Goal: Task Accomplishment & Management: Manage account settings

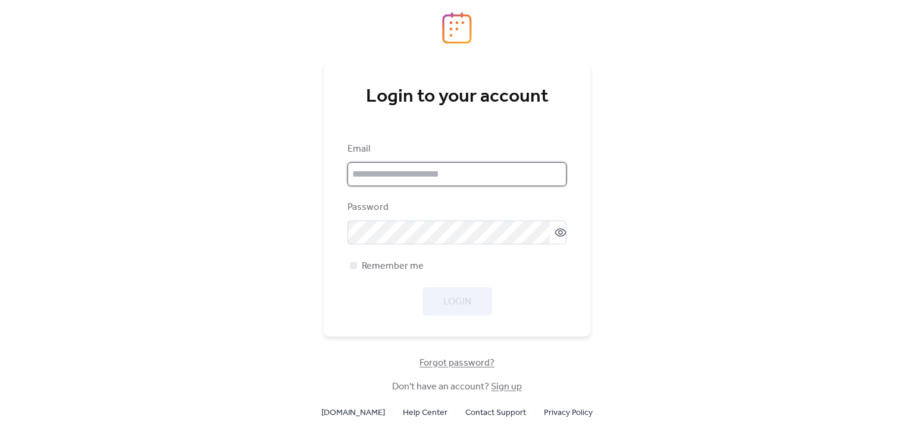
click at [424, 181] on input "email" at bounding box center [456, 174] width 219 height 24
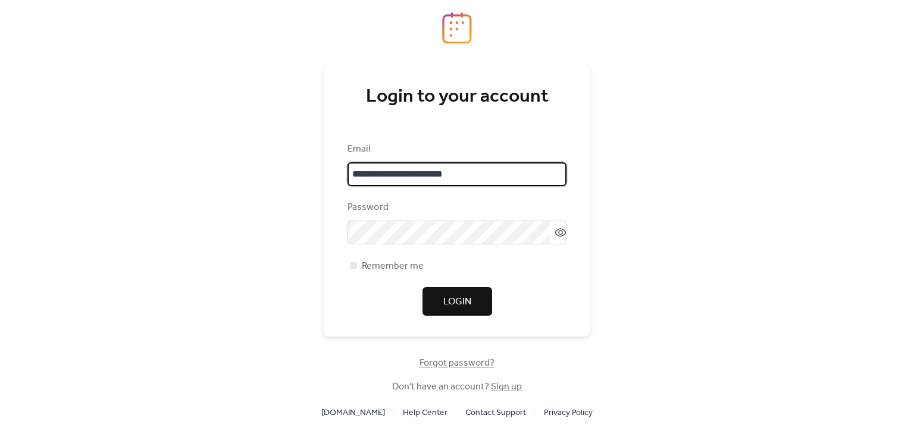
type input "**********"
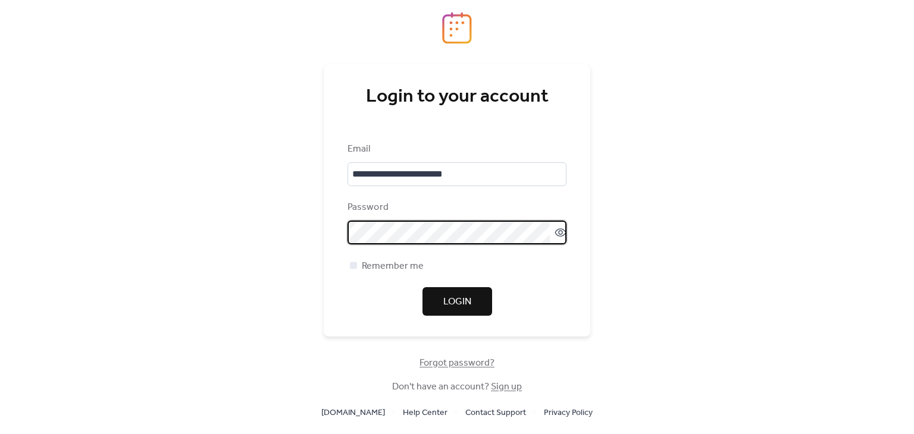
click at [447, 303] on span "Login" at bounding box center [457, 302] width 28 height 14
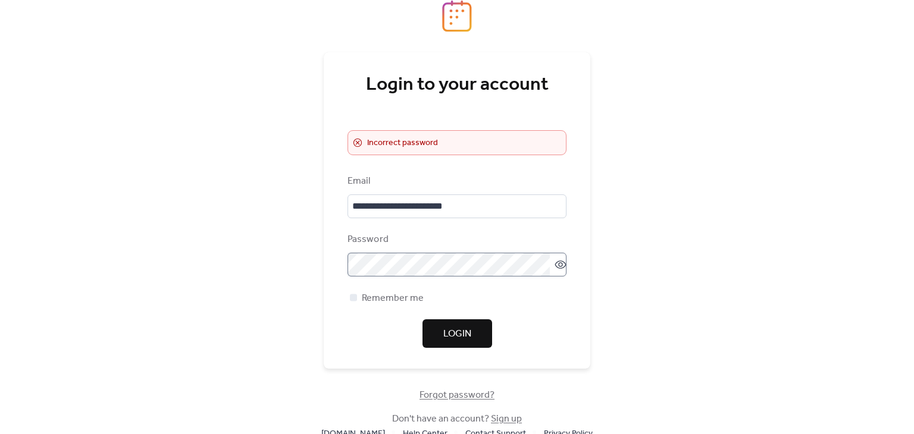
click at [558, 271] on label at bounding box center [456, 265] width 219 height 24
click at [559, 271] on label at bounding box center [456, 265] width 219 height 24
click at [555, 264] on icon at bounding box center [561, 265] width 12 height 12
click at [450, 331] on span "Login" at bounding box center [457, 334] width 28 height 14
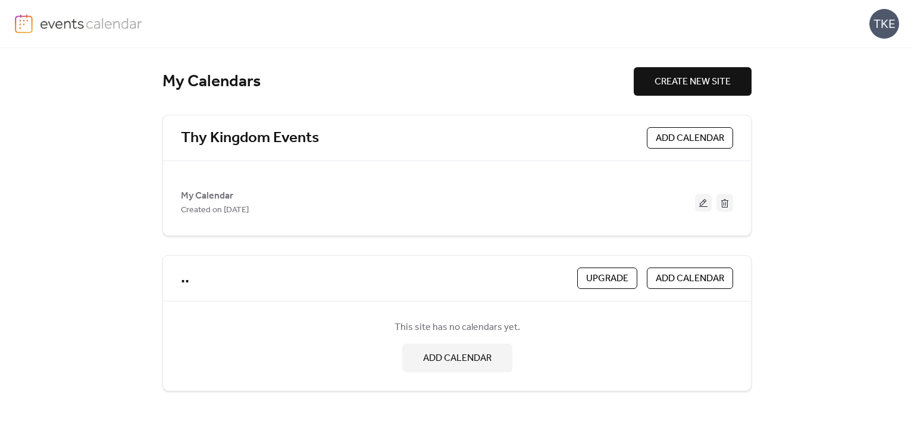
click at [709, 284] on span "ADD CALENDAR" at bounding box center [690, 279] width 68 height 14
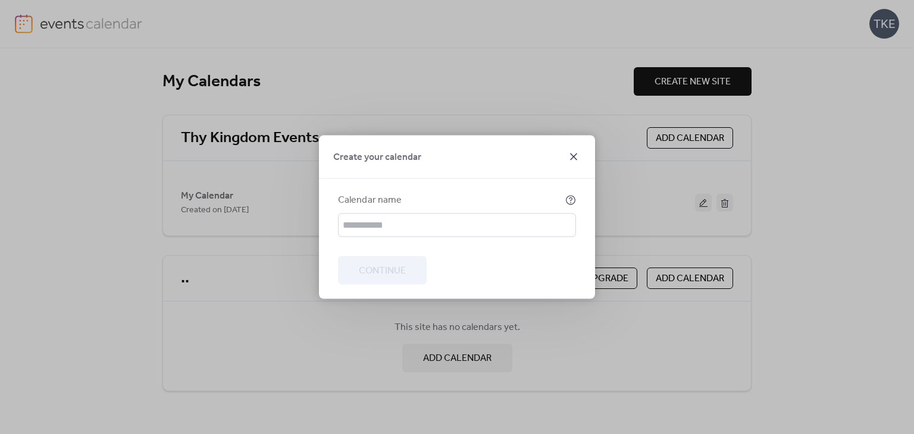
click at [575, 158] on icon at bounding box center [573, 157] width 14 height 14
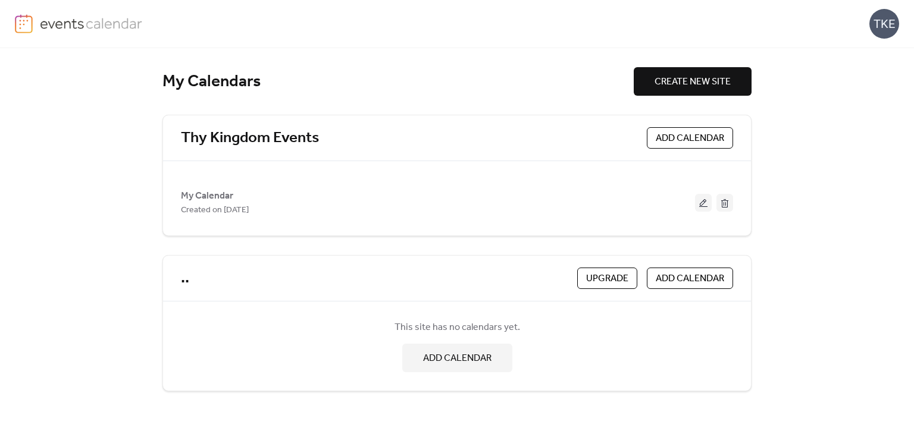
click at [680, 137] on span "ADD CALENDAR" at bounding box center [690, 138] width 68 height 14
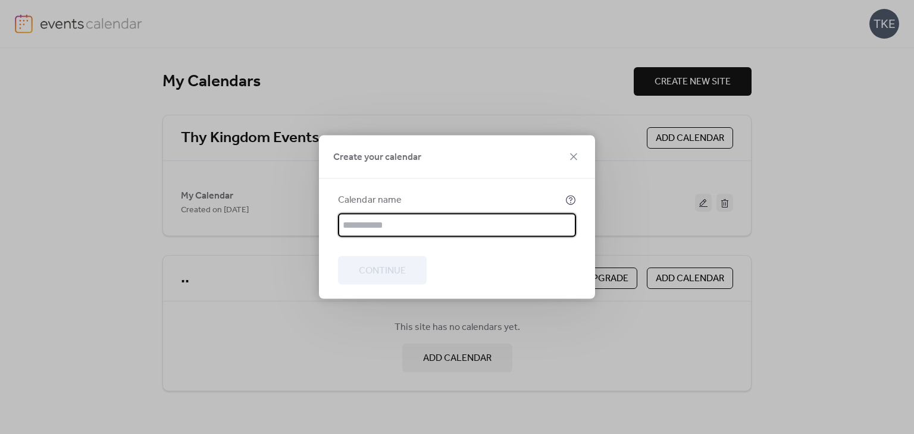
click at [452, 227] on input "text" at bounding box center [457, 226] width 238 height 24
click at [511, 81] on div "Create your calendar Calendar name Continue" at bounding box center [457, 217] width 914 height 434
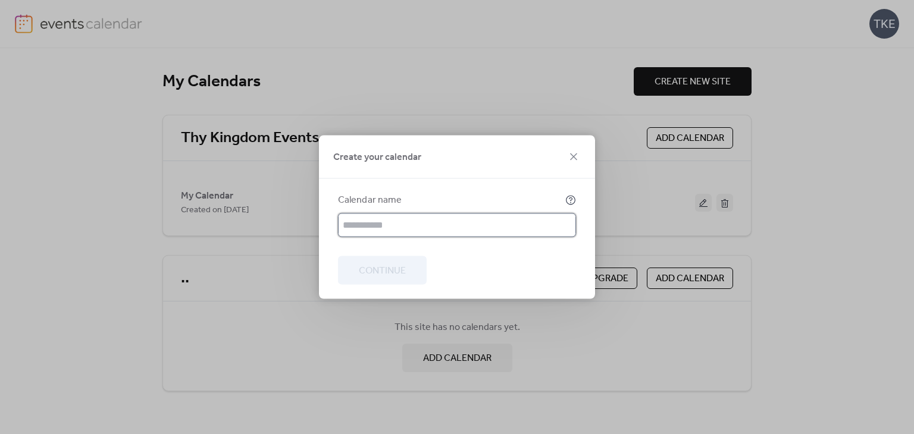
click at [506, 221] on input "text" at bounding box center [457, 226] width 238 height 24
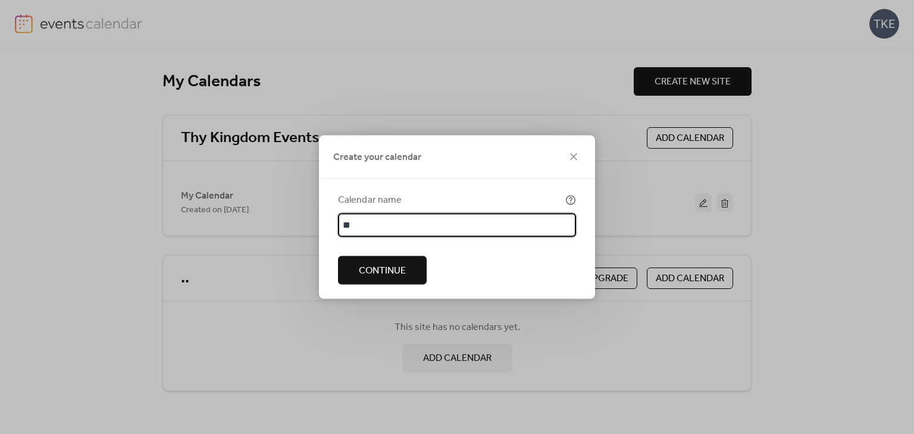
type input "*"
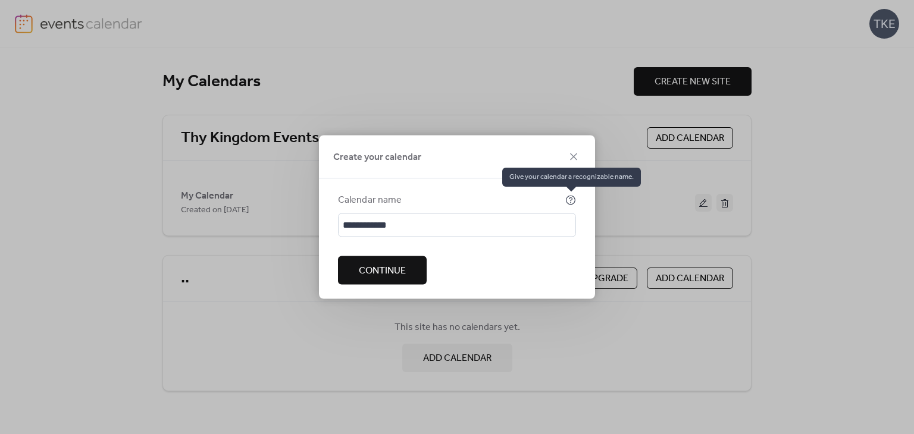
click at [569, 199] on icon at bounding box center [570, 200] width 11 height 11
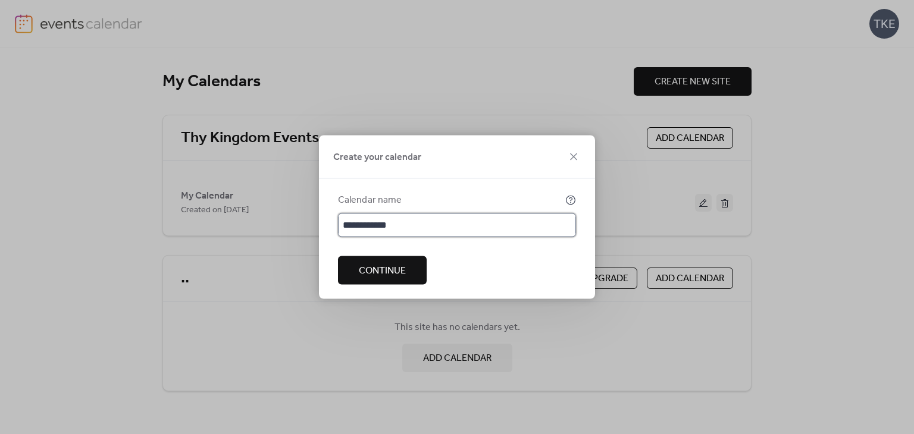
click at [414, 230] on input "**********" at bounding box center [457, 226] width 238 height 24
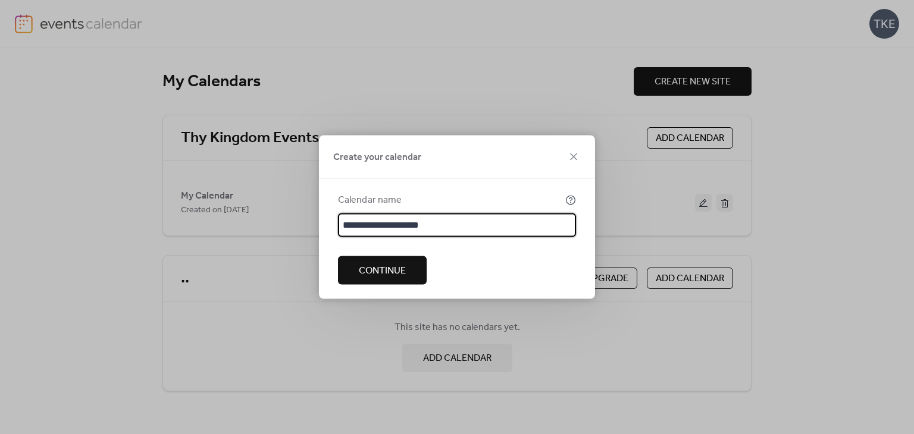
type input "**********"
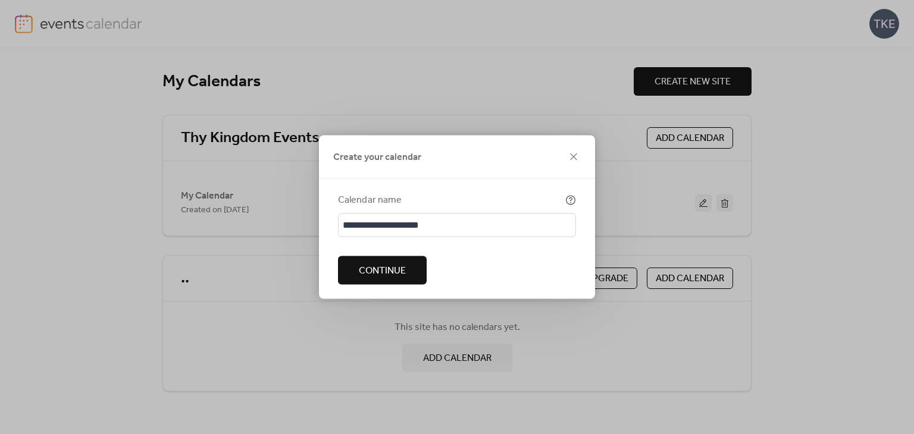
click at [388, 281] on button "Continue" at bounding box center [382, 270] width 89 height 29
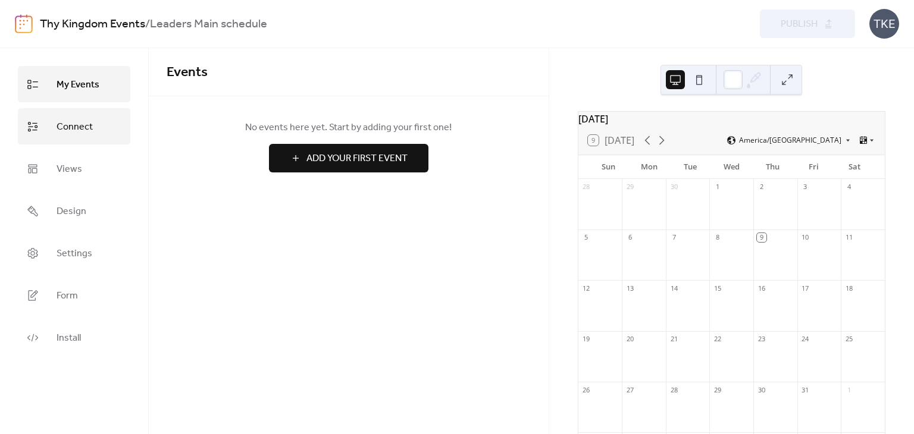
click at [82, 121] on span "Connect" at bounding box center [75, 127] width 36 height 18
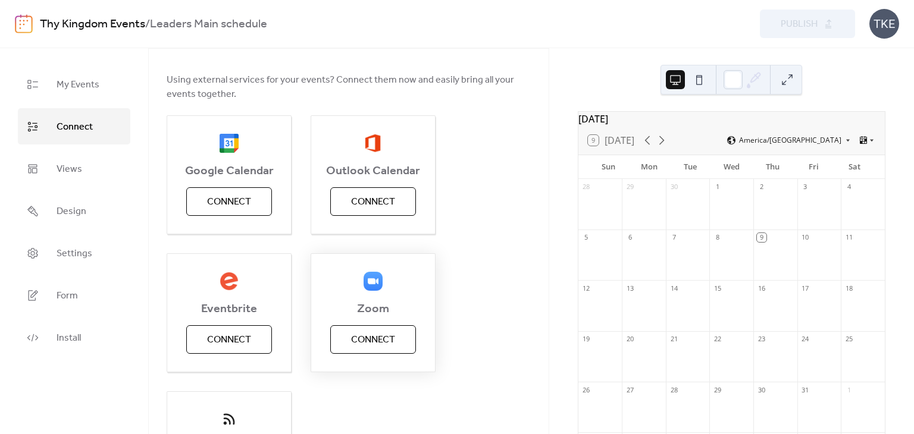
scroll to position [119, 0]
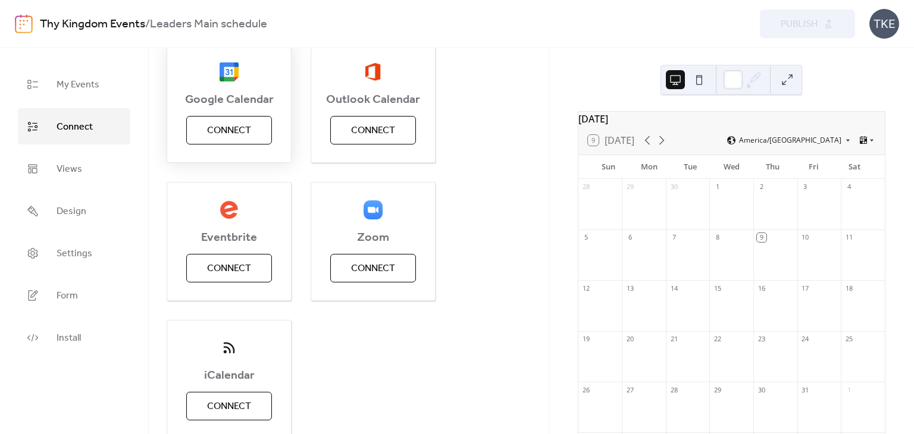
click at [248, 128] on span "Connect" at bounding box center [229, 131] width 44 height 14
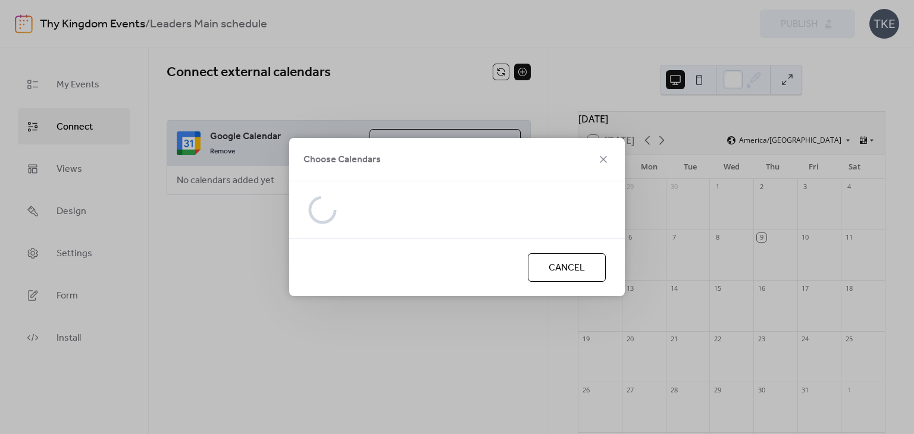
scroll to position [0, 0]
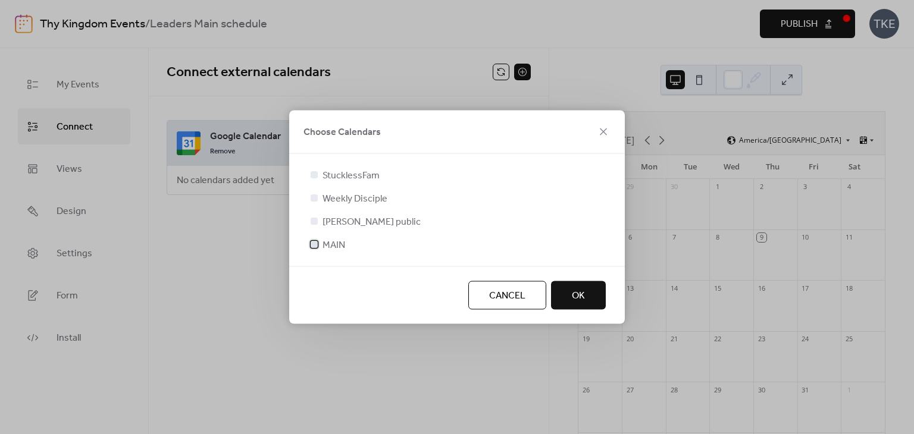
click at [317, 243] on div at bounding box center [314, 244] width 7 height 7
click at [584, 302] on span "OK" at bounding box center [578, 296] width 13 height 14
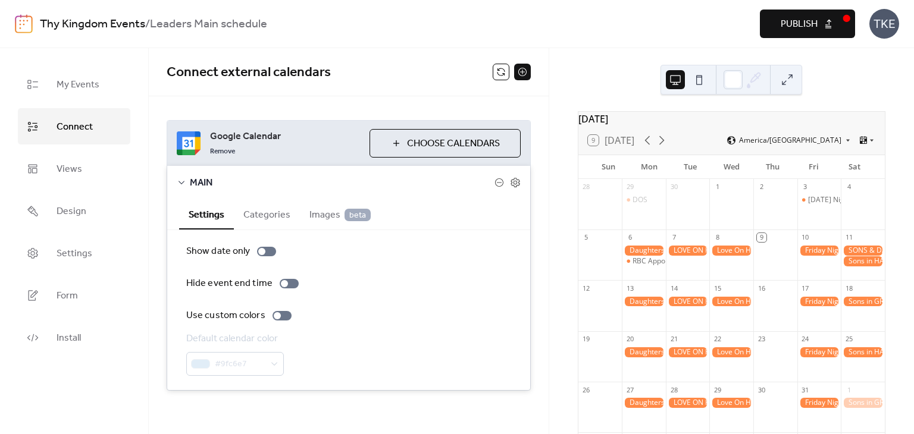
click at [181, 183] on icon at bounding box center [182, 183] width 6 height 4
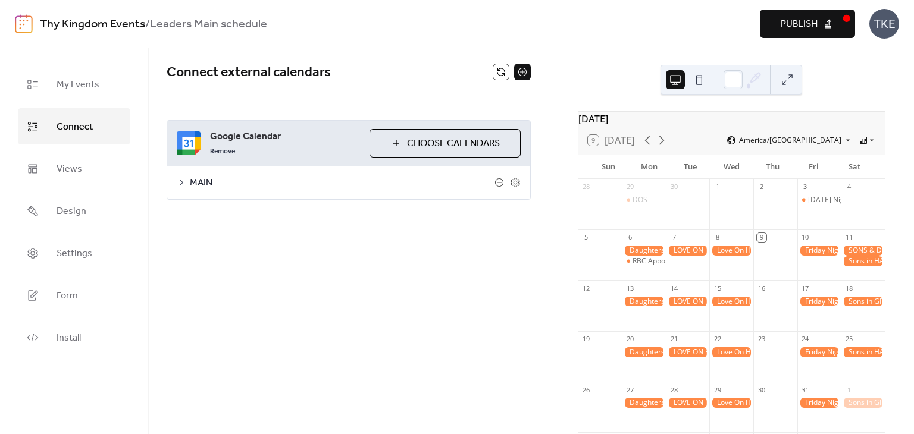
click at [181, 183] on icon at bounding box center [182, 183] width 10 height 10
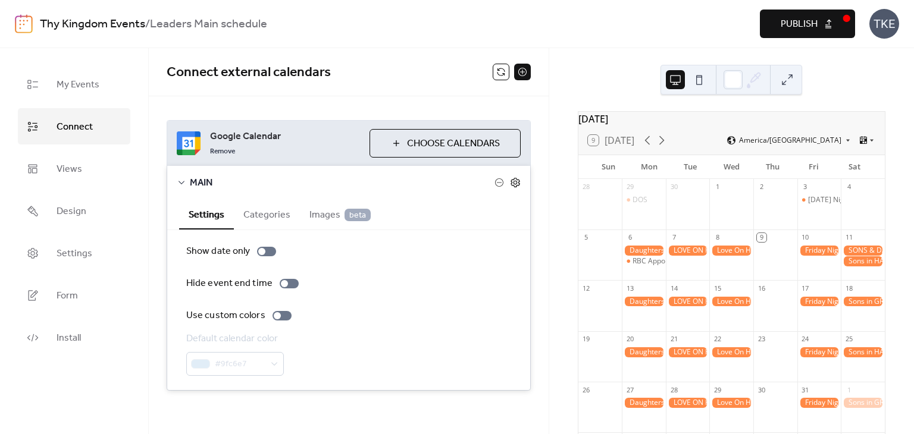
click at [510, 184] on icon at bounding box center [515, 182] width 11 height 11
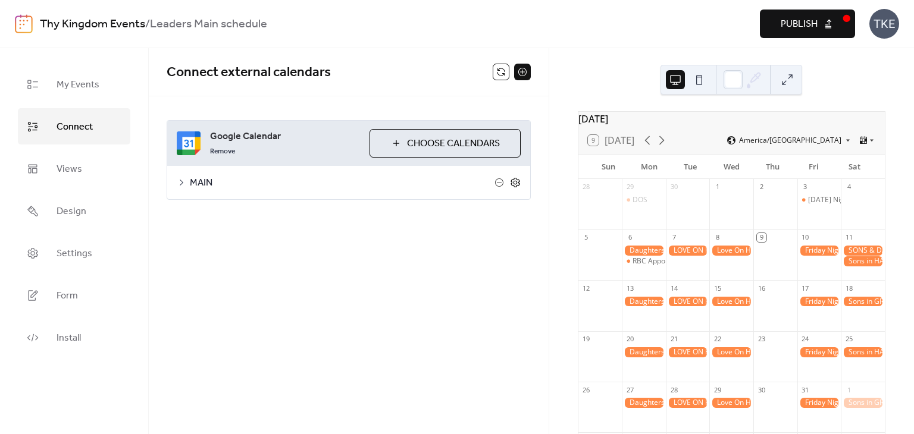
click at [510, 184] on icon at bounding box center [515, 182] width 11 height 11
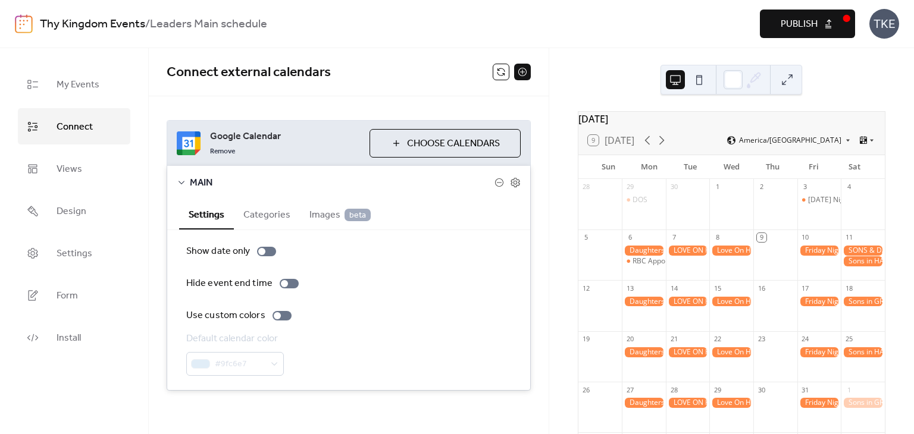
click at [414, 148] on span "Choose Calendars" at bounding box center [453, 144] width 93 height 14
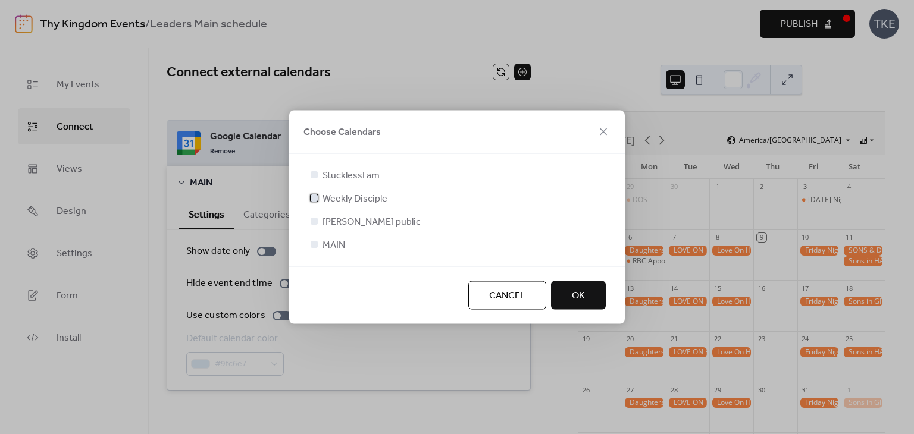
click at [343, 195] on span "Weekly Disciple" at bounding box center [354, 199] width 65 height 14
click at [583, 290] on span "OK" at bounding box center [578, 296] width 13 height 14
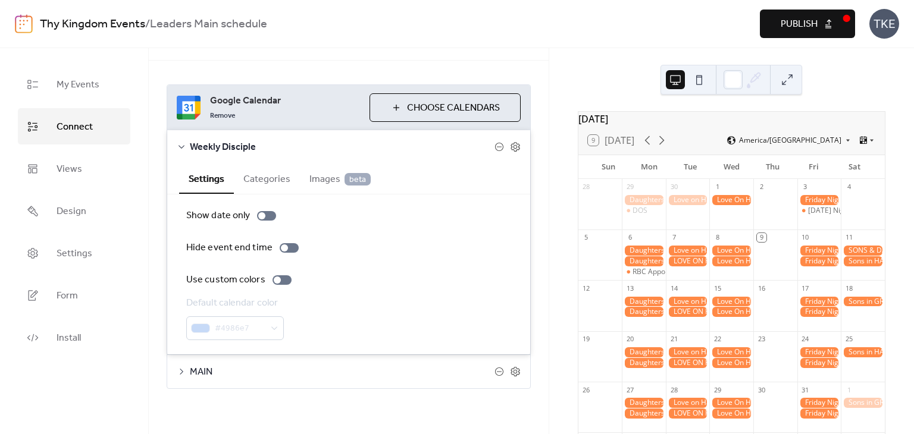
scroll to position [37, 0]
click at [510, 365] on icon at bounding box center [515, 370] width 11 height 11
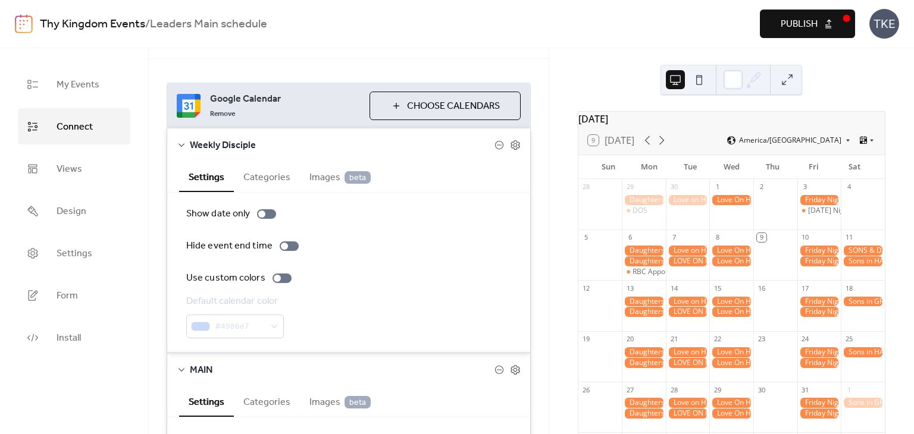
scroll to position [97, 0]
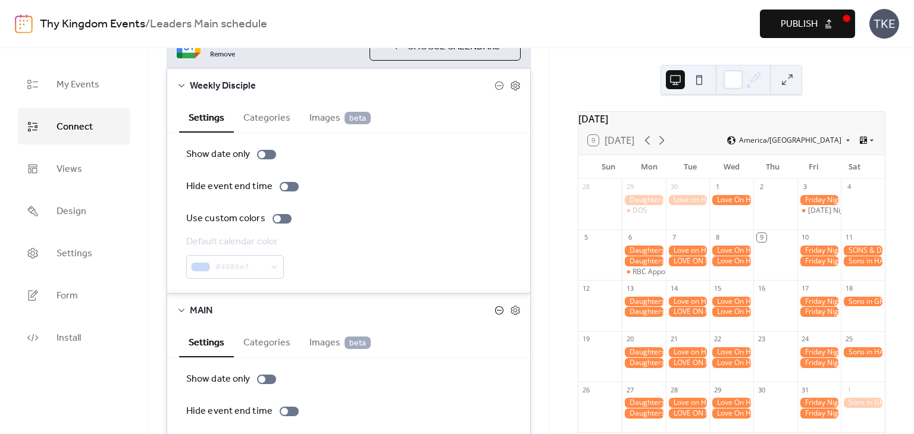
click at [497, 310] on icon at bounding box center [499, 311] width 10 height 10
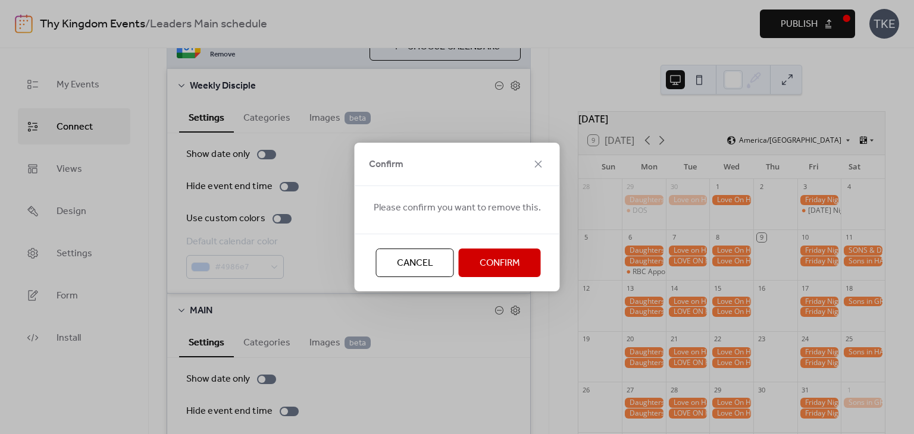
click at [522, 272] on button "Confirm" at bounding box center [500, 263] width 82 height 29
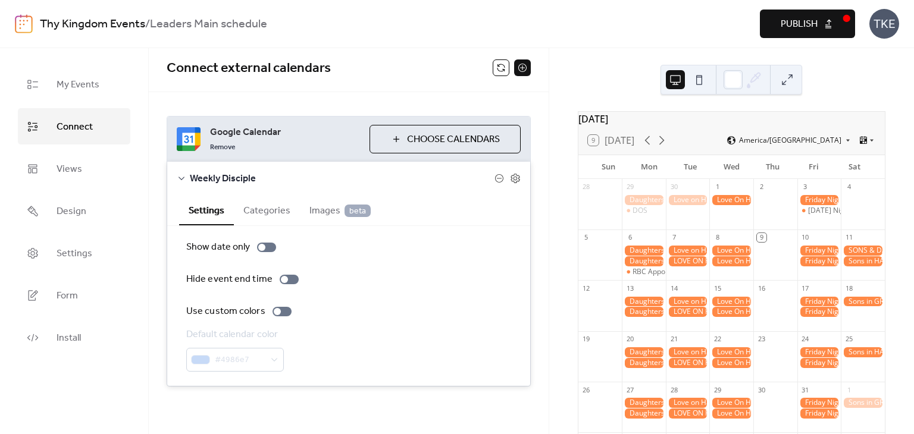
scroll to position [4, 0]
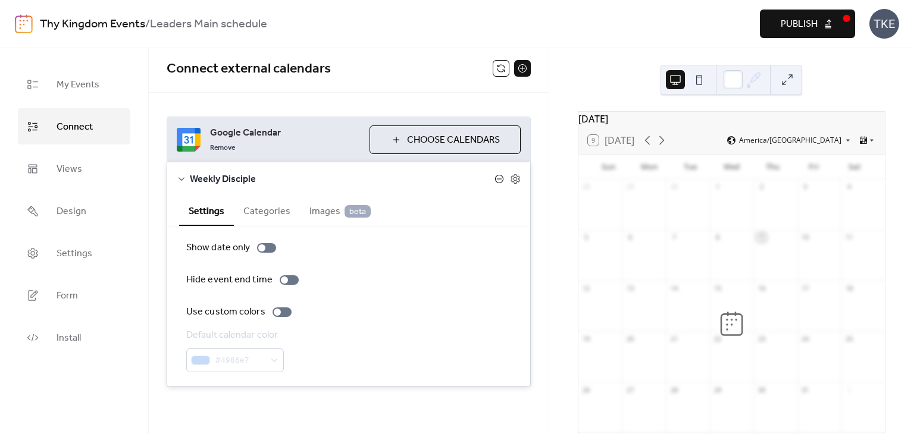
click at [496, 178] on icon at bounding box center [499, 179] width 10 height 10
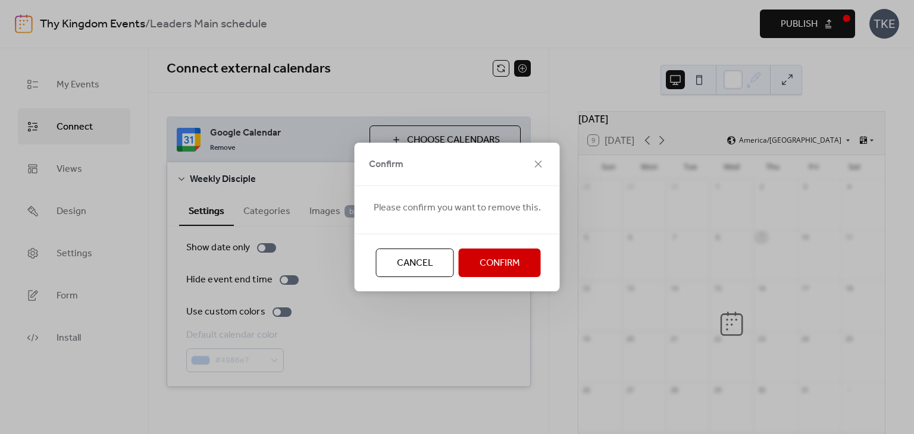
click at [505, 260] on span "Confirm" at bounding box center [500, 263] width 40 height 14
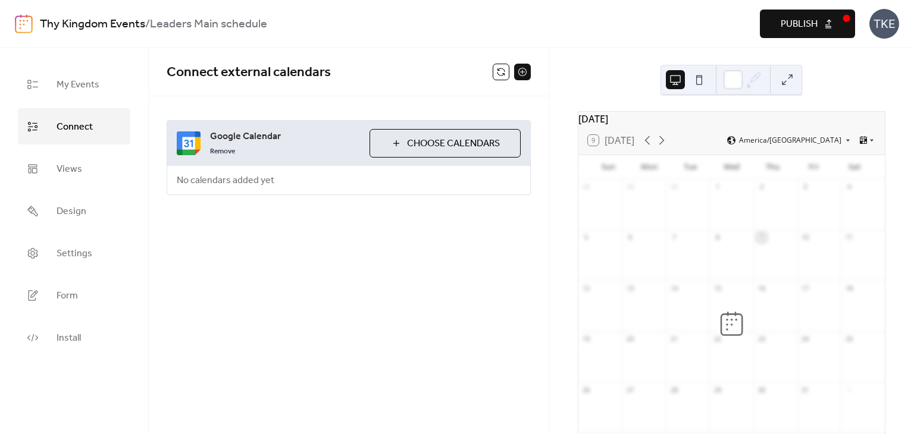
scroll to position [0, 0]
click at [395, 145] on button "Choose Calendars" at bounding box center [445, 143] width 151 height 29
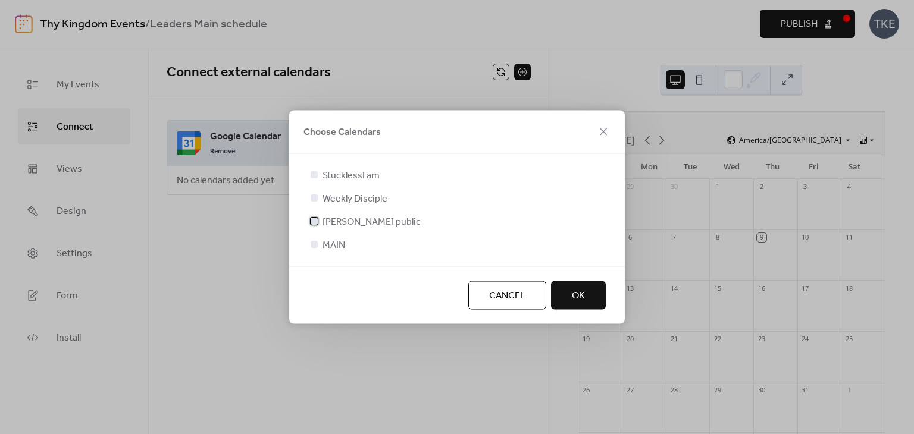
click at [382, 226] on span "[PERSON_NAME] public" at bounding box center [371, 222] width 98 height 14
click at [580, 302] on span "OK" at bounding box center [578, 296] width 13 height 14
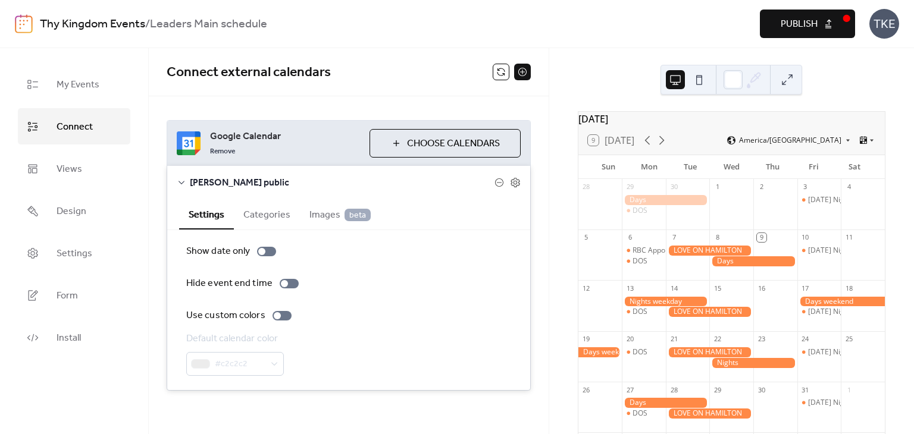
scroll to position [60, 0]
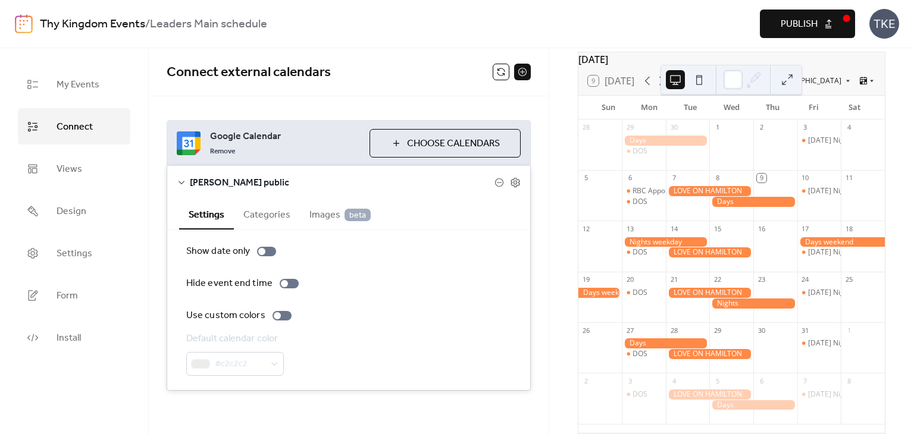
click at [280, 212] on button "Categories" at bounding box center [267, 213] width 66 height 29
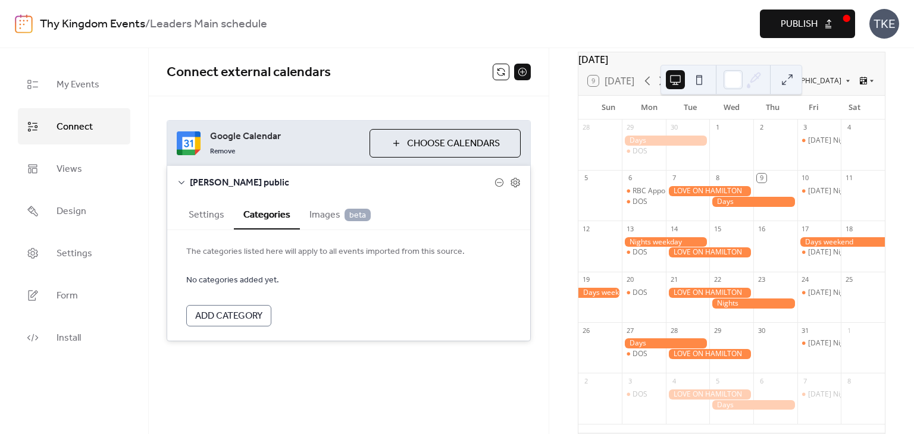
click at [217, 212] on button "Settings" at bounding box center [206, 213] width 55 height 29
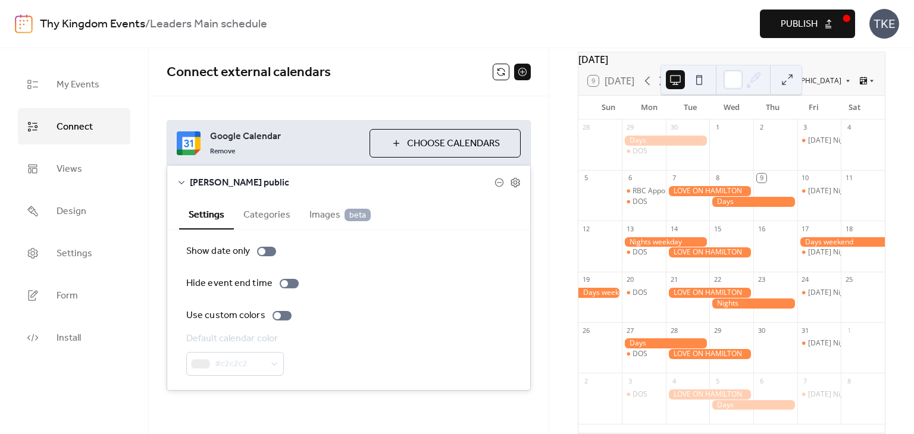
click at [427, 146] on span "Choose Calendars" at bounding box center [453, 144] width 93 height 14
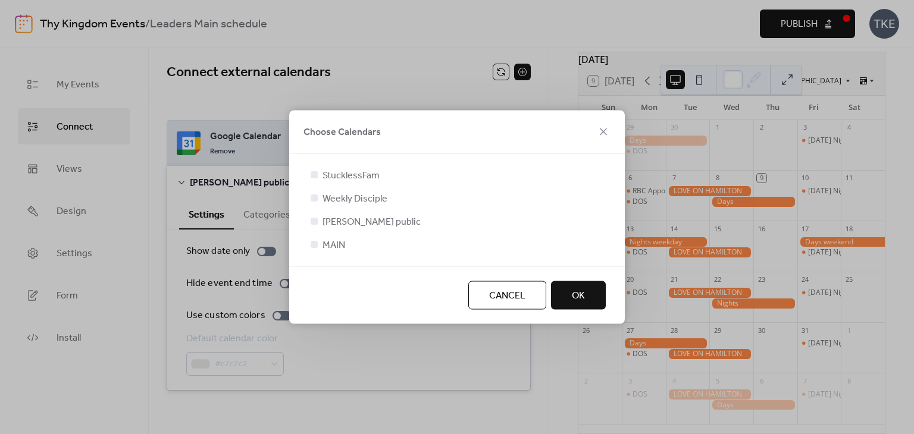
click at [576, 293] on span "OK" at bounding box center [578, 296] width 13 height 14
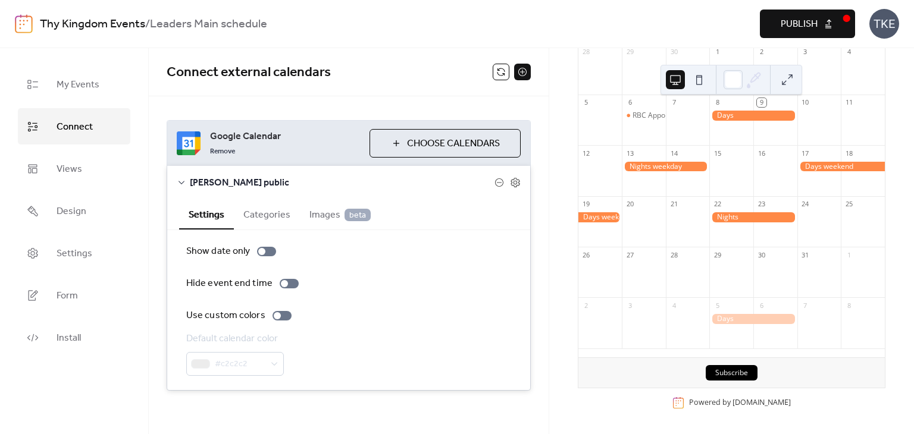
scroll to position [23, 0]
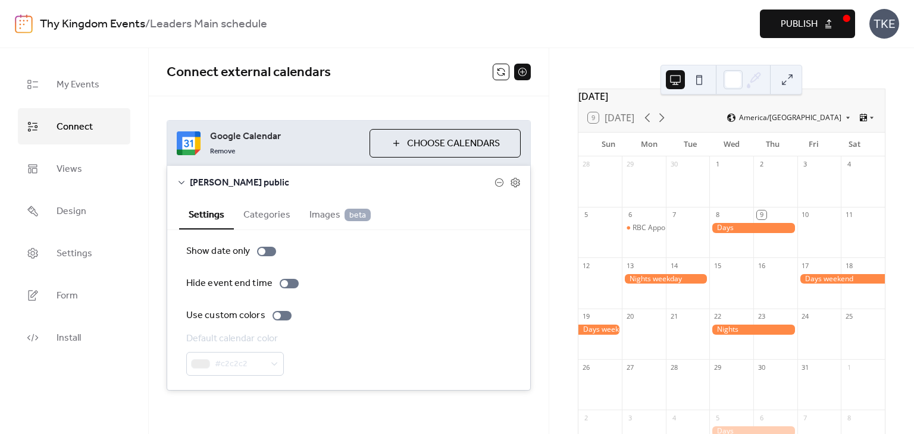
click at [797, 179] on div at bounding box center [819, 188] width 44 height 30
drag, startPoint x: 797, startPoint y: 179, endPoint x: 838, endPoint y: 174, distance: 41.3
click at [844, 169] on div "4" at bounding box center [848, 164] width 9 height 9
click at [84, 94] on link "My Events" at bounding box center [74, 84] width 112 height 36
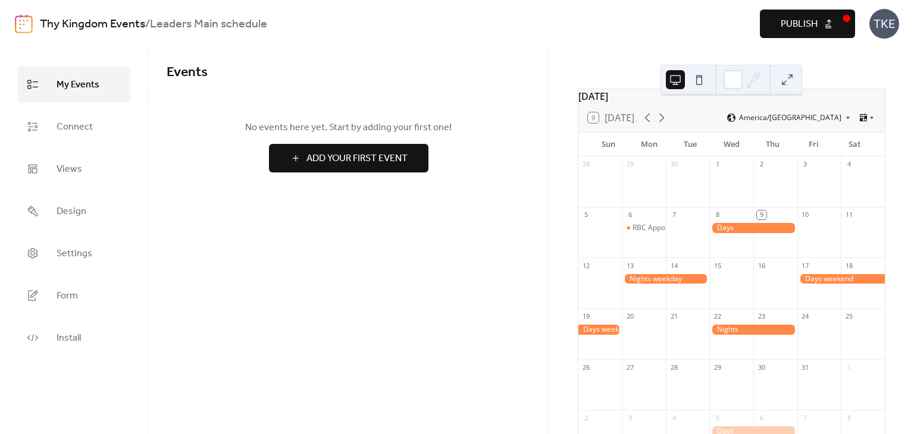
click at [804, 179] on div at bounding box center [819, 188] width 44 height 30
click at [372, 158] on span "Add Your First Event" at bounding box center [356, 159] width 101 height 14
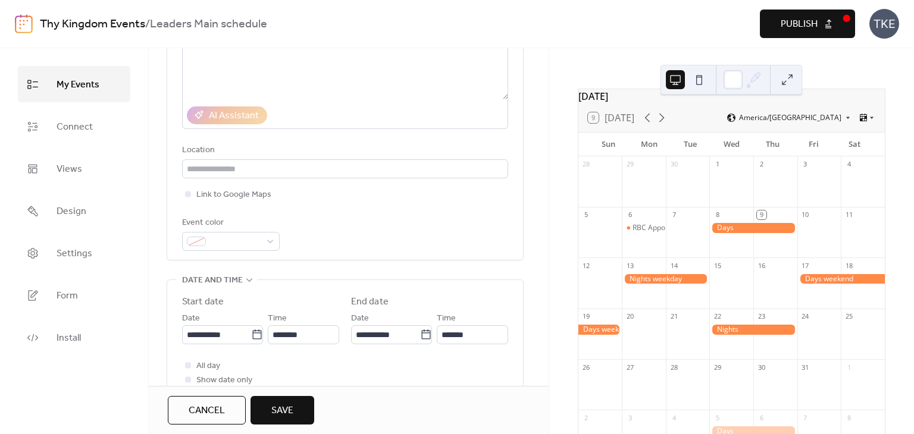
scroll to position [238, 0]
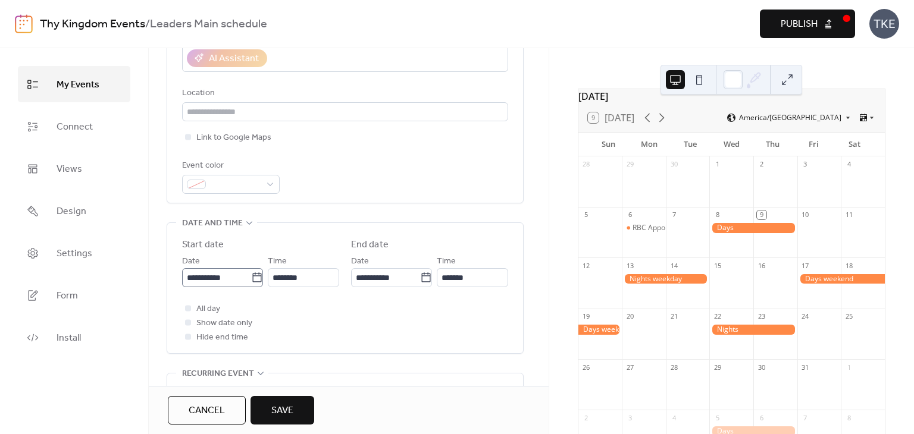
type input "**********"
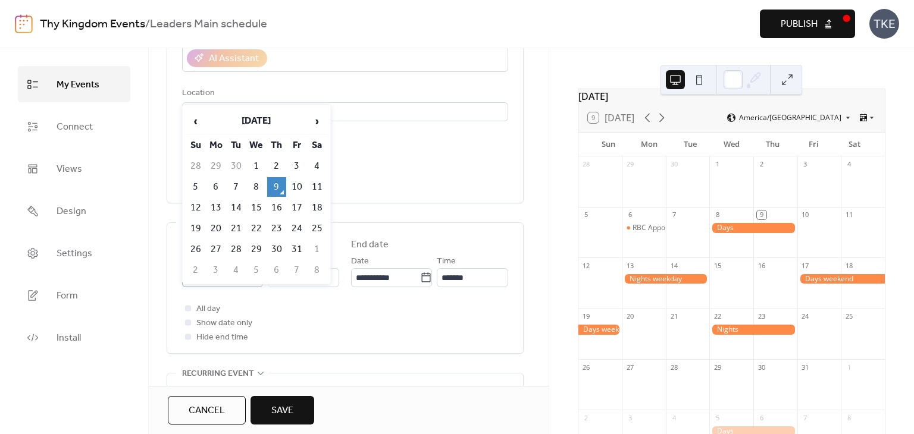
click at [253, 278] on icon at bounding box center [257, 278] width 12 height 12
click at [251, 278] on input "**********" at bounding box center [216, 277] width 69 height 19
click at [290, 167] on td "3" at bounding box center [296, 166] width 19 height 20
type input "**********"
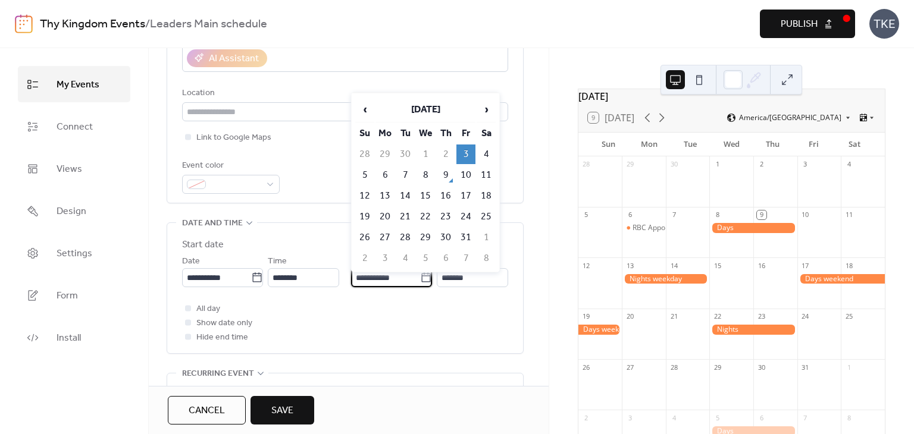
click at [392, 280] on input "**********" at bounding box center [385, 277] width 69 height 19
click at [370, 173] on td "5" at bounding box center [364, 175] width 19 height 20
type input "**********"
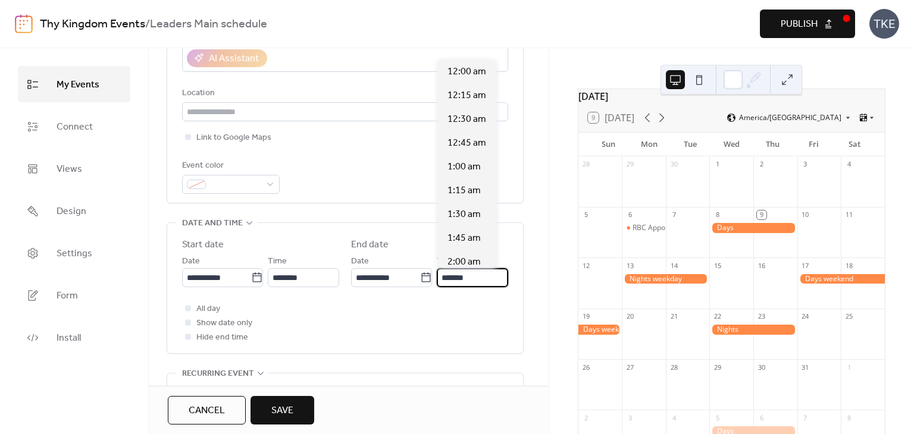
scroll to position [1238, 0]
drag, startPoint x: 489, startPoint y: 274, endPoint x: 438, endPoint y: 287, distance: 52.2
click at [438, 287] on div "**********" at bounding box center [345, 291] width 326 height 107
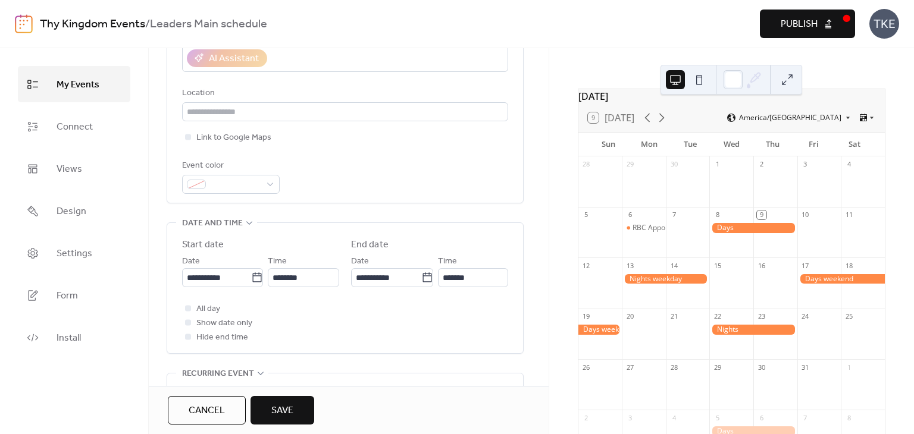
scroll to position [0, 0]
click at [395, 309] on div "All day Show date only Hide end time" at bounding box center [345, 323] width 326 height 43
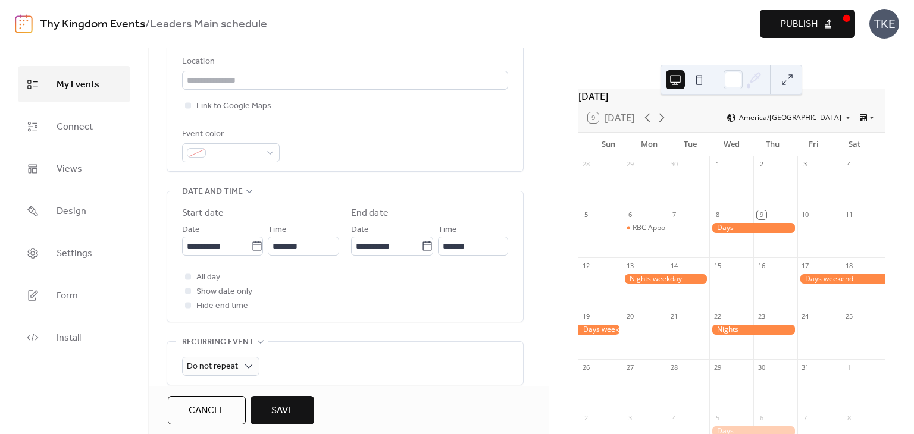
scroll to position [298, 0]
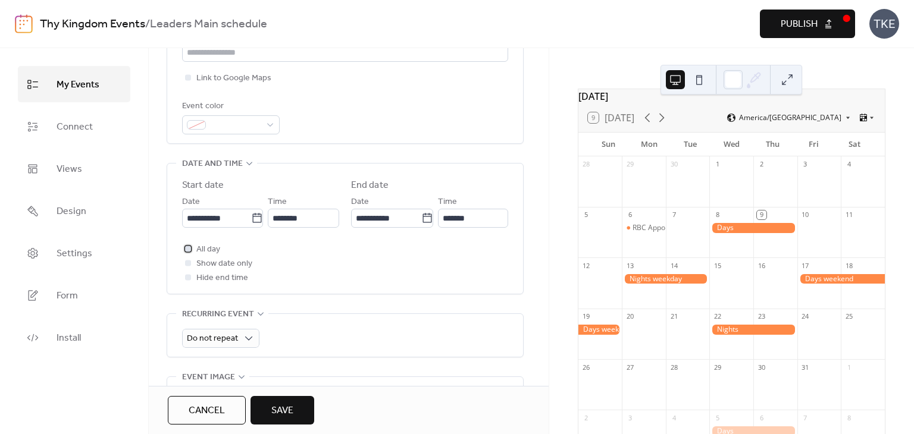
click at [185, 245] on div at bounding box center [188, 249] width 12 height 12
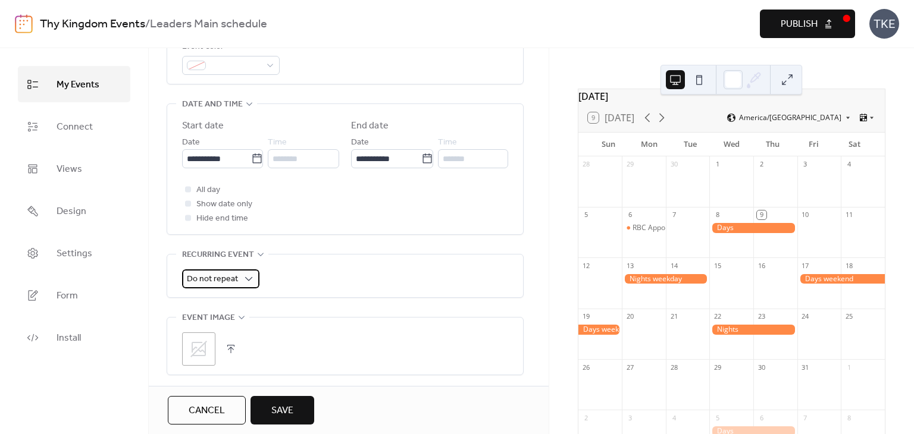
click at [227, 276] on span "Do not repeat" at bounding box center [212, 279] width 51 height 16
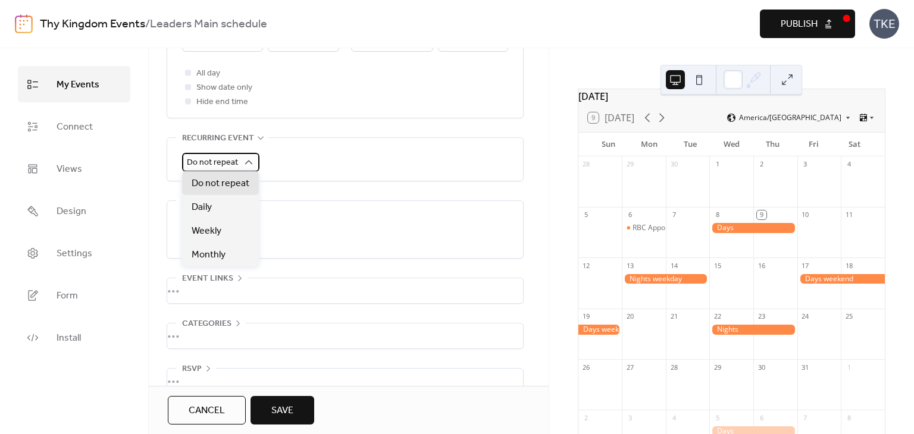
scroll to position [476, 0]
click at [226, 229] on div "Weekly" at bounding box center [220, 231] width 77 height 24
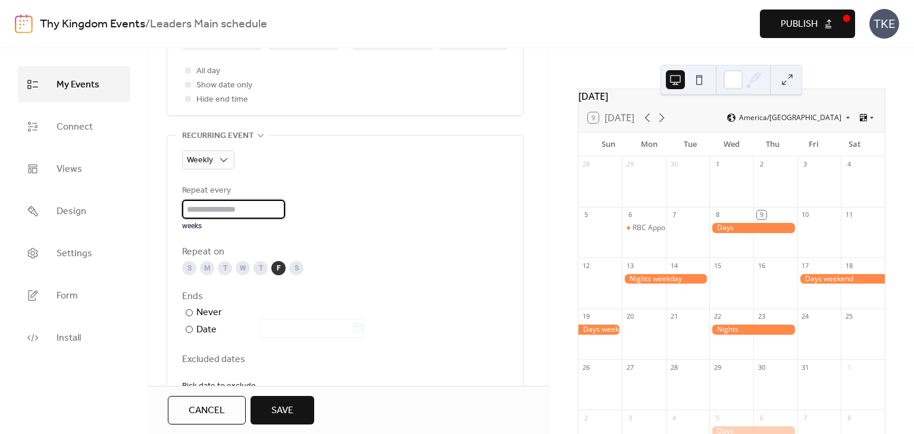
drag, startPoint x: 220, startPoint y: 210, endPoint x: 168, endPoint y: 212, distance: 51.8
click at [168, 212] on div "Weekly Repeat every * weeks Repeat on S M T W T F S Ends ​ Never ​ Date Exclude…" at bounding box center [345, 269] width 356 height 267
type input "*"
click at [350, 239] on div "Repeat every * weeks Repeat on S M T W T F S Ends ​ Never ​ Date Excluded dates…" at bounding box center [345, 288] width 326 height 209
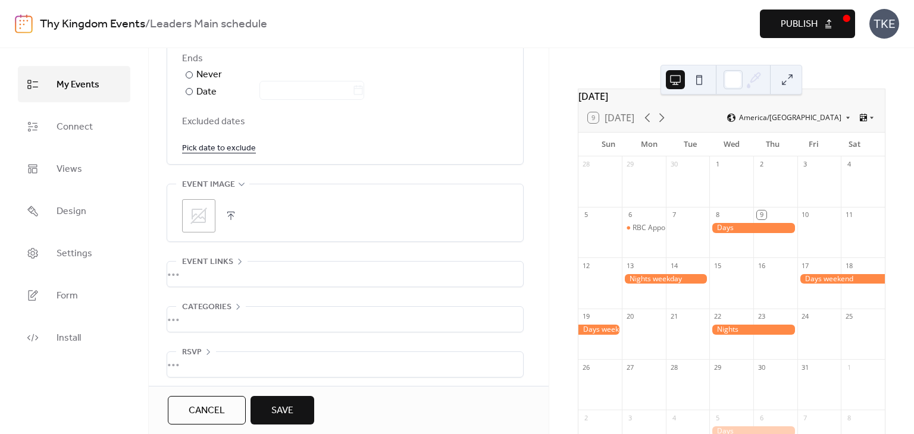
scroll to position [719, 0]
click at [277, 306] on div "•••" at bounding box center [345, 314] width 356 height 25
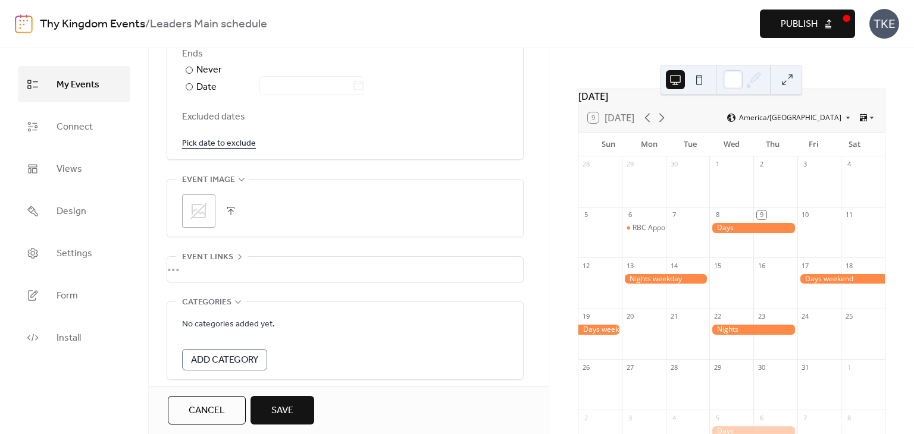
click at [277, 306] on div "No categories added yet. Add Category" at bounding box center [345, 340] width 326 height 77
click at [293, 412] on span "Save" at bounding box center [282, 411] width 22 height 14
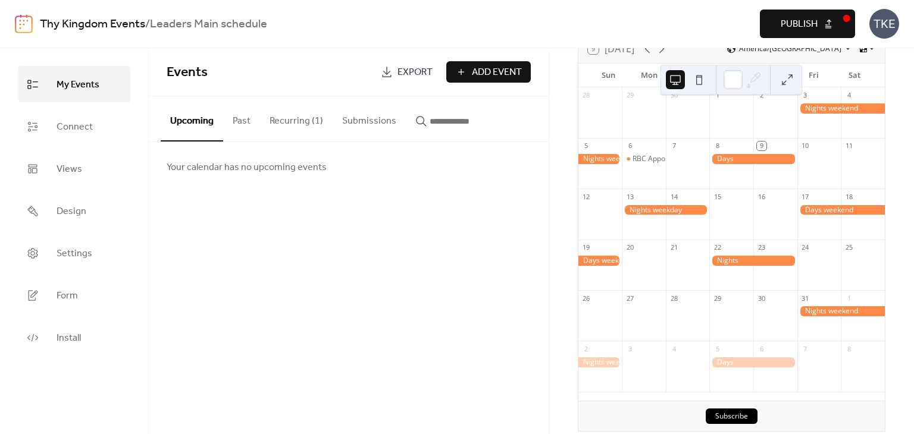
scroll to position [23, 0]
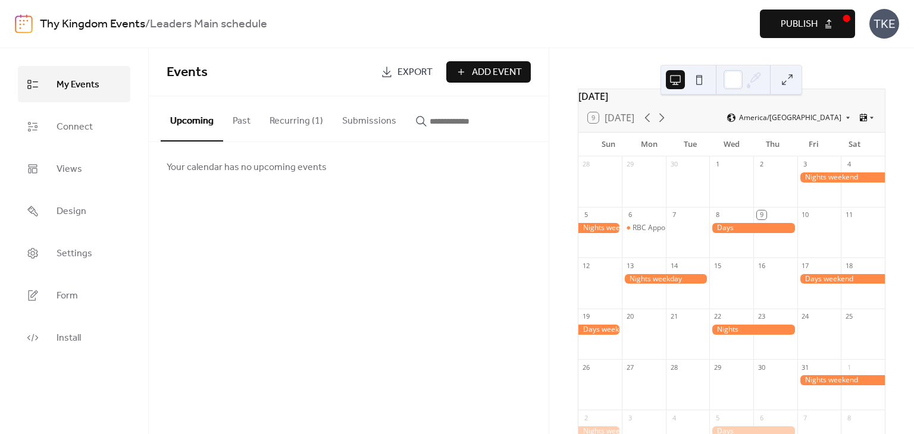
click at [476, 72] on span "Add Event" at bounding box center [497, 72] width 50 height 14
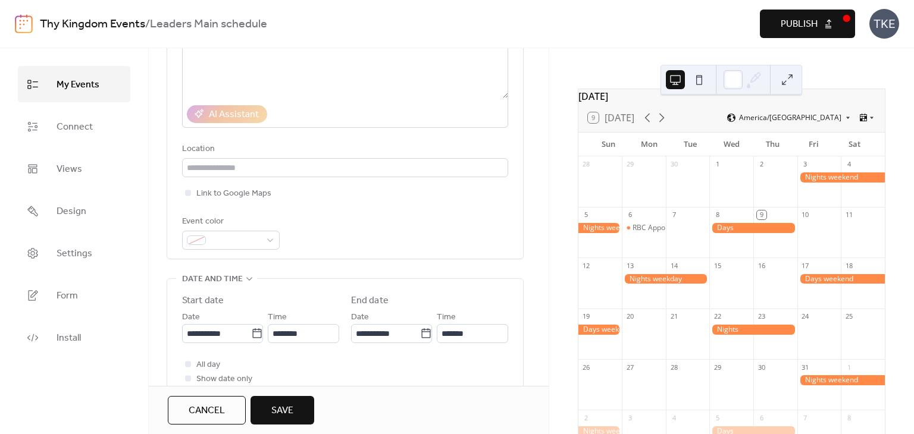
scroll to position [238, 0]
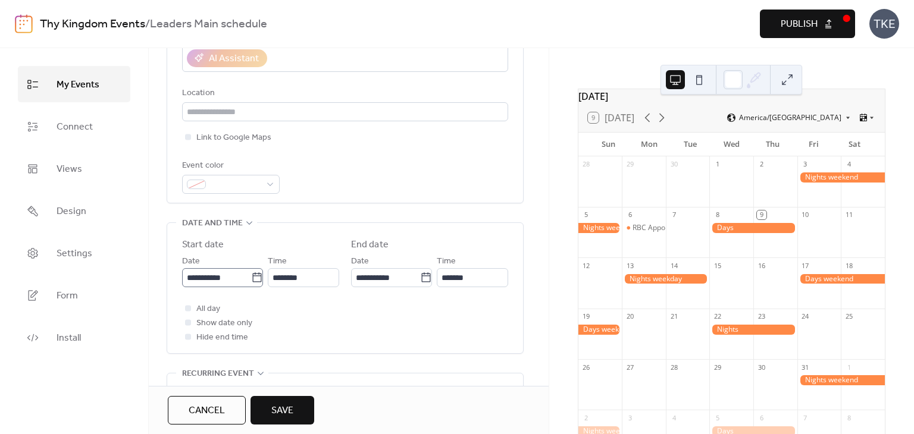
type input "**********"
click at [240, 275] on input "**********" at bounding box center [216, 277] width 69 height 19
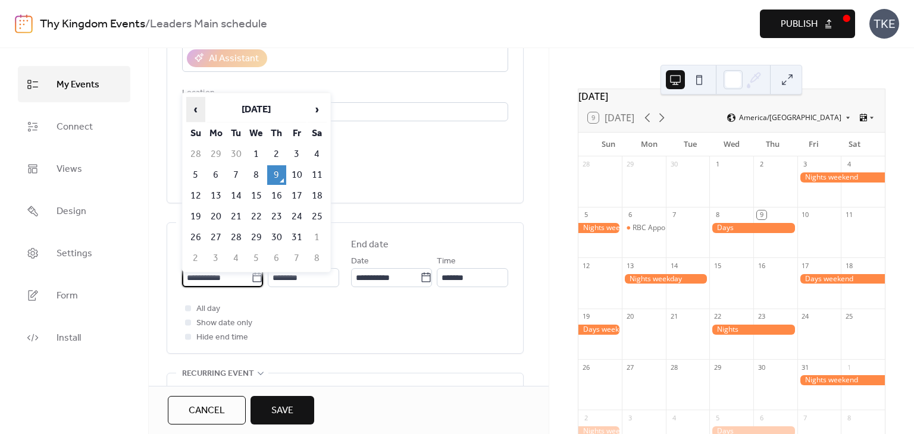
click at [197, 108] on span "‹" at bounding box center [196, 110] width 18 height 24
drag, startPoint x: 238, startPoint y: 230, endPoint x: 244, endPoint y: 228, distance: 6.2
click at [244, 228] on td "30" at bounding box center [236, 238] width 19 height 20
type input "**********"
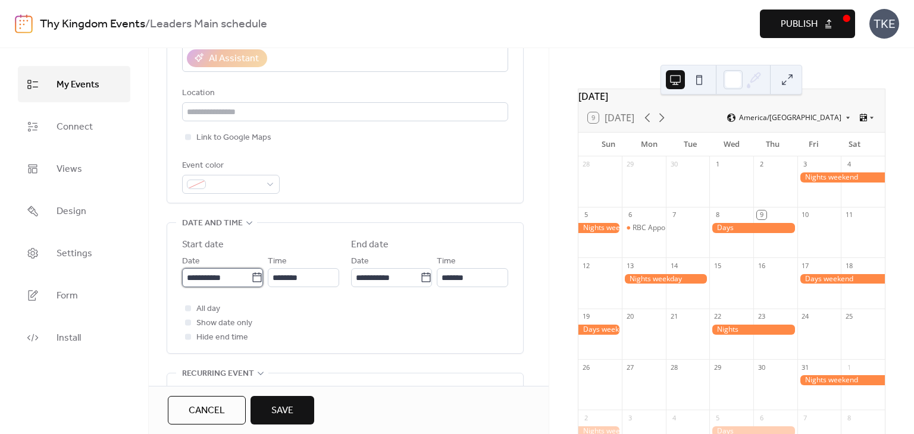
click at [221, 278] on input "**********" at bounding box center [216, 277] width 69 height 19
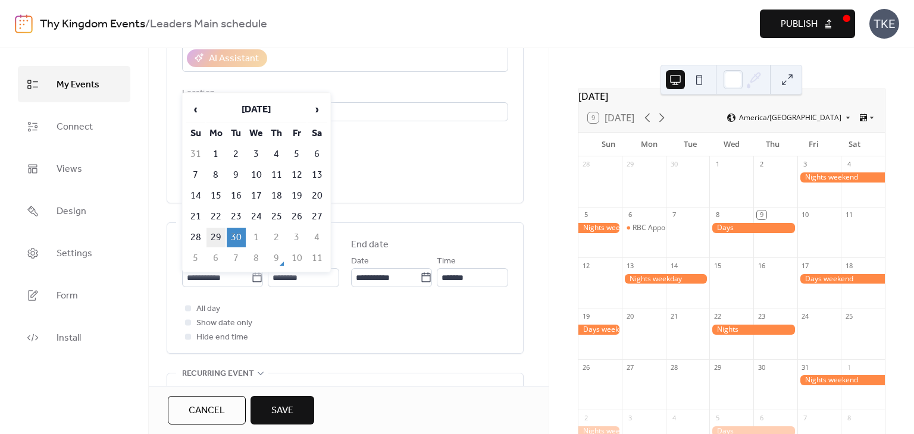
click at [221, 231] on td "29" at bounding box center [215, 238] width 19 height 20
type input "**********"
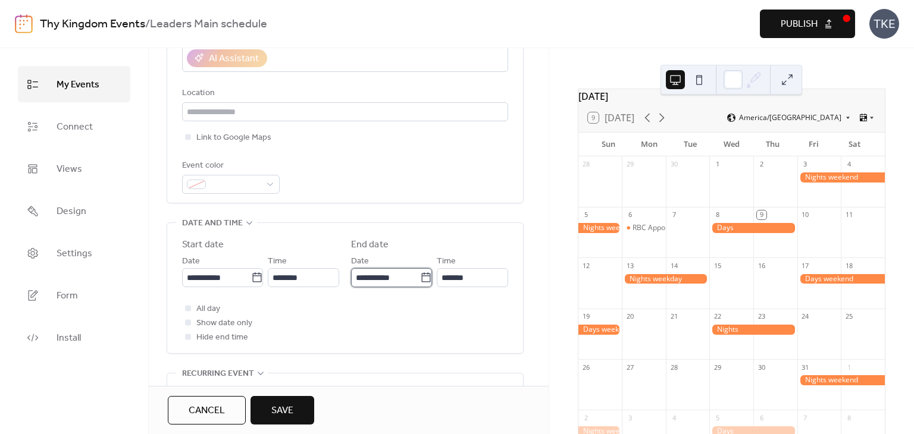
click at [364, 278] on input "**********" at bounding box center [385, 277] width 69 height 19
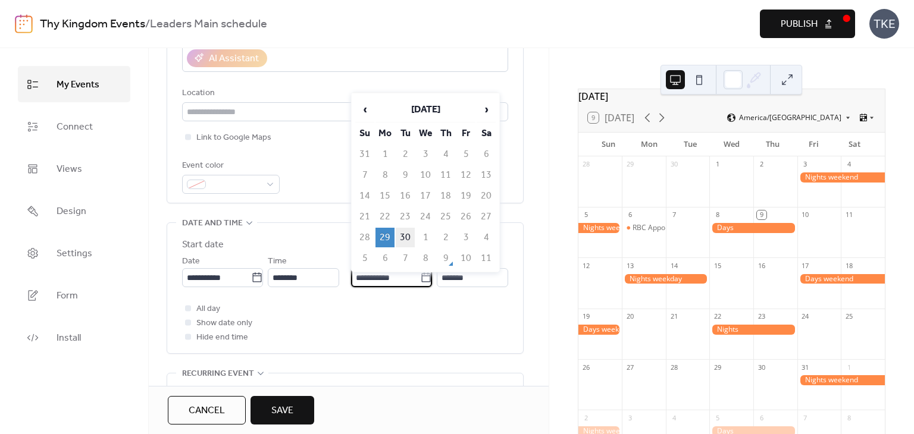
click at [403, 234] on td "30" at bounding box center [405, 238] width 19 height 20
type input "**********"
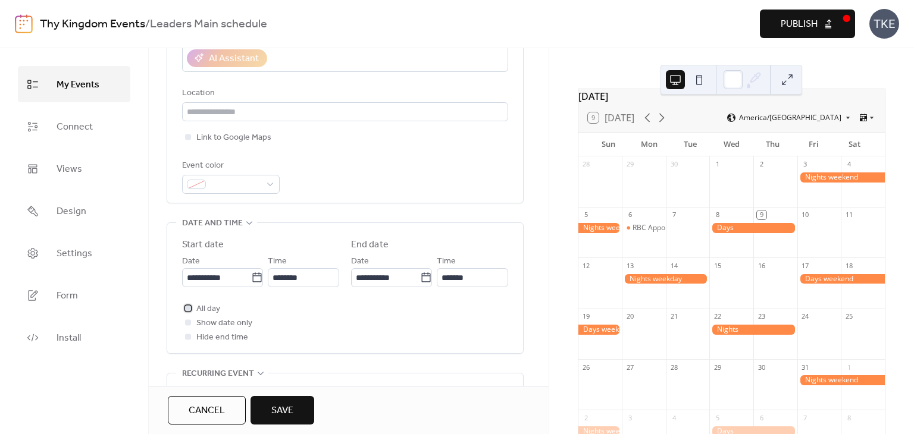
click at [215, 305] on span "All day" at bounding box center [208, 309] width 24 height 14
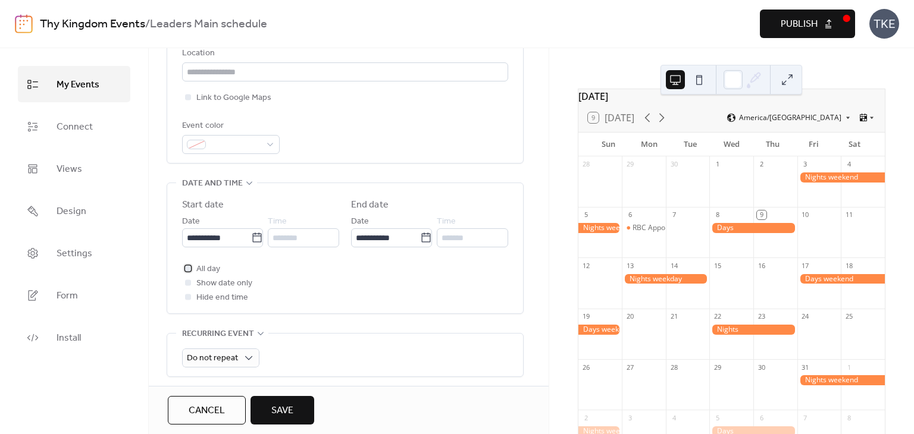
scroll to position [298, 0]
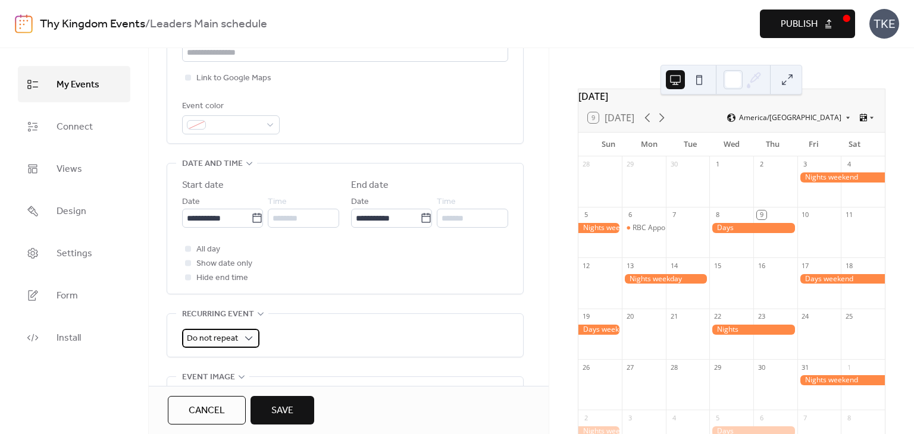
click at [219, 331] on span "Do not repeat" at bounding box center [212, 339] width 51 height 16
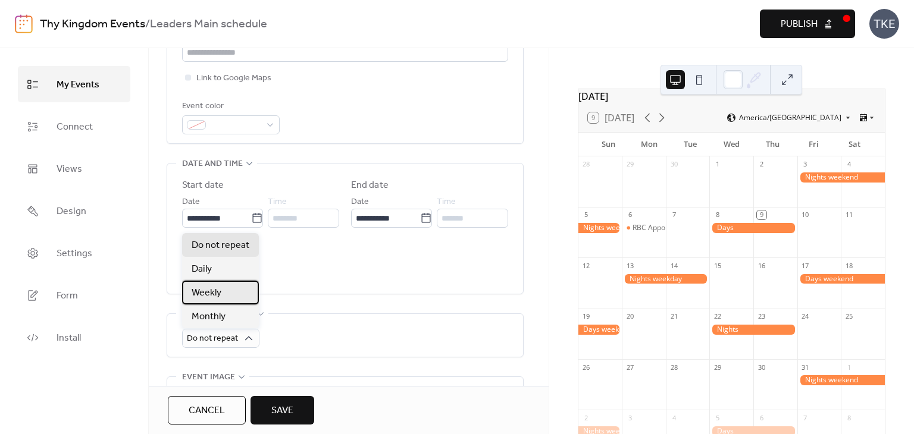
click at [218, 296] on span "Weekly" at bounding box center [207, 293] width 30 height 14
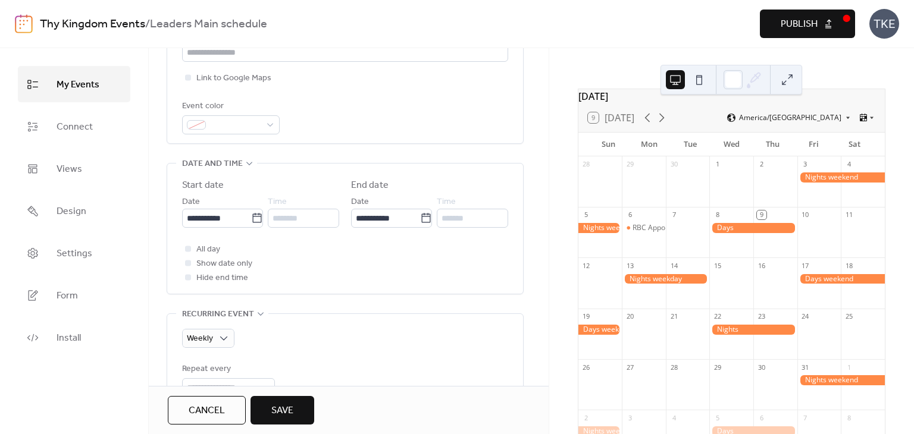
scroll to position [417, 0]
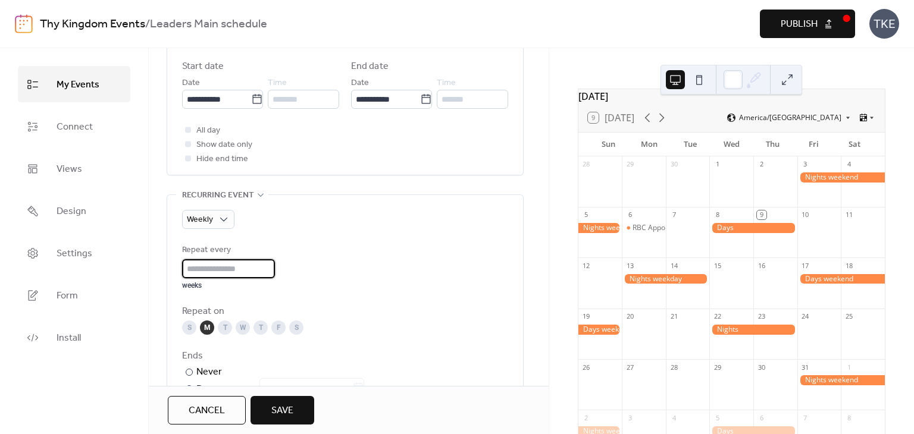
drag, startPoint x: 214, startPoint y: 264, endPoint x: 177, endPoint y: 262, distance: 36.9
click at [177, 262] on div "Weekly Repeat every * weeks Repeat on S M T W T F S Ends ​ Never ​ Date Exclude…" at bounding box center [345, 328] width 356 height 267
type input "*"
click at [351, 268] on div "Repeat every * weeks" at bounding box center [345, 266] width 326 height 47
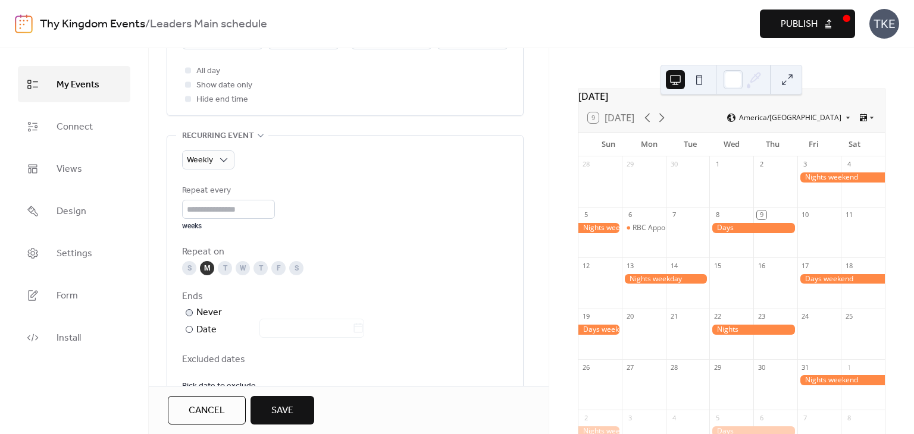
scroll to position [595, 0]
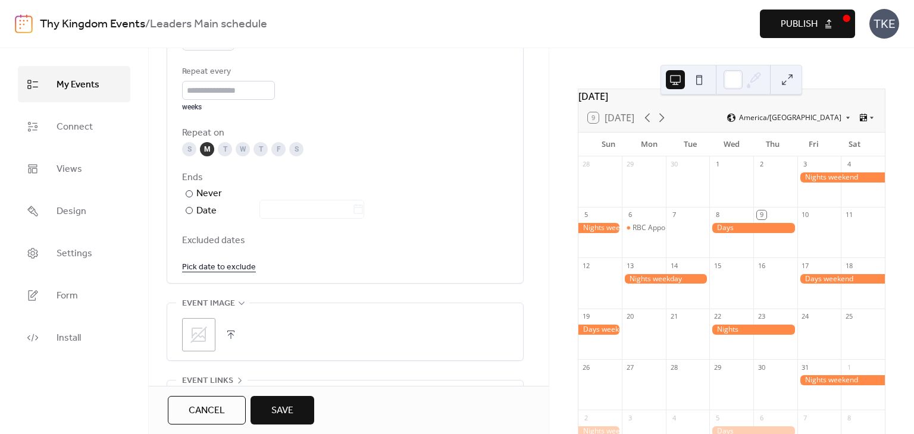
click at [284, 413] on span "Save" at bounding box center [282, 411] width 22 height 14
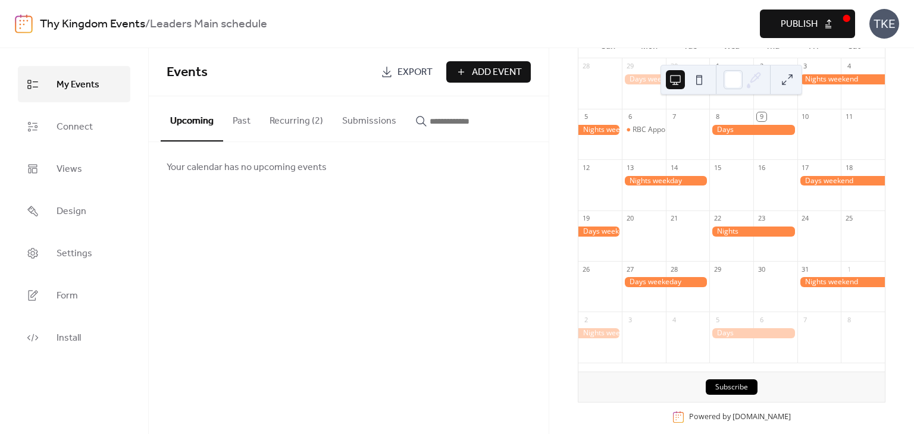
scroll to position [142, 0]
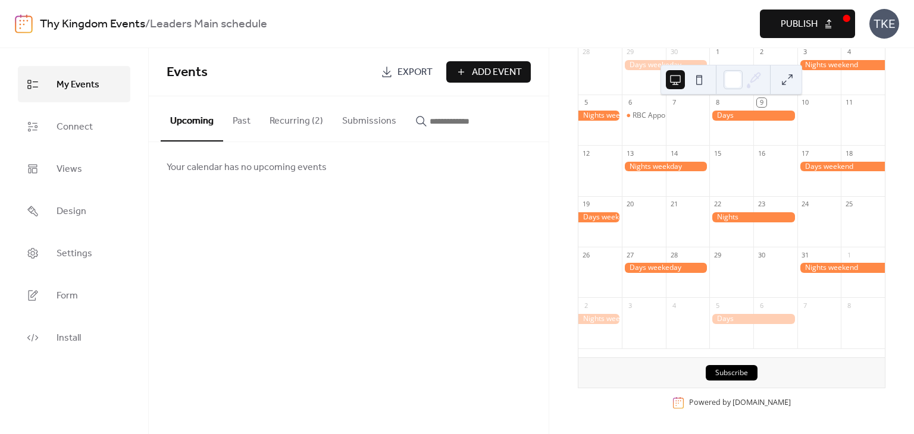
click at [721, 278] on div at bounding box center [731, 278] width 44 height 30
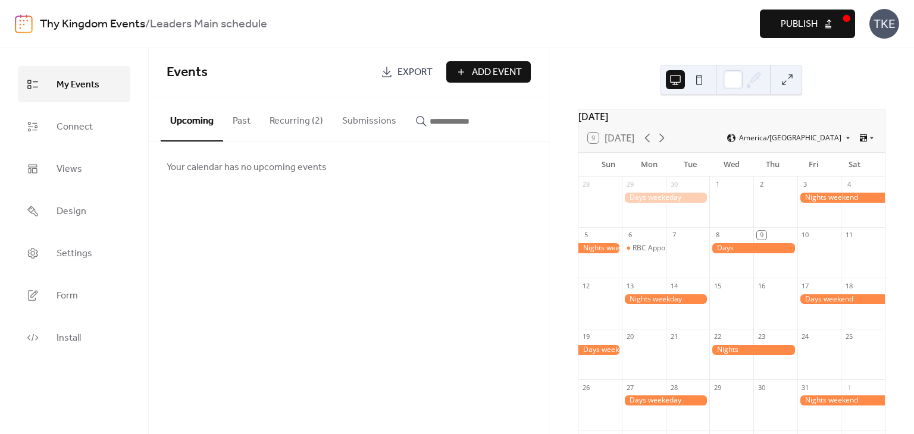
scroll to position [0, 0]
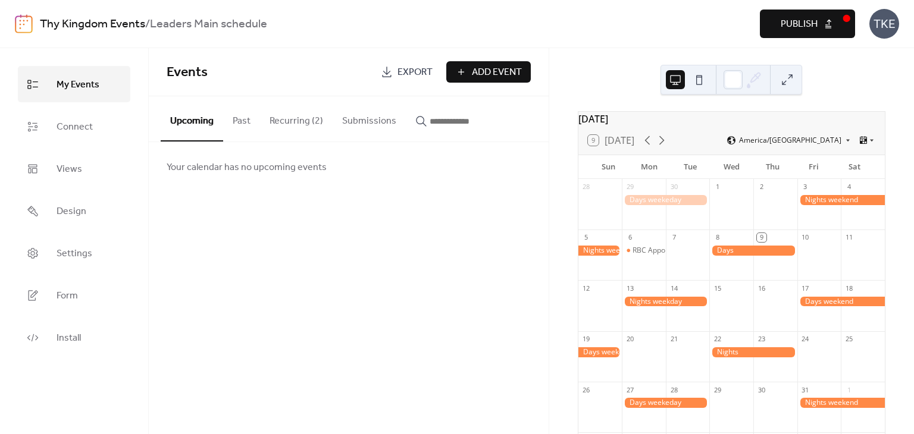
click at [545, 151] on div "Your calendar has no upcoming events" at bounding box center [349, 167] width 400 height 50
click at [654, 205] on div at bounding box center [665, 200] width 87 height 10
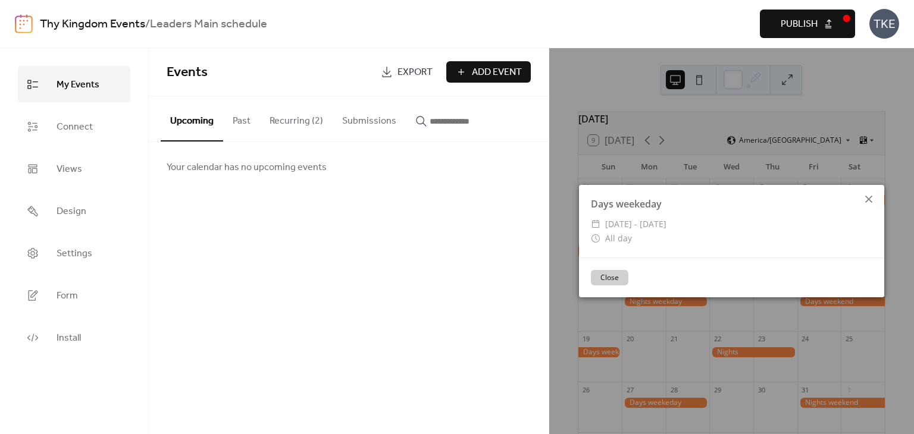
click at [875, 196] on icon at bounding box center [869, 199] width 14 height 14
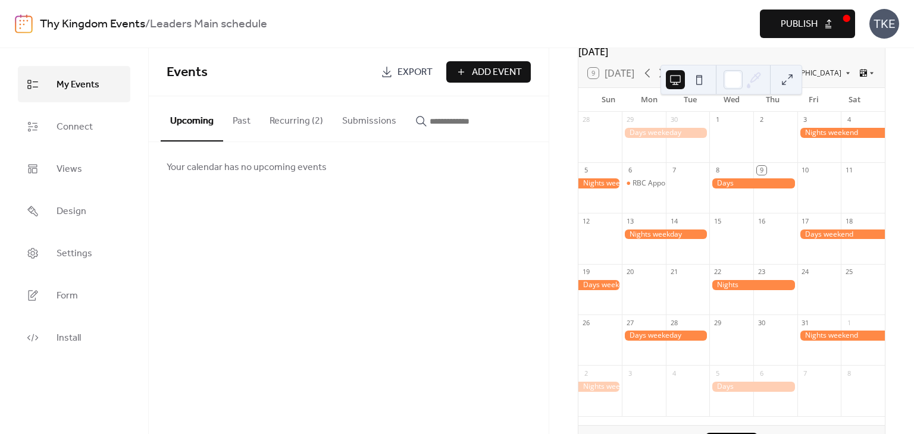
scroll to position [142, 0]
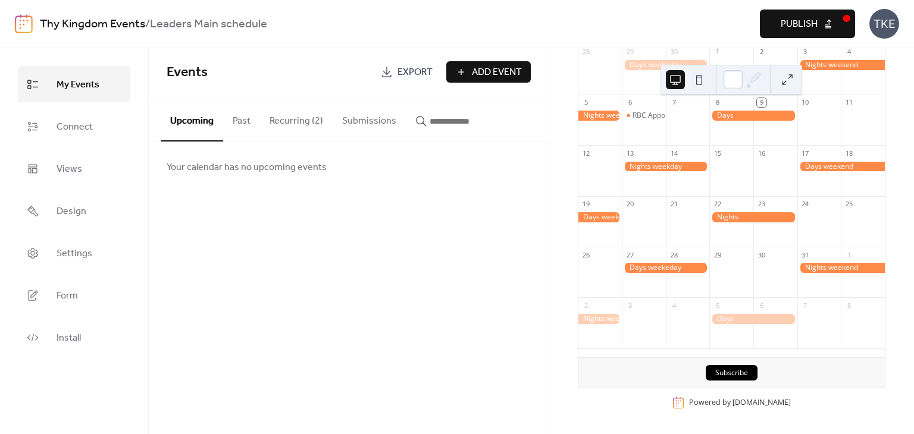
click at [765, 315] on div at bounding box center [752, 319] width 87 height 10
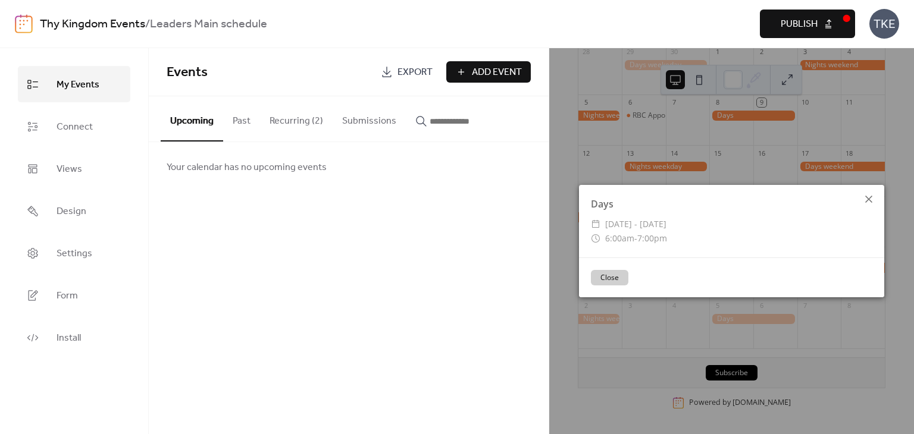
click at [867, 200] on icon at bounding box center [869, 199] width 14 height 14
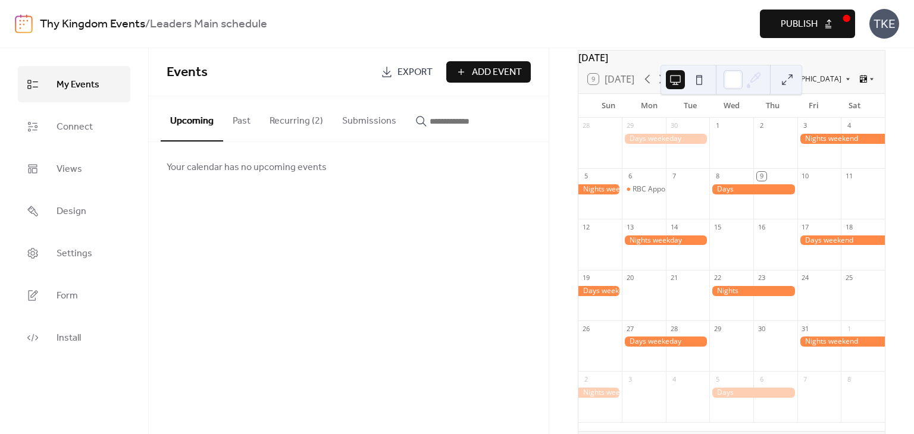
scroll to position [82, 0]
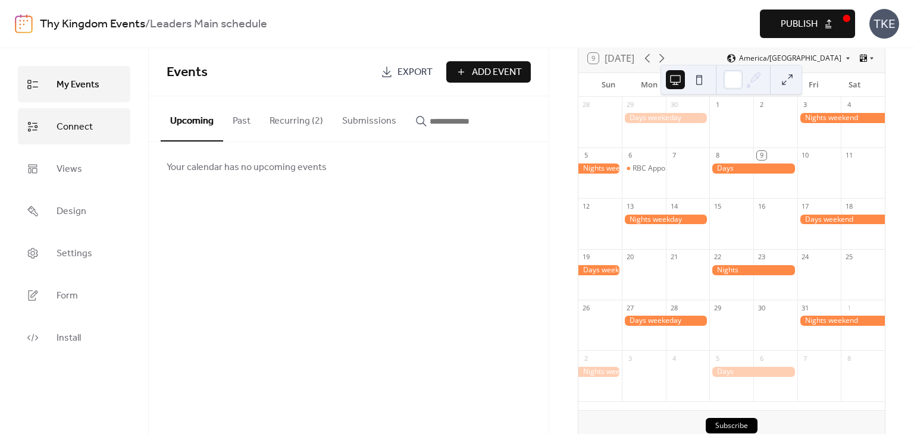
click at [79, 127] on span "Connect" at bounding box center [75, 127] width 36 height 18
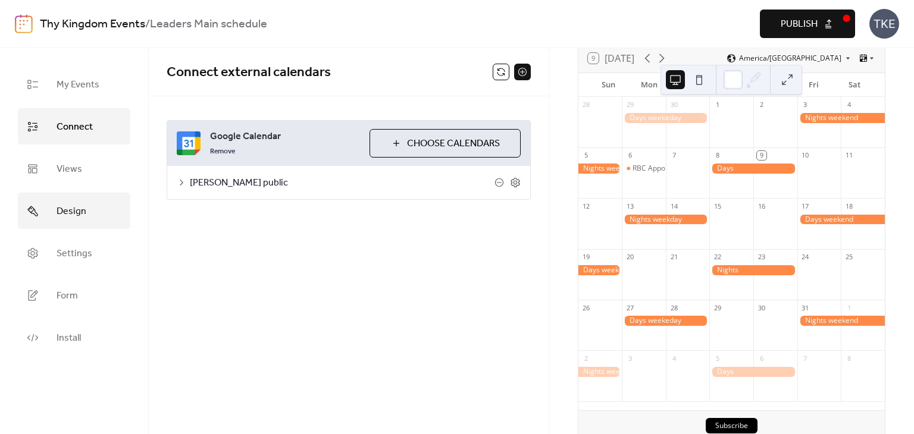
click at [57, 209] on span "Design" at bounding box center [72, 211] width 30 height 18
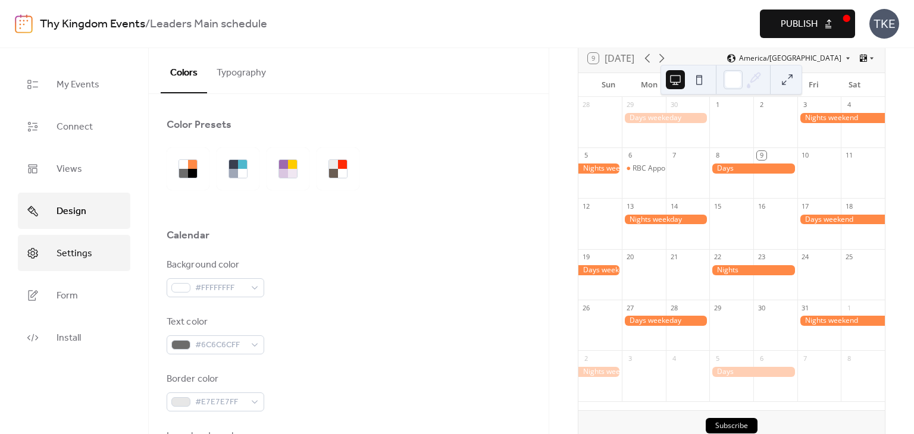
click at [60, 250] on span "Settings" at bounding box center [75, 254] width 36 height 18
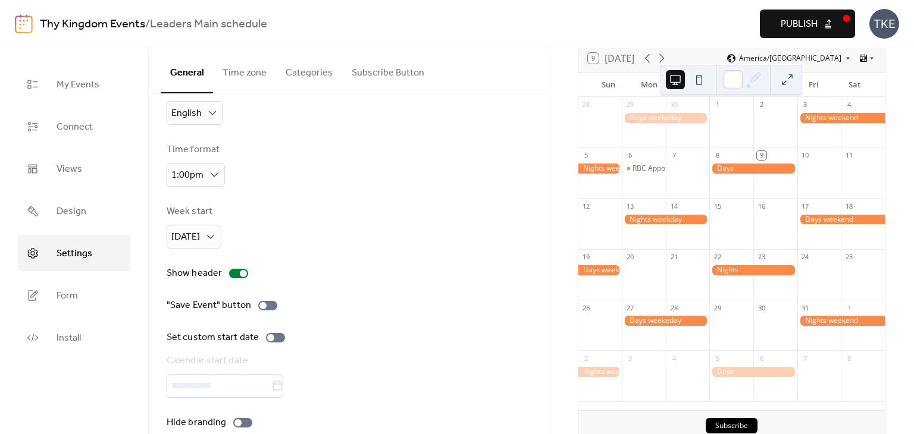
scroll to position [56, 0]
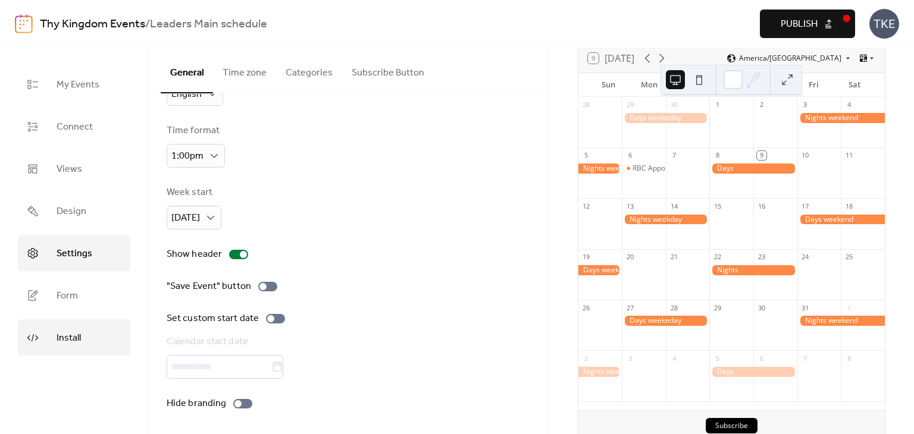
click at [93, 335] on link "Install" at bounding box center [74, 338] width 112 height 36
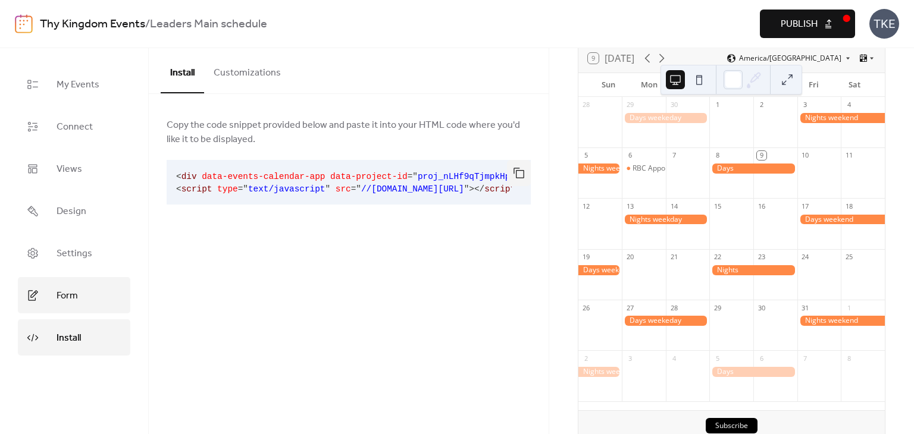
click at [90, 294] on link "Form" at bounding box center [74, 295] width 112 height 36
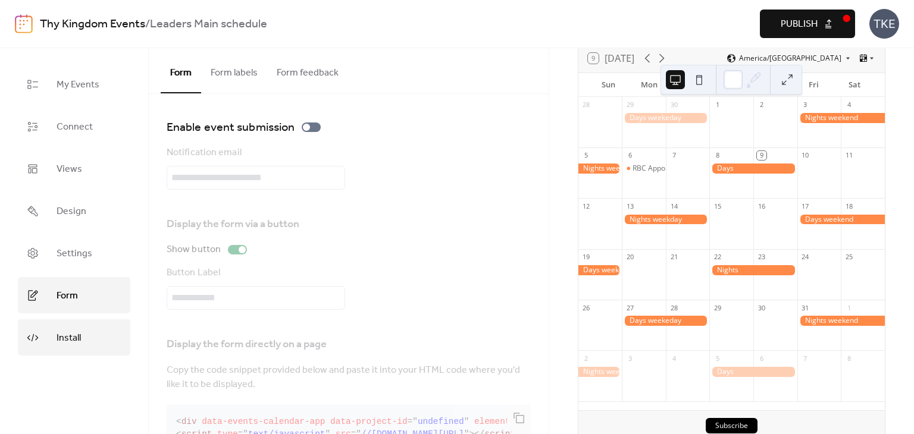
click at [83, 325] on link "Install" at bounding box center [74, 338] width 112 height 36
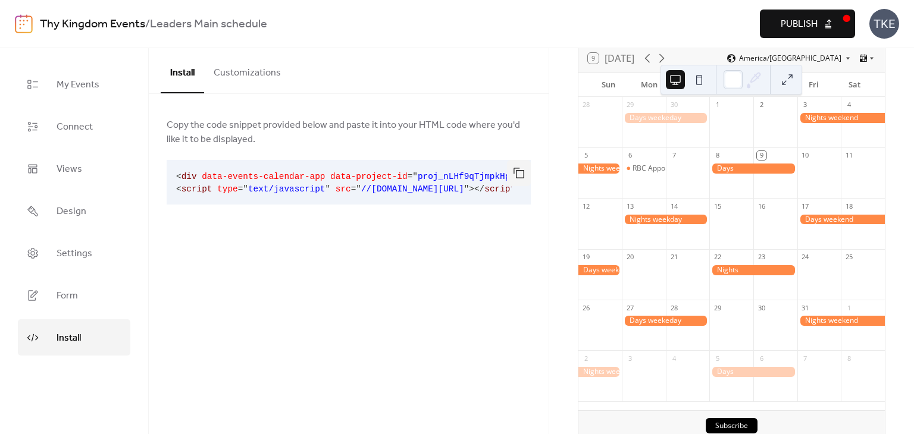
click at [441, 245] on div "Copy the code snippet provided below and paste it into your HTML code where you…" at bounding box center [349, 173] width 400 height 158
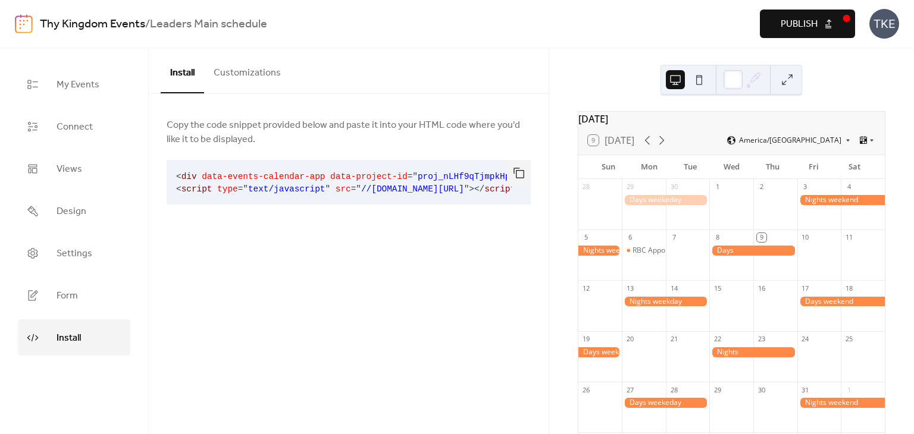
click at [554, 93] on div "[DATE] 9 [DATE] America/[GEOGRAPHIC_DATA] Sun Mon Tue Wed Thu Fri Sat 28 29 30 …" at bounding box center [731, 241] width 365 height 386
click at [699, 78] on button at bounding box center [699, 79] width 19 height 19
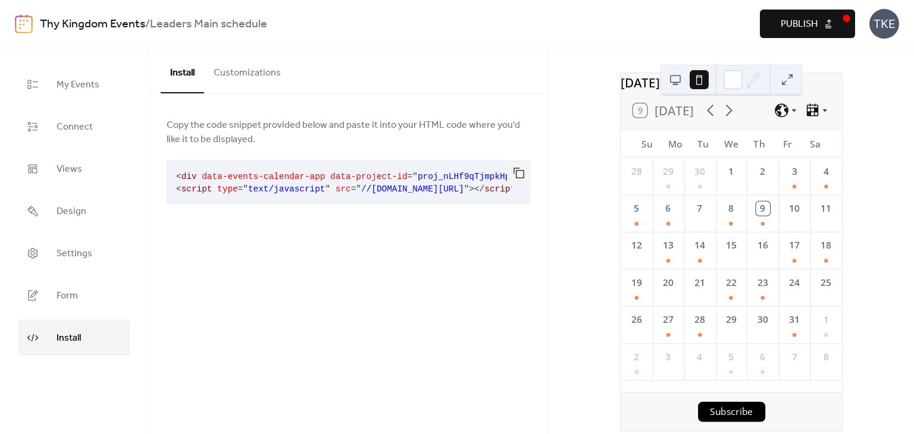
scroll to position [80, 0]
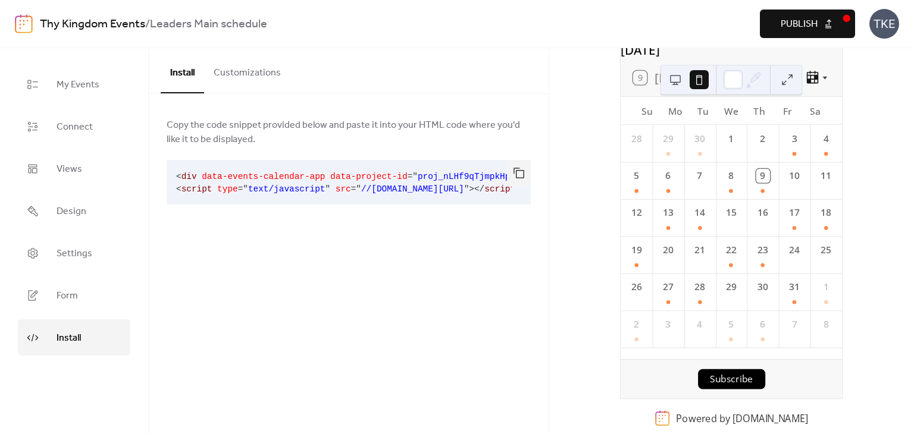
click at [583, 301] on div "[DATE] 9 [DATE] Su Mo Tu We Th Fr Sa 28 29 30 1 2 3 4 5 6 7 8 9 10 11 12 13 14 …" at bounding box center [731, 241] width 365 height 386
click at [72, 83] on span "My Events" at bounding box center [78, 85] width 43 height 18
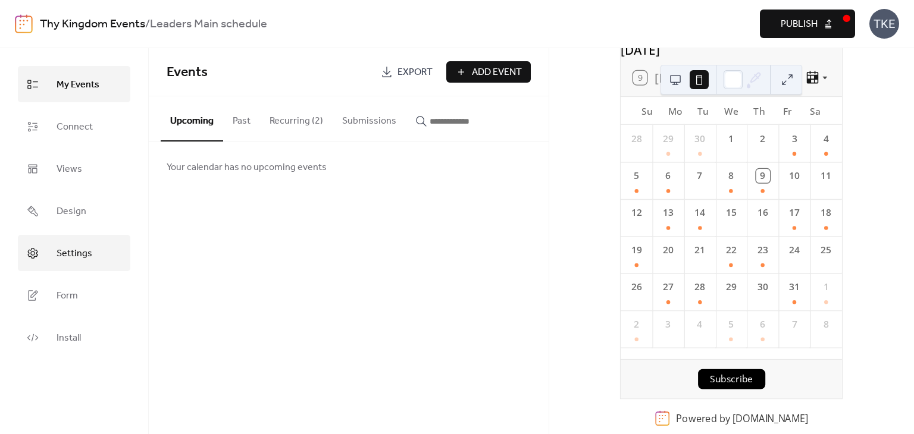
click at [99, 250] on link "Settings" at bounding box center [74, 253] width 112 height 36
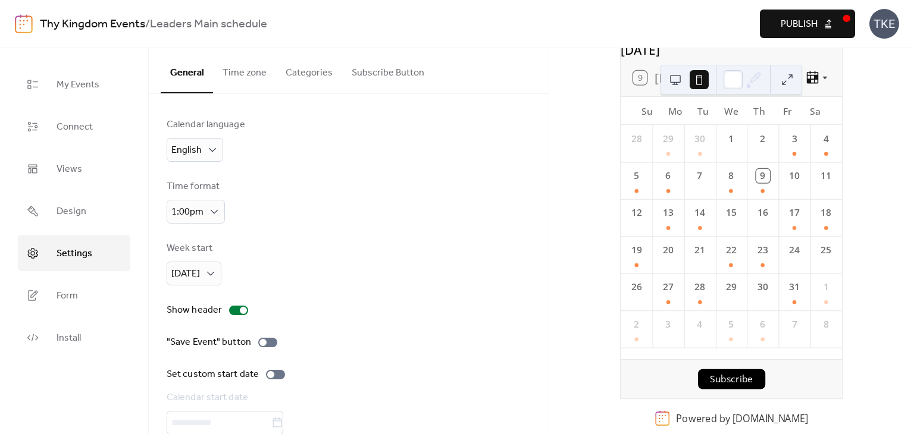
click at [296, 77] on button "Categories" at bounding box center [309, 70] width 66 height 44
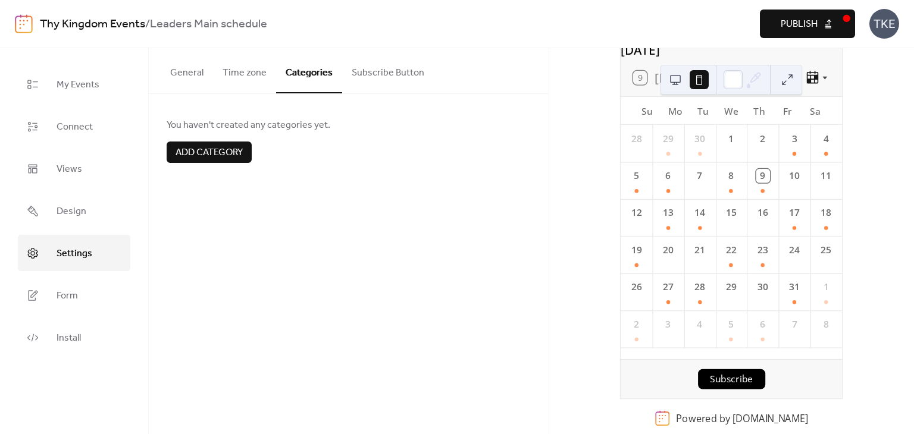
click at [223, 154] on span "Add category" at bounding box center [209, 153] width 67 height 14
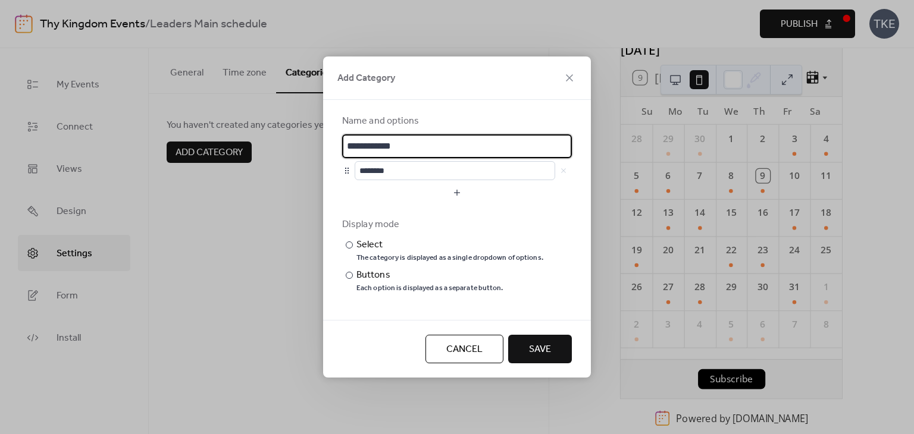
scroll to position [2, 0]
drag, startPoint x: 375, startPoint y: 146, endPoint x: 346, endPoint y: 149, distance: 29.8
click at [346, 149] on input "**********" at bounding box center [457, 146] width 230 height 24
type input "****"
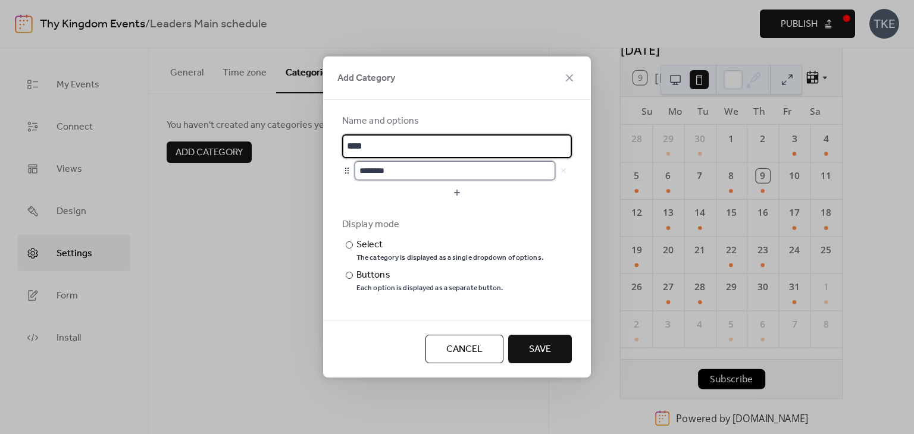
click at [426, 174] on input "********" at bounding box center [455, 170] width 201 height 19
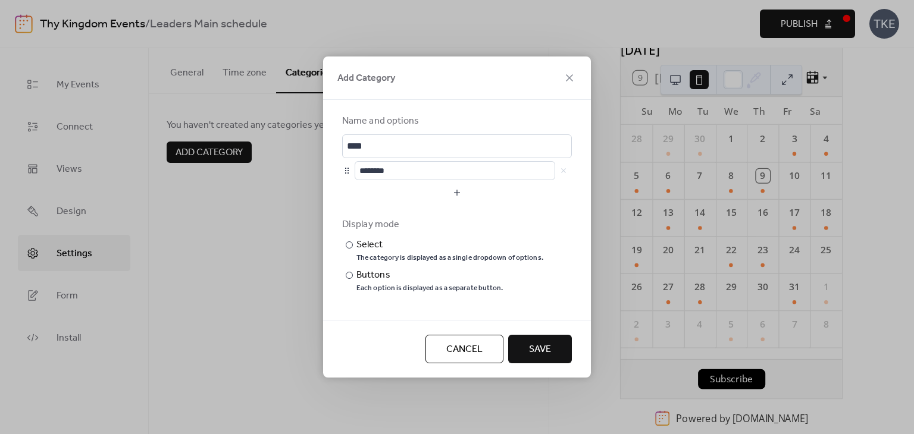
click at [545, 352] on span "Save" at bounding box center [540, 350] width 22 height 14
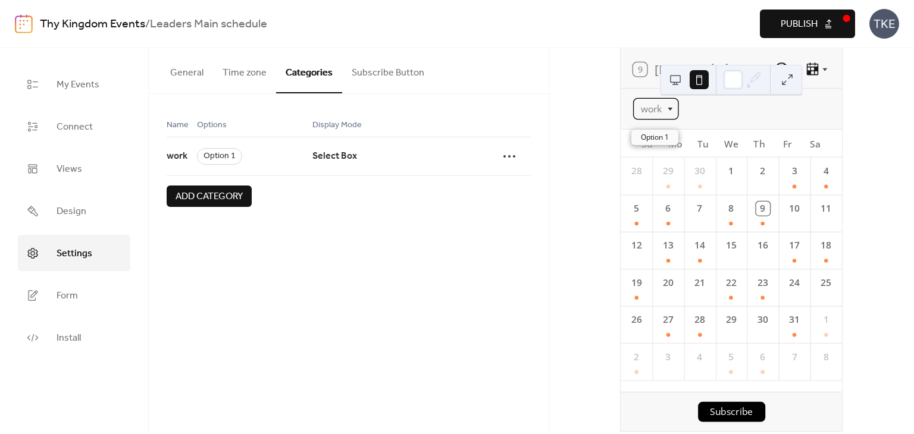
click at [666, 117] on div "work" at bounding box center [656, 108] width 46 height 21
click at [668, 195] on div "29" at bounding box center [668, 176] width 32 height 37
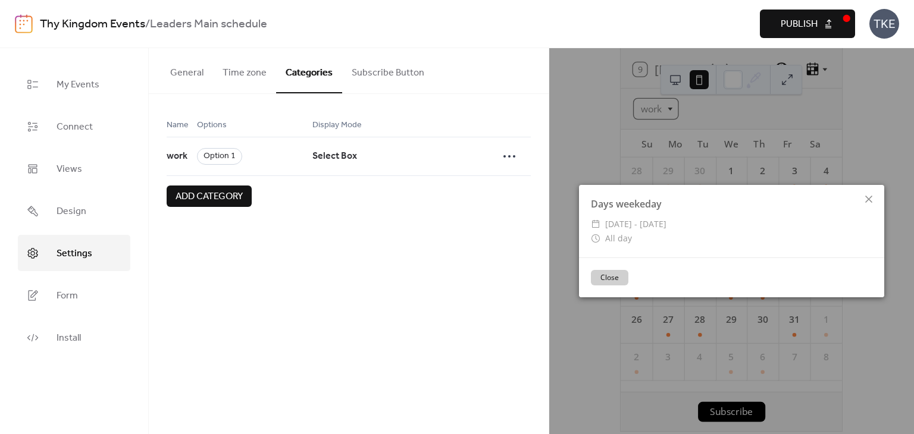
click at [608, 281] on button "Close" at bounding box center [609, 277] width 37 height 15
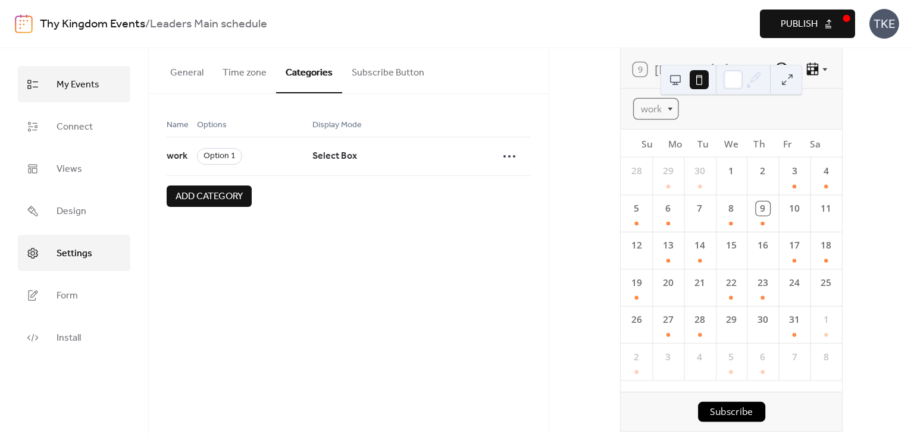
click at [73, 95] on link "My Events" at bounding box center [74, 84] width 112 height 36
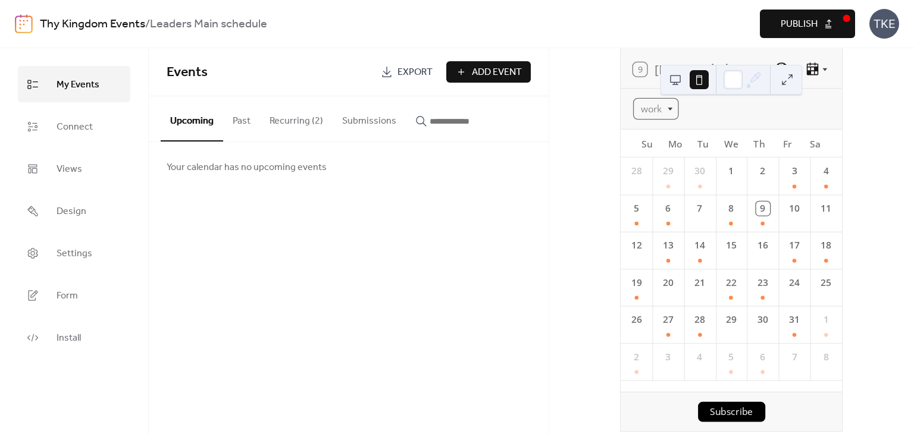
click at [278, 121] on button "Recurring (2)" at bounding box center [296, 118] width 73 height 44
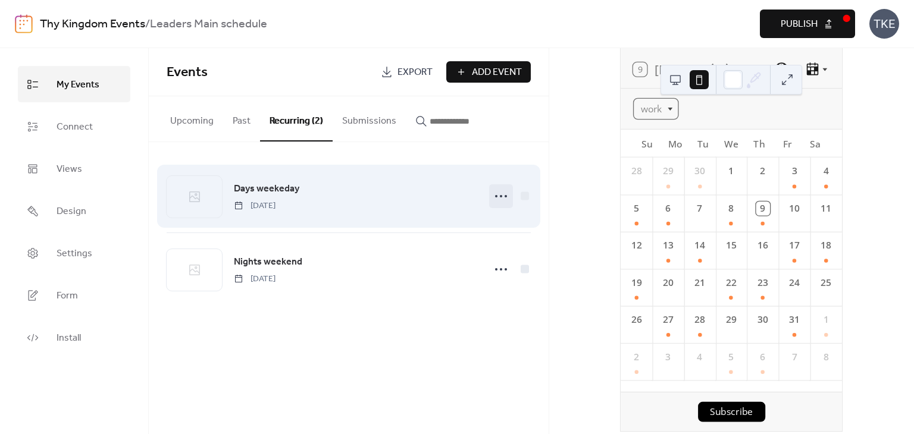
click at [500, 191] on icon at bounding box center [500, 196] width 19 height 19
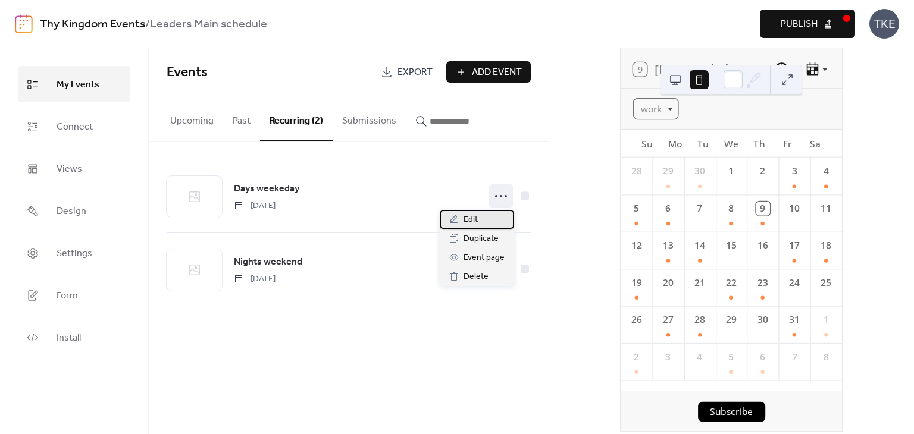
click at [466, 221] on span "Edit" at bounding box center [471, 220] width 14 height 14
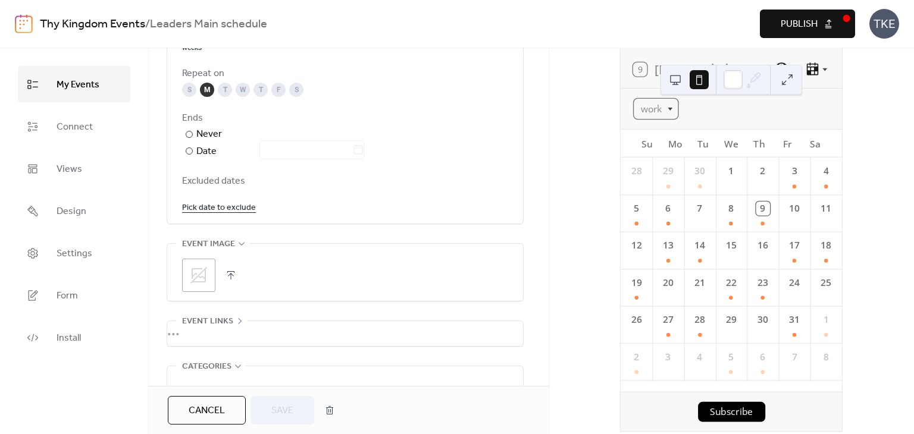
scroll to position [797, 0]
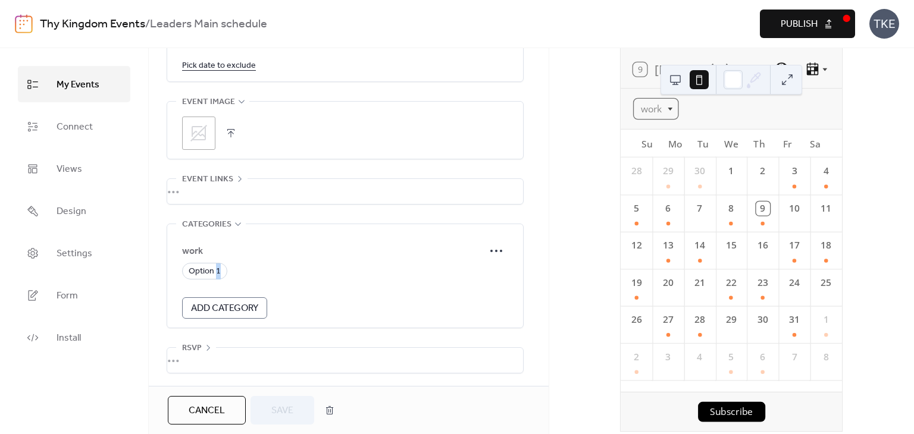
drag, startPoint x: 215, startPoint y: 274, endPoint x: 279, endPoint y: 267, distance: 64.1
click at [279, 267] on div "Option 1" at bounding box center [345, 271] width 326 height 17
click at [202, 266] on span "Option 1" at bounding box center [205, 272] width 32 height 14
click at [205, 273] on span "Option 1" at bounding box center [205, 272] width 32 height 14
click at [233, 305] on span "Add Category" at bounding box center [224, 309] width 67 height 14
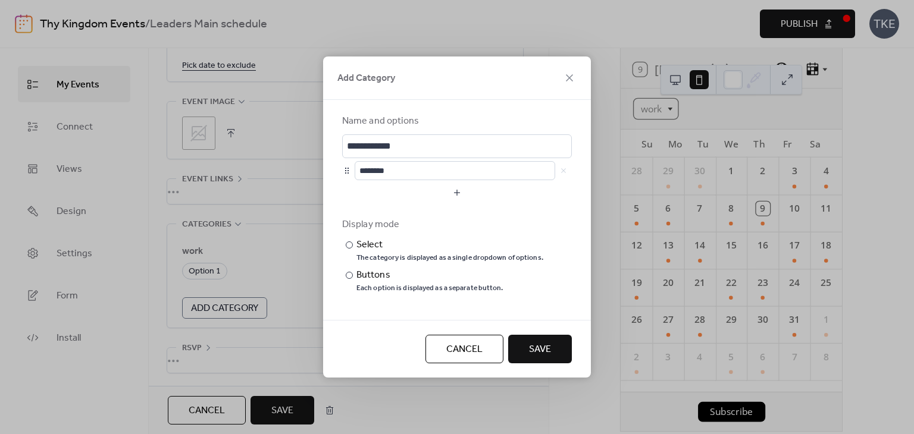
click at [566, 355] on button "Save" at bounding box center [540, 349] width 64 height 29
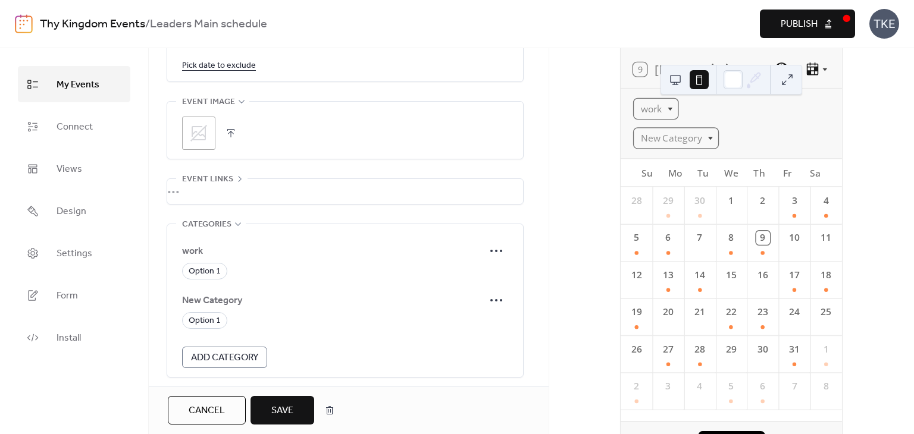
scroll to position [846, 0]
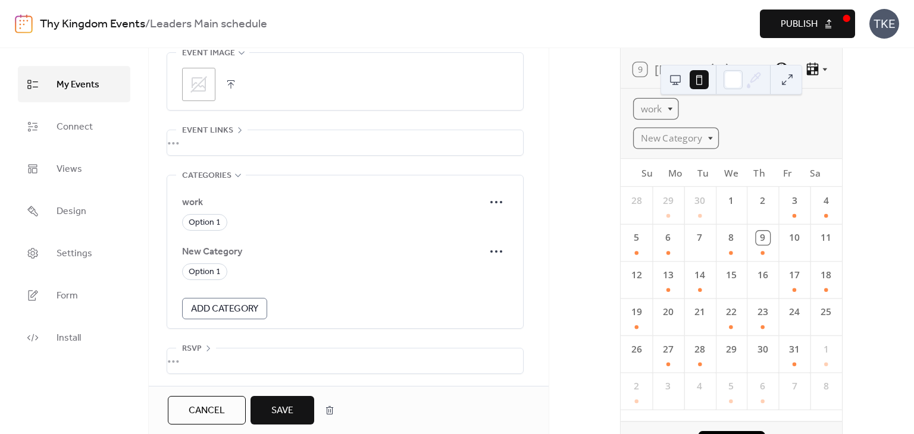
click at [571, 221] on div "[DATE] 9 [DATE] work New Category Su Mo Tu We Th Fr Sa 28 29 30 1 2 3 4 5 6 7 8…" at bounding box center [731, 241] width 365 height 386
click at [502, 198] on icon at bounding box center [496, 202] width 19 height 19
click at [202, 219] on span "Option 1" at bounding box center [205, 223] width 32 height 14
click at [293, 404] on span "Save" at bounding box center [282, 411] width 22 height 14
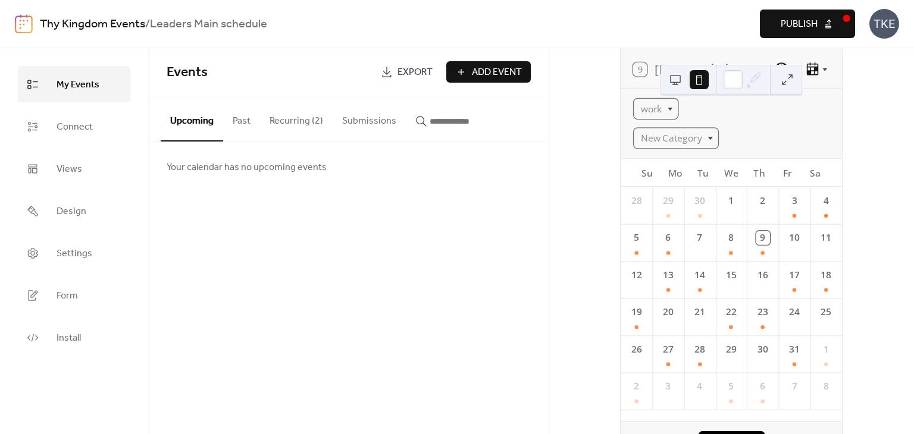
click at [375, 224] on div "Events Export Add Event Upcoming Past Recurring (2) Submissions Your calendar h…" at bounding box center [349, 241] width 400 height 386
click at [466, 192] on div "Events Export Add Event Upcoming Past Recurring (2) Submissions Your calendar h…" at bounding box center [349, 241] width 400 height 386
click at [49, 84] on link "My Events" at bounding box center [74, 84] width 112 height 36
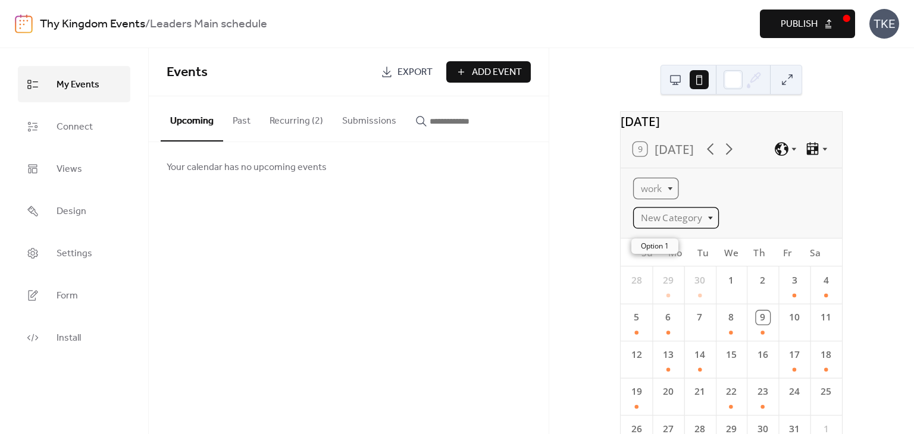
click at [689, 228] on div "New Category" at bounding box center [676, 217] width 86 height 21
click at [415, 230] on div "Events Export Add Event Upcoming Past Recurring (2) Submissions Your calendar h…" at bounding box center [349, 241] width 400 height 386
click at [367, 123] on button "Submissions" at bounding box center [369, 118] width 73 height 44
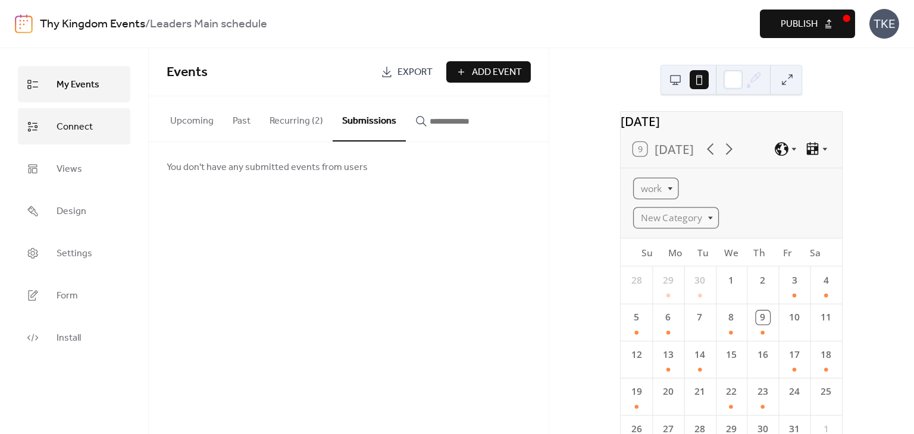
click at [52, 134] on link "Connect" at bounding box center [74, 126] width 112 height 36
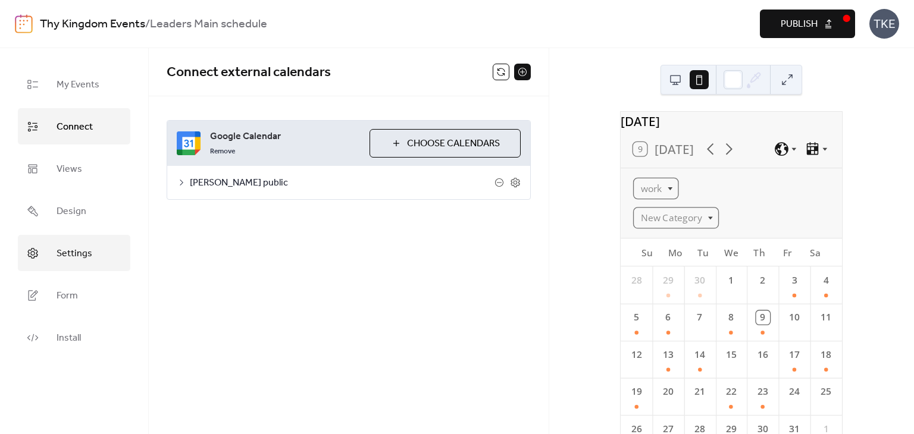
click at [86, 245] on span "Settings" at bounding box center [75, 254] width 36 height 18
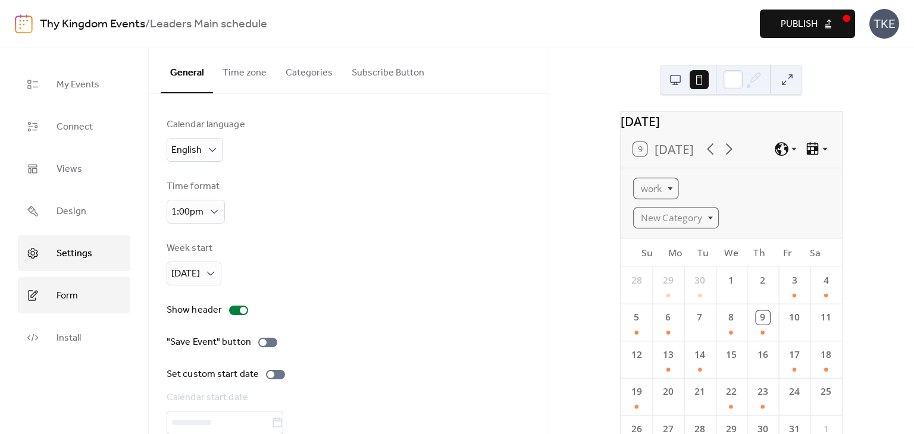
click at [49, 296] on link "Form" at bounding box center [74, 295] width 112 height 36
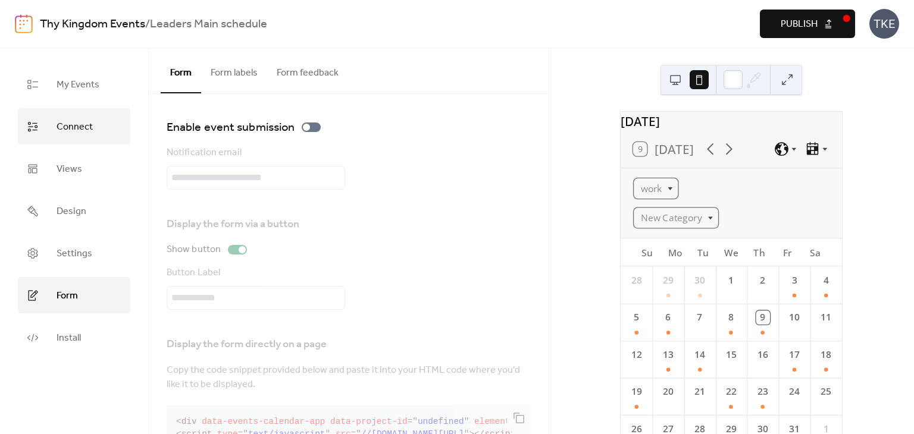
click at [86, 131] on span "Connect" at bounding box center [75, 127] width 36 height 18
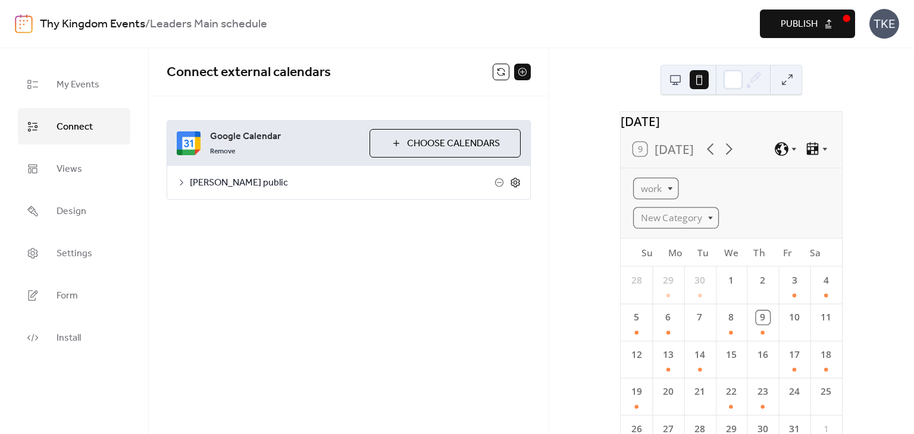
click at [516, 183] on icon at bounding box center [515, 183] width 4 height 4
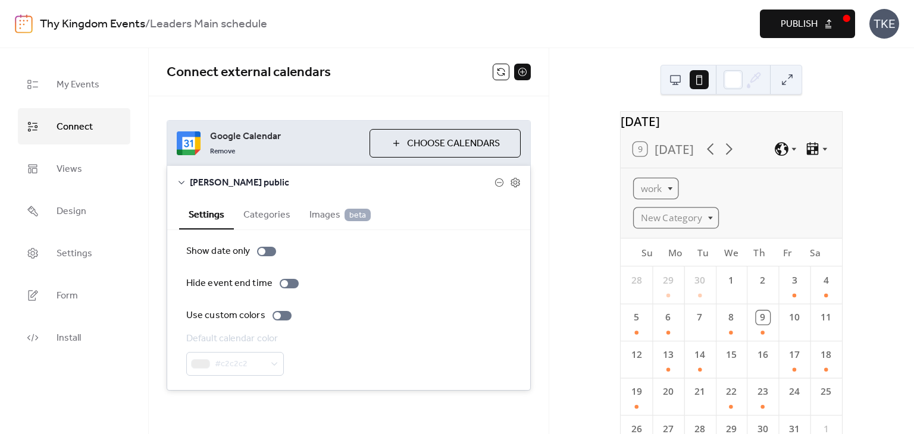
click at [503, 177] on div at bounding box center [507, 182] width 26 height 11
click at [496, 184] on icon at bounding box center [499, 183] width 10 height 10
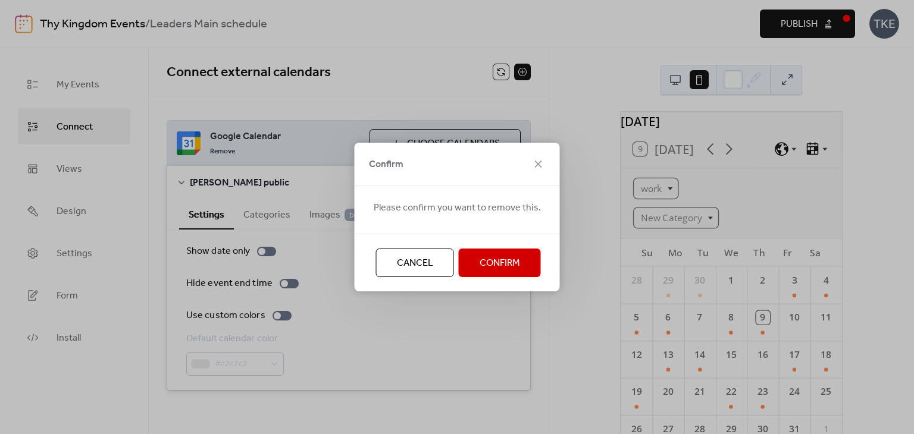
click at [506, 250] on button "Confirm" at bounding box center [500, 263] width 82 height 29
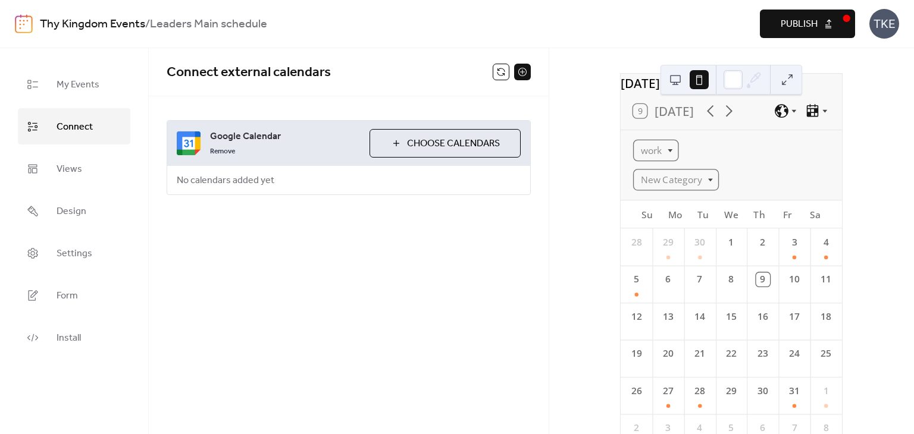
scroll to position [60, 0]
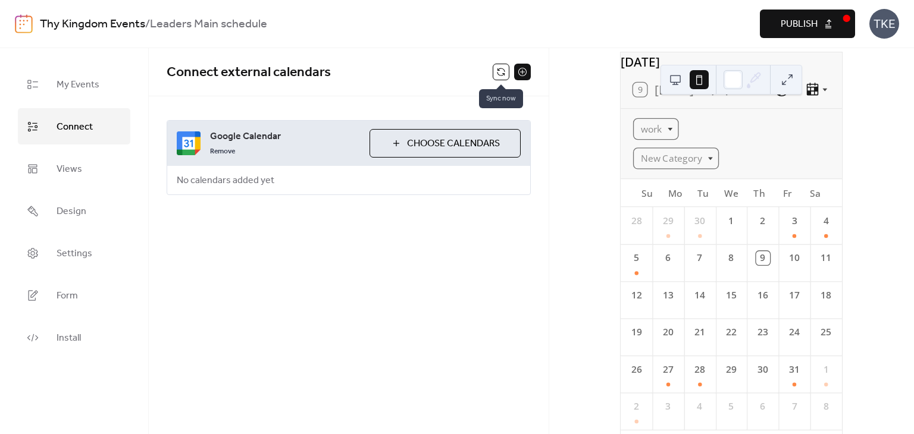
click at [503, 72] on button at bounding box center [501, 72] width 17 height 17
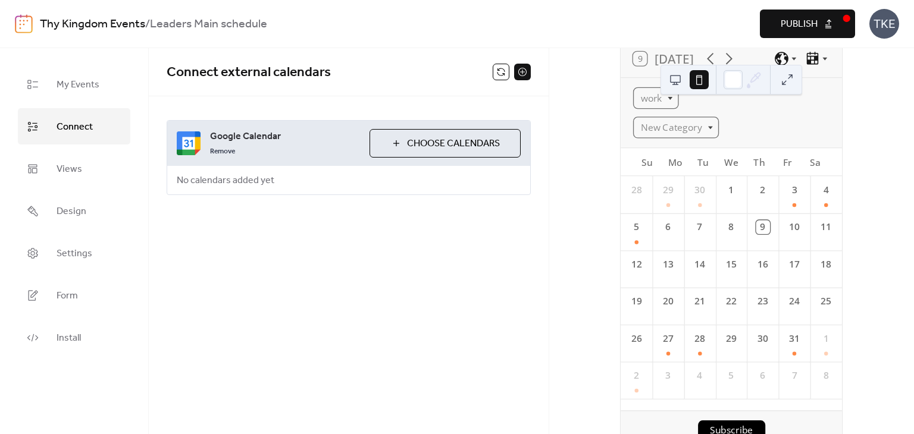
scroll to position [150, 0]
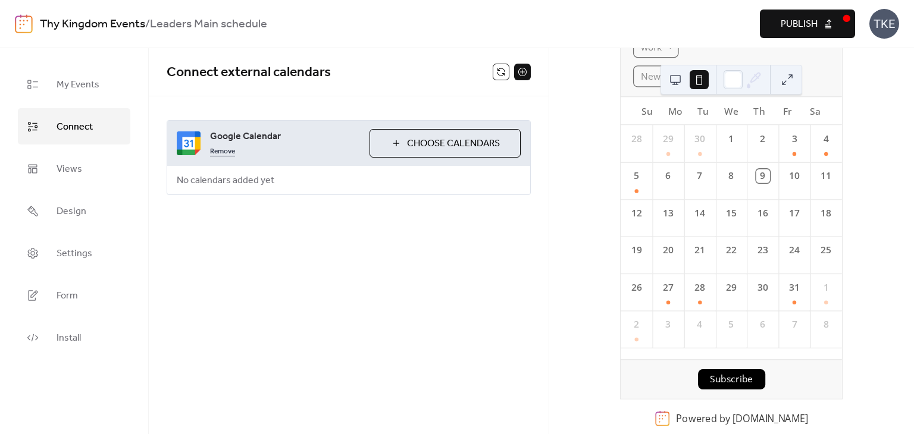
click at [219, 153] on link "Remove" at bounding box center [222, 150] width 25 height 14
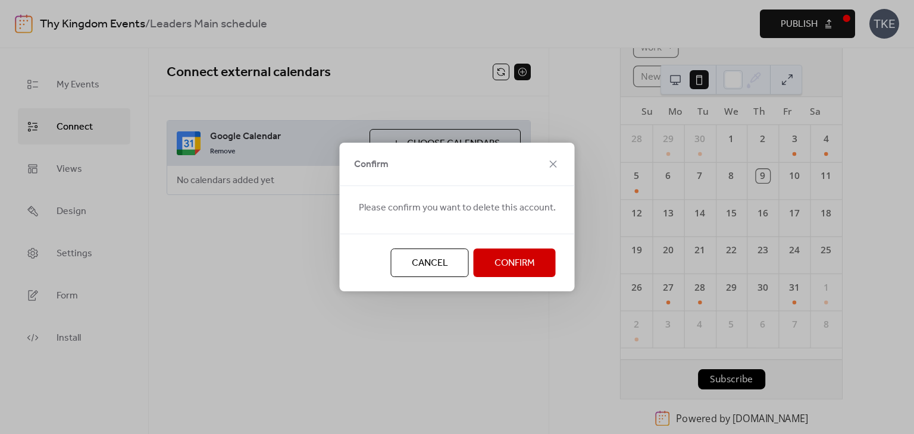
click at [424, 262] on span "Cancel" at bounding box center [430, 263] width 36 height 14
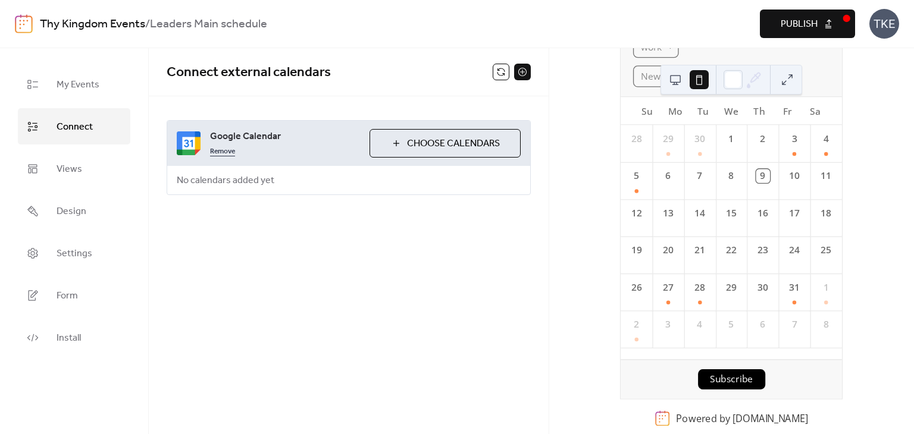
click at [218, 154] on link "Remove" at bounding box center [222, 150] width 25 height 14
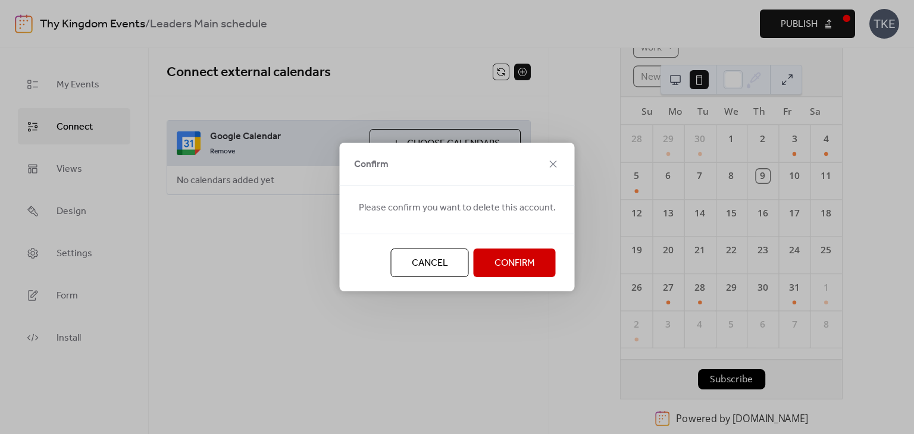
click at [536, 264] on button "Confirm" at bounding box center [515, 263] width 82 height 29
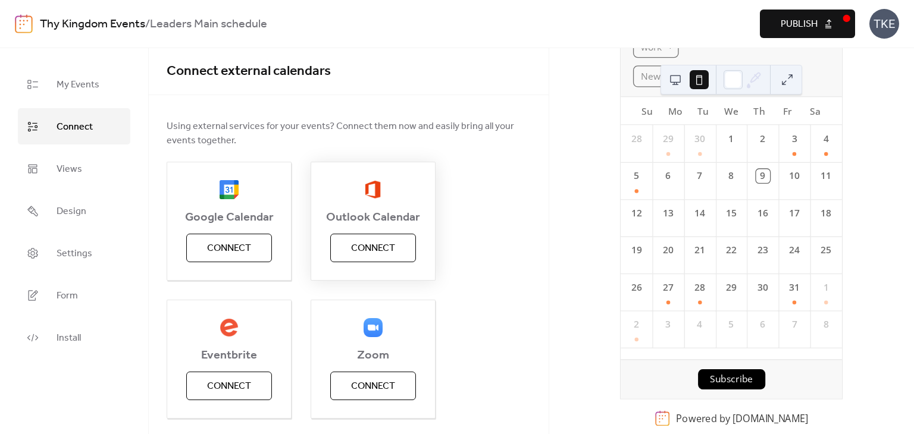
scroll to position [0, 0]
click at [76, 76] on span "My Events" at bounding box center [78, 85] width 43 height 18
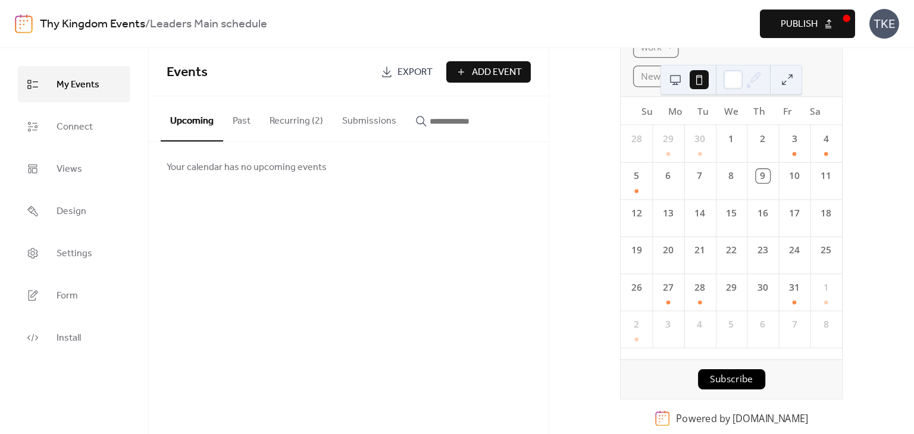
click at [78, 18] on link "Thy Kingdom Events" at bounding box center [92, 24] width 105 height 23
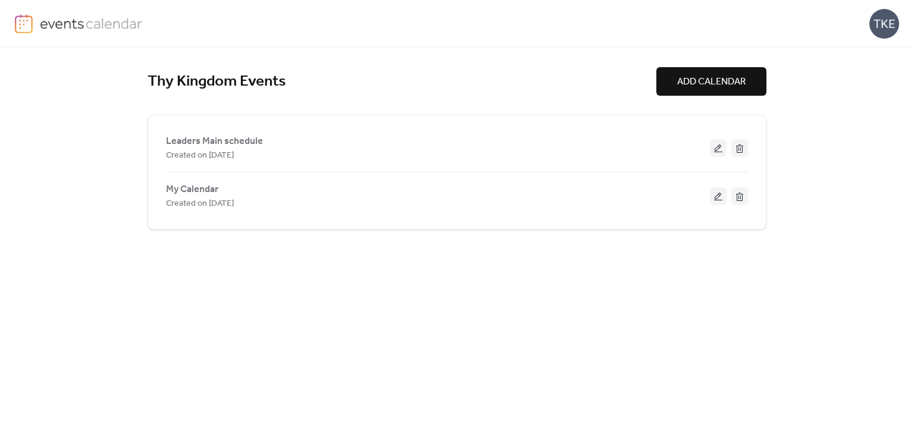
click at [50, 22] on img at bounding box center [91, 23] width 103 height 18
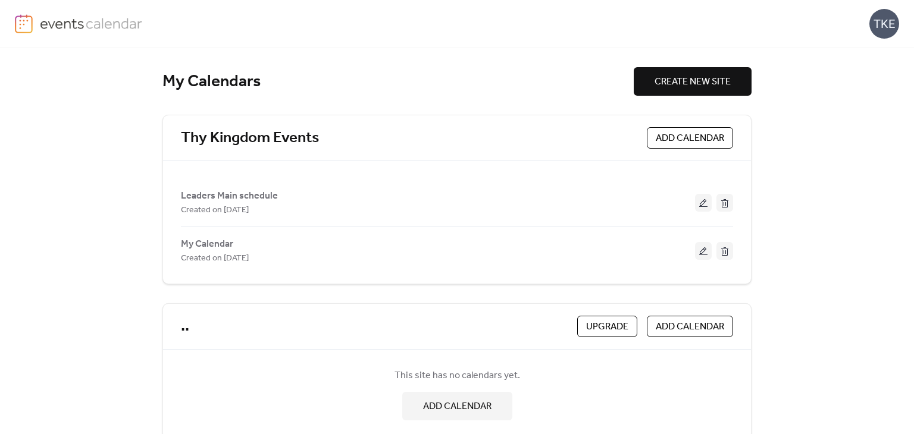
click at [659, 77] on span "CREATE NEW SITE" at bounding box center [693, 82] width 76 height 14
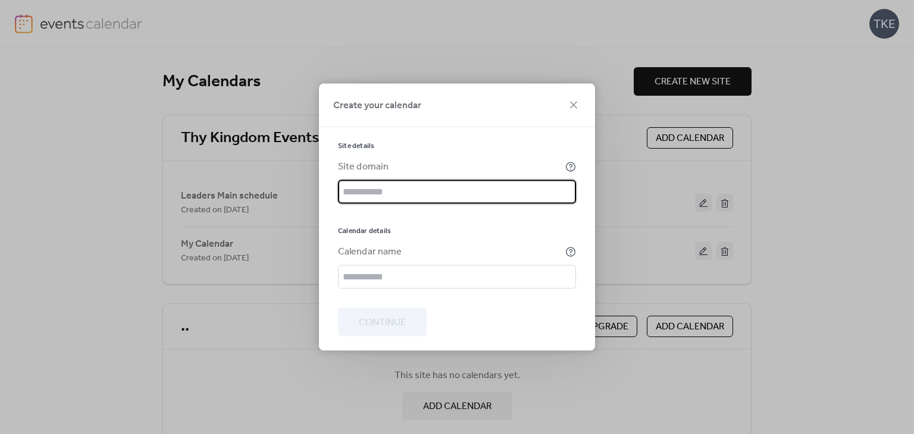
click at [483, 202] on input "text" at bounding box center [457, 192] width 238 height 24
click at [487, 195] on input "text" at bounding box center [457, 192] width 238 height 24
type input "**********"
click at [399, 270] on input "text" at bounding box center [457, 277] width 238 height 24
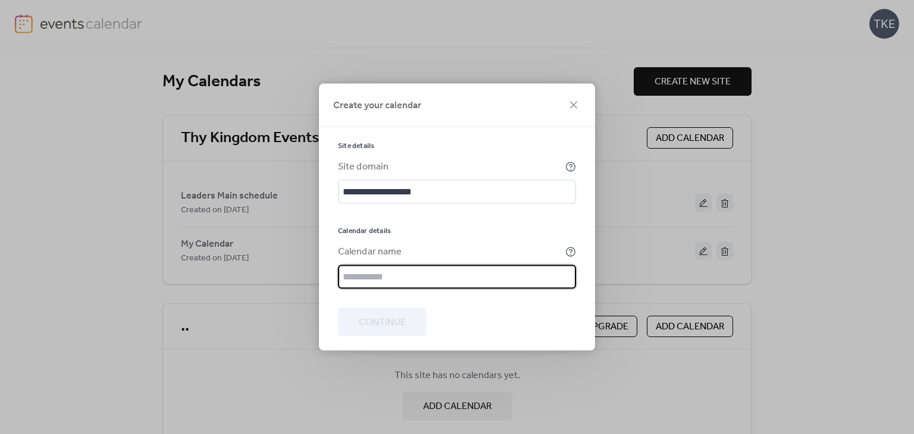
click at [396, 271] on input "text" at bounding box center [457, 277] width 238 height 24
type input "****"
click at [402, 312] on button "Continue" at bounding box center [382, 322] width 89 height 29
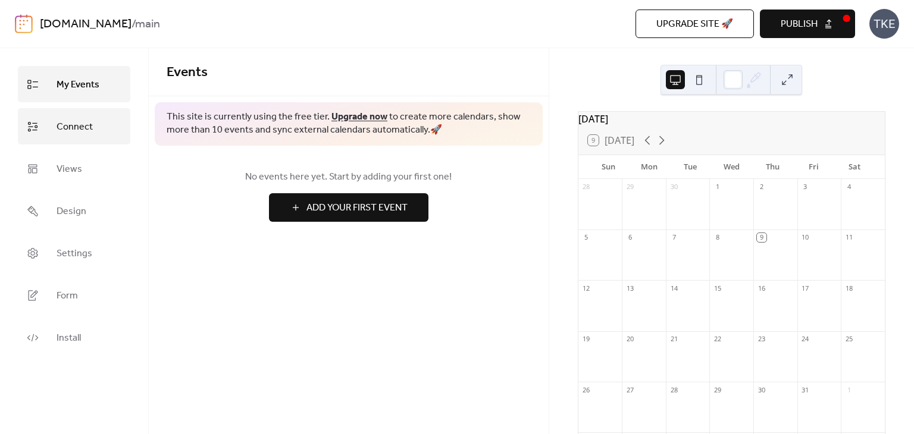
click at [75, 122] on span "Connect" at bounding box center [75, 127] width 36 height 18
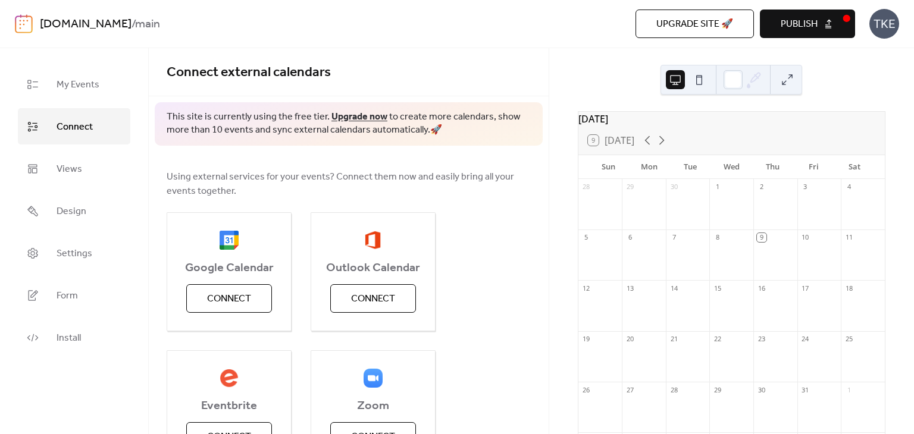
click at [80, 20] on link "[DOMAIN_NAME]" at bounding box center [86, 24] width 92 height 23
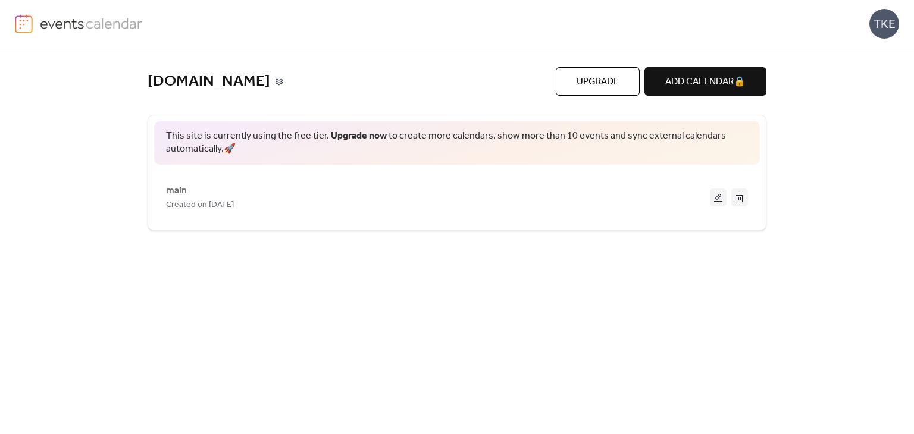
click at [283, 78] on icon at bounding box center [278, 81] width 7 height 7
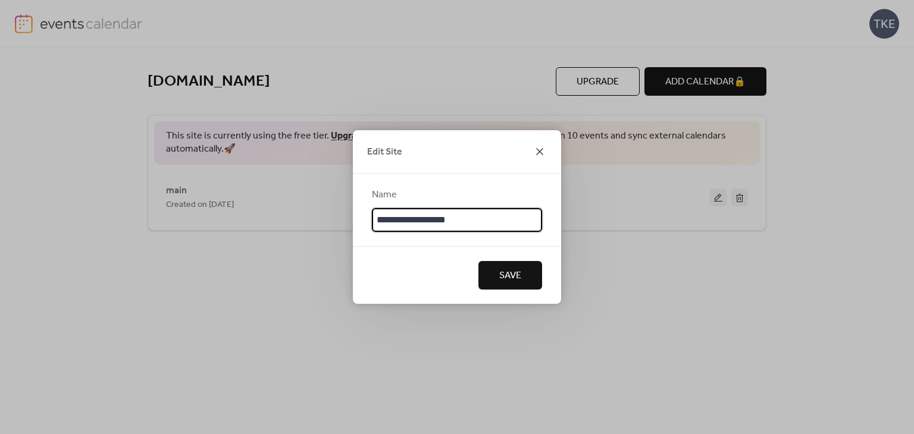
click at [539, 156] on icon at bounding box center [540, 152] width 14 height 14
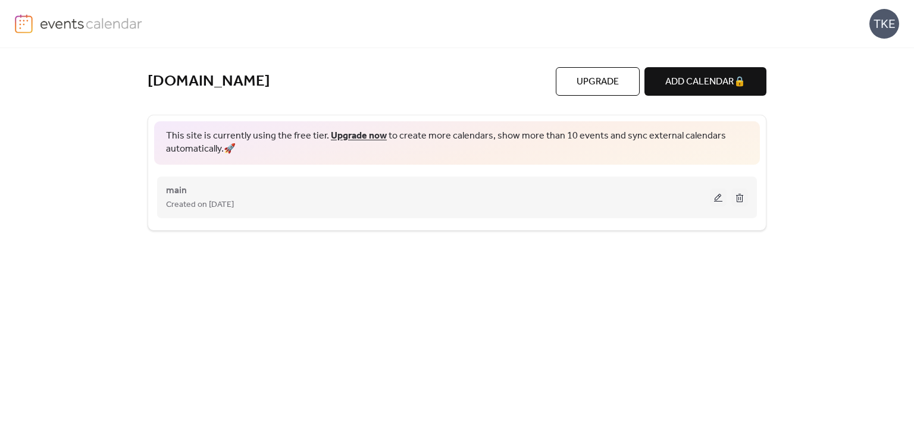
click at [740, 199] on button at bounding box center [739, 198] width 17 height 18
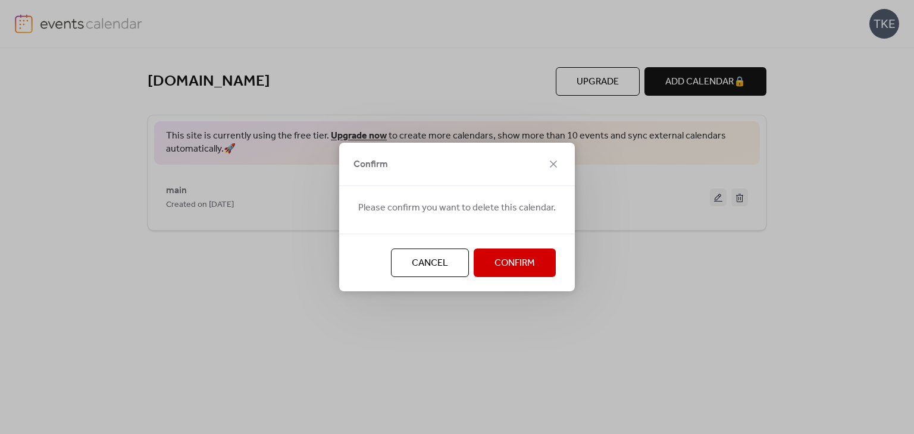
click at [499, 263] on span "Confirm" at bounding box center [514, 263] width 40 height 14
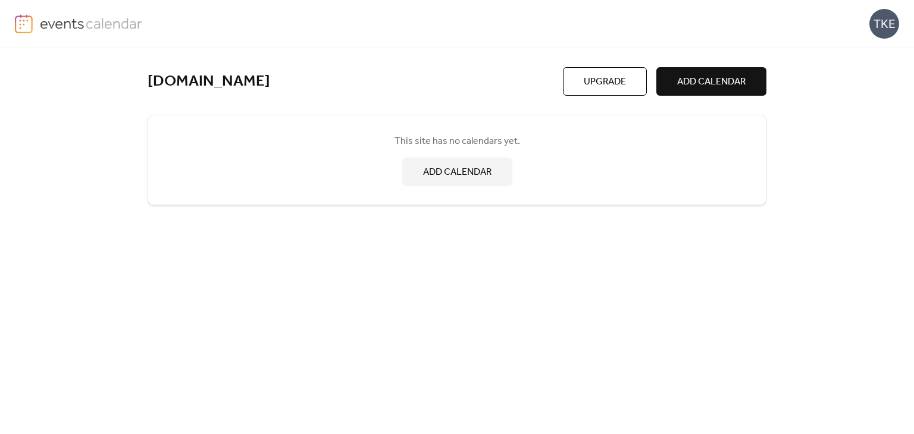
click at [58, 25] on img at bounding box center [91, 23] width 103 height 18
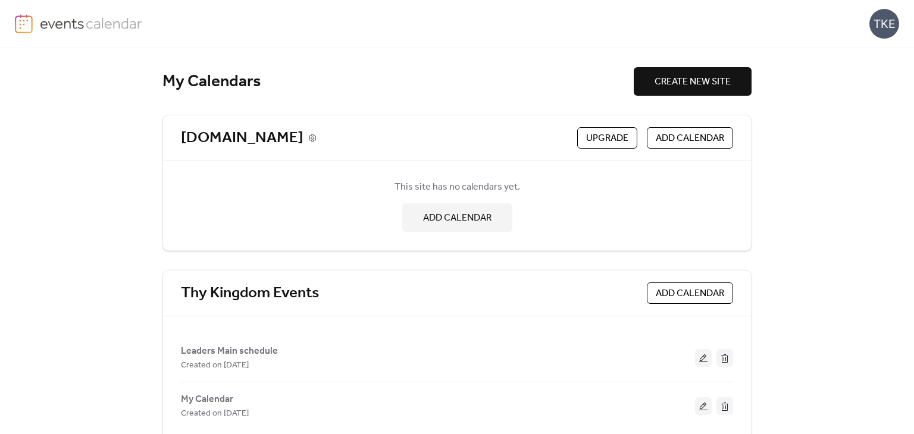
click at [317, 136] on icon at bounding box center [312, 138] width 8 height 8
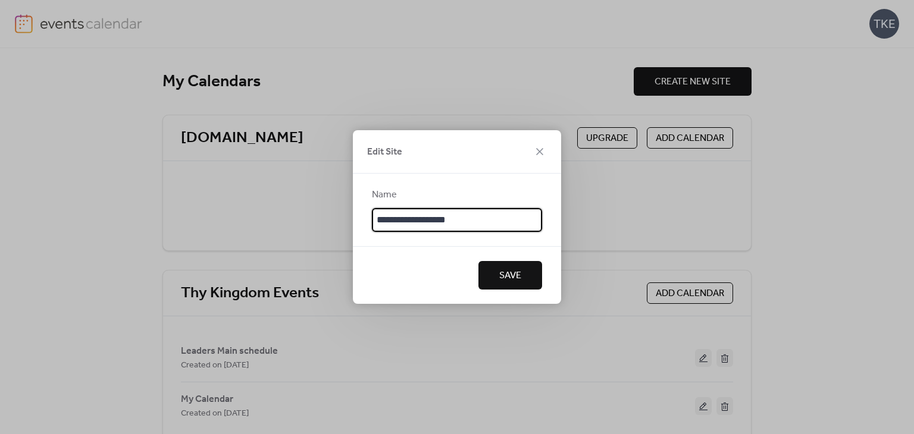
drag, startPoint x: 490, startPoint y: 217, endPoint x: 349, endPoint y: 209, distance: 141.2
click at [349, 209] on div "**********" at bounding box center [457, 217] width 914 height 434
click at [502, 269] on span "Save" at bounding box center [510, 276] width 22 height 14
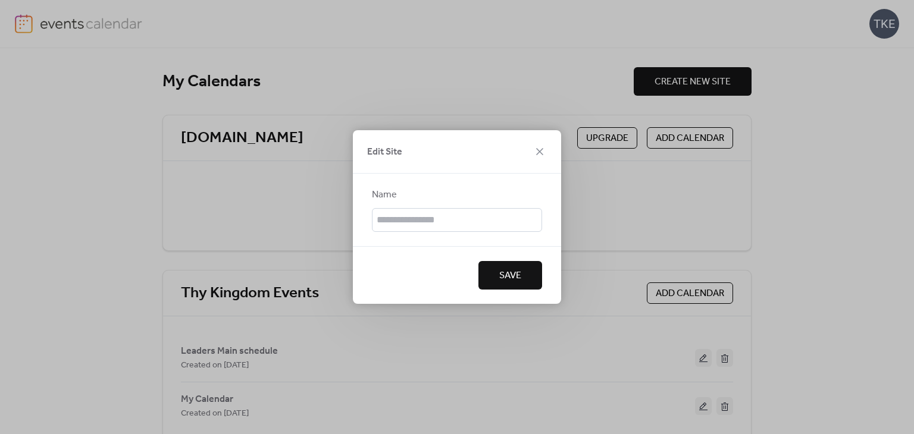
click at [528, 277] on button "Save" at bounding box center [510, 275] width 64 height 29
click at [536, 154] on icon at bounding box center [540, 152] width 14 height 14
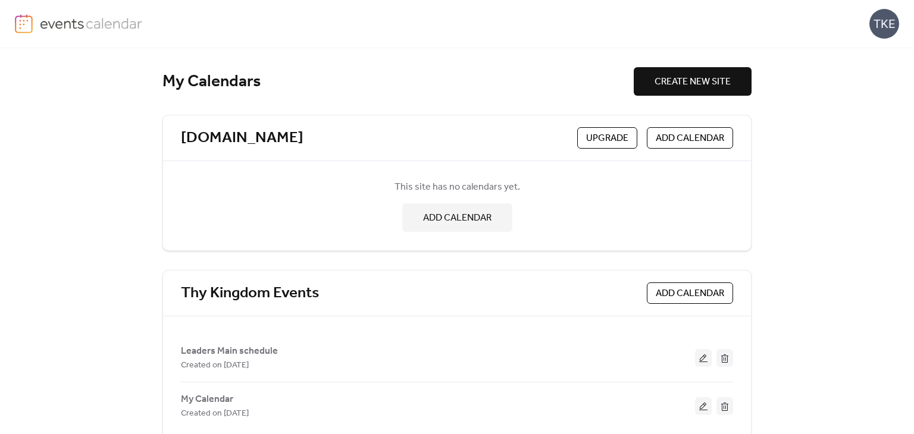
click at [653, 186] on div "This site has no calendars yet. ADD CALENDAR" at bounding box center [457, 205] width 552 height 71
drag, startPoint x: 716, startPoint y: 193, endPoint x: 568, endPoint y: 202, distance: 148.4
click at [682, 234] on div "This site has no calendars yet. ADD CALENDAR" at bounding box center [457, 205] width 552 height 71
click at [544, 198] on div "This site has no calendars yet. ADD CALENDAR" at bounding box center [457, 205] width 552 height 71
drag, startPoint x: 562, startPoint y: 197, endPoint x: 596, endPoint y: 149, distance: 58.9
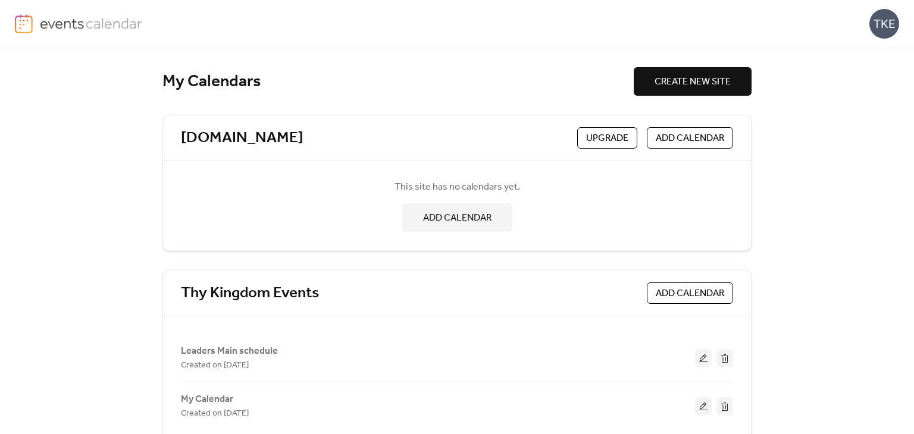
click at [532, 141] on div "[DOMAIN_NAME]" at bounding box center [377, 139] width 392 height 20
click at [895, 14] on div "TKE" at bounding box center [884, 24] width 30 height 30
click at [314, 82] on div "My Calendars" at bounding box center [397, 81] width 471 height 21
click at [328, 172] on div "This site has no calendars yet. ADD CALENDAR" at bounding box center [457, 205] width 552 height 71
drag, startPoint x: 330, startPoint y: 137, endPoint x: 207, endPoint y: 140, distance: 123.2
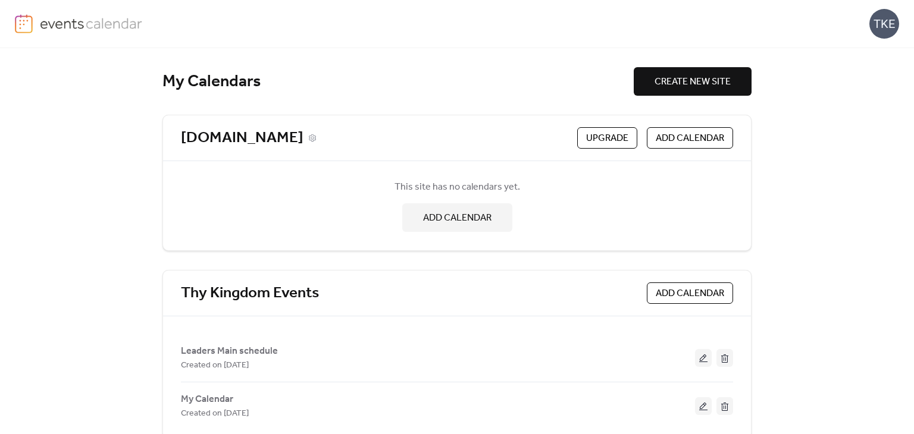
click at [207, 140] on div "[DOMAIN_NAME]" at bounding box center [377, 139] width 392 height 20
click at [334, 137] on div "[DOMAIN_NAME]" at bounding box center [377, 139] width 392 height 20
click at [317, 137] on icon at bounding box center [312, 138] width 8 height 8
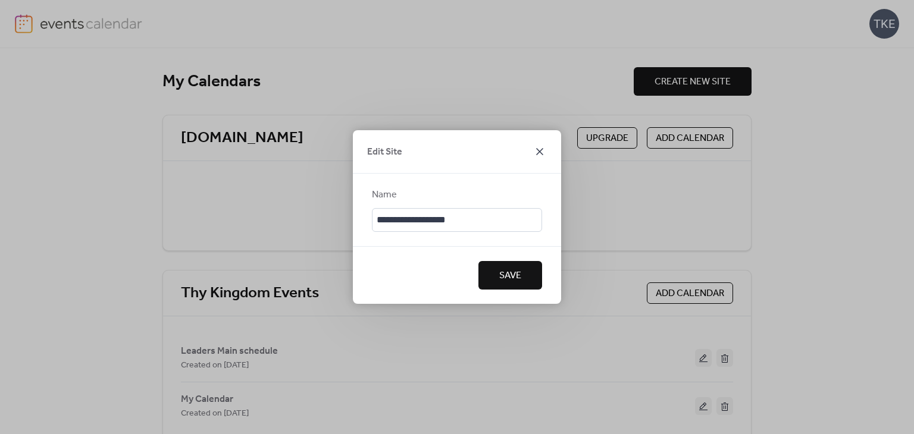
click at [546, 146] on icon at bounding box center [540, 152] width 14 height 14
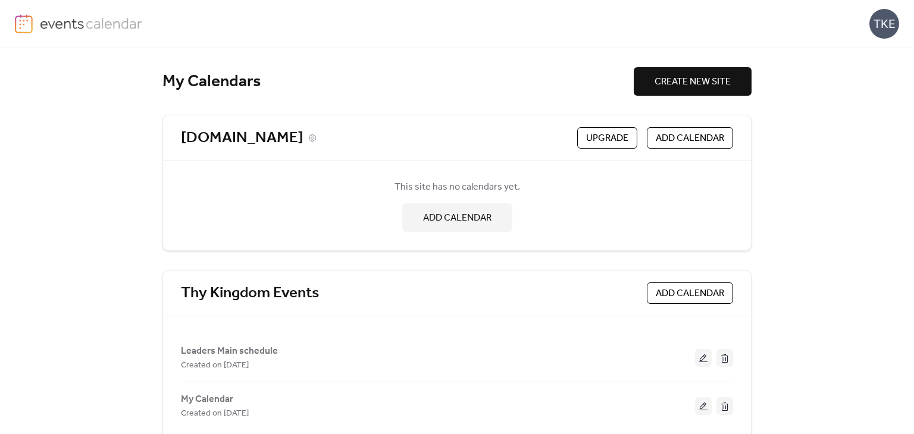
click at [329, 142] on div "[DOMAIN_NAME]" at bounding box center [377, 139] width 392 height 20
click at [316, 136] on icon at bounding box center [312, 137] width 7 height 7
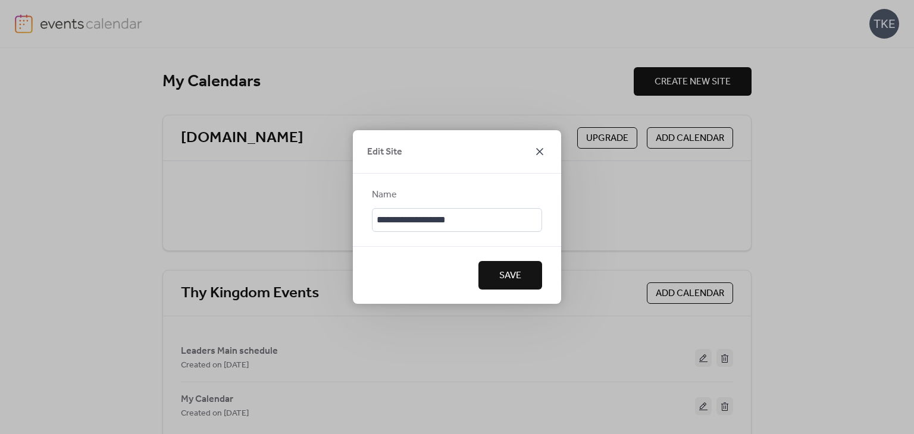
click at [540, 152] on icon at bounding box center [540, 152] width 14 height 14
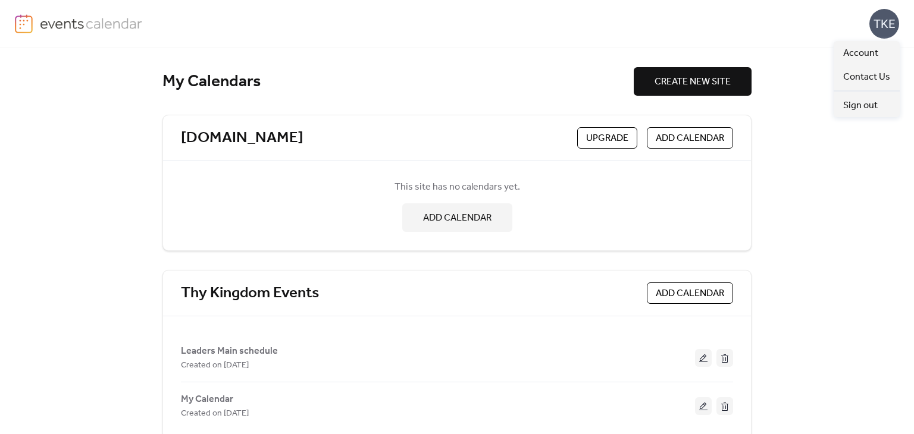
click at [892, 23] on div "TKE" at bounding box center [884, 24] width 30 height 30
click at [874, 50] on span "Account" at bounding box center [860, 53] width 35 height 14
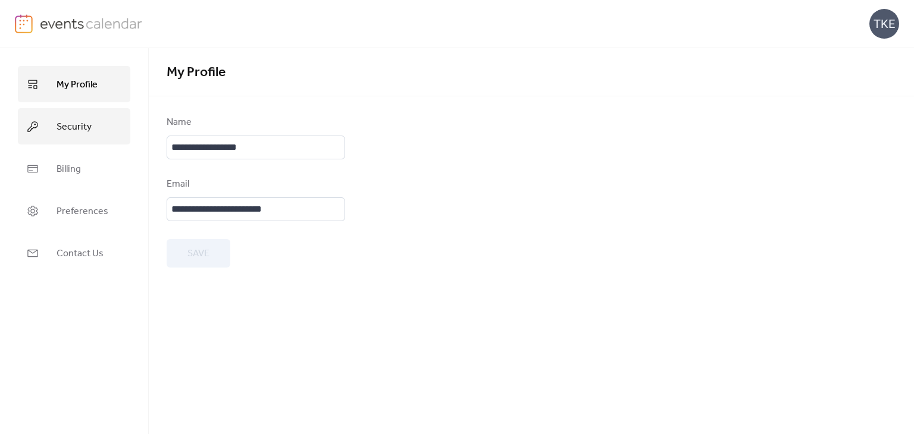
click at [80, 124] on span "Security" at bounding box center [74, 127] width 35 height 18
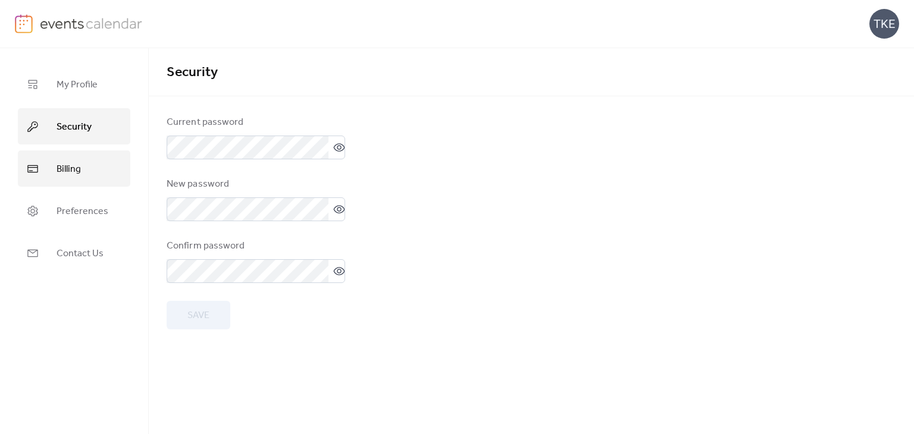
click at [77, 176] on span "Billing" at bounding box center [69, 169] width 24 height 18
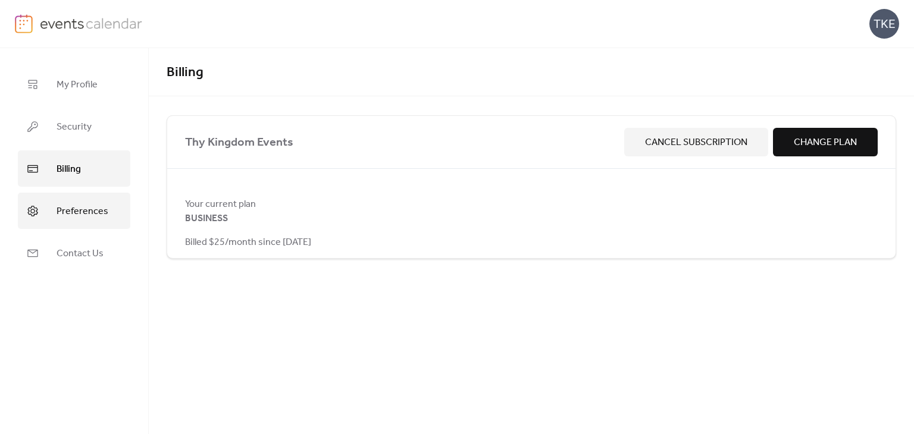
click at [78, 211] on span "Preferences" at bounding box center [83, 211] width 52 height 18
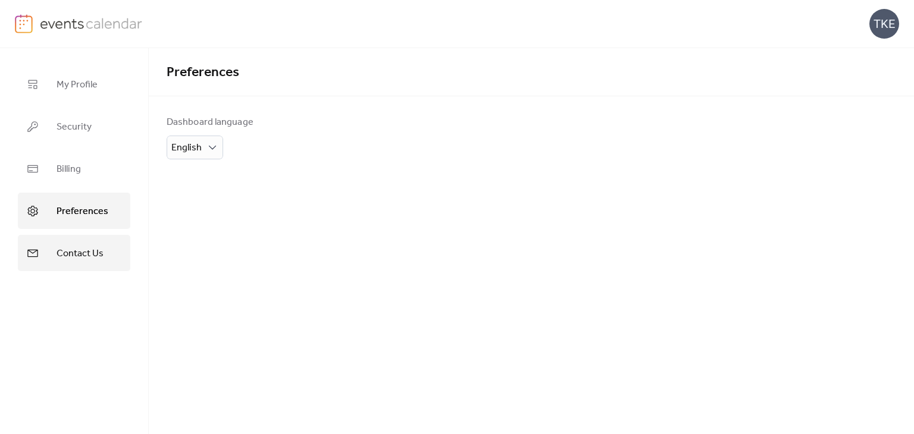
click at [83, 236] on link "Contact Us" at bounding box center [74, 253] width 112 height 36
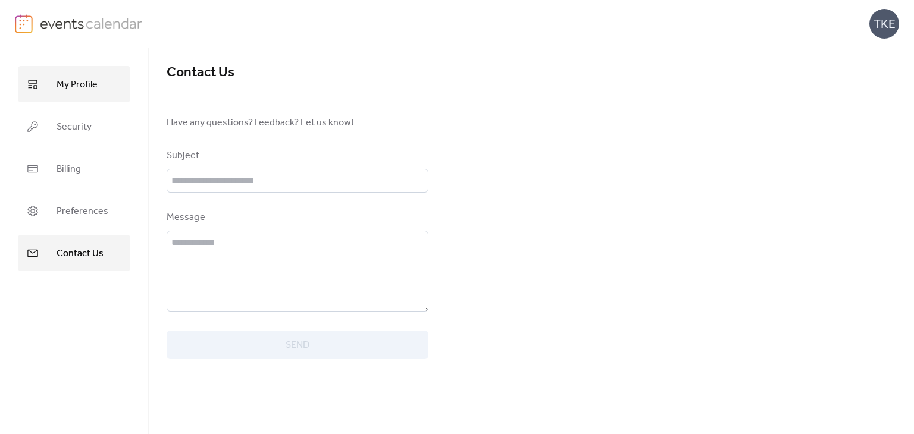
click at [65, 86] on span "My Profile" at bounding box center [77, 85] width 41 height 18
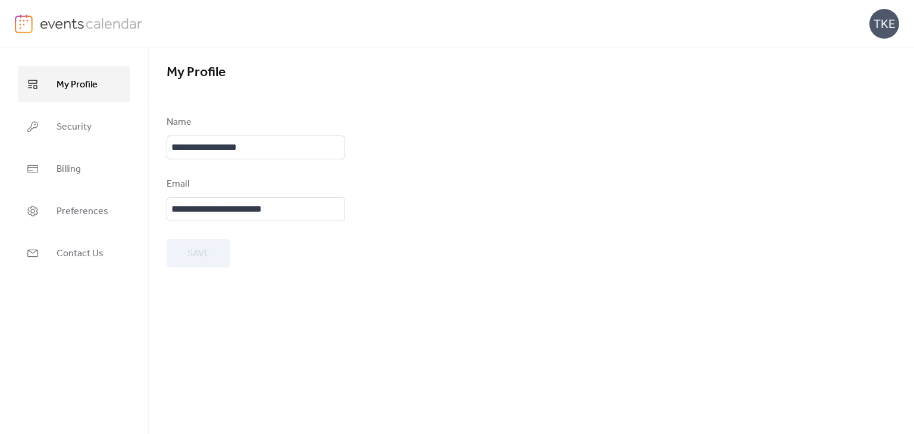
click at [77, 18] on img at bounding box center [91, 23] width 103 height 18
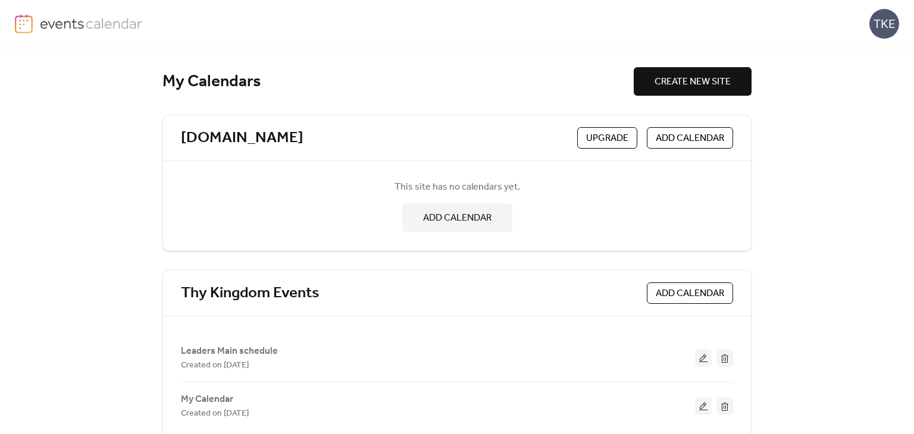
click at [569, 194] on div "This site has no calendars yet. ADD CALENDAR" at bounding box center [457, 205] width 552 height 71
drag, startPoint x: 719, startPoint y: 167, endPoint x: 536, endPoint y: 137, distance: 185.8
click at [515, 142] on div "[DOMAIN_NAME]" at bounding box center [377, 139] width 392 height 20
click at [608, 222] on div "This site has no calendars yet. ADD CALENDAR" at bounding box center [457, 205] width 552 height 71
click at [91, 22] on img at bounding box center [91, 23] width 103 height 18
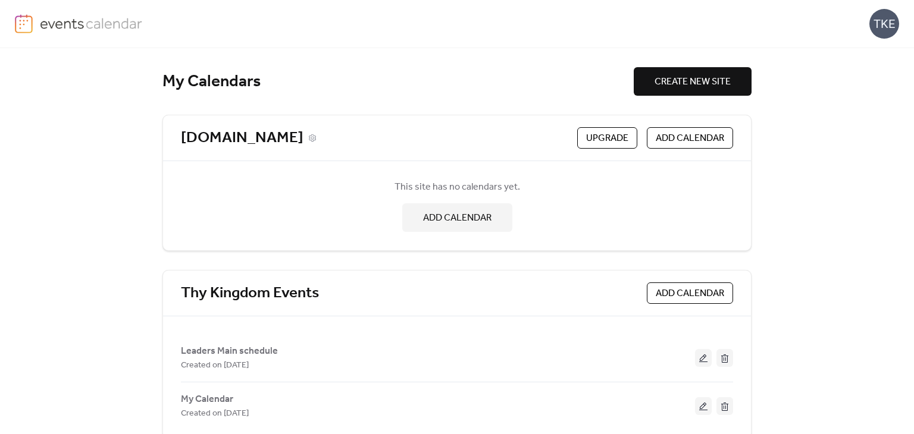
click at [303, 137] on link "[DOMAIN_NAME]" at bounding box center [242, 139] width 123 height 20
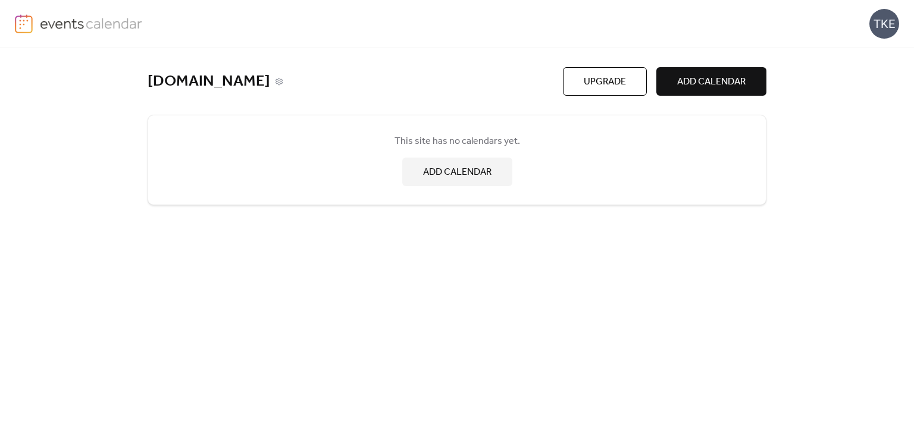
click at [270, 89] on link "[DOMAIN_NAME]" at bounding box center [209, 82] width 123 height 20
click at [283, 83] on icon at bounding box center [278, 81] width 7 height 7
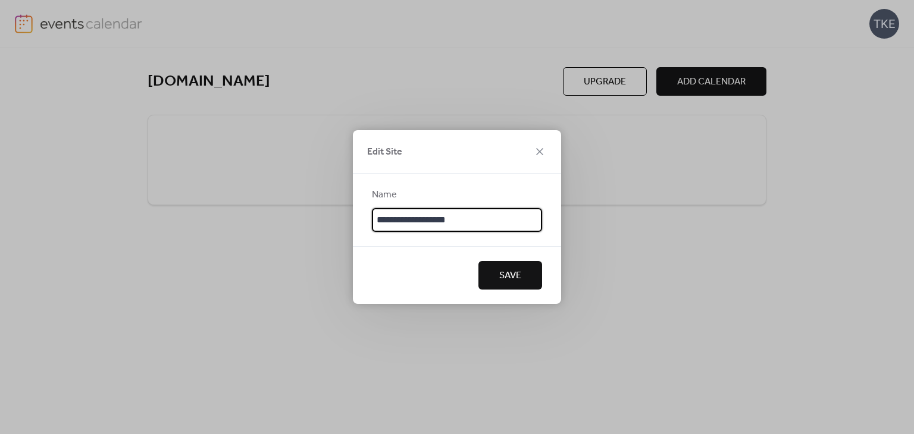
drag, startPoint x: 422, startPoint y: 216, endPoint x: 358, endPoint y: 216, distance: 64.3
click at [358, 216] on div "**********" at bounding box center [457, 210] width 208 height 73
type input "****"
click at [515, 278] on span "Save" at bounding box center [510, 276] width 22 height 14
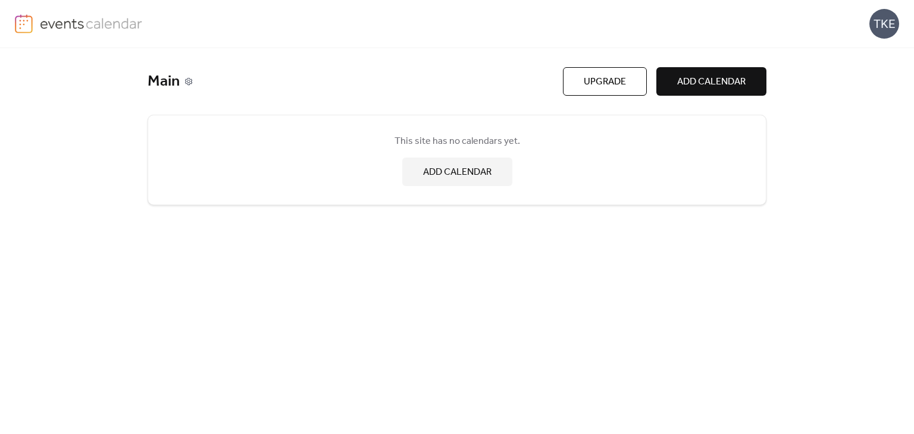
click at [187, 85] on icon at bounding box center [188, 81] width 8 height 8
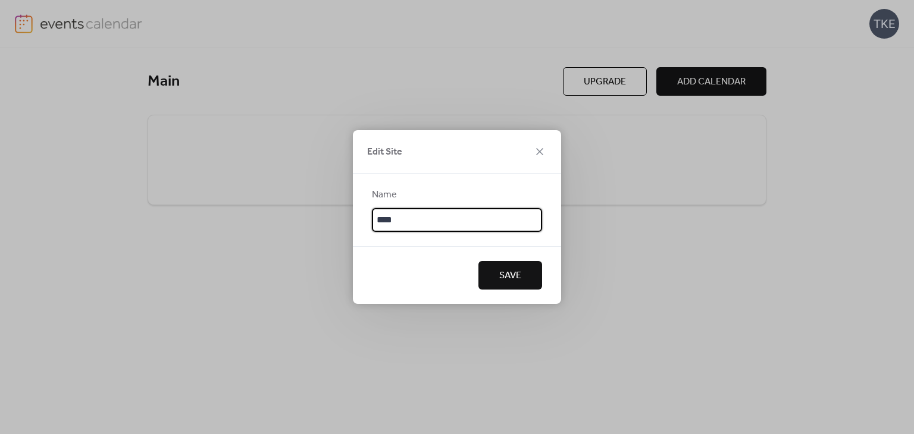
drag, startPoint x: 480, startPoint y: 218, endPoint x: 364, endPoint y: 215, distance: 116.7
click at [364, 215] on div "Name ****" at bounding box center [457, 210] width 208 height 73
type input "**********"
click at [524, 284] on button "Save" at bounding box center [510, 275] width 64 height 29
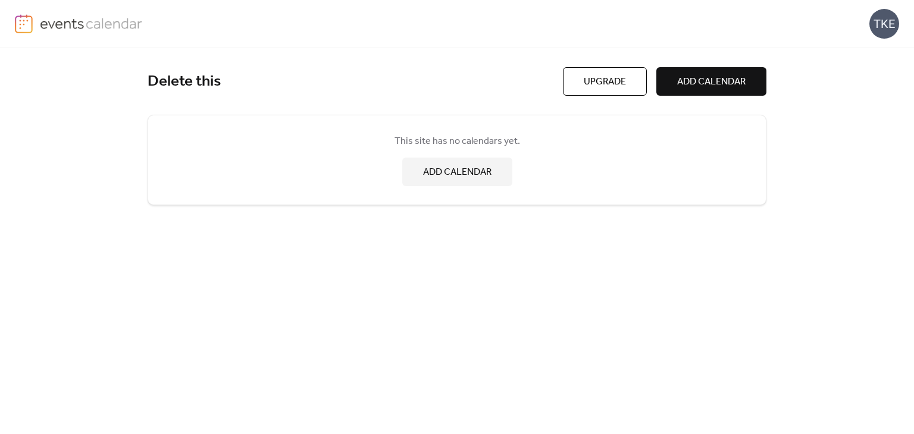
click at [44, 21] on img at bounding box center [91, 23] width 103 height 18
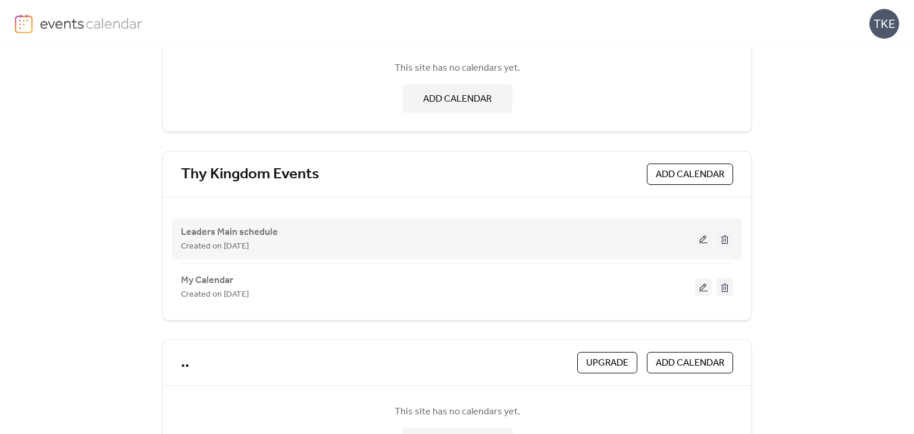
scroll to position [179, 0]
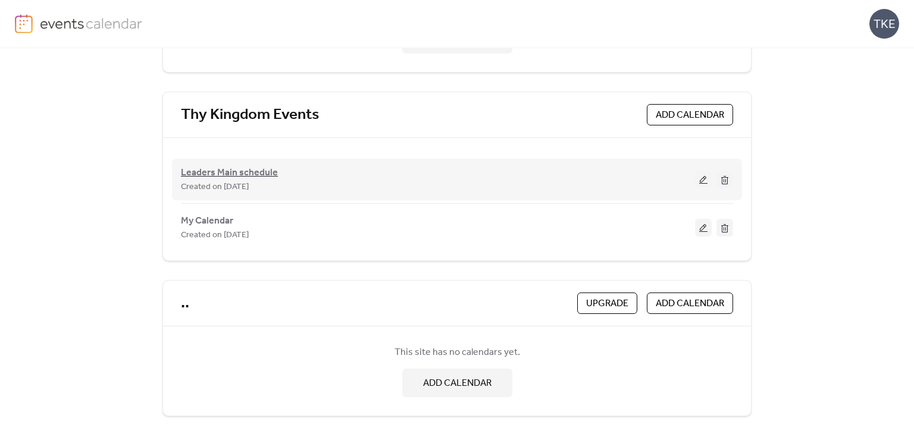
click at [257, 175] on span "Leaders Main schedule" at bounding box center [229, 173] width 97 height 14
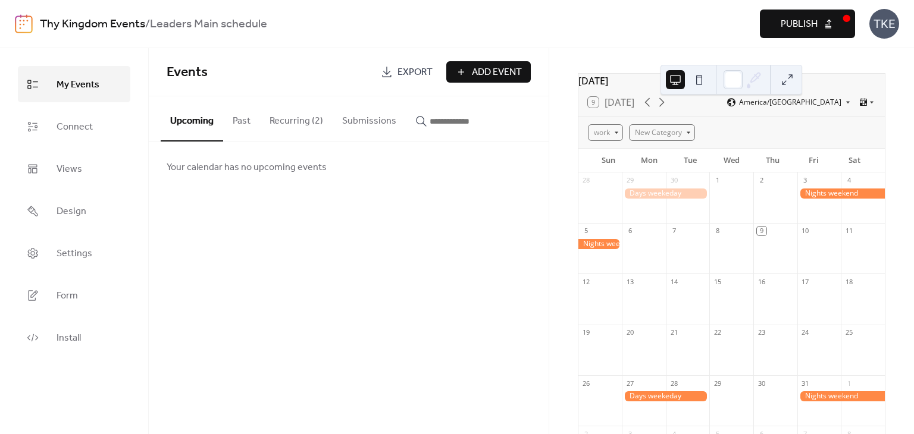
scroll to position [60, 0]
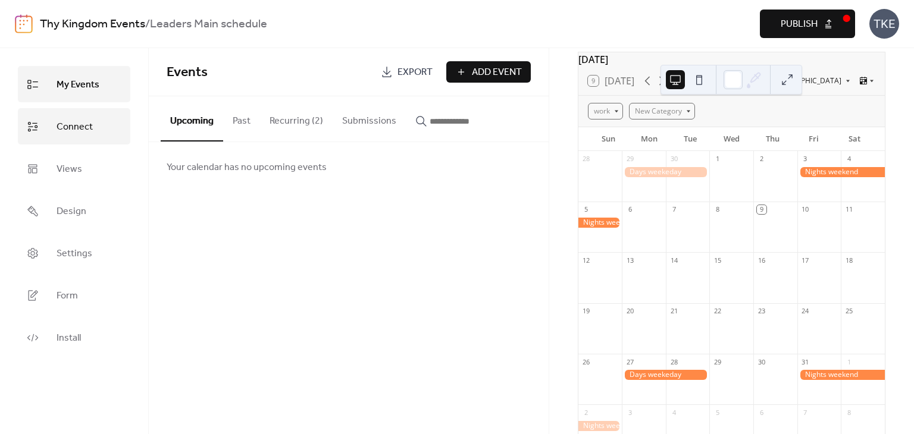
click at [83, 134] on span "Connect" at bounding box center [75, 127] width 36 height 18
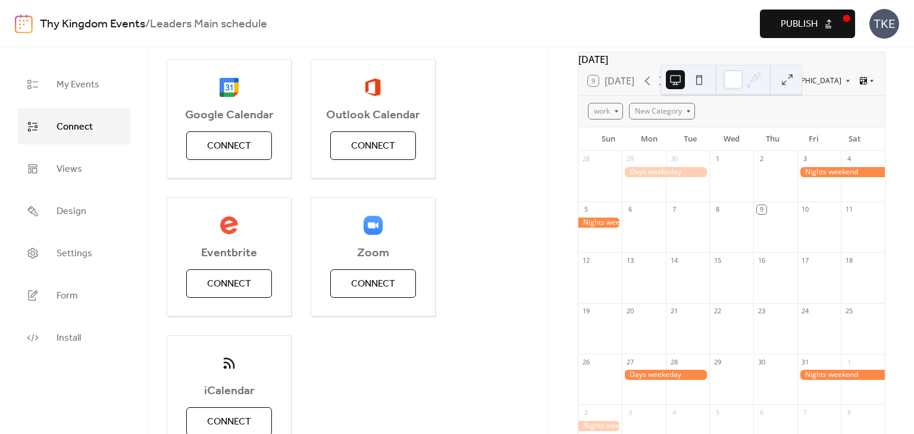
scroll to position [119, 0]
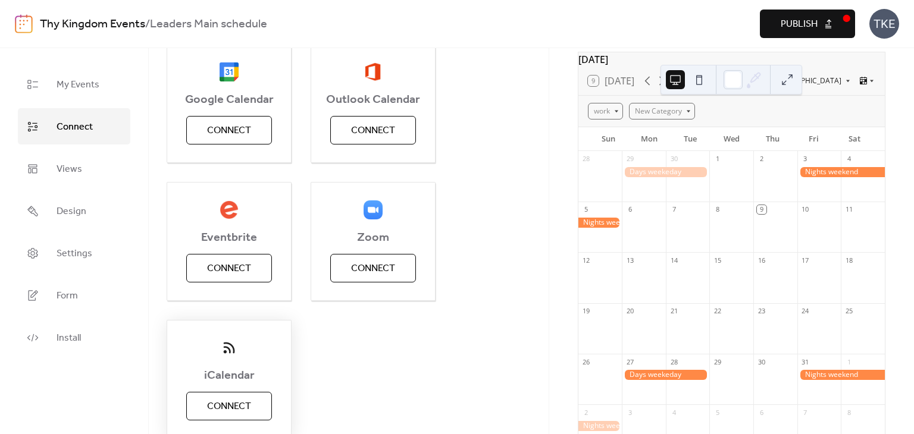
click at [215, 409] on span "Connect" at bounding box center [229, 407] width 44 height 14
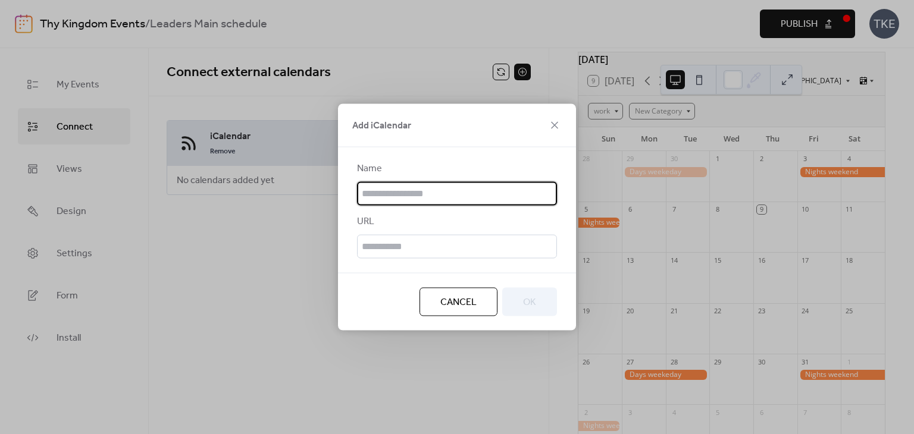
scroll to position [0, 0]
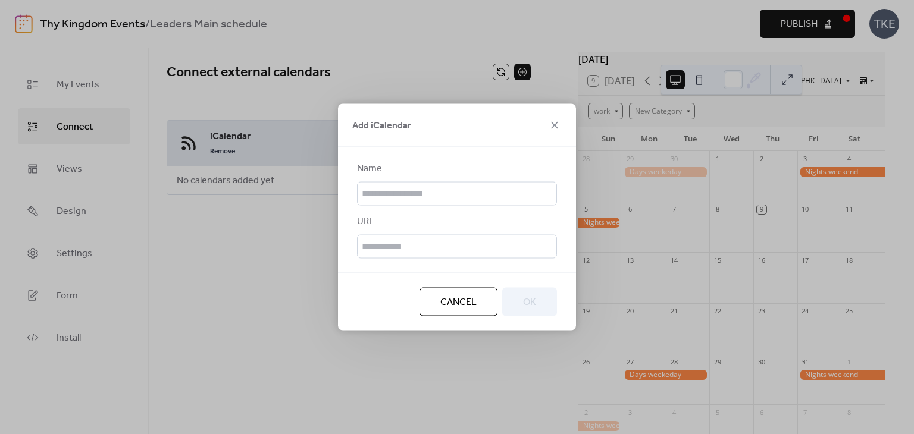
click at [459, 305] on span "Cancel" at bounding box center [458, 303] width 36 height 14
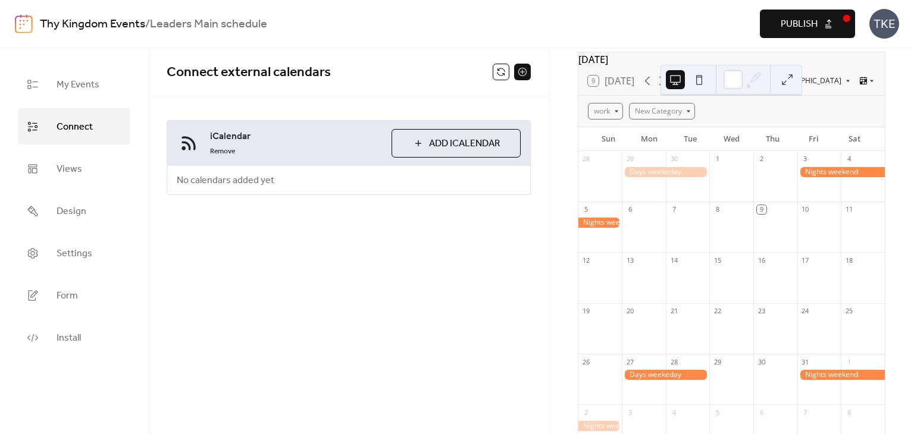
click at [57, 118] on span "Connect" at bounding box center [75, 127] width 36 height 18
click at [522, 75] on button at bounding box center [522, 72] width 17 height 17
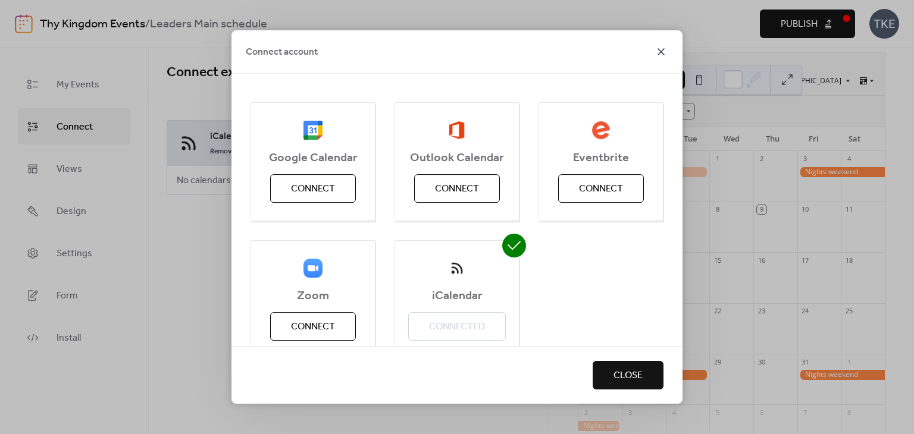
click at [661, 52] on icon at bounding box center [661, 52] width 14 height 14
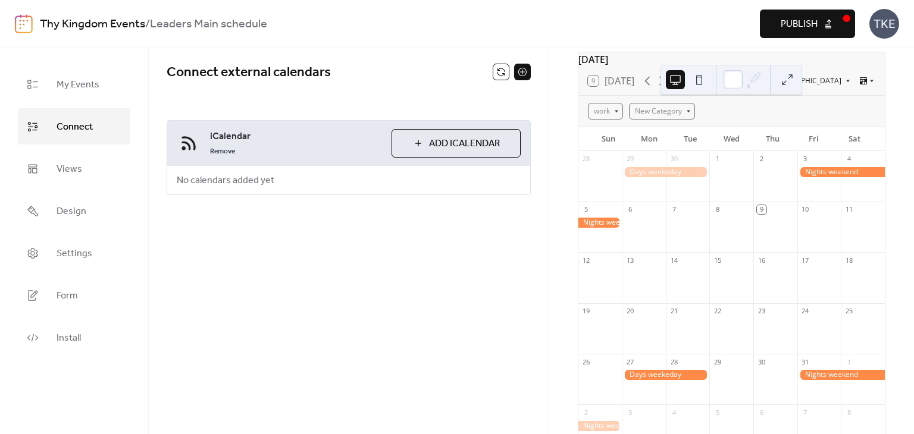
click at [444, 151] on span "Add iCalendar" at bounding box center [464, 144] width 71 height 14
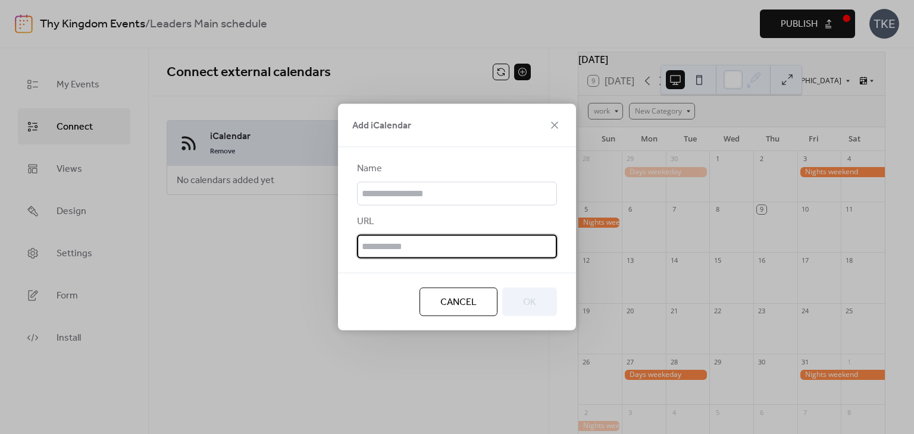
click at [484, 249] on input "text" at bounding box center [457, 247] width 200 height 24
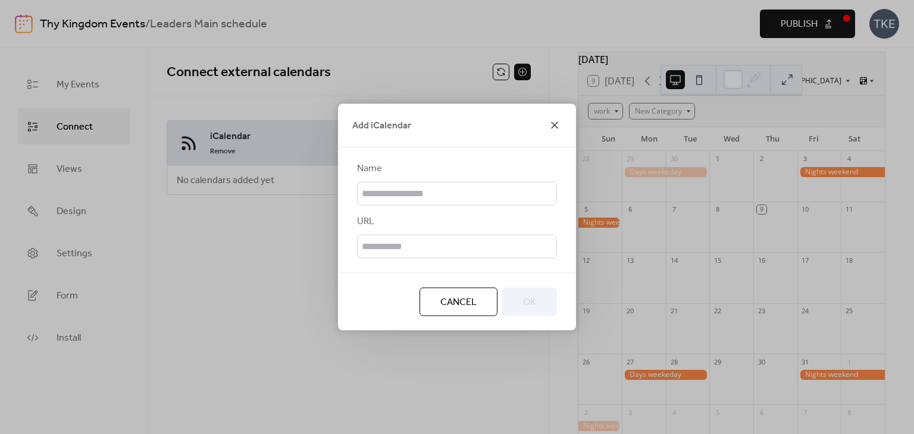
click at [555, 123] on icon at bounding box center [554, 125] width 14 height 14
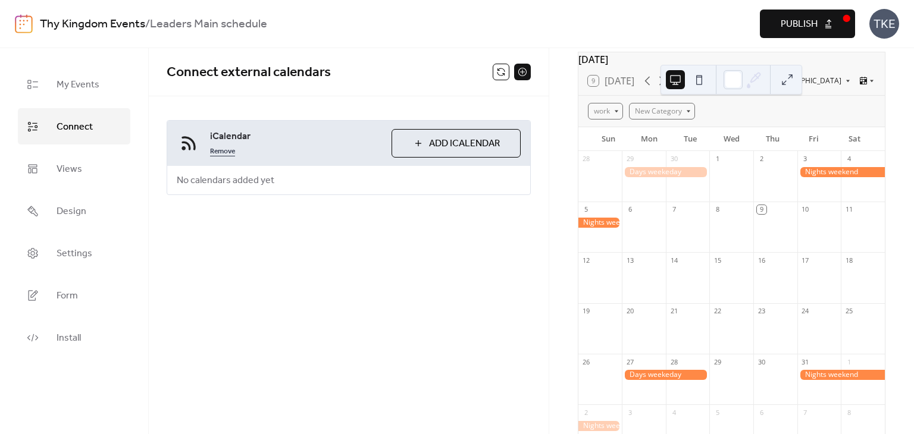
click at [214, 143] on link "Remove" at bounding box center [222, 150] width 25 height 14
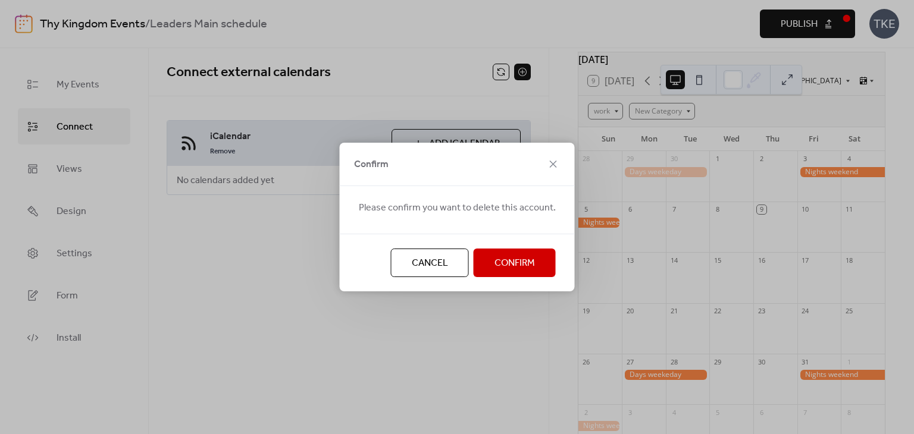
click at [499, 268] on span "Confirm" at bounding box center [514, 263] width 40 height 14
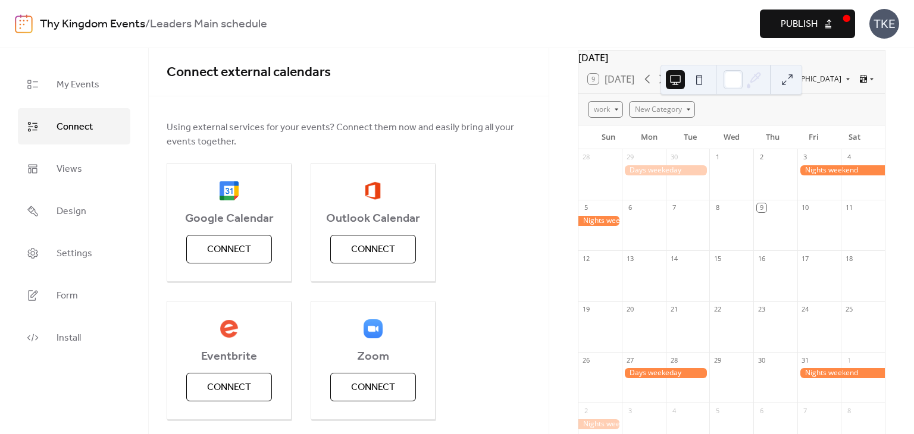
scroll to position [119, 0]
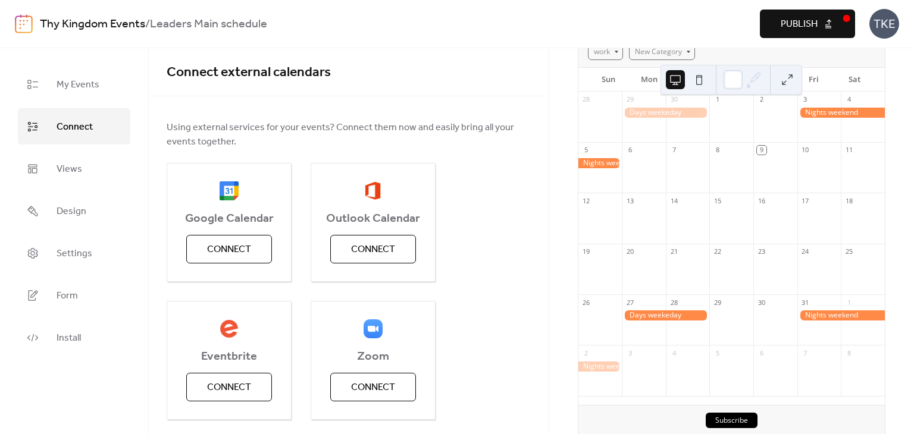
click at [617, 372] on div at bounding box center [600, 367] width 44 height 10
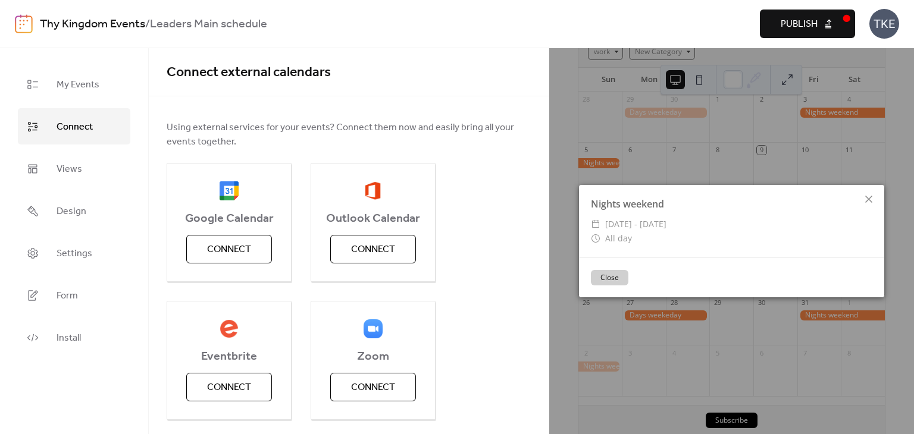
click at [664, 327] on div "Nights weekend ​ [DATE] - [DATE] ​ All day Close" at bounding box center [731, 241] width 365 height 386
click at [871, 196] on icon at bounding box center [868, 199] width 7 height 7
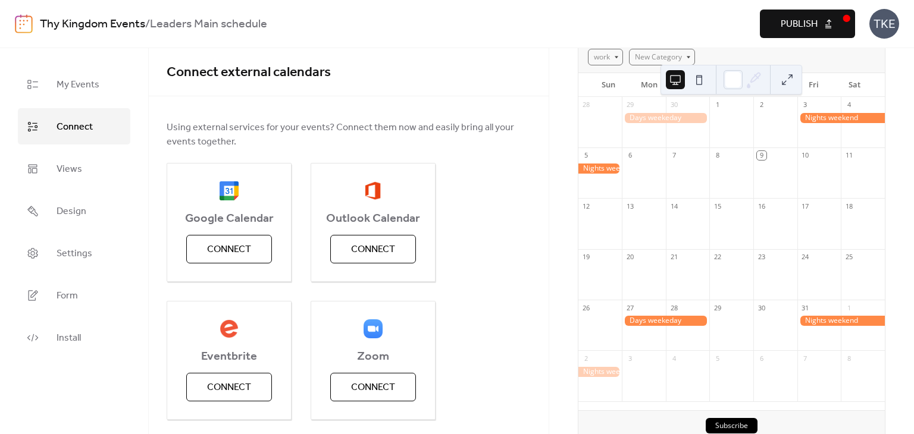
scroll to position [173, 0]
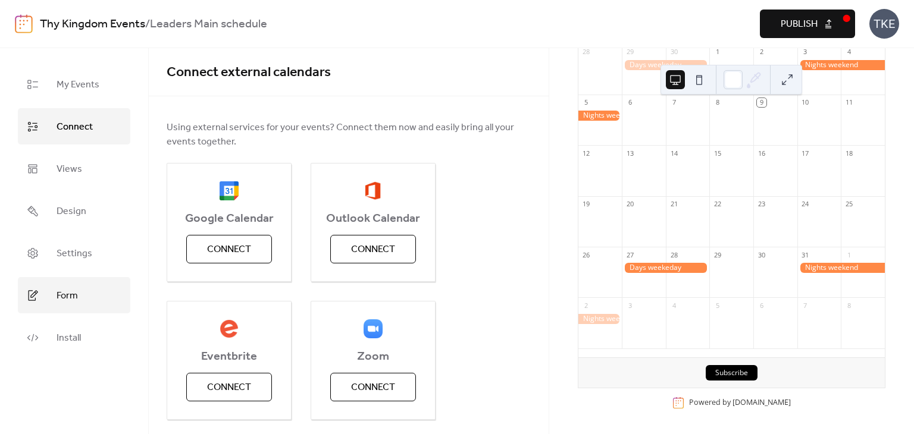
click at [83, 306] on link "Form" at bounding box center [74, 295] width 112 height 36
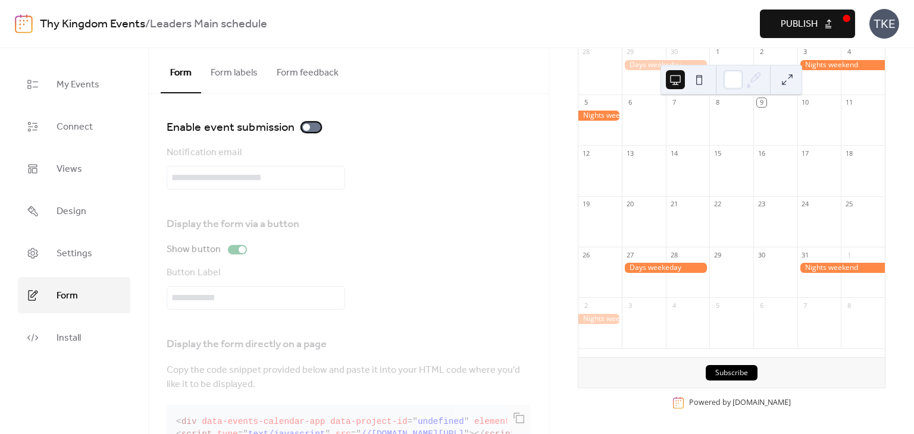
click at [305, 124] on div at bounding box center [306, 127] width 7 height 7
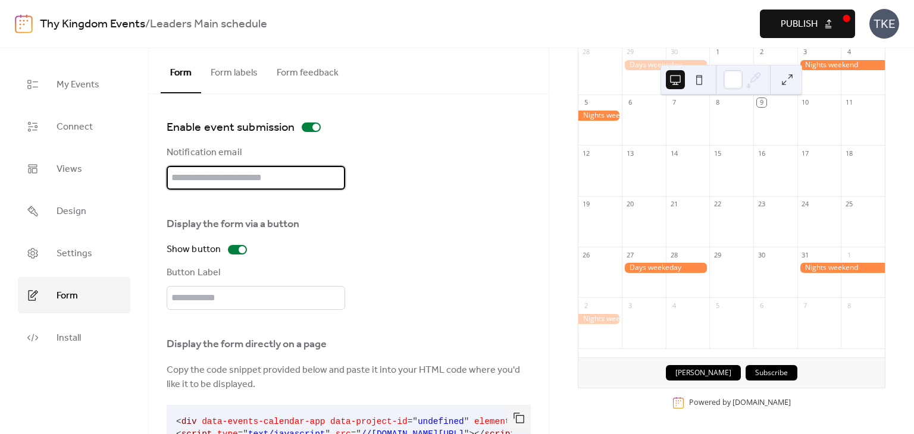
drag, startPoint x: 307, startPoint y: 177, endPoint x: 274, endPoint y: 176, distance: 32.7
click at [274, 176] on input "text" at bounding box center [256, 178] width 179 height 24
click at [450, 172] on div "Notification email" at bounding box center [349, 168] width 364 height 44
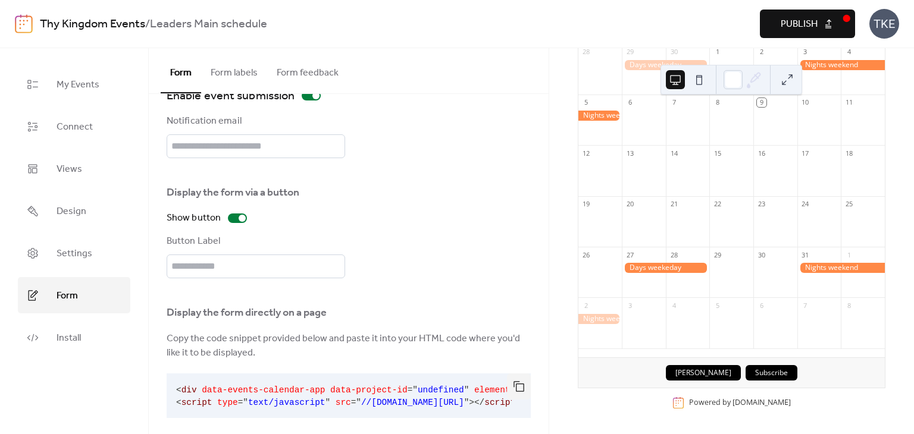
scroll to position [45, 0]
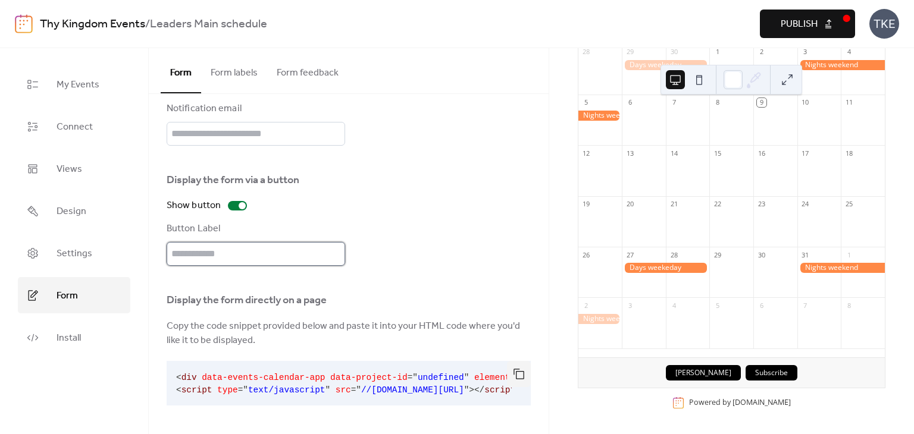
click at [270, 255] on input "text" at bounding box center [256, 254] width 179 height 24
click at [249, 82] on button "Form labels" at bounding box center [234, 70] width 66 height 44
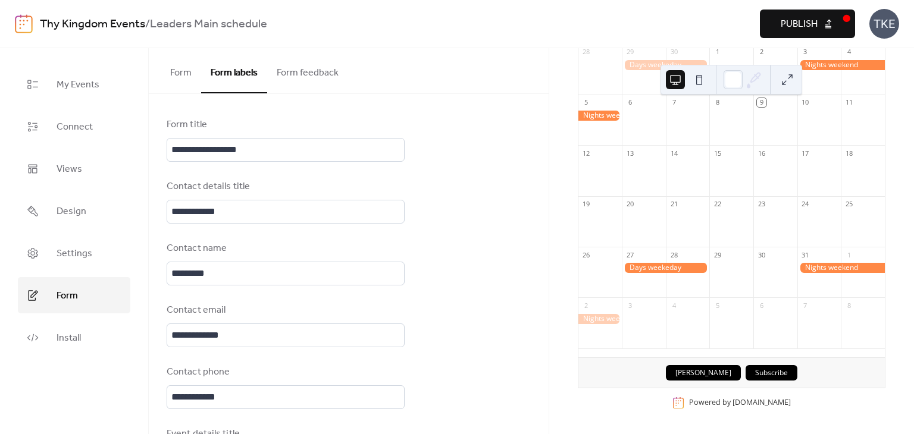
click at [316, 69] on button "Form feedback" at bounding box center [307, 70] width 81 height 44
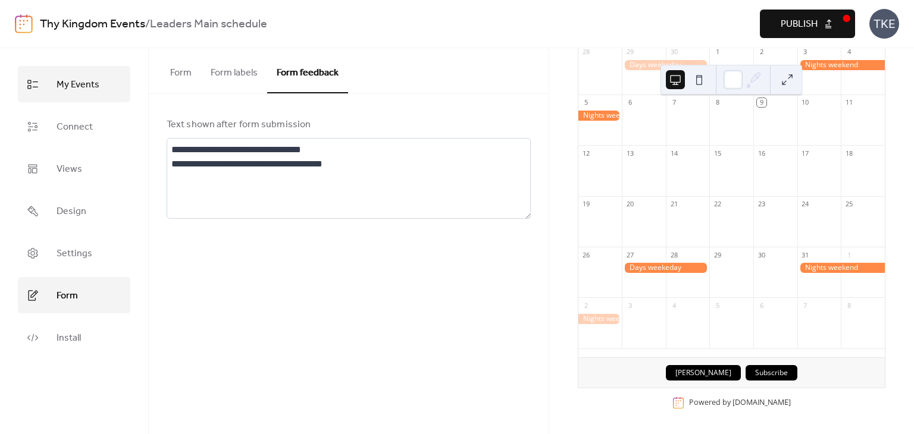
click at [74, 82] on span "My Events" at bounding box center [78, 85] width 43 height 18
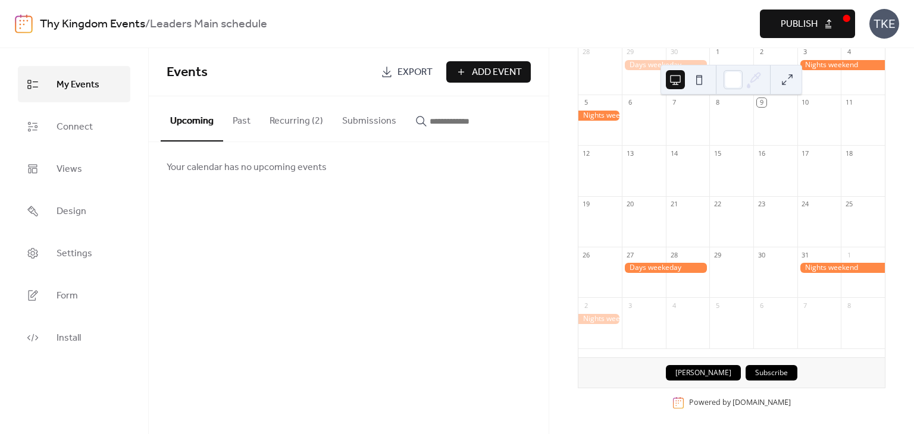
click at [193, 28] on b "Leaders Main schedule" at bounding box center [208, 24] width 117 height 23
click at [83, 19] on link "Thy Kingdom Events" at bounding box center [92, 24] width 105 height 23
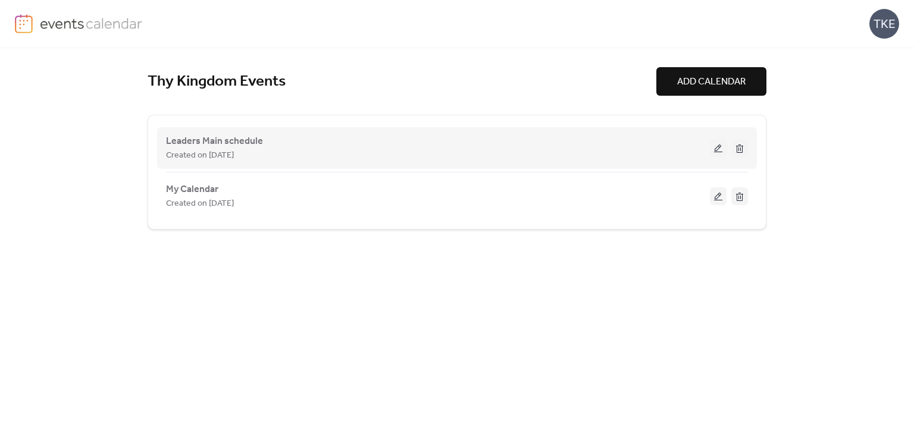
click at [741, 153] on button at bounding box center [739, 148] width 17 height 18
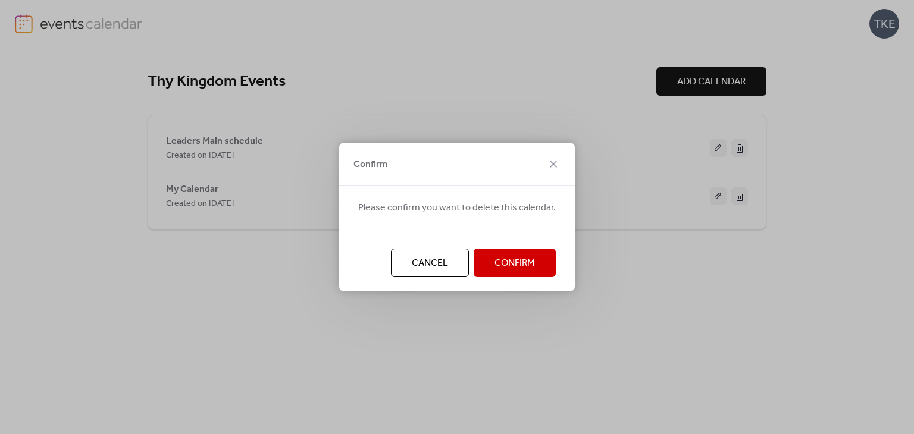
click at [496, 271] on span "Confirm" at bounding box center [514, 263] width 40 height 14
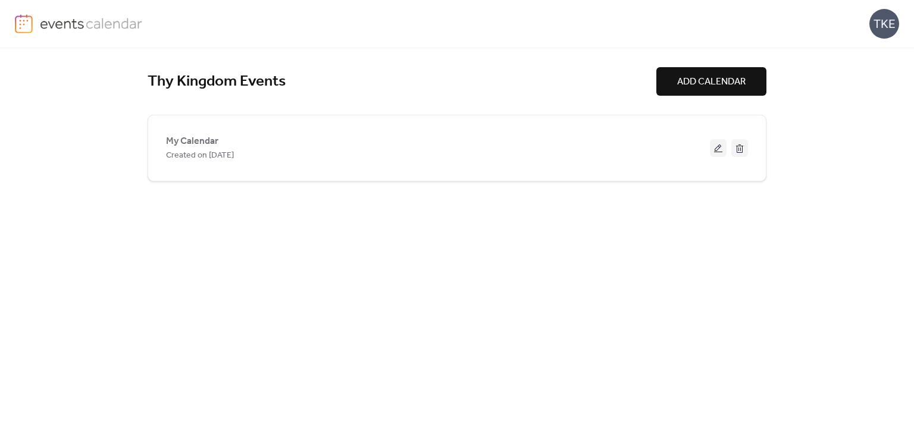
click at [76, 17] on img at bounding box center [91, 23] width 103 height 18
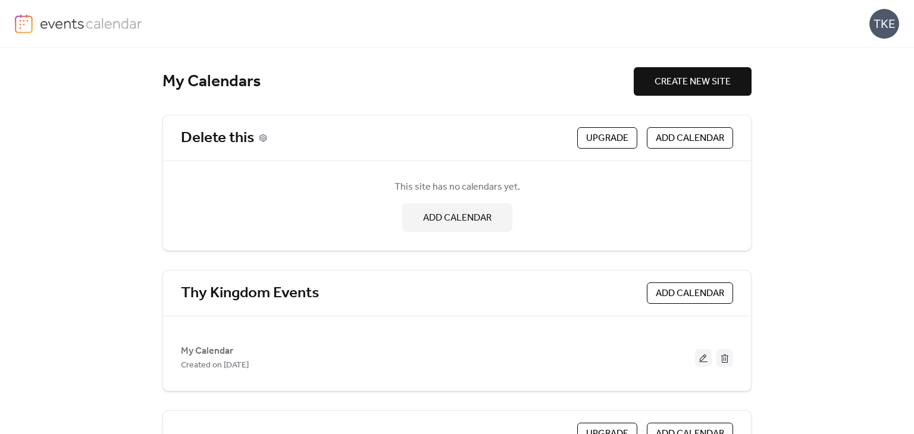
click at [259, 134] on icon at bounding box center [263, 138] width 8 height 8
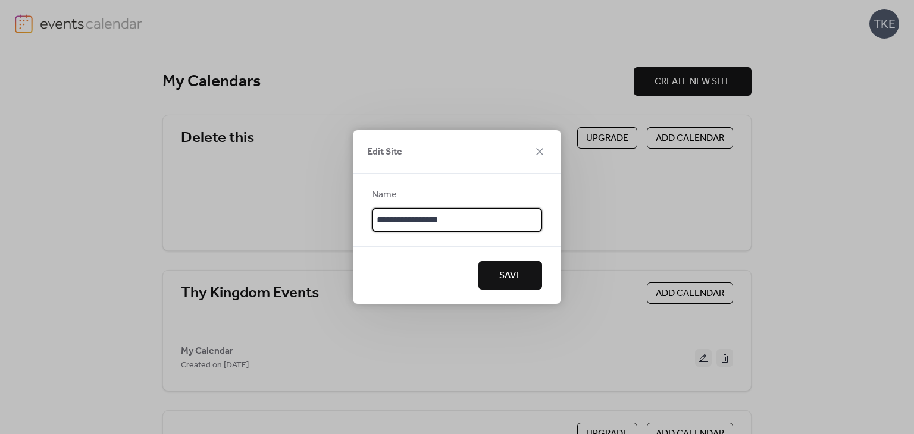
type input "**********"
click at [514, 275] on span "Save" at bounding box center [510, 276] width 22 height 14
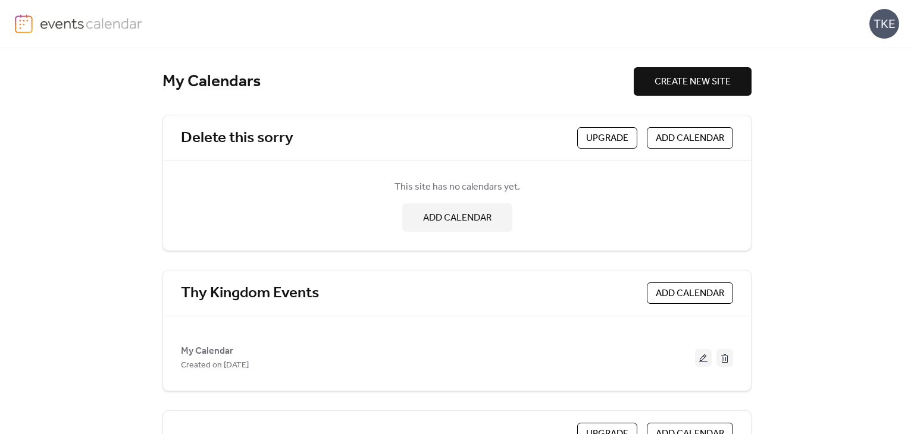
click at [73, 18] on img at bounding box center [91, 23] width 103 height 18
click at [300, 140] on icon at bounding box center [302, 138] width 8 height 8
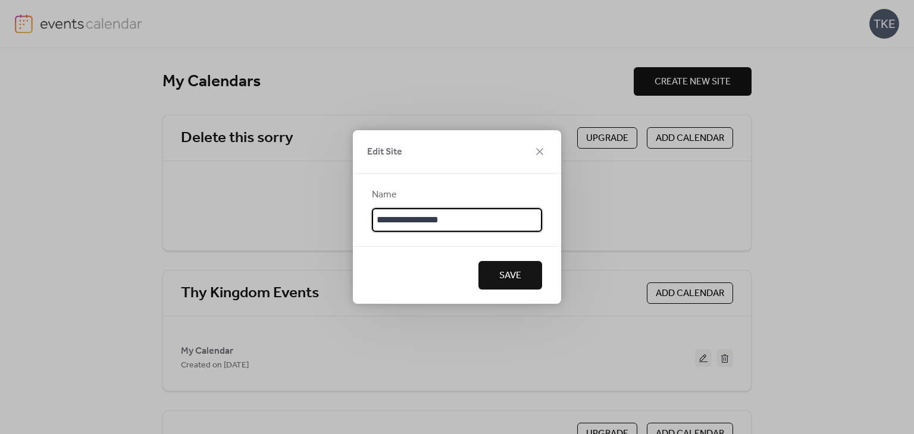
scroll to position [2, 0]
drag, startPoint x: 450, startPoint y: 224, endPoint x: 368, endPoint y: 223, distance: 81.5
click at [368, 223] on div "**********" at bounding box center [457, 210] width 208 height 73
type input "**********"
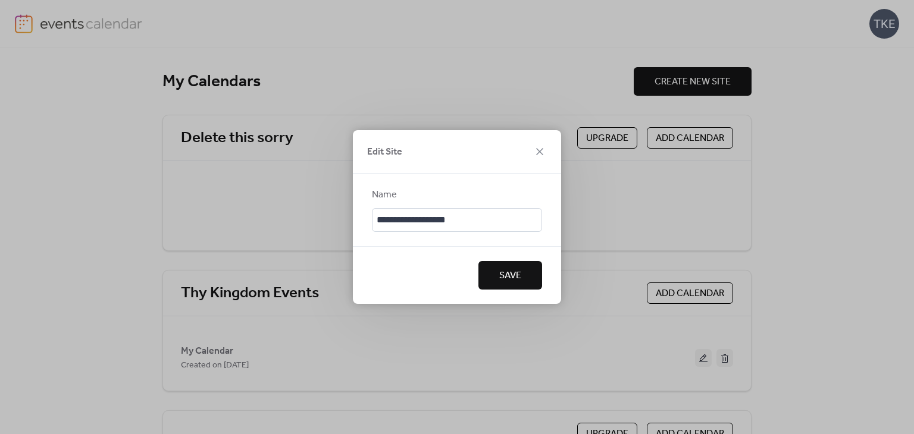
click at [493, 269] on button "Save" at bounding box center [510, 275] width 64 height 29
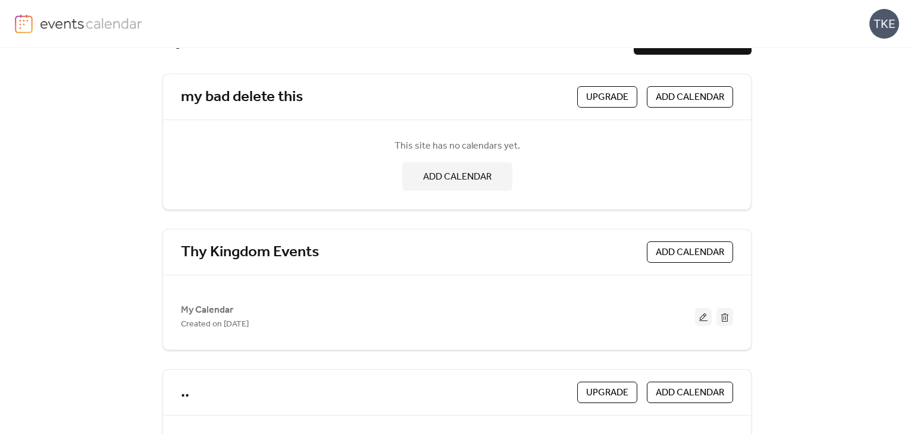
scroll to position [119, 0]
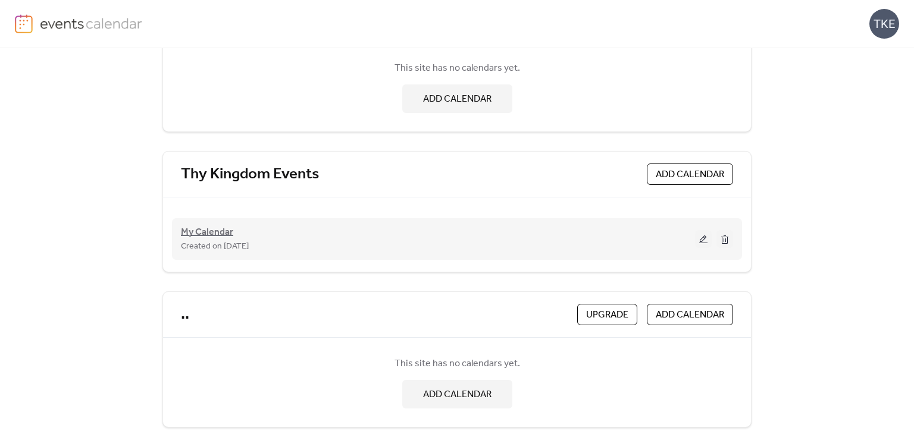
click at [224, 229] on span "My Calendar" at bounding box center [207, 233] width 52 height 14
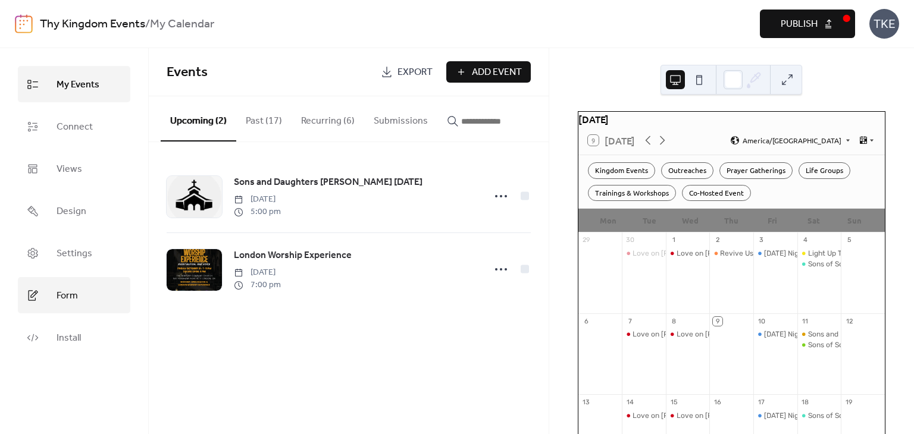
click at [79, 303] on link "Form" at bounding box center [74, 295] width 112 height 36
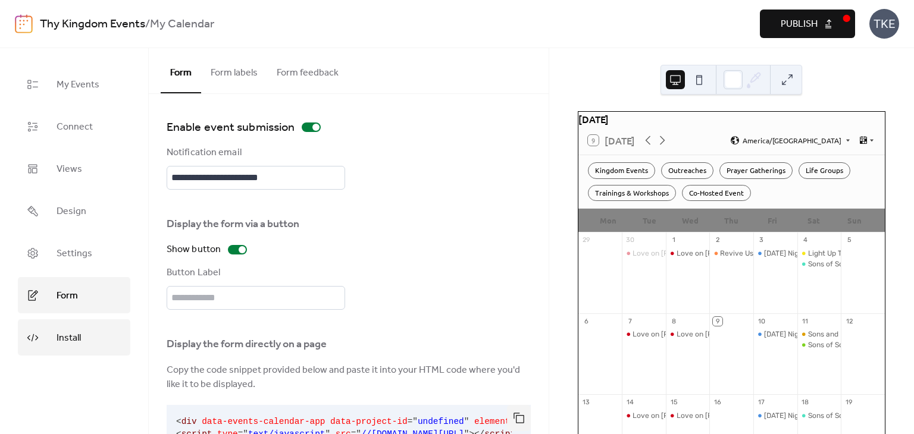
click at [68, 339] on span "Install" at bounding box center [69, 338] width 24 height 18
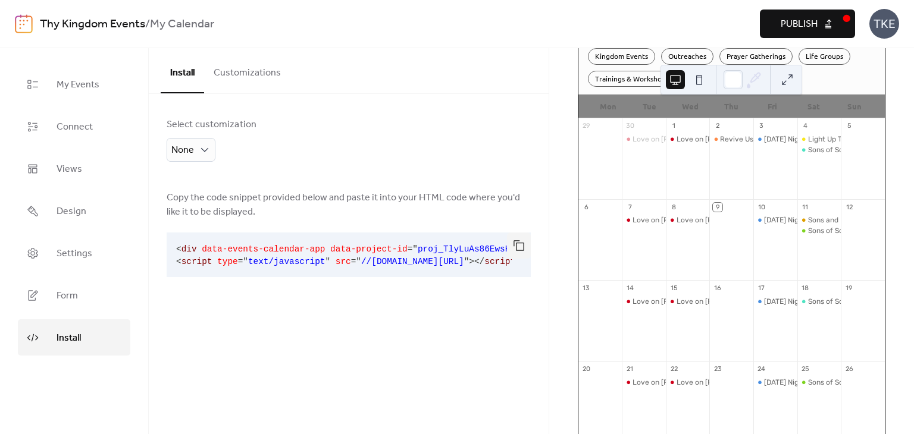
scroll to position [53, 0]
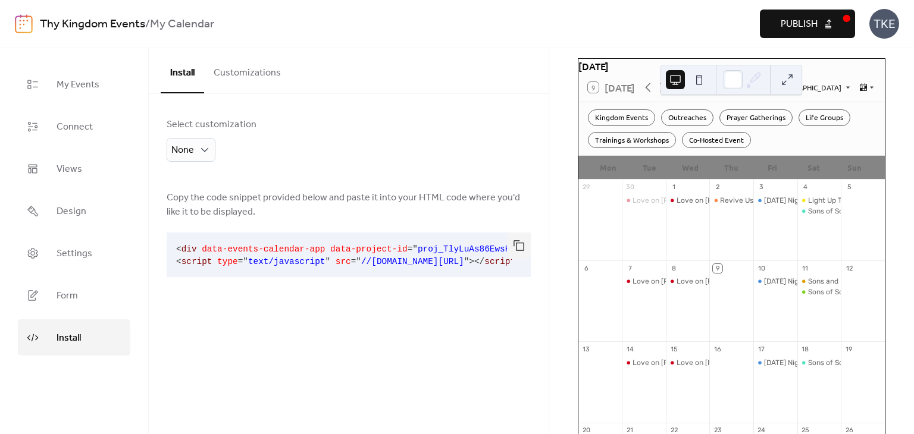
click at [449, 120] on div "Select customization None Copy the code snippet provided below and paste it int…" at bounding box center [349, 209] width 400 height 231
click at [519, 243] on button "button" at bounding box center [519, 246] width 24 height 26
click at [790, 17] on span "Publish" at bounding box center [799, 24] width 37 height 14
click at [690, 81] on button at bounding box center [699, 79] width 19 height 19
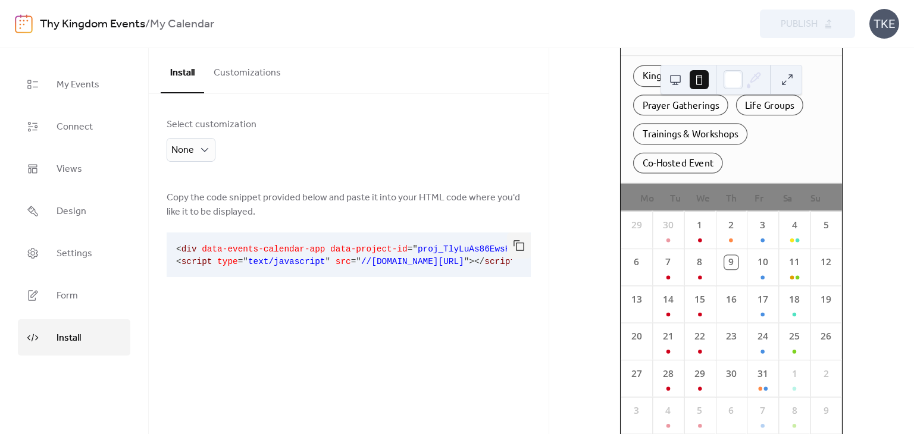
scroll to position [0, 0]
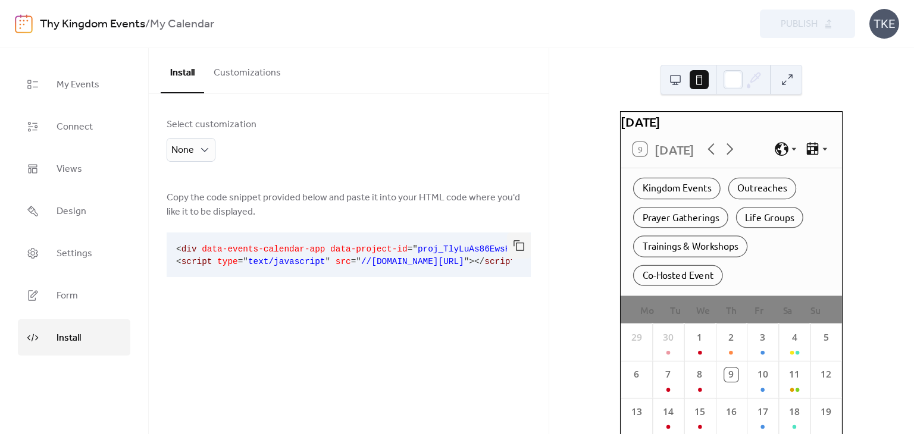
click at [809, 233] on div "Kingdom Events Outreaches Prayer Gatherings Life Groups Trainings & Workshops C…" at bounding box center [731, 231] width 221 height 127
click at [68, 205] on span "Design" at bounding box center [72, 211] width 30 height 18
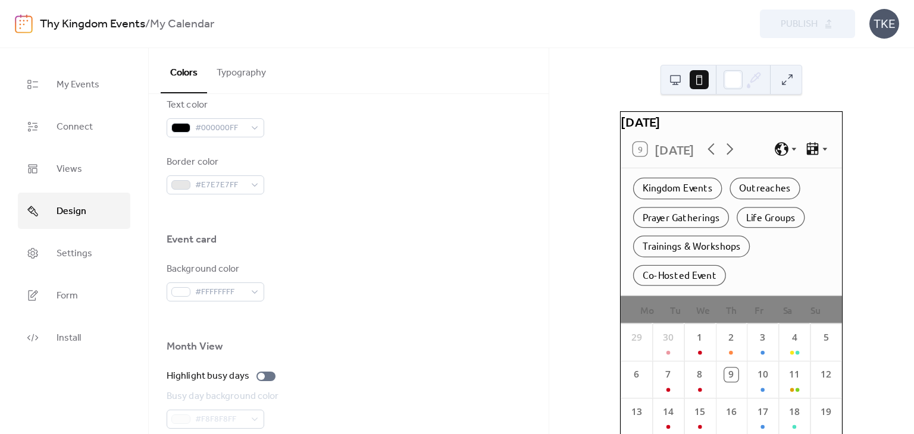
scroll to position [655, 0]
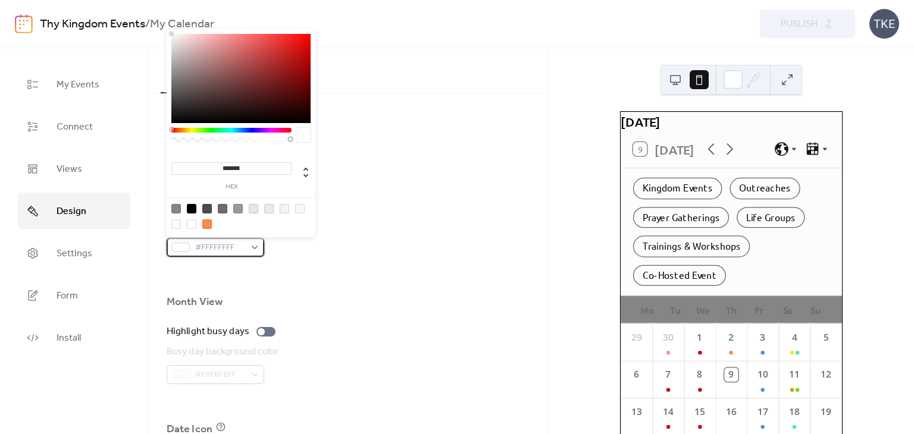
click at [233, 255] on span "#FFFFFFFF" at bounding box center [220, 248] width 50 height 14
click at [202, 223] on div at bounding box center [240, 216] width 151 height 37
click at [206, 222] on div at bounding box center [207, 225] width 10 height 10
type input "*******"
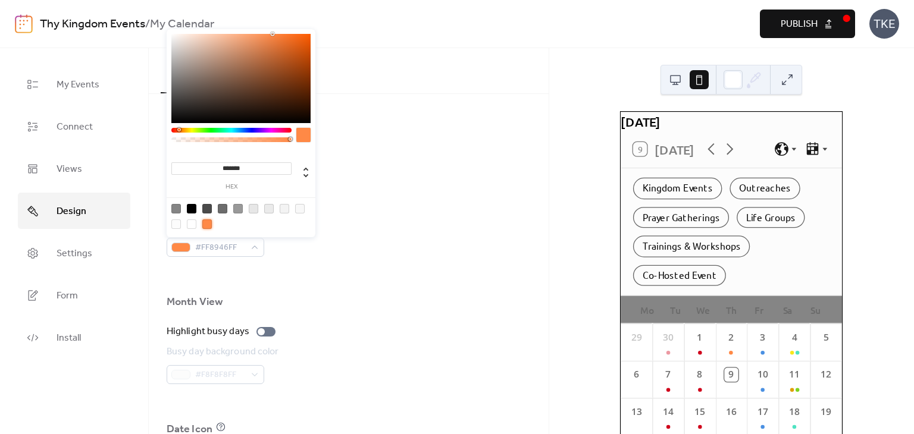
click at [356, 257] on div at bounding box center [349, 276] width 364 height 38
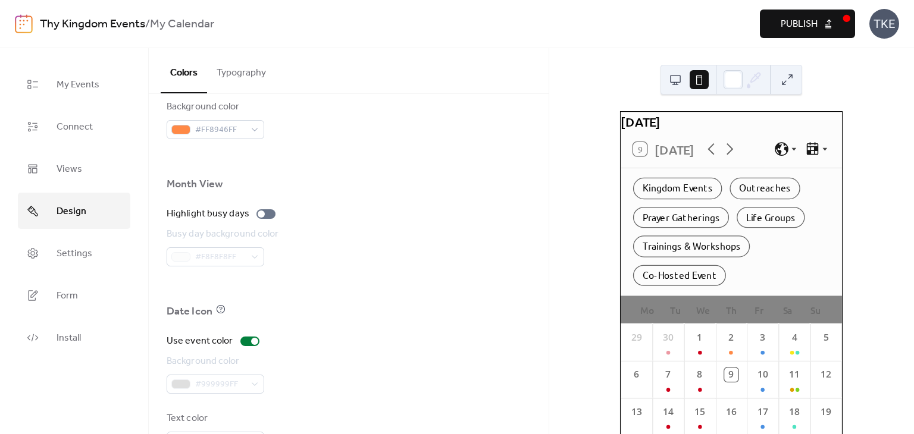
scroll to position [774, 0]
click at [675, 86] on button at bounding box center [675, 79] width 19 height 19
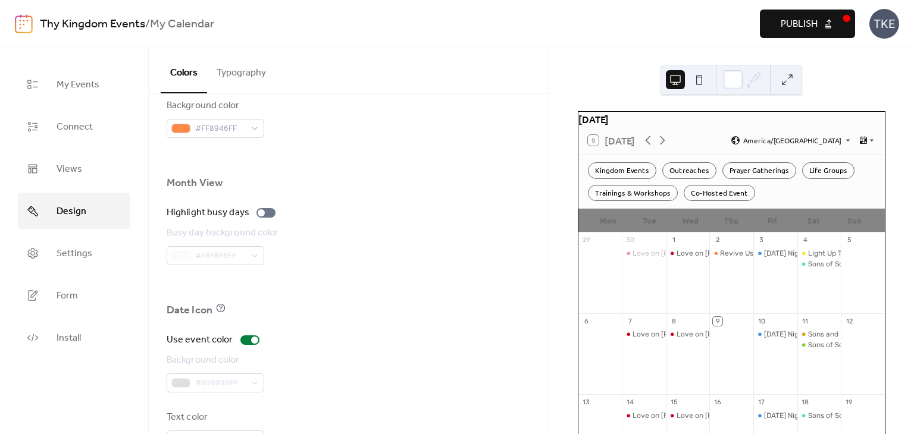
click at [697, 83] on button at bounding box center [699, 79] width 19 height 19
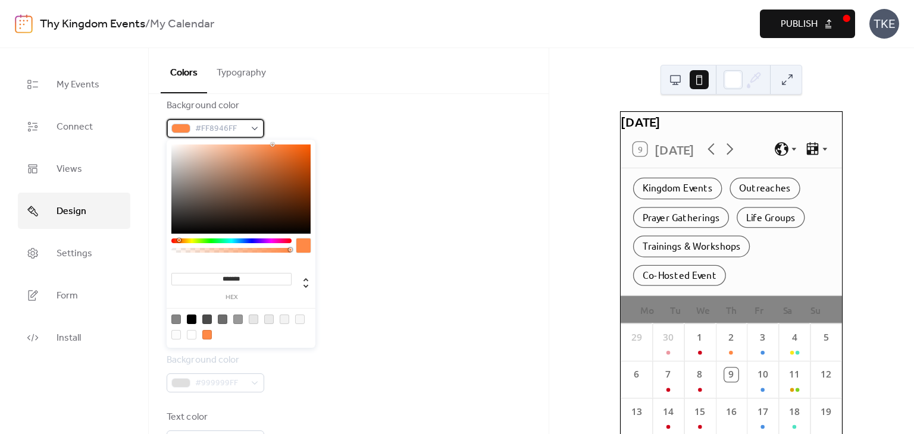
click at [188, 127] on div at bounding box center [180, 129] width 19 height 10
type input "*******"
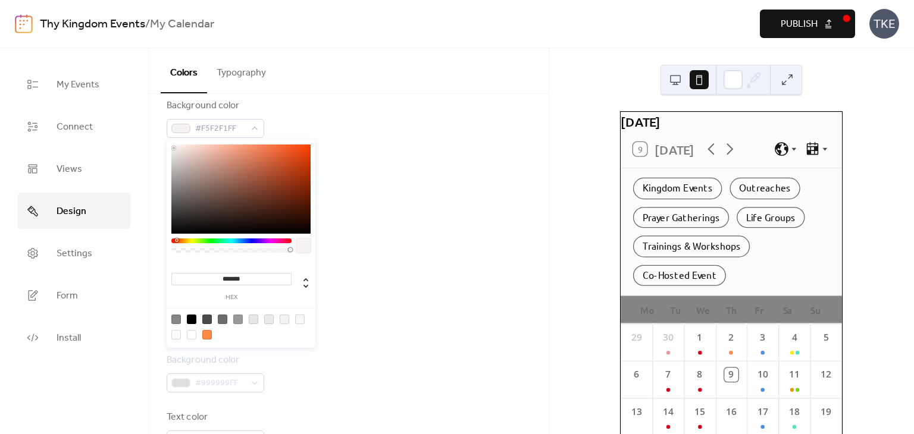
click at [174, 148] on div at bounding box center [240, 189] width 139 height 89
click at [388, 89] on div "Colors Typography" at bounding box center [349, 71] width 400 height 46
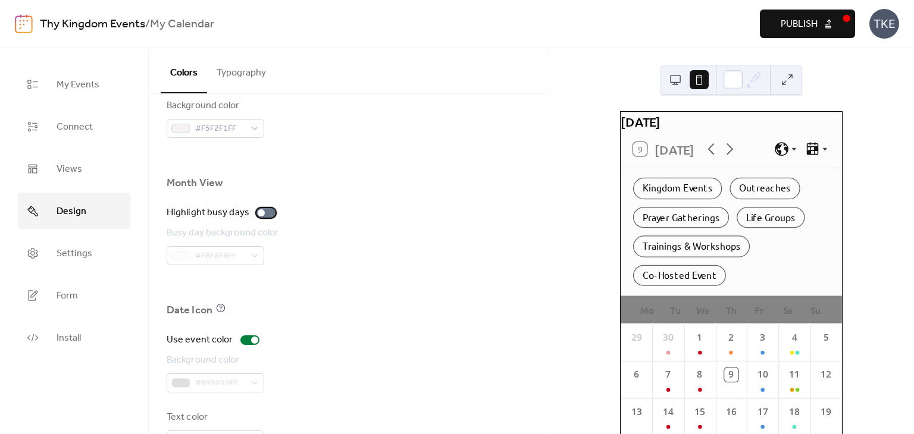
click at [264, 213] on div at bounding box center [265, 213] width 19 height 10
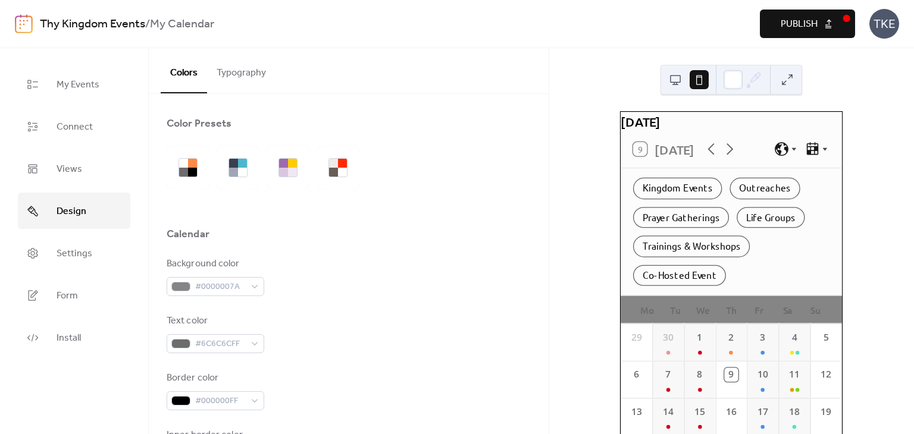
scroll to position [0, 0]
click at [255, 71] on button "Typography" at bounding box center [241, 70] width 68 height 44
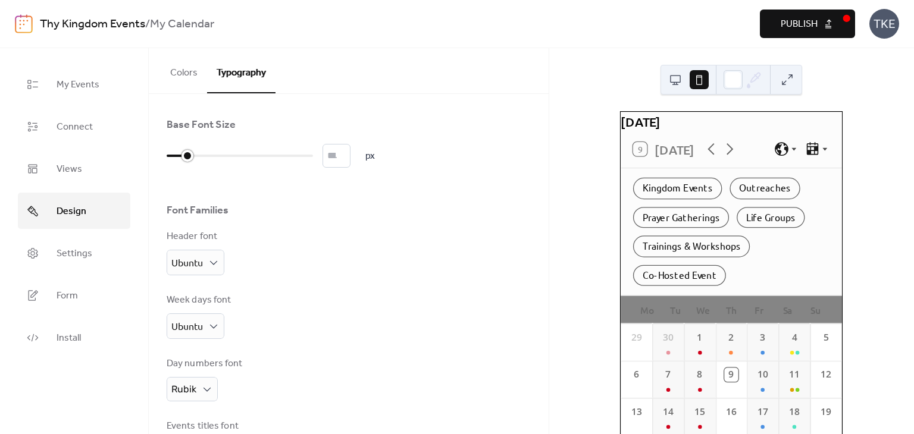
drag, startPoint x: 208, startPoint y: 154, endPoint x: 181, endPoint y: 159, distance: 26.8
click at [181, 159] on div at bounding box center [177, 155] width 21 height 19
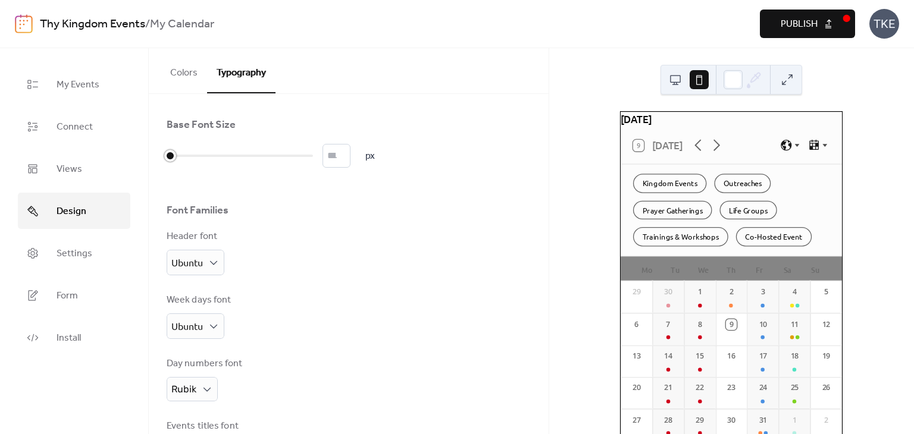
drag, startPoint x: 181, startPoint y: 159, endPoint x: 164, endPoint y: 160, distance: 17.9
click at [164, 160] on div "Base Font Size * px Font Families Header font Ubuntu Week days font Ubuntu Day …" at bounding box center [349, 386] width 400 height 585
click at [375, 234] on div "Header font Ubuntu" at bounding box center [349, 253] width 364 height 46
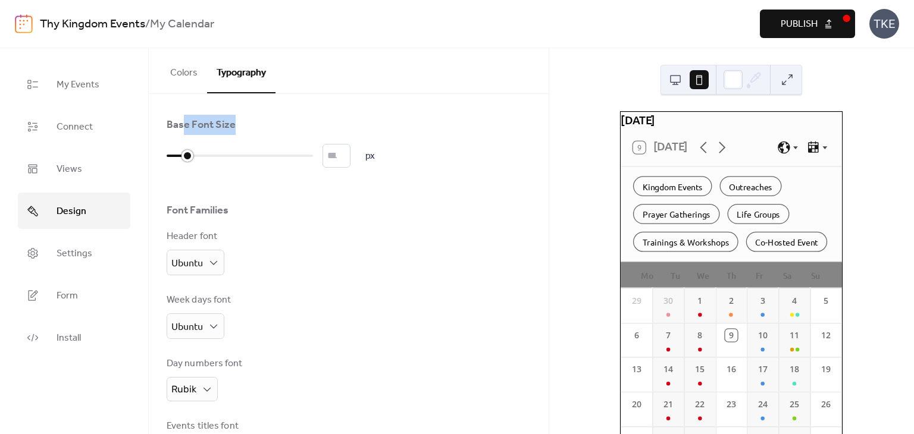
drag, startPoint x: 172, startPoint y: 97, endPoint x: 185, endPoint y: 98, distance: 13.1
click at [185, 98] on div "Base Font Size * px Font Families Header font Ubuntu Week days font Ubuntu Day …" at bounding box center [349, 386] width 400 height 585
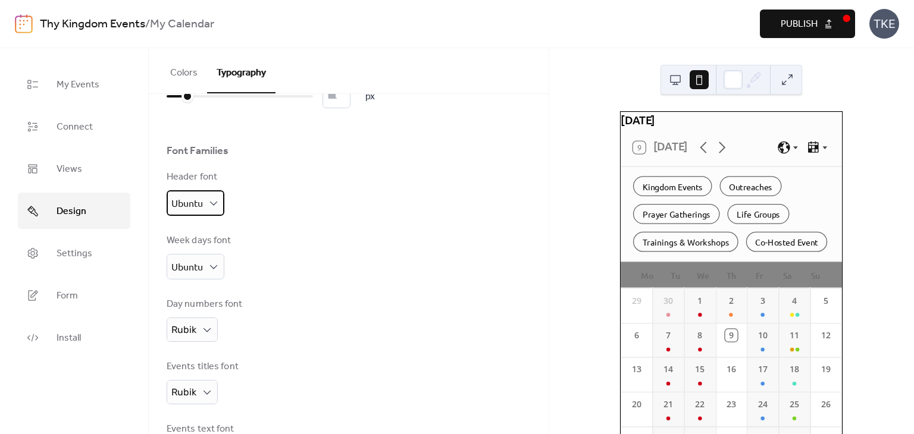
click at [204, 196] on div "Ubuntu" at bounding box center [196, 203] width 58 height 26
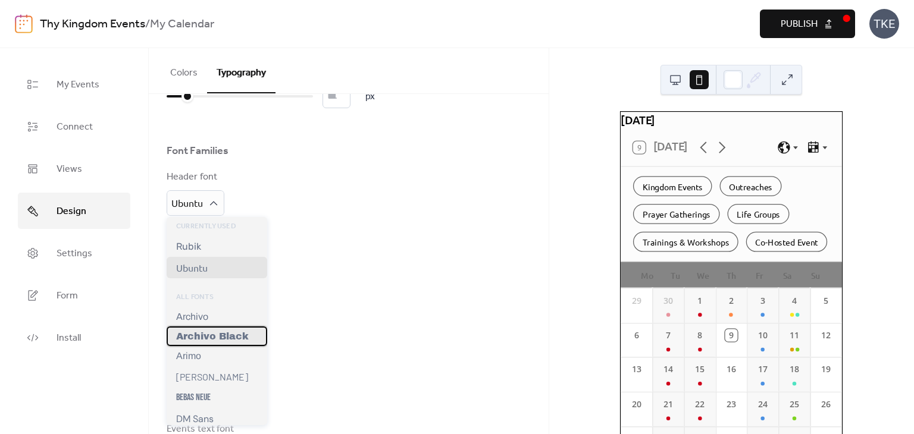
click at [227, 340] on span "Archivo Black" at bounding box center [212, 336] width 73 height 10
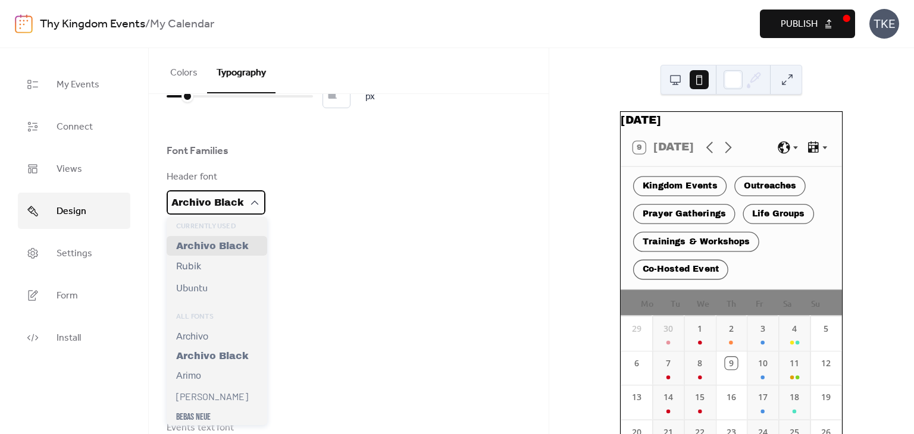
click at [211, 201] on span "Archivo Black" at bounding box center [207, 203] width 73 height 10
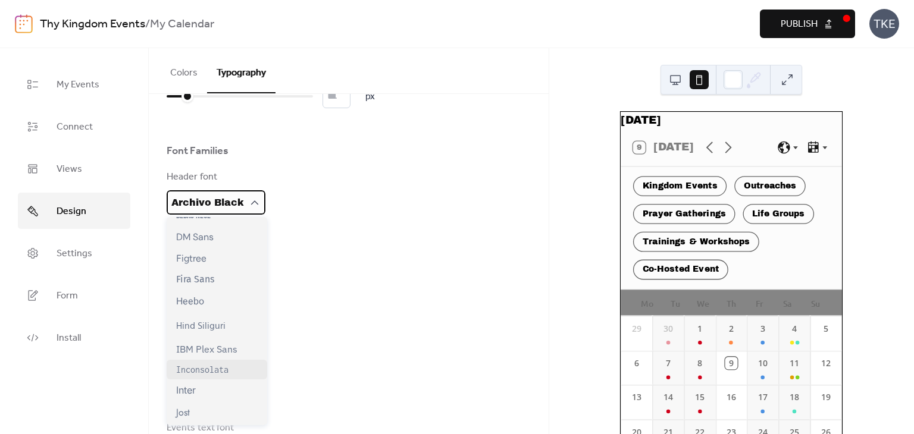
scroll to position [119, 0]
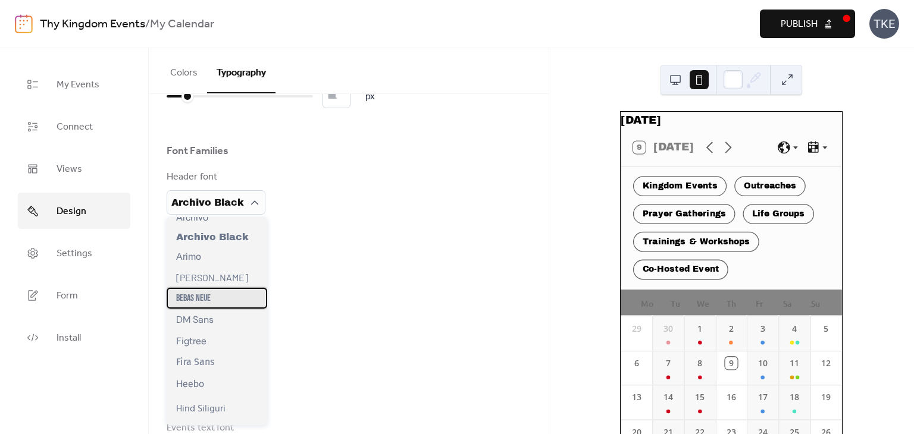
click at [224, 309] on div "Bebas Neue" at bounding box center [217, 298] width 101 height 21
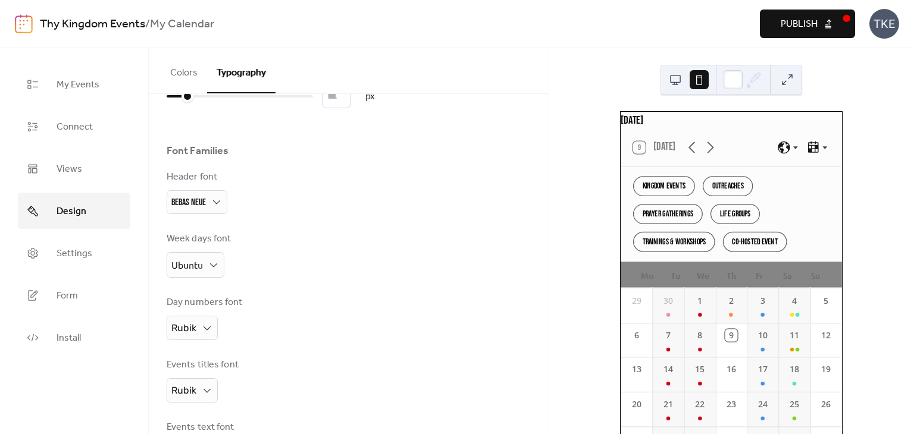
click at [385, 155] on div "Font Families" at bounding box center [349, 154] width 364 height 20
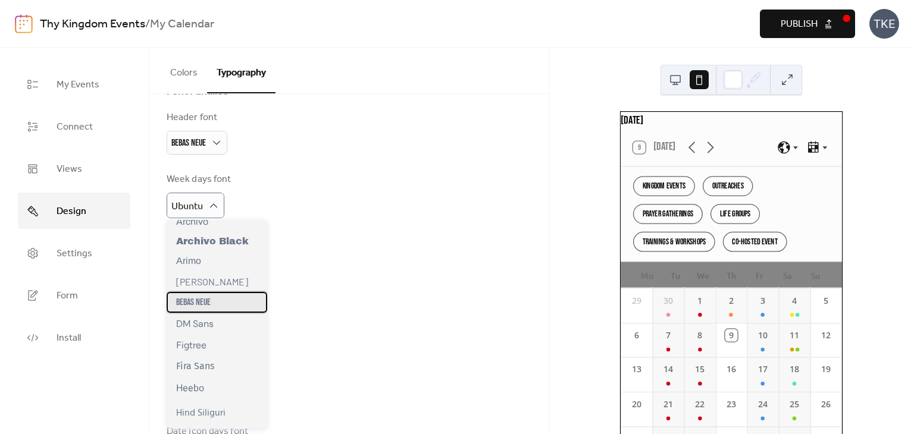
click at [223, 311] on div "Bebas Neue" at bounding box center [217, 302] width 101 height 21
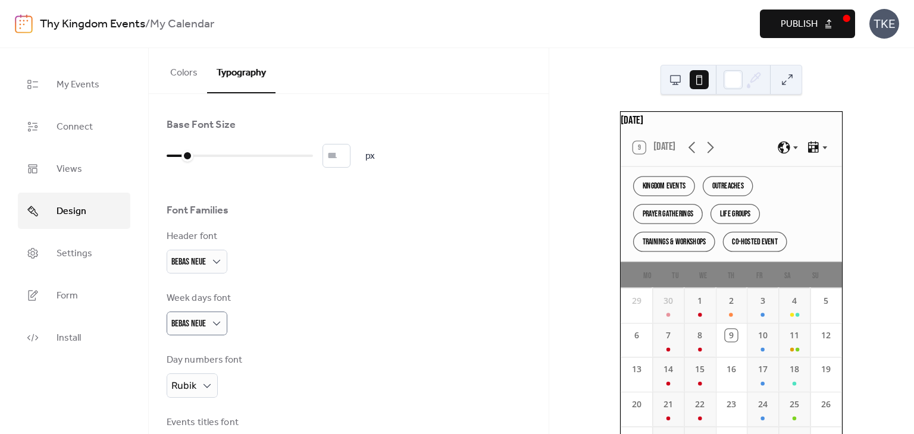
scroll to position [0, 0]
type input "**"
click at [349, 149] on input "**" at bounding box center [336, 156] width 28 height 24
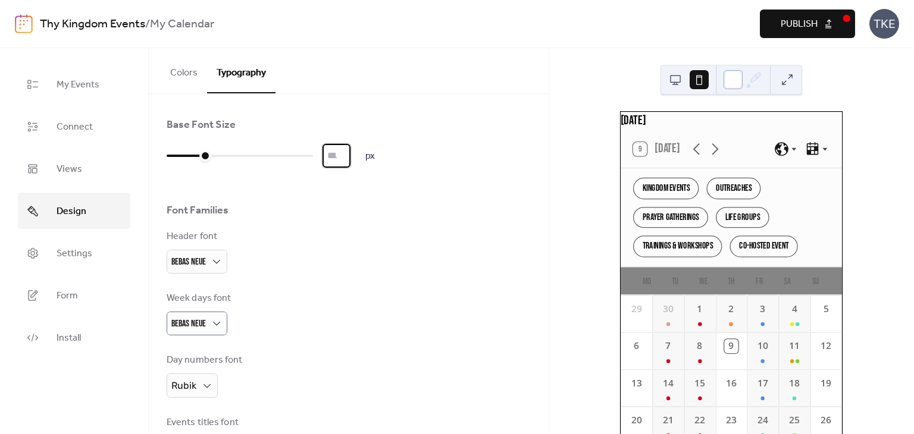
click at [738, 86] on div at bounding box center [733, 79] width 19 height 19
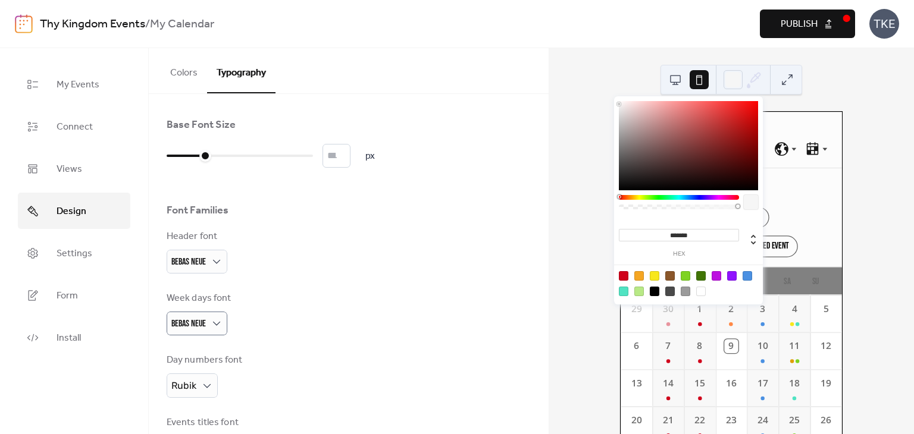
type input "*******"
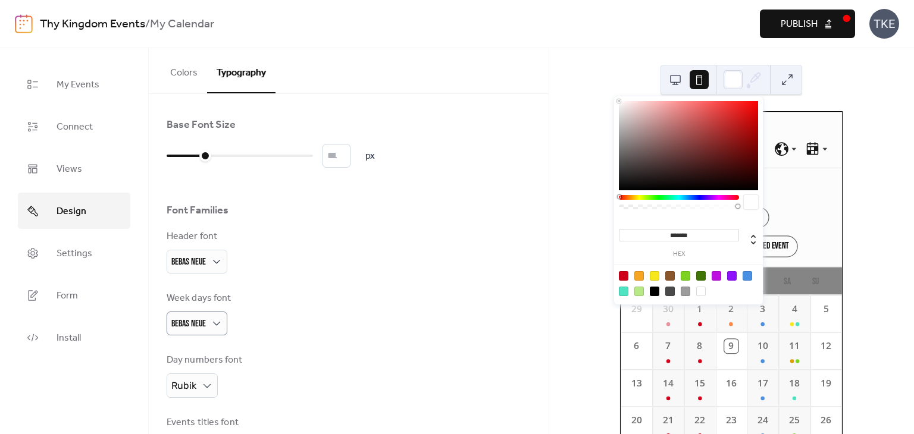
drag, startPoint x: 728, startPoint y: 155, endPoint x: 593, endPoint y: 92, distance: 148.8
click at [593, 92] on body "Thy Kingdom Events / My Calendar Preview Publish TKE My Events Connect Views De…" at bounding box center [457, 217] width 914 height 434
click at [417, 95] on div "Base Font Size ** px Font Families Header font Bebas Neue Week days font Bebas …" at bounding box center [349, 384] width 400 height 581
click at [757, 87] on icon at bounding box center [754, 80] width 18 height 18
click at [786, 93] on div at bounding box center [731, 80] width 142 height 30
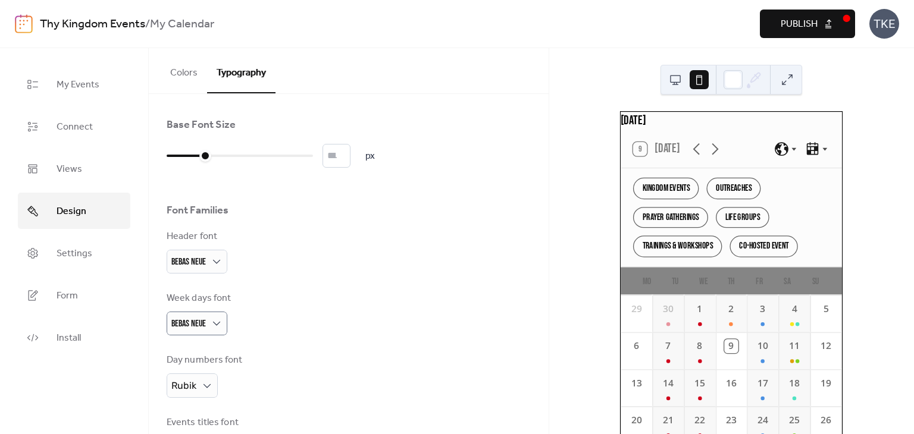
click at [788, 79] on button at bounding box center [787, 79] width 19 height 19
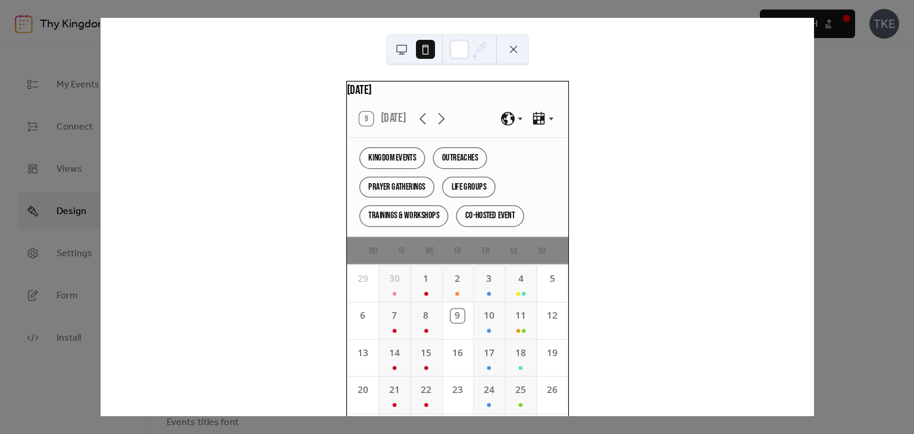
click at [512, 51] on button at bounding box center [513, 49] width 19 height 19
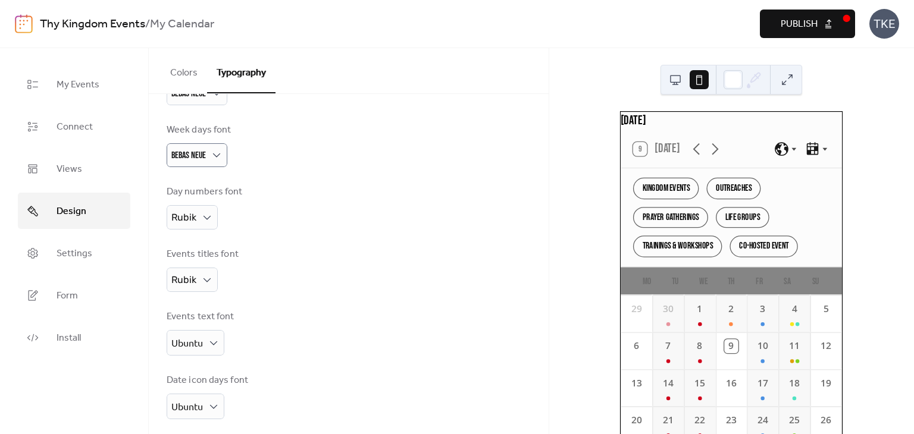
scroll to position [240, 0]
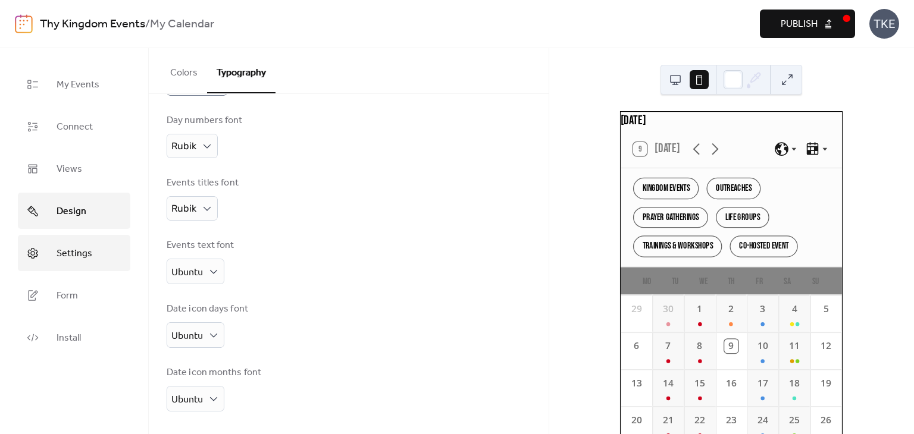
click at [68, 240] on link "Settings" at bounding box center [74, 253] width 112 height 36
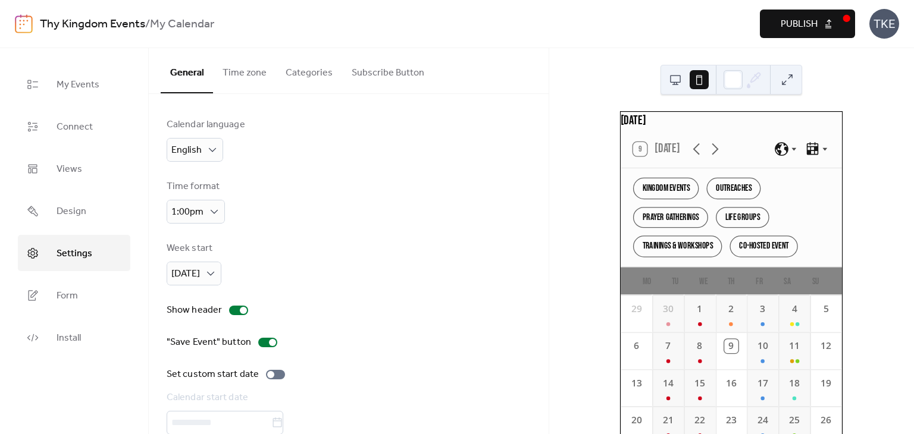
click at [318, 77] on button "Categories" at bounding box center [309, 70] width 66 height 44
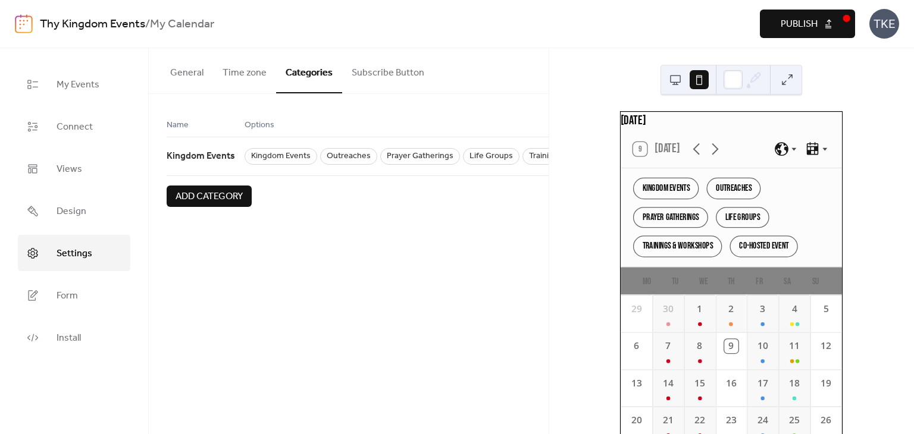
click at [267, 124] on span "Options" at bounding box center [260, 125] width 30 height 14
click at [214, 124] on div "Name" at bounding box center [206, 127] width 78 height 19
click at [179, 124] on span "Name" at bounding box center [178, 125] width 22 height 14
click at [400, 74] on button "Subscribe Button" at bounding box center [388, 70] width 92 height 44
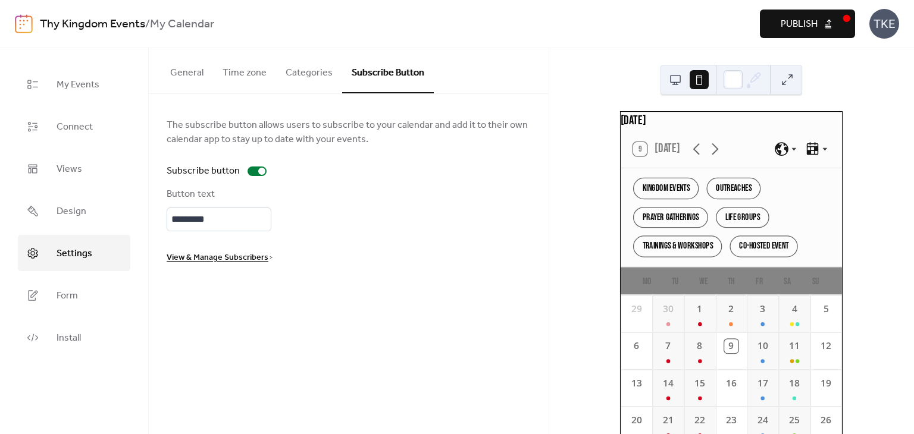
click at [184, 77] on button "General" at bounding box center [187, 70] width 52 height 44
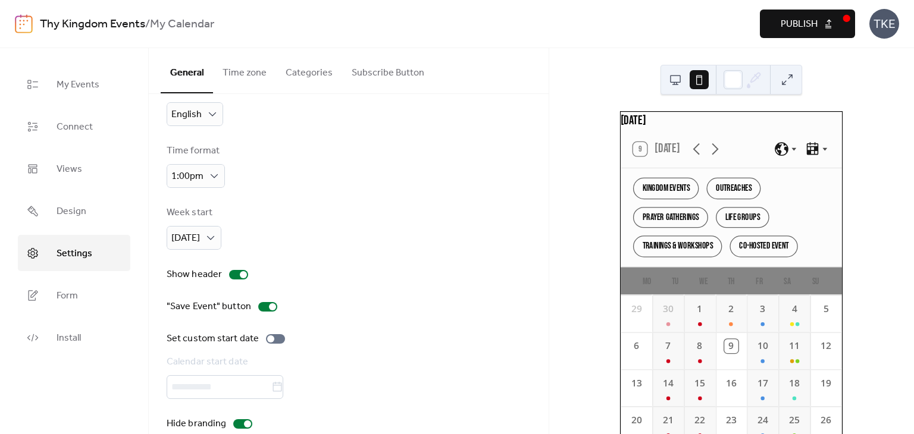
scroll to position [56, 0]
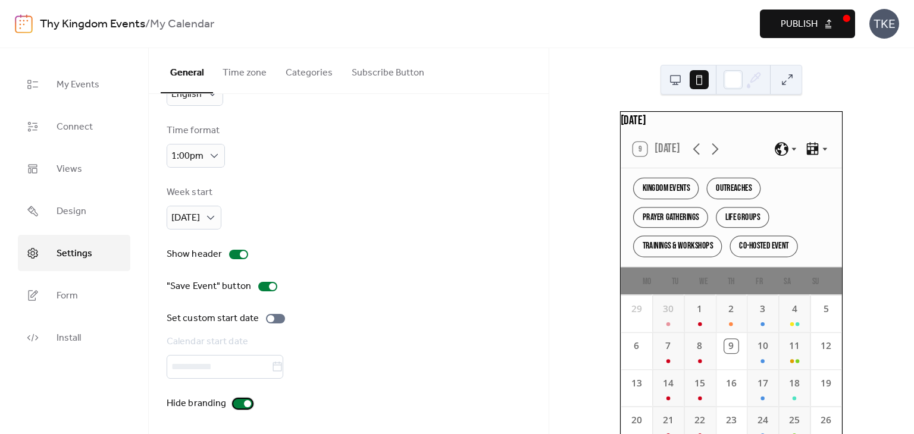
click at [245, 408] on label "Hide branding" at bounding box center [212, 404] width 90 height 14
click at [245, 406] on div at bounding box center [242, 404] width 19 height 10
click at [76, 212] on span "Design" at bounding box center [72, 211] width 30 height 18
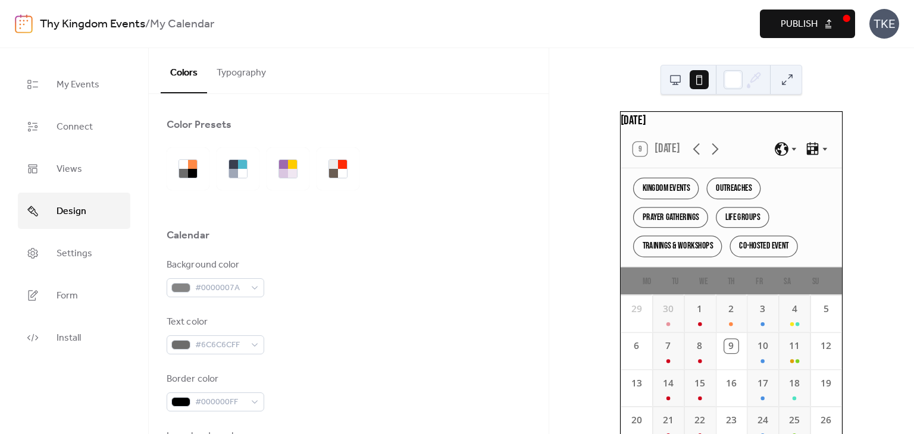
scroll to position [60, 0]
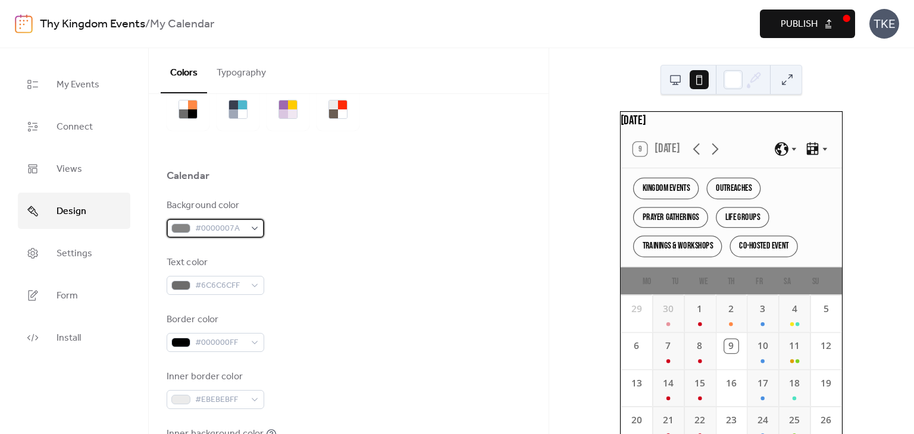
click at [223, 229] on span "#0000007A" at bounding box center [220, 229] width 50 height 14
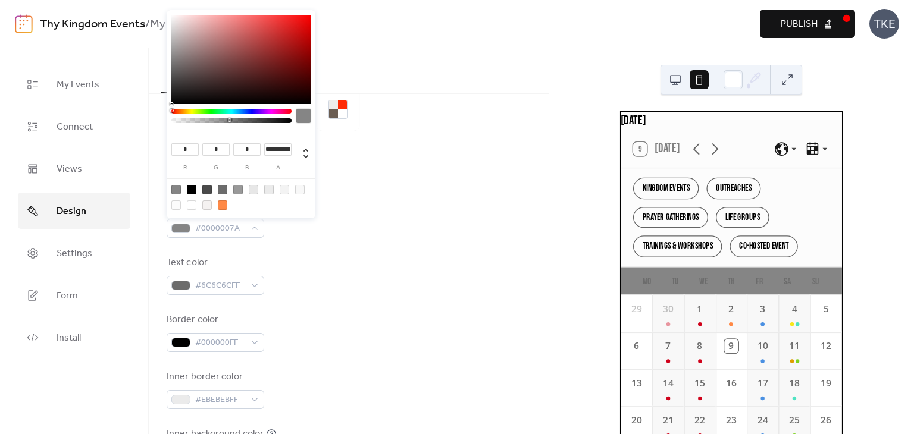
type input "**"
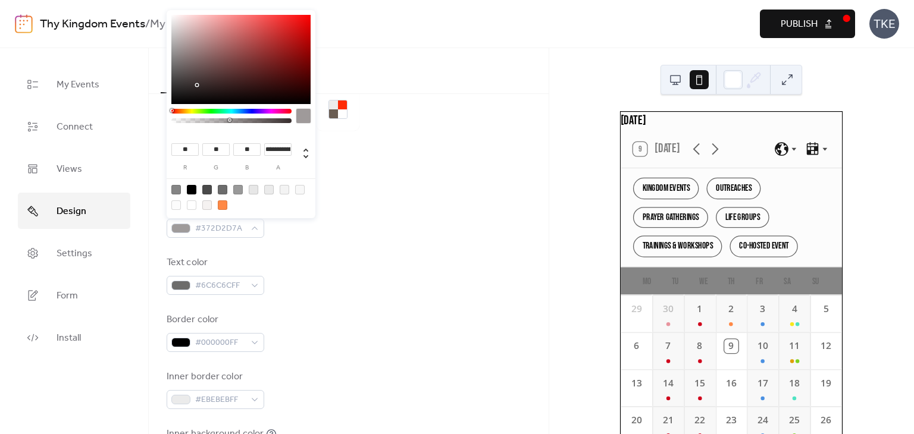
type input "**"
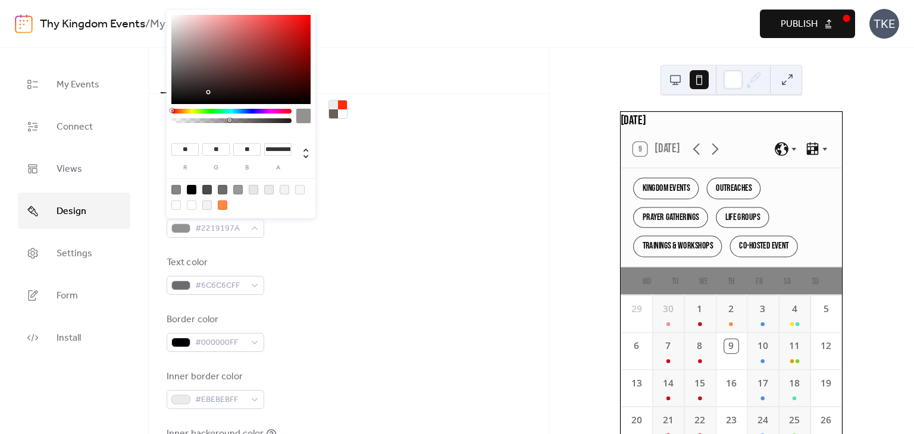
type input "**"
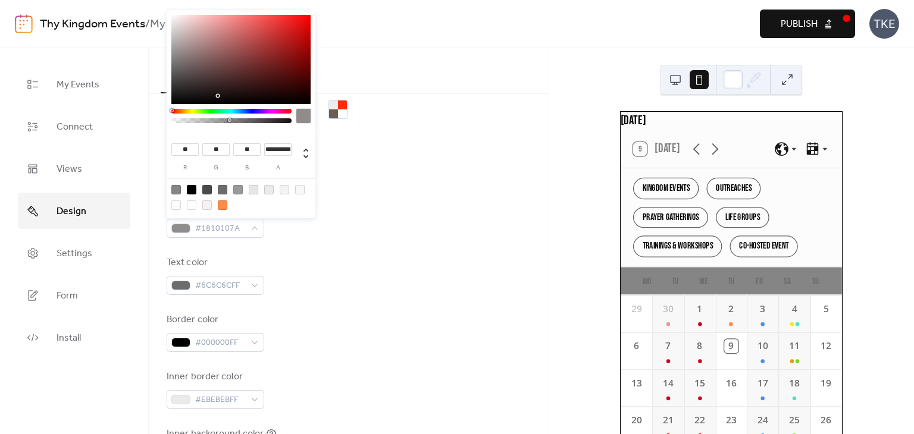
type input "*"
type input "**"
type input "*"
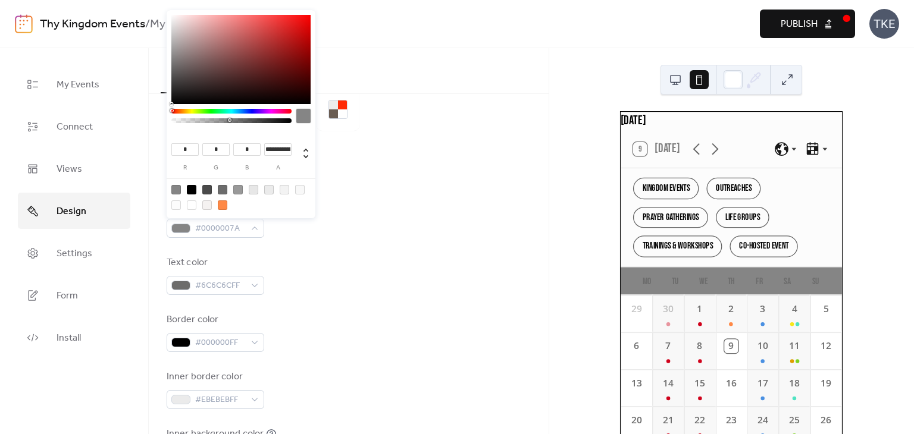
type input "*"
type input "**"
type input "*"
drag, startPoint x: 195, startPoint y: 85, endPoint x: 294, endPoint y: 96, distance: 99.4
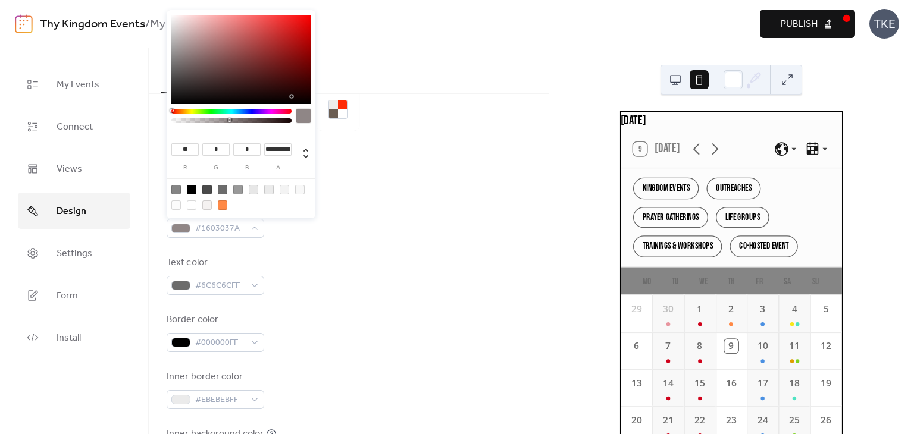
click at [294, 96] on div at bounding box center [240, 59] width 139 height 89
type input "**"
type input "*"
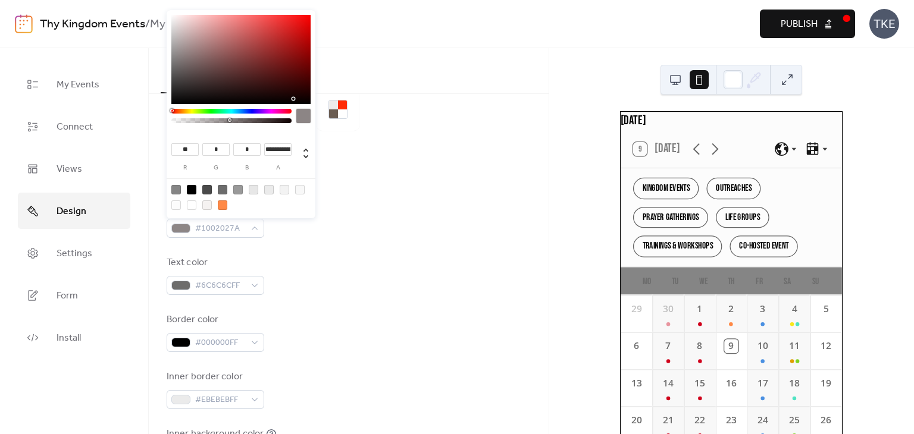
type input "*"
drag, startPoint x: 295, startPoint y: 99, endPoint x: 302, endPoint y: 102, distance: 7.7
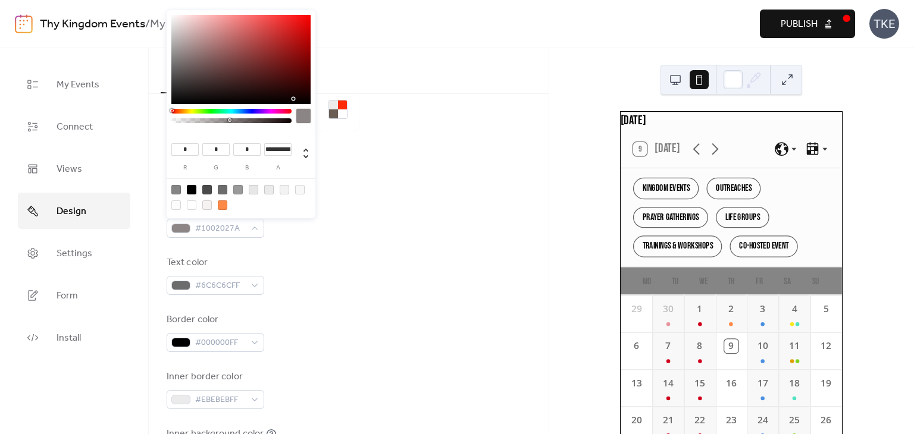
click at [302, 102] on div at bounding box center [240, 59] width 139 height 89
click at [419, 241] on div "Background color #0700007A Text color #6C6C6CFF Border color #000000FF Inner bo…" at bounding box center [349, 361] width 364 height 325
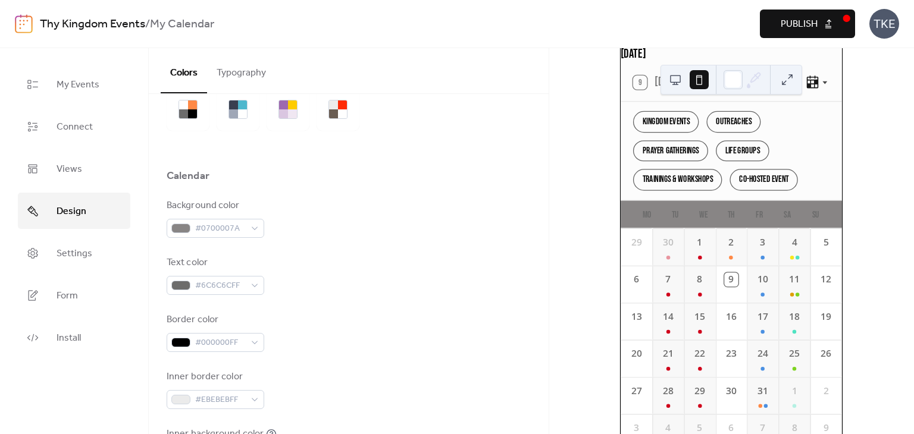
scroll to position [144, 0]
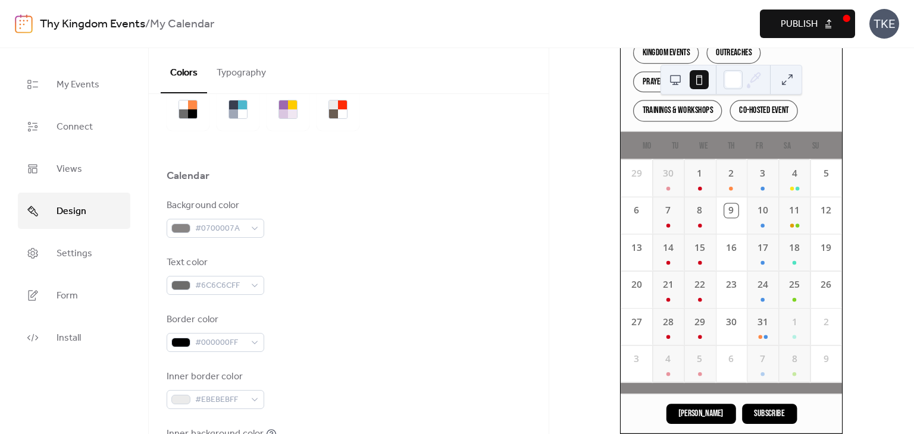
click at [671, 73] on button at bounding box center [675, 79] width 19 height 19
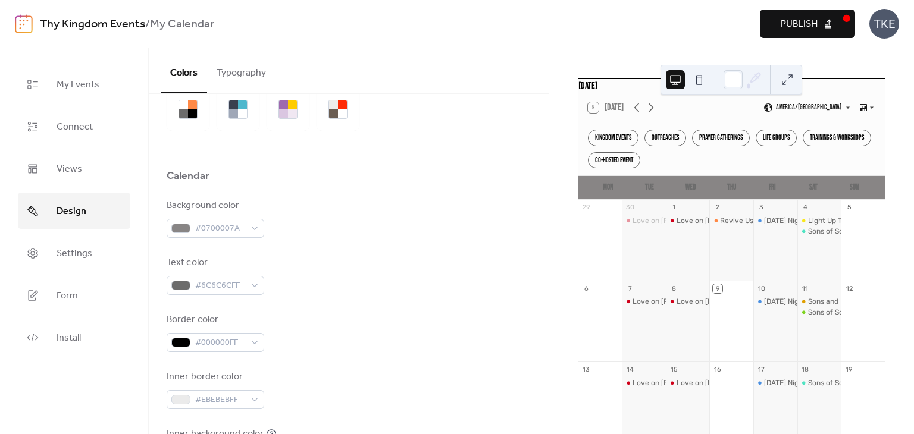
click at [704, 81] on button at bounding box center [699, 79] width 19 height 19
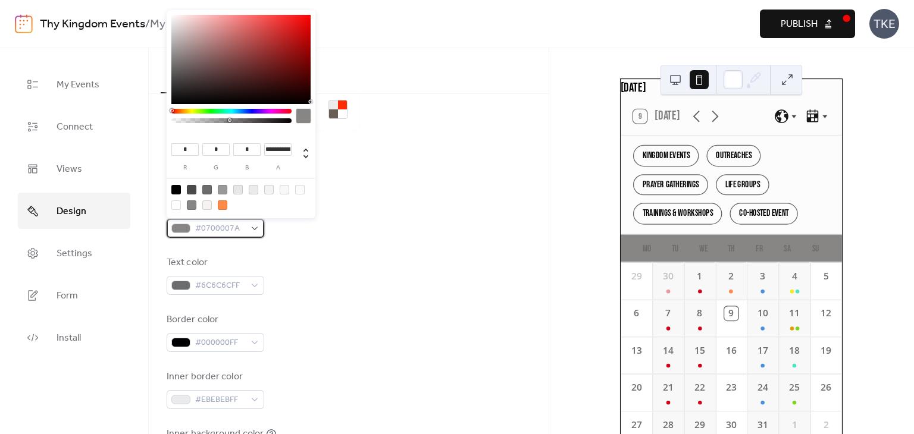
click at [199, 234] on span "#0700007A" at bounding box center [220, 229] width 50 height 14
click at [174, 189] on div at bounding box center [176, 190] width 10 height 10
type input "*"
click at [430, 199] on div "Background color #000000FF" at bounding box center [349, 218] width 364 height 39
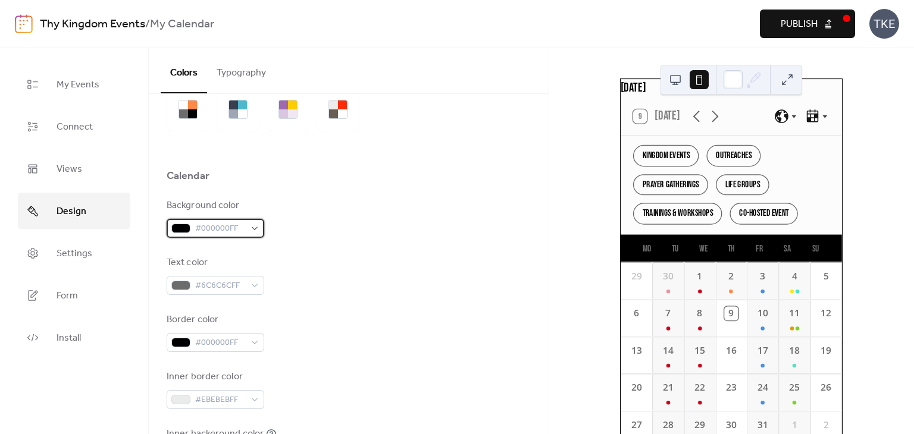
click at [183, 228] on div at bounding box center [180, 229] width 19 height 10
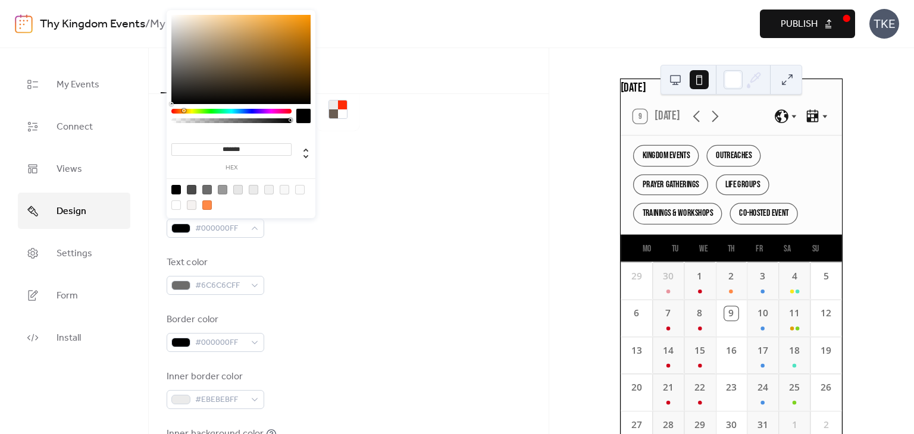
click at [183, 112] on div at bounding box center [231, 111] width 120 height 5
click at [186, 111] on div at bounding box center [188, 111] width 4 height 4
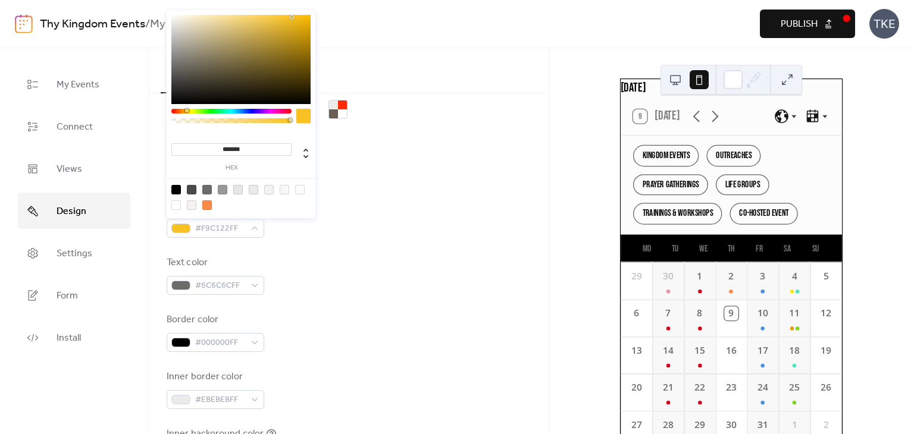
click at [292, 17] on div at bounding box center [240, 59] width 139 height 89
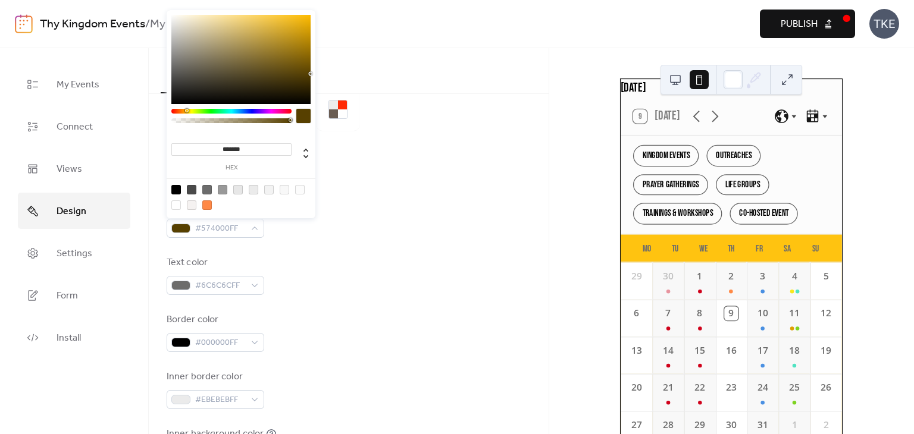
drag, startPoint x: 300, startPoint y: 21, endPoint x: 312, endPoint y: 74, distance: 54.3
click at [311, 74] on div at bounding box center [240, 59] width 139 height 89
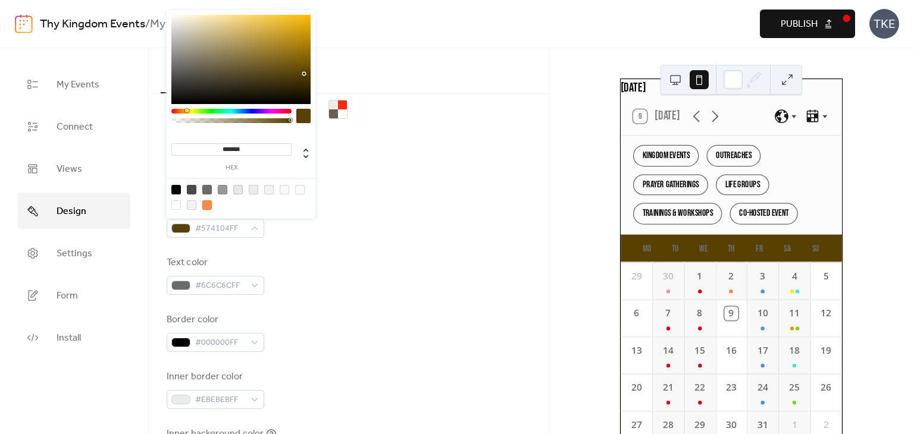
click at [304, 73] on div at bounding box center [240, 59] width 139 height 89
drag, startPoint x: 305, startPoint y: 71, endPoint x: 308, endPoint y: 55, distance: 15.8
click at [308, 55] on div at bounding box center [240, 59] width 139 height 89
click at [308, 55] on div at bounding box center [307, 55] width 2 height 2
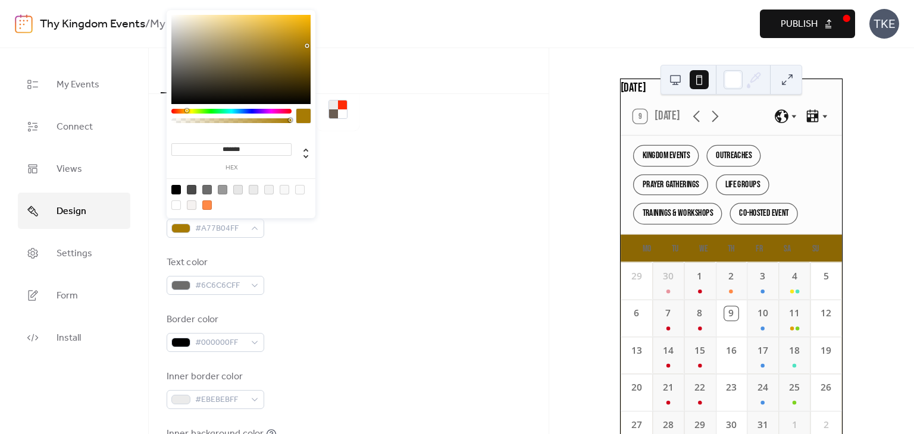
click at [308, 46] on div at bounding box center [240, 59] width 139 height 89
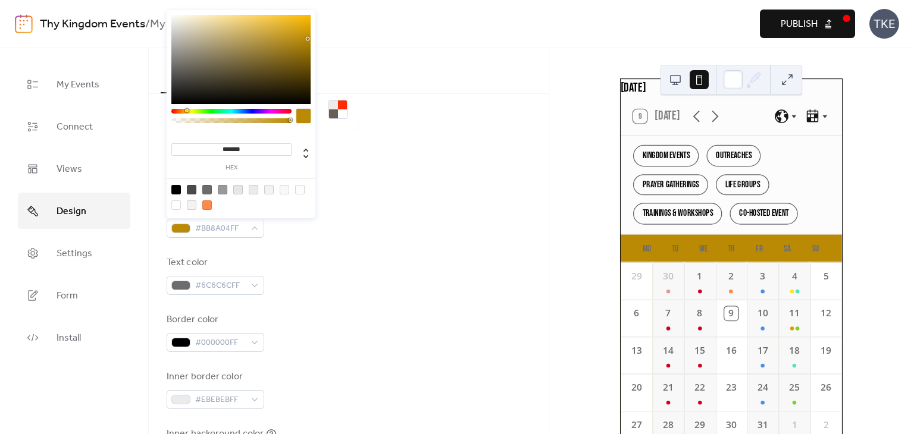
click at [308, 39] on div at bounding box center [240, 59] width 139 height 89
click at [301, 27] on div at bounding box center [240, 59] width 139 height 89
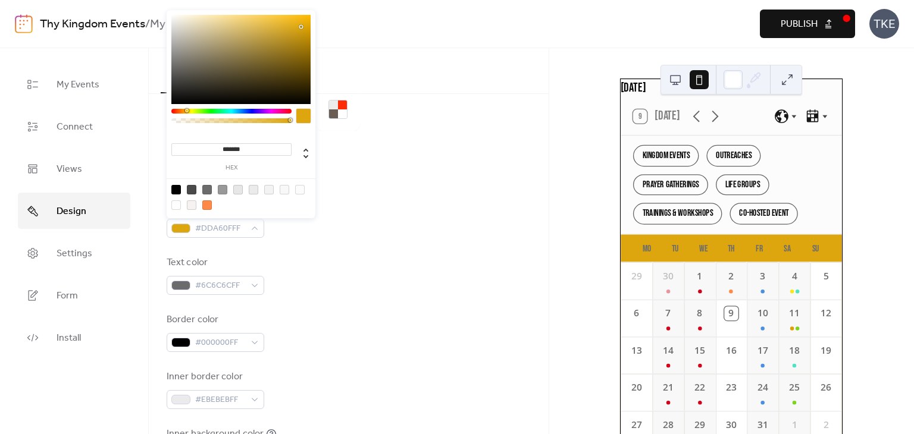
click at [277, 47] on div at bounding box center [240, 59] width 139 height 89
click at [277, 47] on div at bounding box center [276, 47] width 2 height 2
drag, startPoint x: 277, startPoint y: 49, endPoint x: 274, endPoint y: 64, distance: 15.7
click at [277, 58] on div at bounding box center [240, 59] width 139 height 89
click at [274, 67] on div at bounding box center [240, 59] width 139 height 89
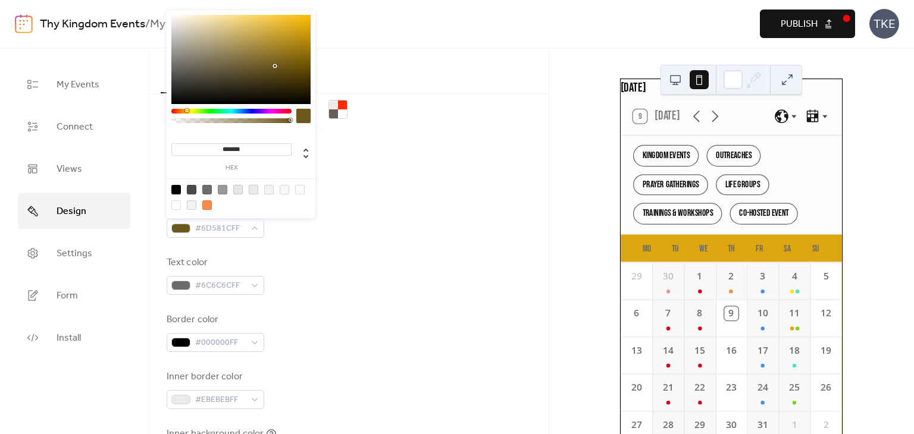
click at [272, 78] on div at bounding box center [240, 59] width 139 height 89
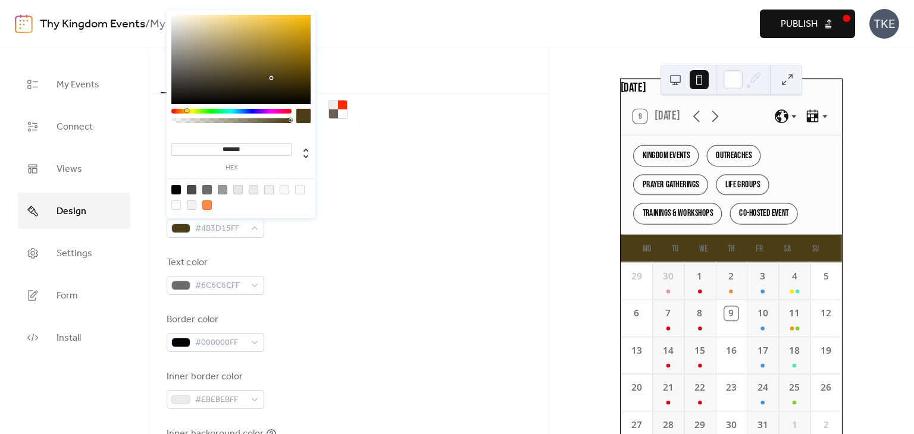
type input "**"
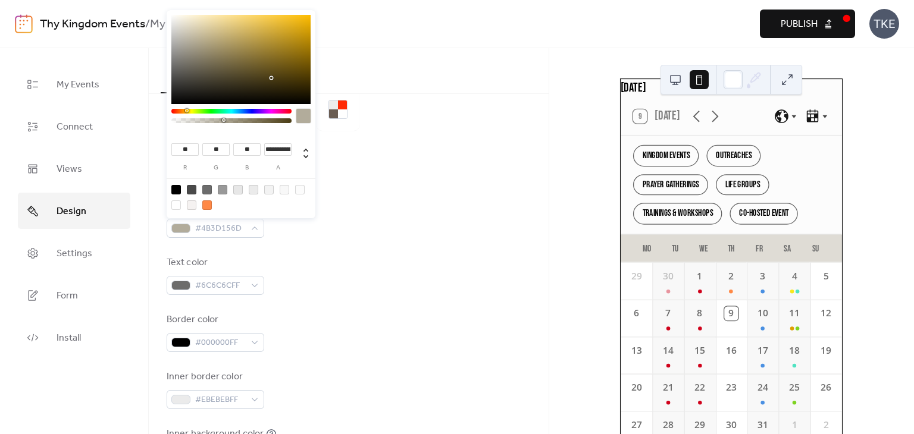
type input "**********"
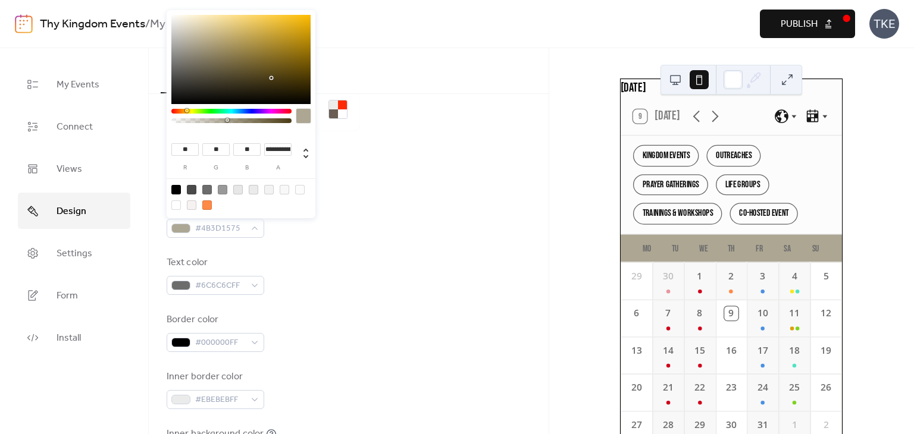
drag, startPoint x: 289, startPoint y: 119, endPoint x: 227, endPoint y: 130, distance: 62.9
click at [227, 130] on div "**********" at bounding box center [241, 115] width 149 height 211
type input "***"
type input "**"
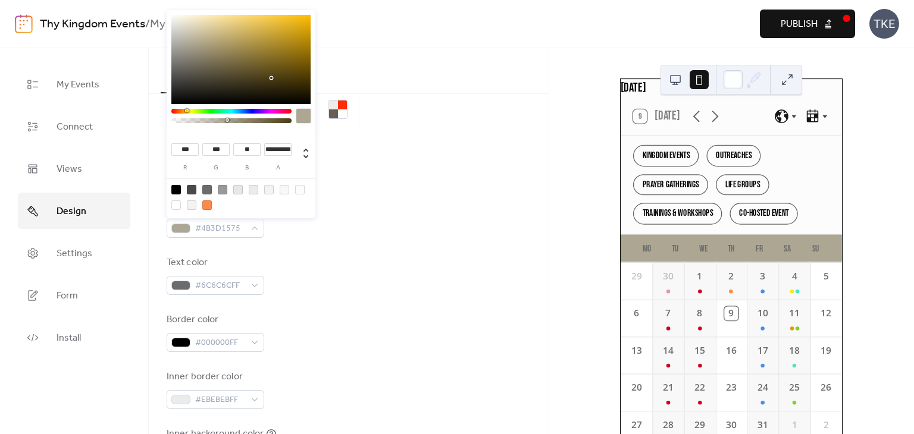
drag, startPoint x: 296, startPoint y: 42, endPoint x: 301, endPoint y: 26, distance: 16.9
click at [298, 40] on div at bounding box center [240, 59] width 139 height 89
type input "***"
type input "**"
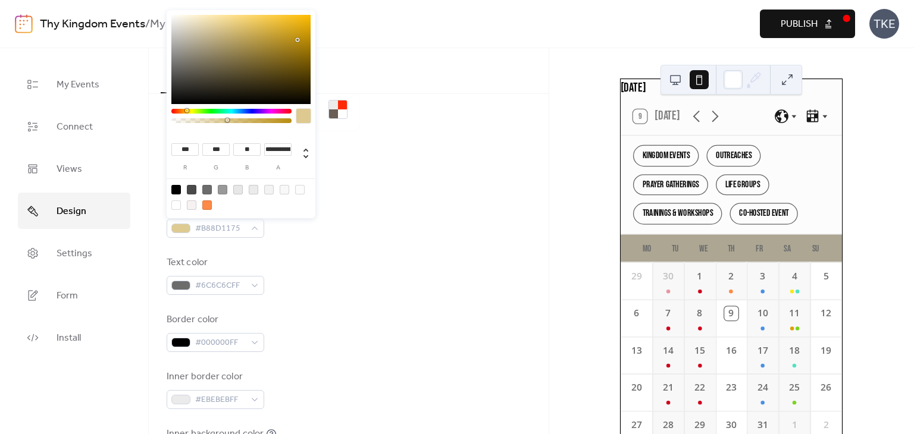
type input "***"
type input "**"
click at [302, 29] on div at bounding box center [240, 59] width 139 height 89
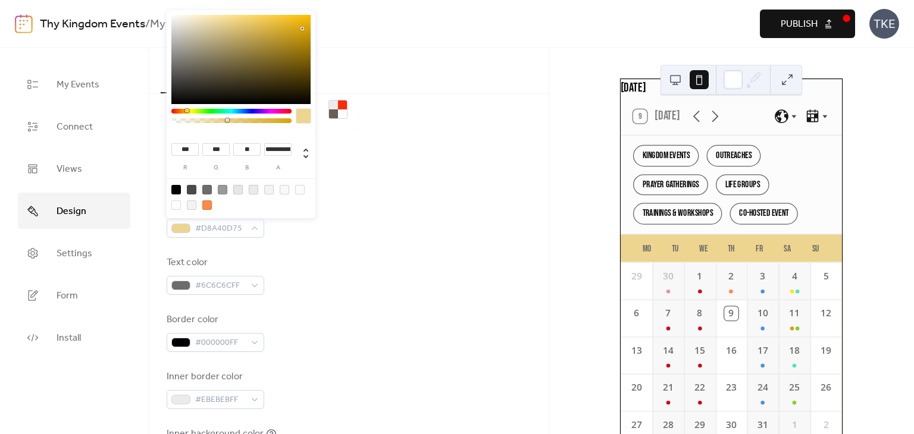
type input "***"
type input "*"
click at [305, 46] on div at bounding box center [240, 59] width 139 height 89
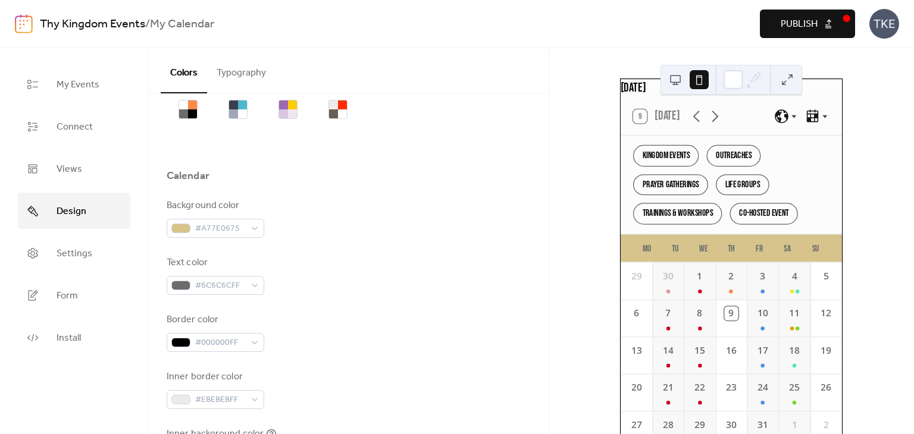
click at [399, 190] on div at bounding box center [349, 194] width 364 height 10
click at [791, 19] on span "Publish" at bounding box center [799, 24] width 37 height 14
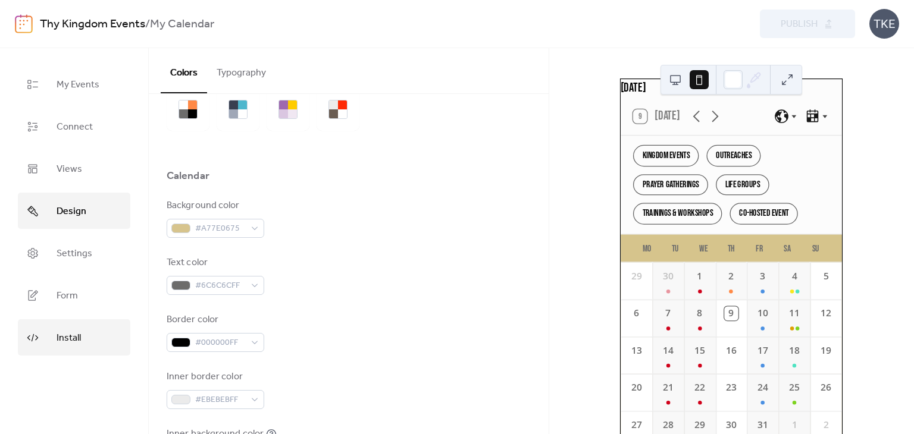
click at [64, 329] on span "Install" at bounding box center [69, 338] width 24 height 18
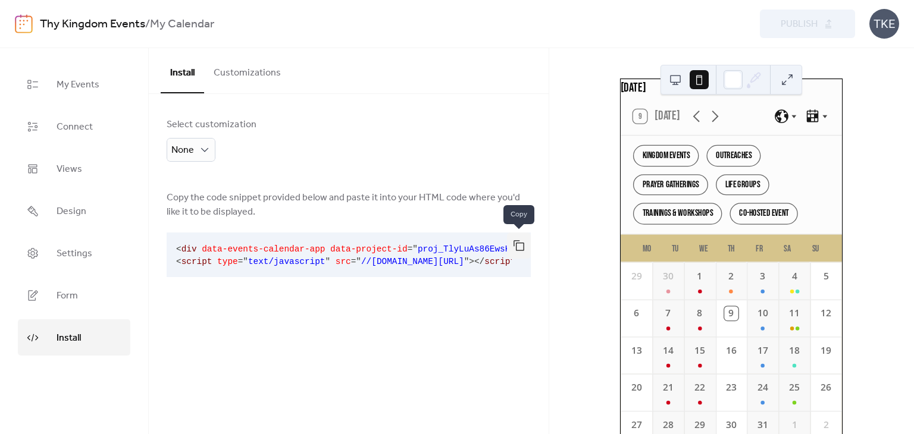
click at [524, 243] on button "button" at bounding box center [519, 246] width 24 height 26
click at [269, 141] on div "Select customization None Copy the code snippet provided below and paste it int…" at bounding box center [349, 209] width 400 height 231
click at [251, 73] on button "Customizations" at bounding box center [247, 70] width 86 height 44
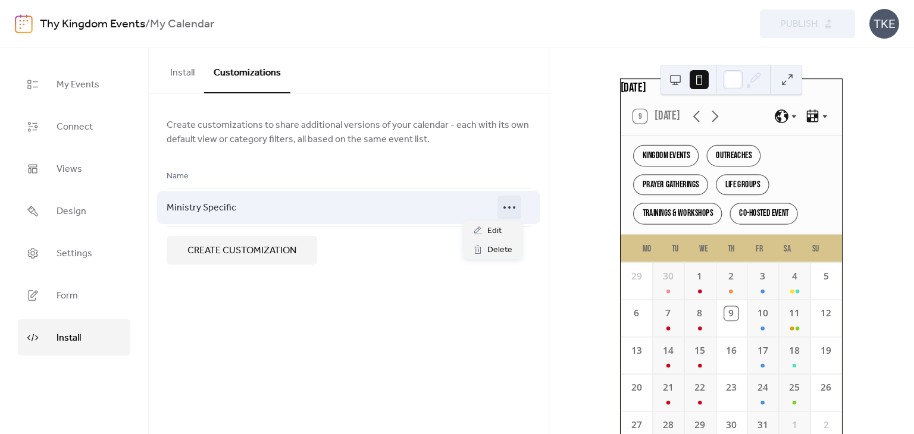
click at [507, 208] on icon at bounding box center [509, 207] width 19 height 19
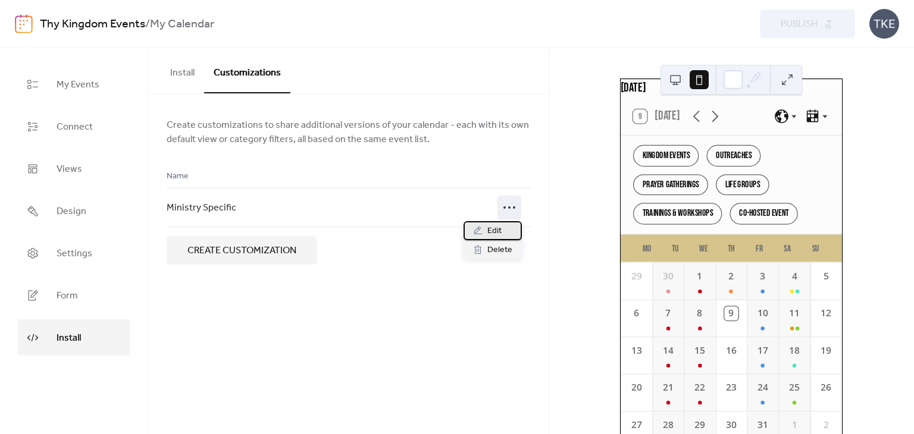
click at [482, 230] on icon at bounding box center [478, 231] width 10 height 10
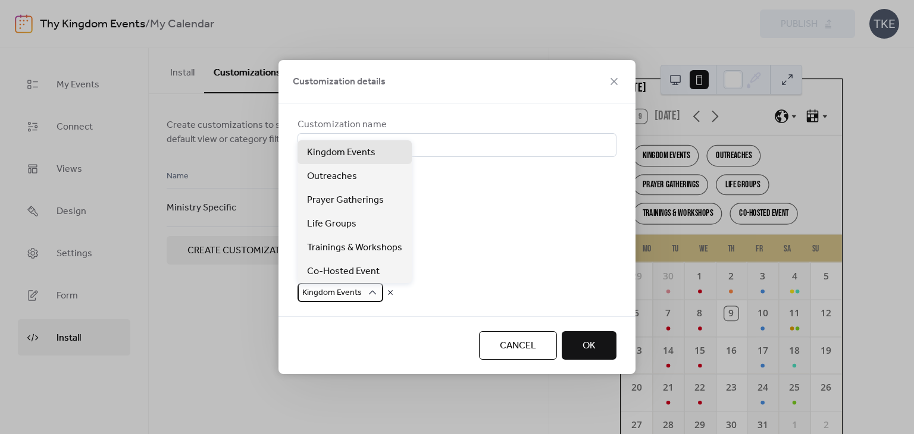
click at [369, 293] on icon at bounding box center [373, 292] width 8 height 4
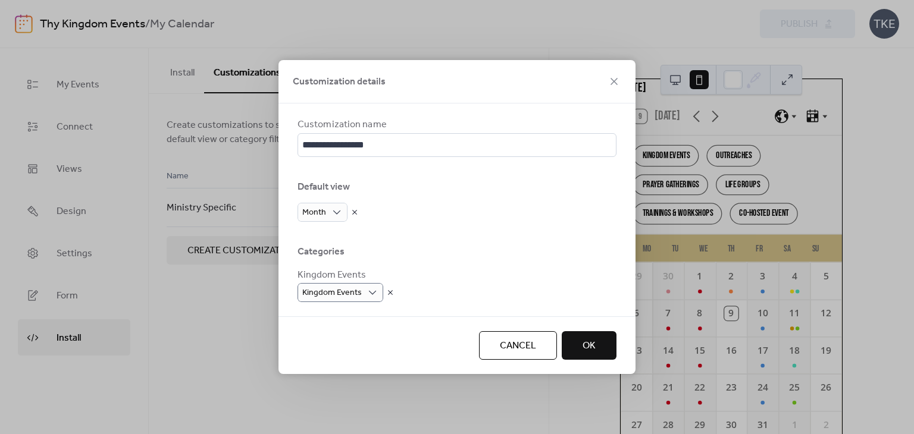
click at [538, 246] on div "Categories" at bounding box center [457, 252] width 319 height 14
click at [343, 212] on div "Month" at bounding box center [323, 212] width 50 height 19
click at [428, 224] on div "**********" at bounding box center [457, 210] width 319 height 184
click at [587, 344] on span "OK" at bounding box center [589, 346] width 13 height 14
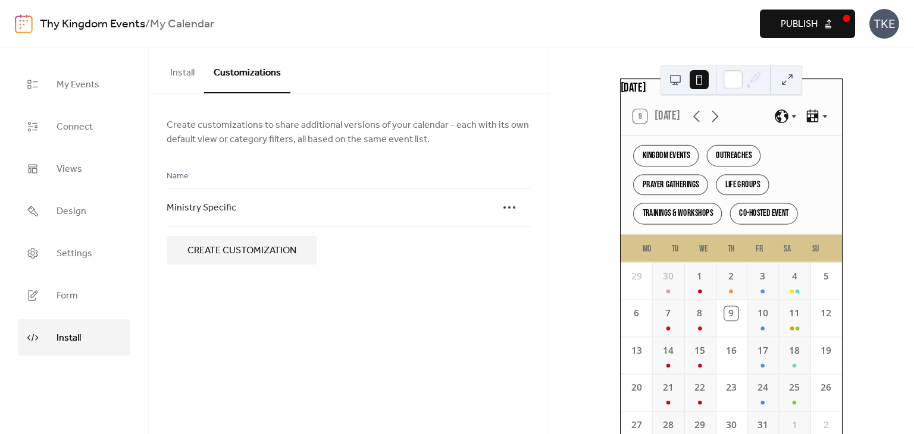
drag, startPoint x: 792, startPoint y: 24, endPoint x: 636, endPoint y: 22, distance: 155.9
click at [792, 24] on span "Publish" at bounding box center [799, 24] width 37 height 14
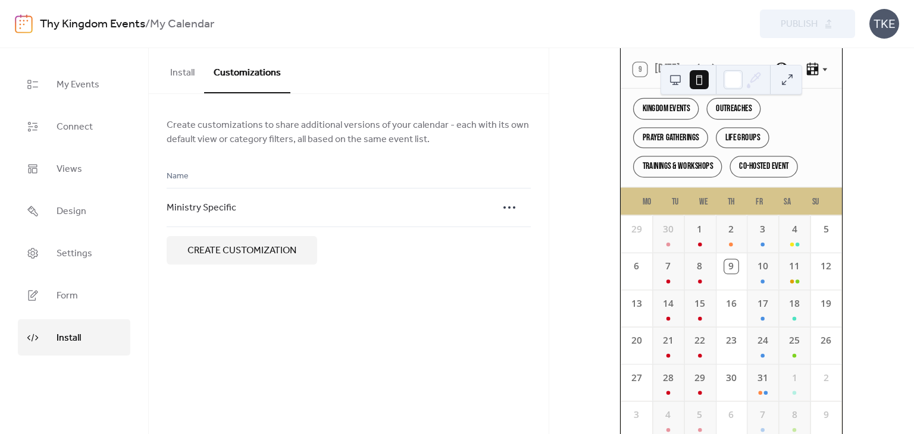
scroll to position [144, 0]
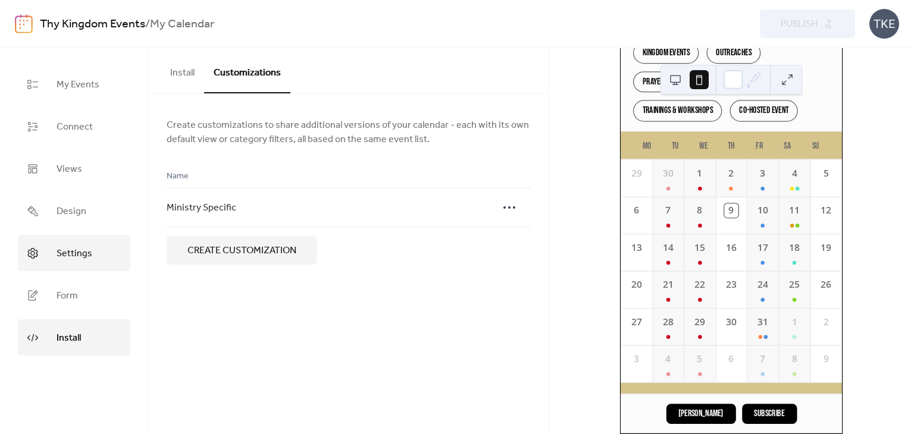
click at [79, 246] on span "Settings" at bounding box center [75, 254] width 36 height 18
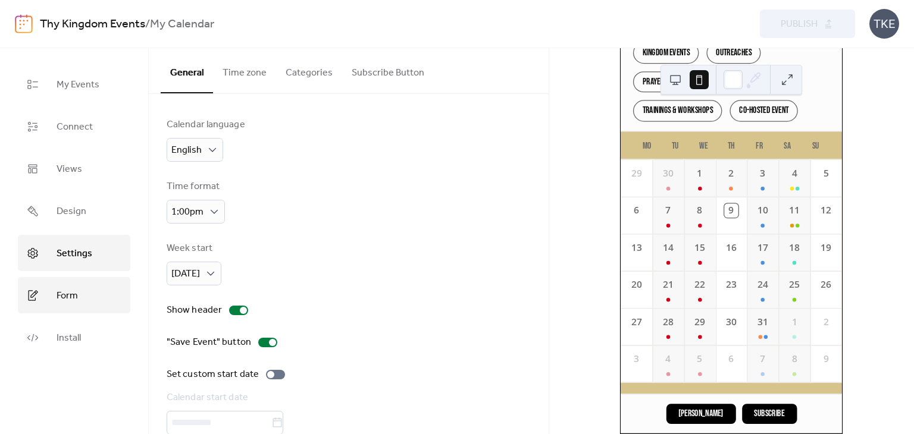
click at [112, 293] on link "Form" at bounding box center [74, 295] width 112 height 36
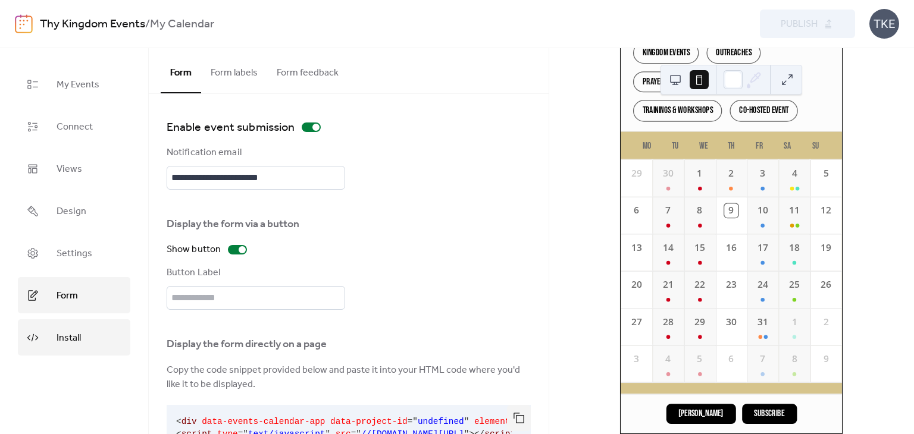
click at [94, 327] on link "Install" at bounding box center [74, 338] width 112 height 36
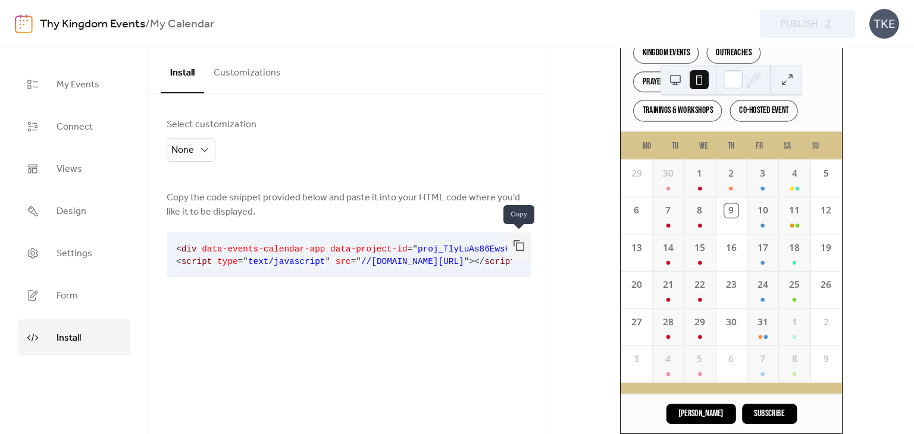
click at [518, 246] on button "button" at bounding box center [519, 246] width 24 height 26
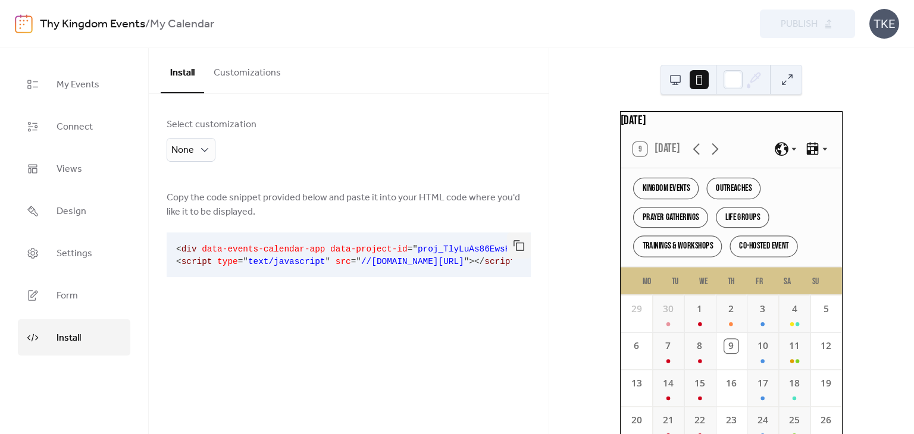
click at [684, 83] on button at bounding box center [675, 79] width 19 height 19
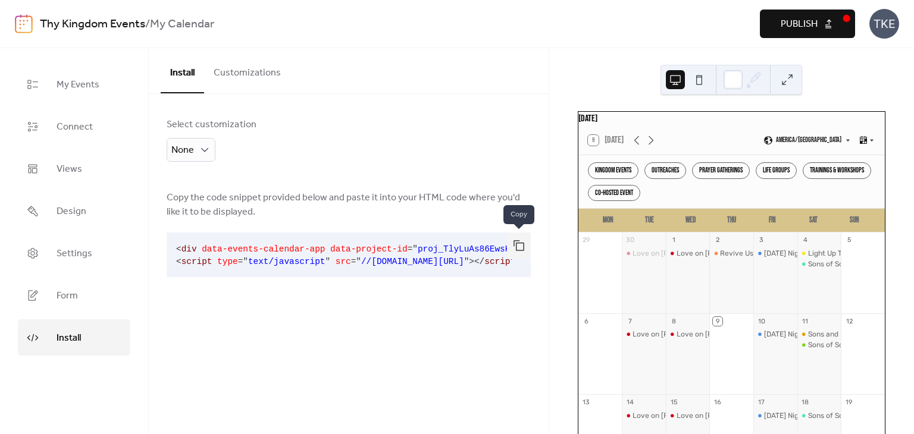
click at [516, 245] on button "button" at bounding box center [519, 246] width 24 height 26
click at [89, 206] on link "Design" at bounding box center [74, 211] width 112 height 36
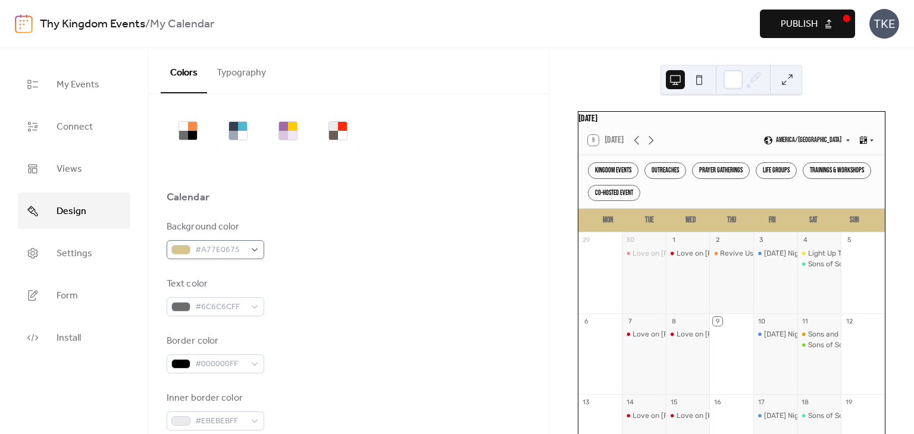
scroll to position [60, 0]
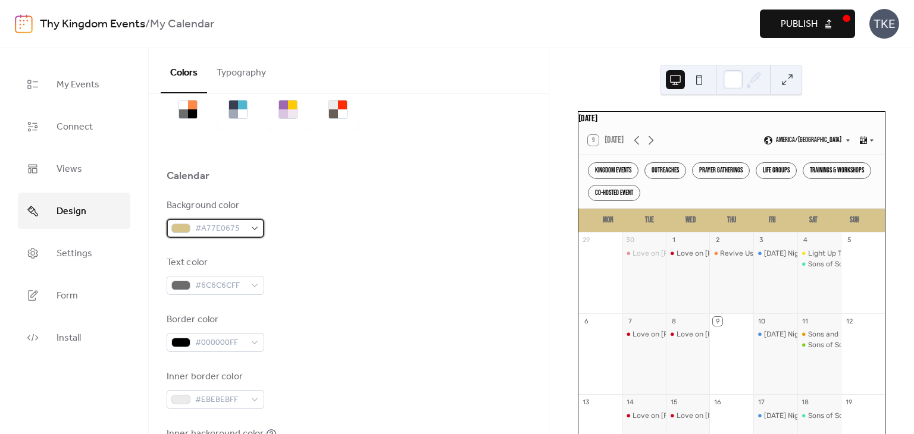
click at [216, 228] on span "#A77E0675" at bounding box center [220, 229] width 50 height 14
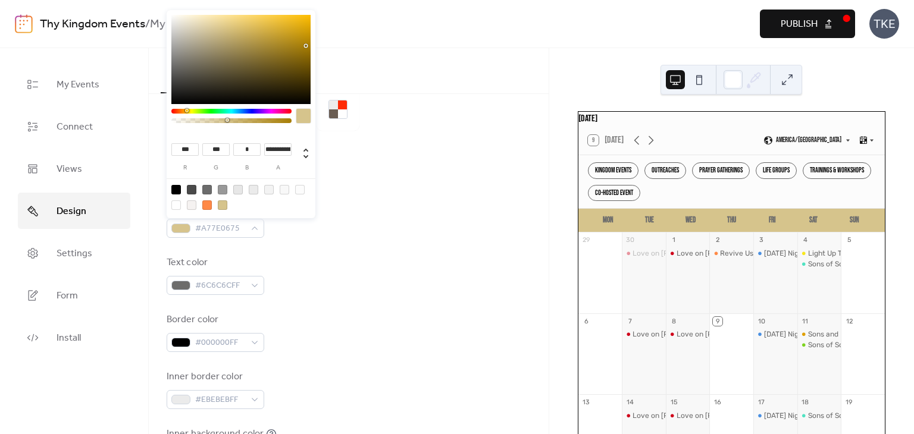
type input "***"
type input "*"
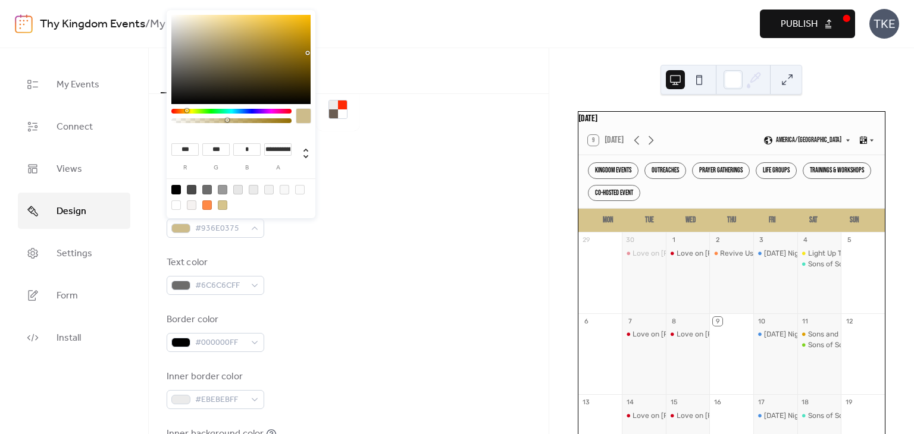
type input "***"
type input "*"
type input "***"
type input "**"
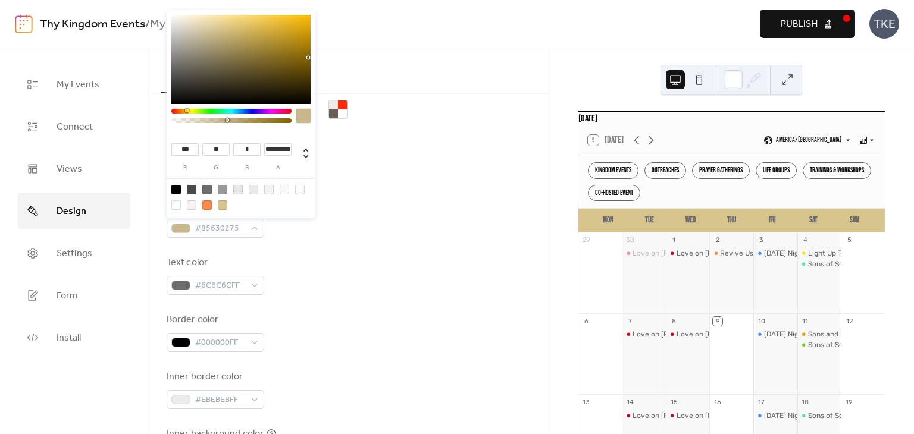
type input "***"
type input "**"
type input "*"
drag, startPoint x: 305, startPoint y: 52, endPoint x: 307, endPoint y: 65, distance: 13.9
click at [307, 65] on div at bounding box center [240, 59] width 139 height 89
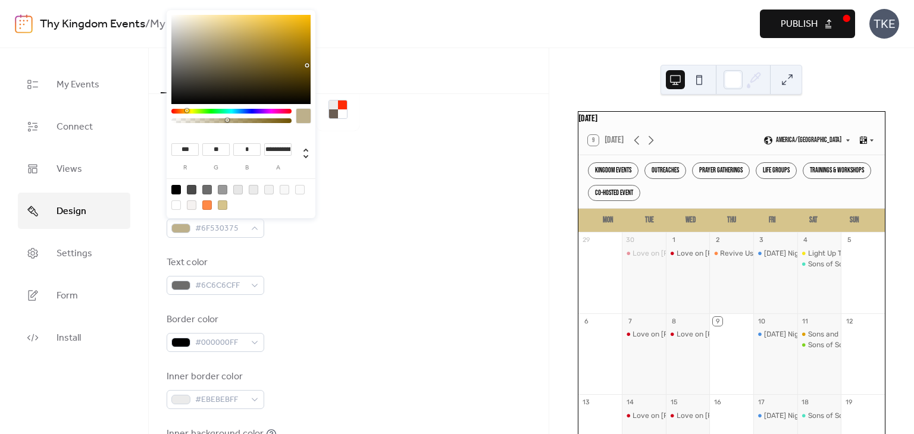
click at [307, 65] on div at bounding box center [307, 65] width 2 height 2
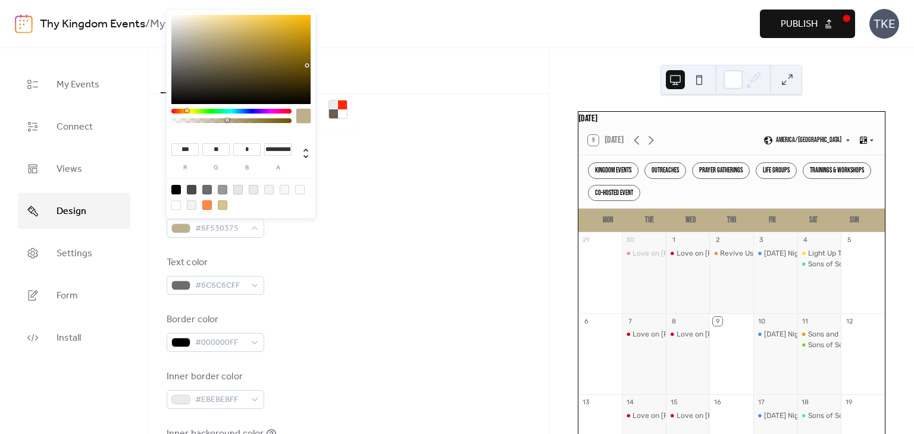
type input "**"
type input "*"
click at [305, 71] on div at bounding box center [240, 59] width 139 height 89
type input "***"
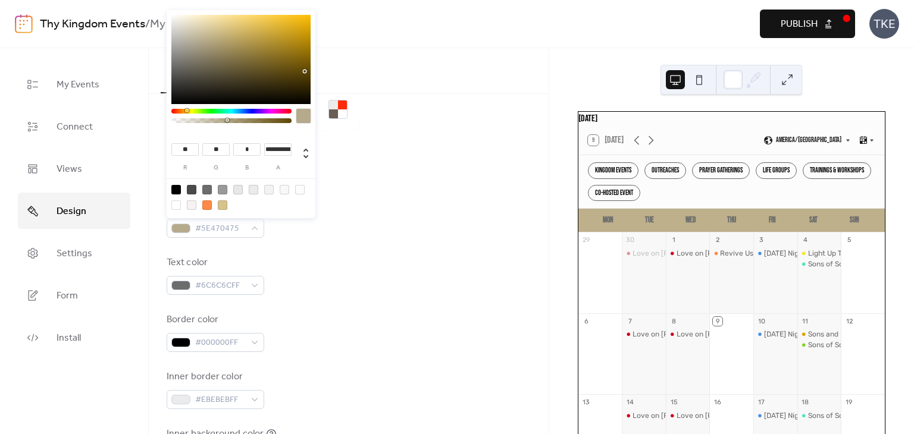
type input "**"
type input "*"
click at [307, 62] on div at bounding box center [240, 59] width 139 height 89
click at [430, 76] on div "Colors Typography" at bounding box center [349, 71] width 400 height 46
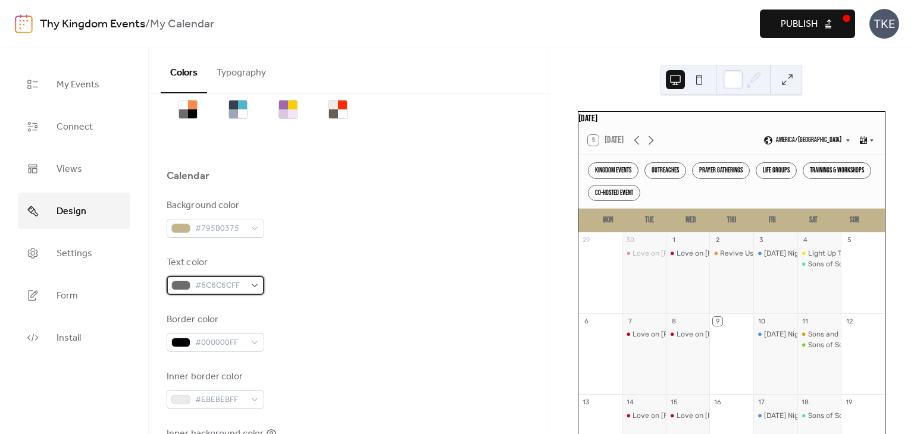
click at [214, 281] on span "#6C6C6CFF" at bounding box center [220, 286] width 50 height 14
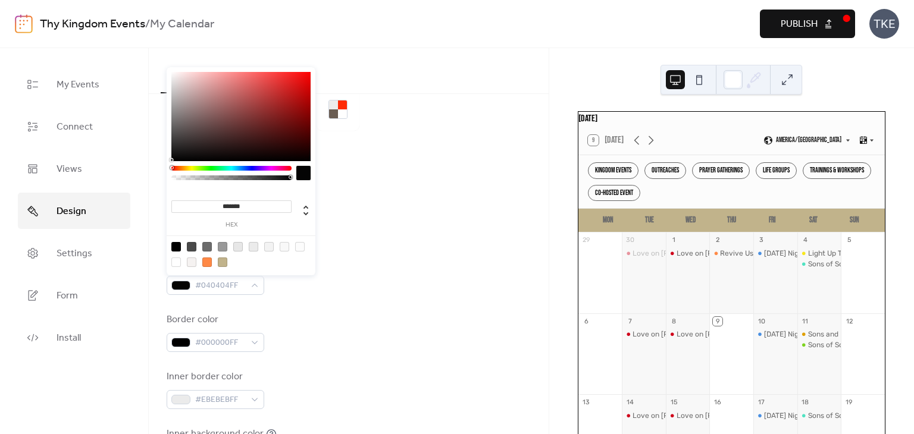
drag, startPoint x: 174, startPoint y: 152, endPoint x: 174, endPoint y: 160, distance: 7.7
click at [174, 160] on div at bounding box center [240, 116] width 139 height 89
type input "*******"
drag, startPoint x: 218, startPoint y: 145, endPoint x: 161, endPoint y: 154, distance: 57.8
click at [161, 154] on body "Thy Kingdom Events / My Calendar Preview Publish TKE My Events Connect Views De…" at bounding box center [457, 217] width 914 height 434
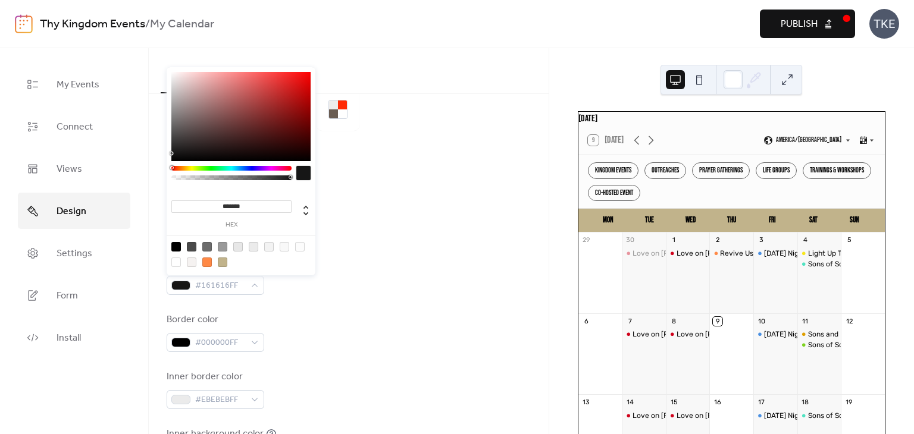
click at [452, 164] on div at bounding box center [349, 150] width 364 height 38
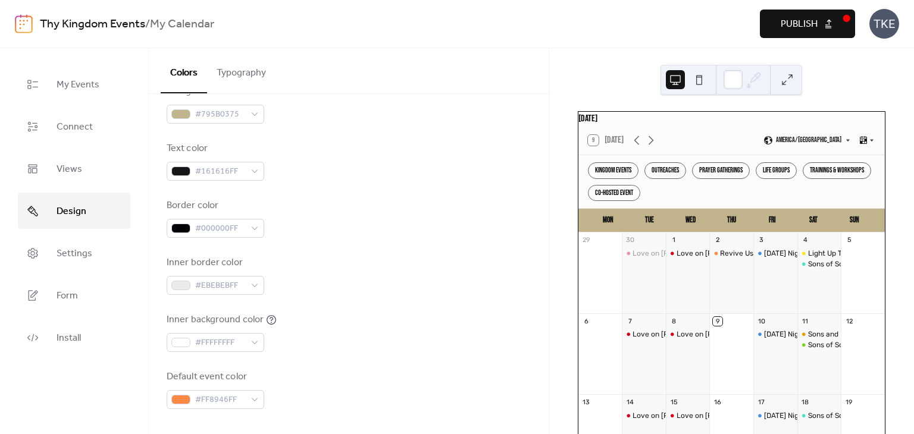
scroll to position [238, 0]
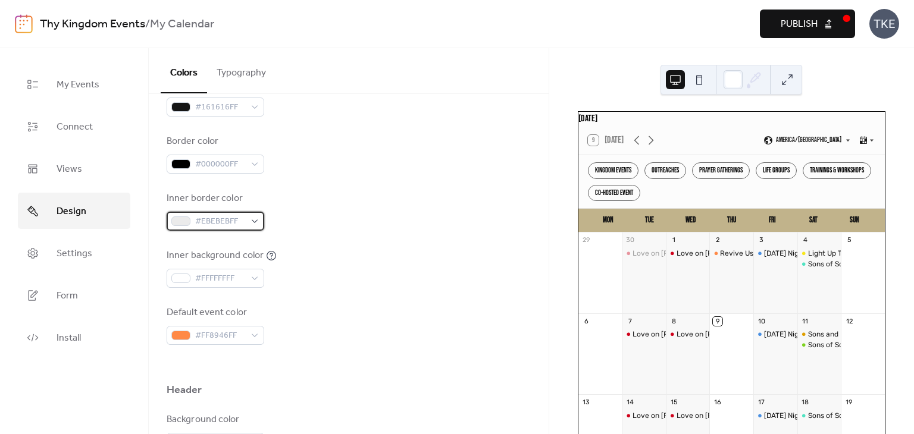
click at [219, 221] on span "#EBEBEBFF" at bounding box center [220, 222] width 50 height 14
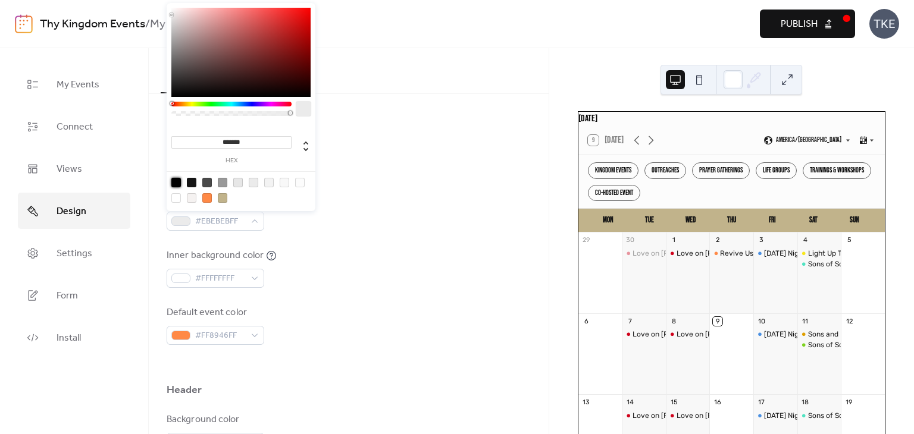
click at [171, 184] on div at bounding box center [176, 183] width 10 height 10
click at [175, 184] on div at bounding box center [176, 183] width 10 height 10
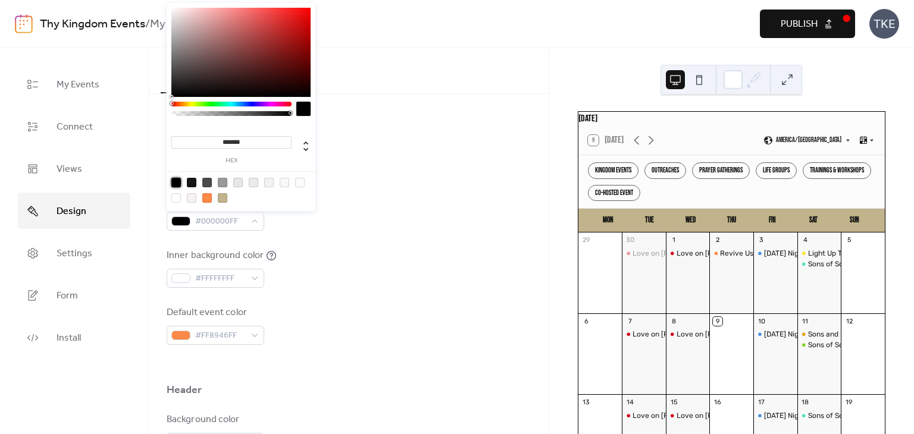
click at [176, 195] on div at bounding box center [176, 198] width 10 height 10
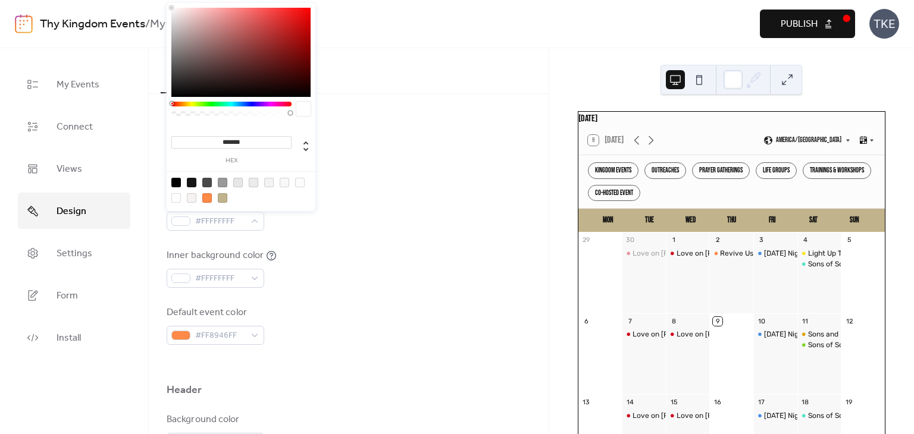
click at [206, 197] on div at bounding box center [207, 198] width 10 height 10
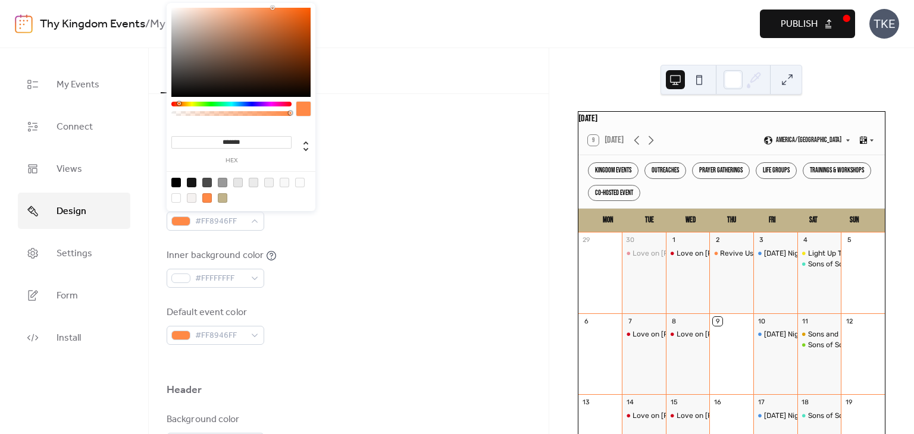
click at [217, 198] on div at bounding box center [240, 189] width 151 height 37
click at [221, 197] on div at bounding box center [223, 198] width 10 height 10
type input "***"
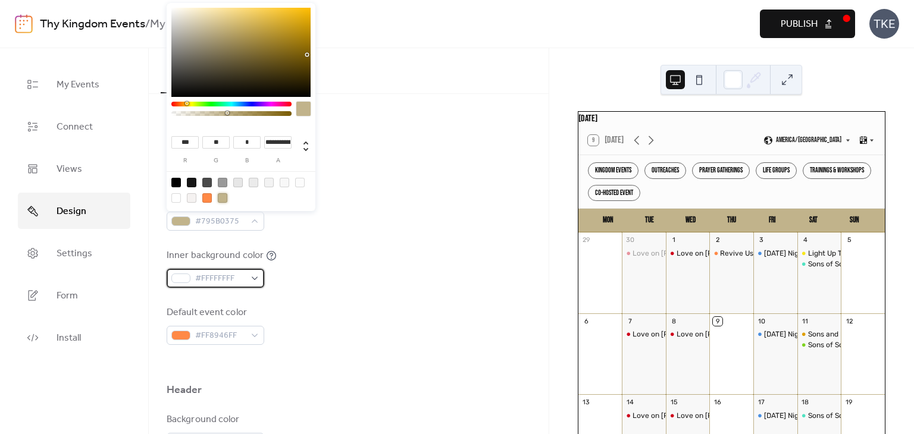
click at [190, 277] on div "#FFFFFFFF" at bounding box center [216, 278] width 98 height 19
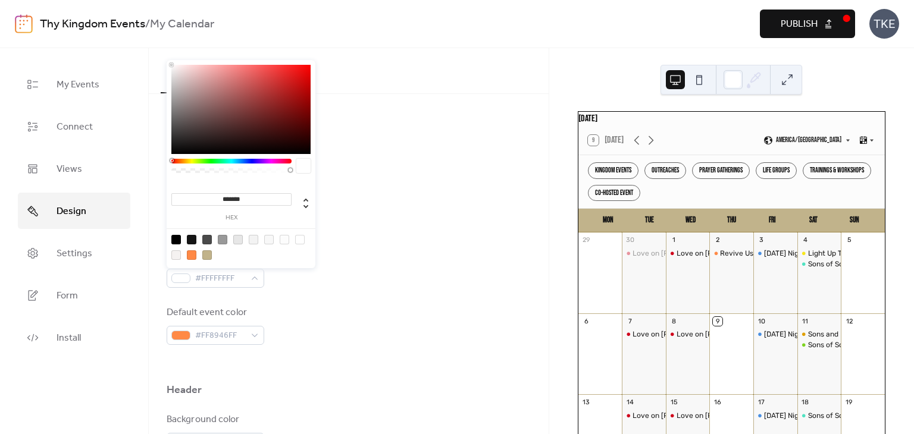
click at [179, 239] on div at bounding box center [176, 240] width 10 height 10
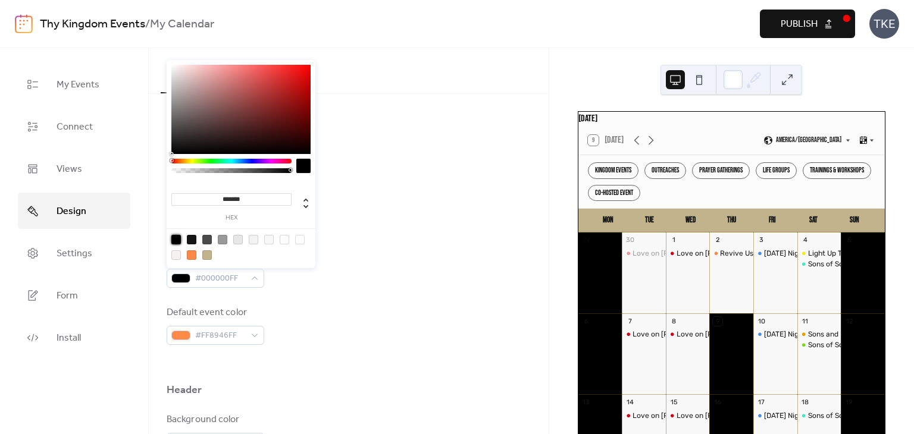
click at [190, 240] on div at bounding box center [192, 240] width 10 height 10
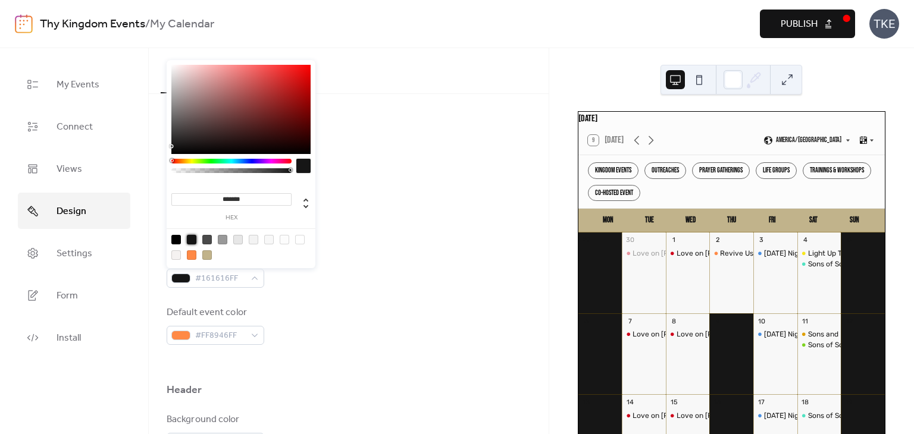
click at [192, 259] on div at bounding box center [192, 255] width 10 height 10
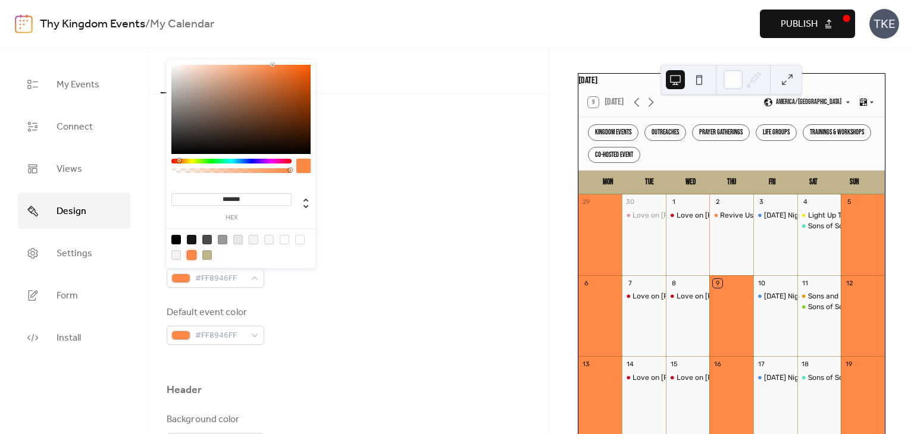
scroll to position [60, 0]
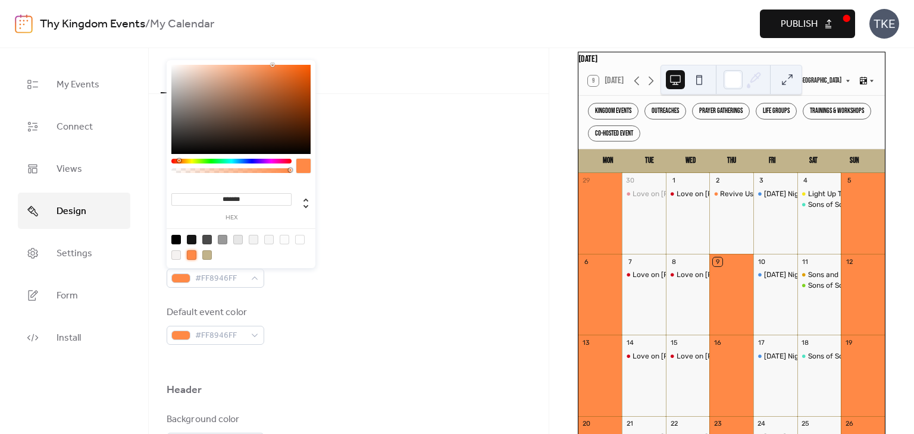
click at [211, 257] on div at bounding box center [207, 255] width 10 height 10
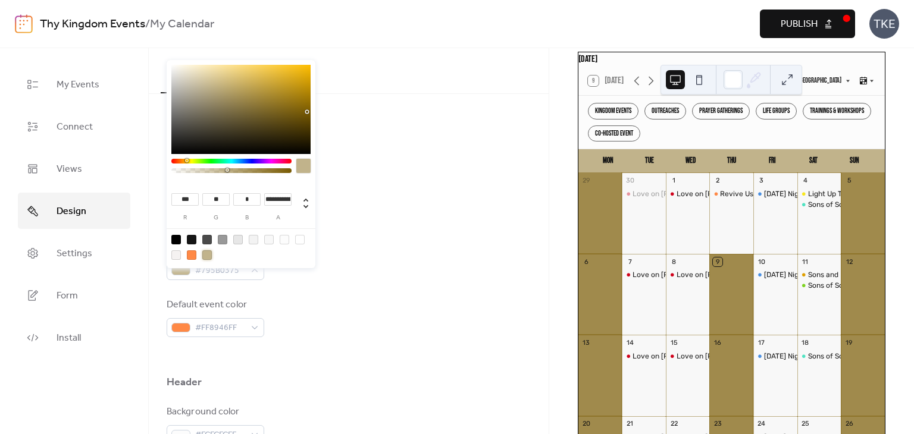
scroll to position [238, 0]
click at [300, 235] on div at bounding box center [300, 240] width 10 height 10
type input "***"
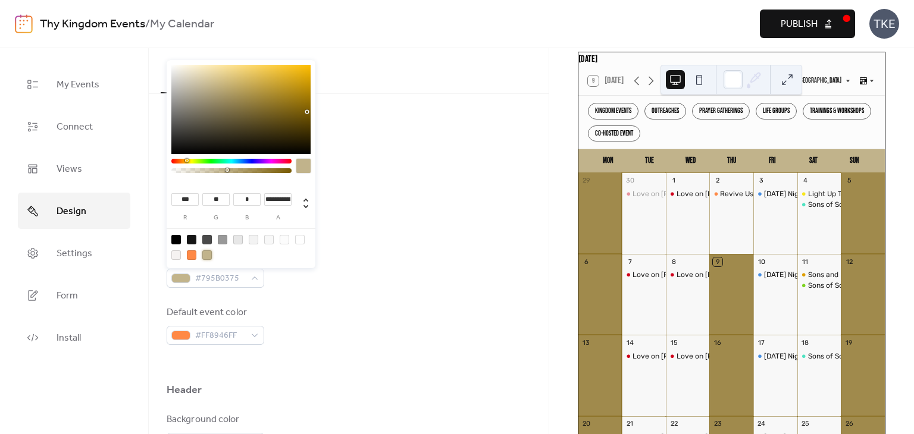
type input "*"
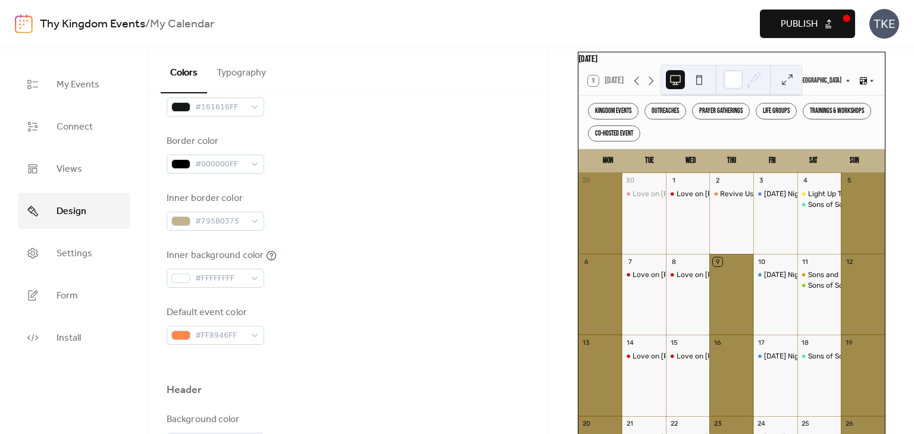
click at [483, 230] on div "Inner border color #795B0375" at bounding box center [349, 211] width 364 height 39
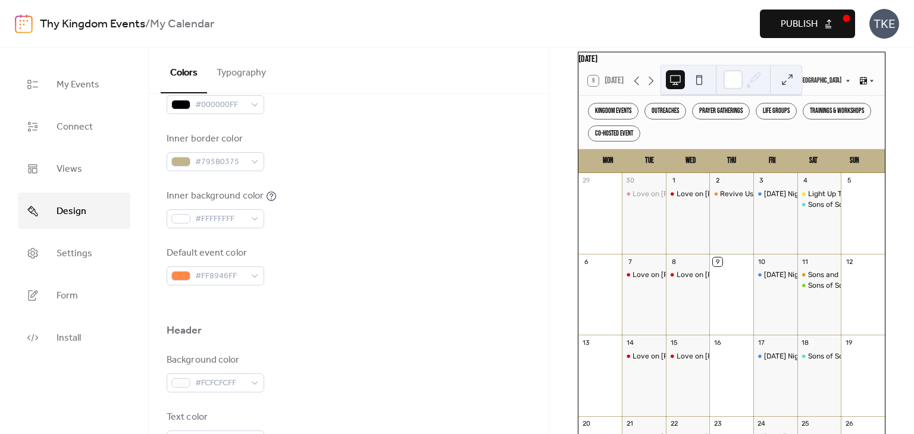
scroll to position [417, 0]
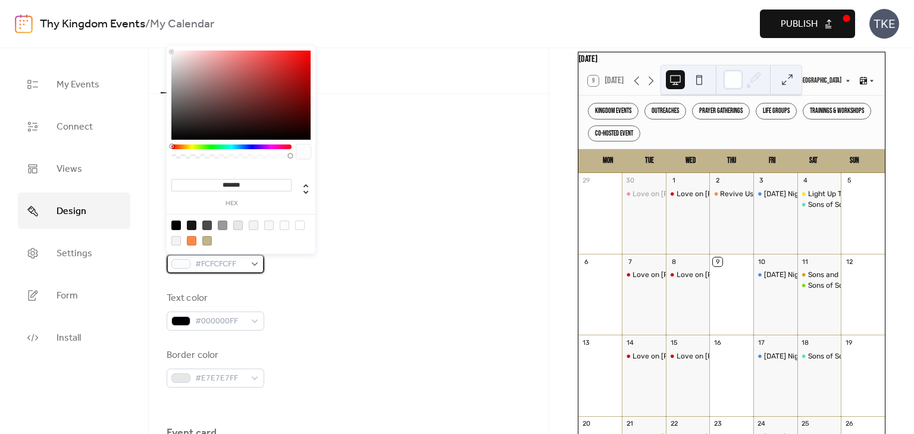
click at [208, 263] on span "#FCFCFCFF" at bounding box center [220, 265] width 50 height 14
click at [174, 227] on div at bounding box center [176, 226] width 10 height 10
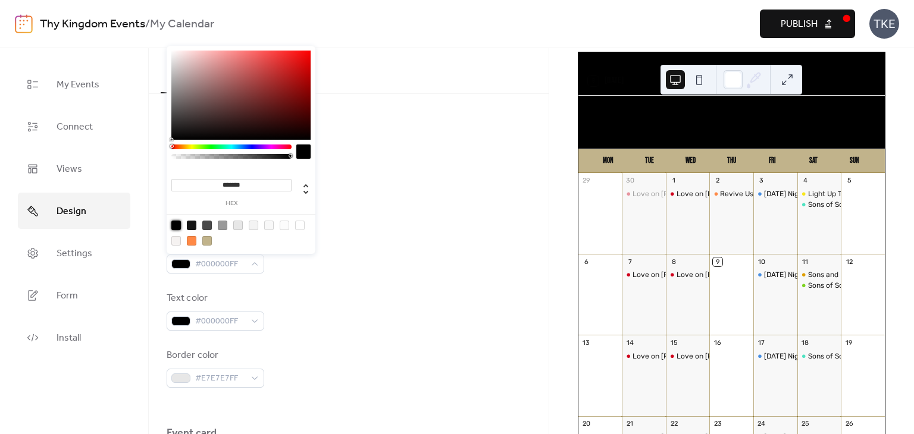
click at [206, 242] on div at bounding box center [207, 241] width 10 height 10
type input "***"
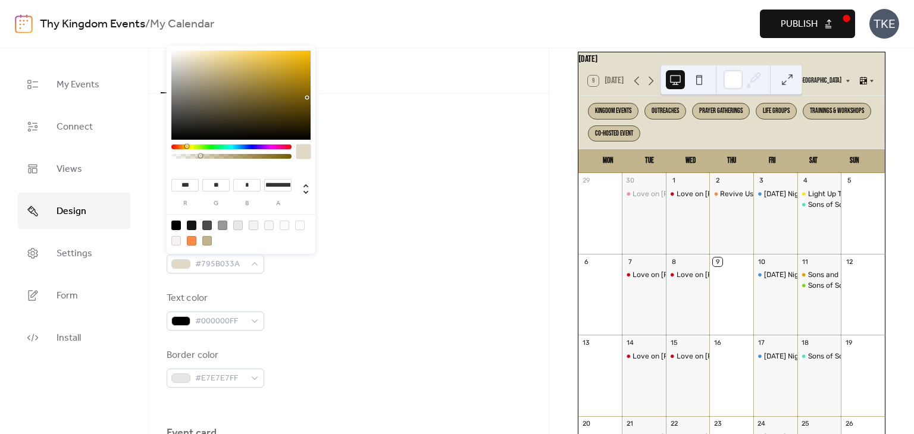
type input "**********"
drag, startPoint x: 224, startPoint y: 154, endPoint x: 199, endPoint y: 158, distance: 25.9
click at [199, 158] on div at bounding box center [231, 156] width 117 height 5
click at [424, 210] on div "Header" at bounding box center [349, 215] width 364 height 20
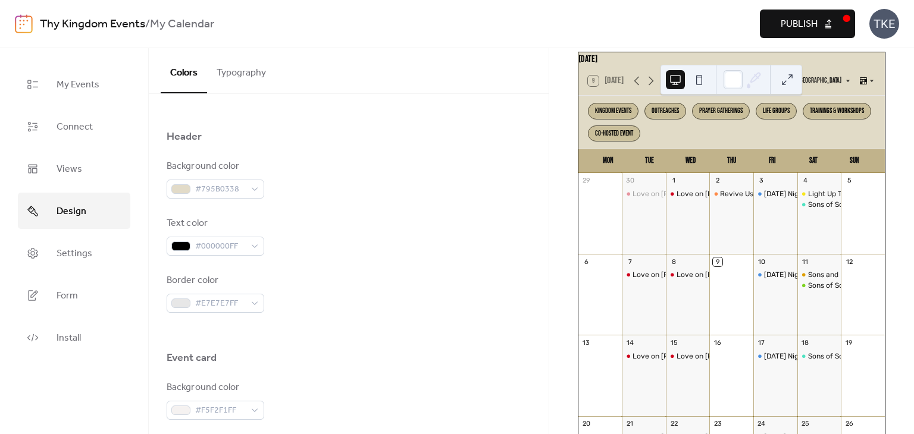
scroll to position [536, 0]
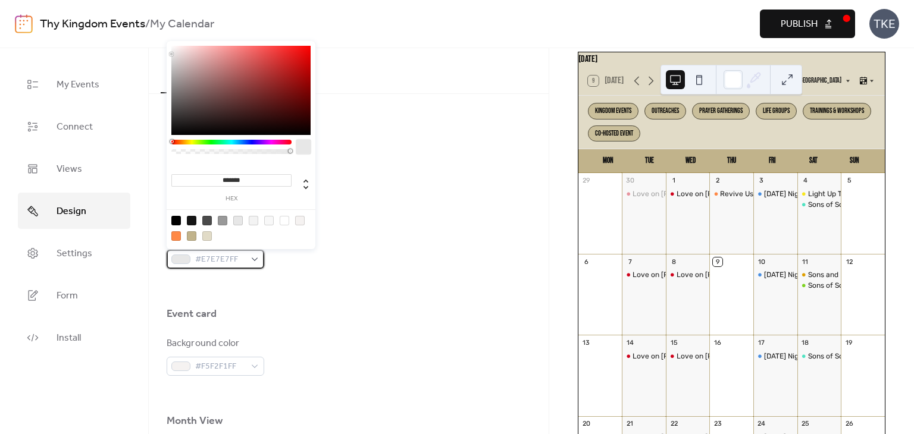
click at [196, 262] on span "#E7E7E7FF" at bounding box center [220, 260] width 50 height 14
click at [176, 222] on div at bounding box center [176, 221] width 10 height 10
type input "*******"
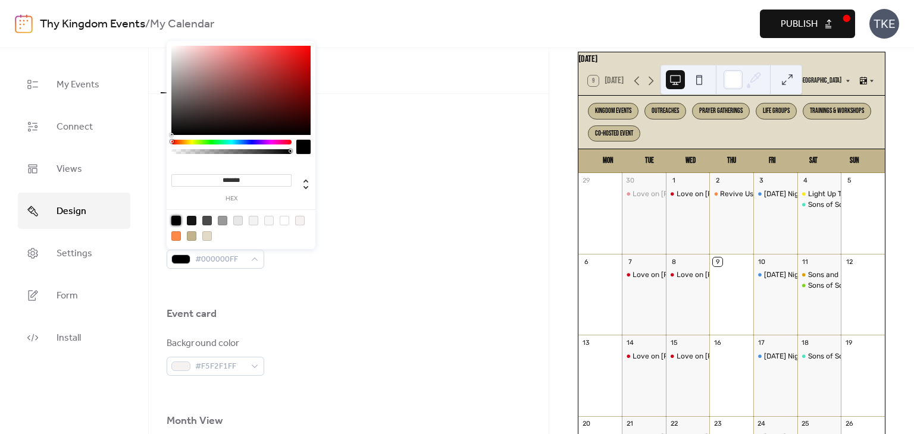
click at [394, 217] on div "Background color #795B0338 Text color #000000FF Border color #000000FF" at bounding box center [349, 192] width 364 height 154
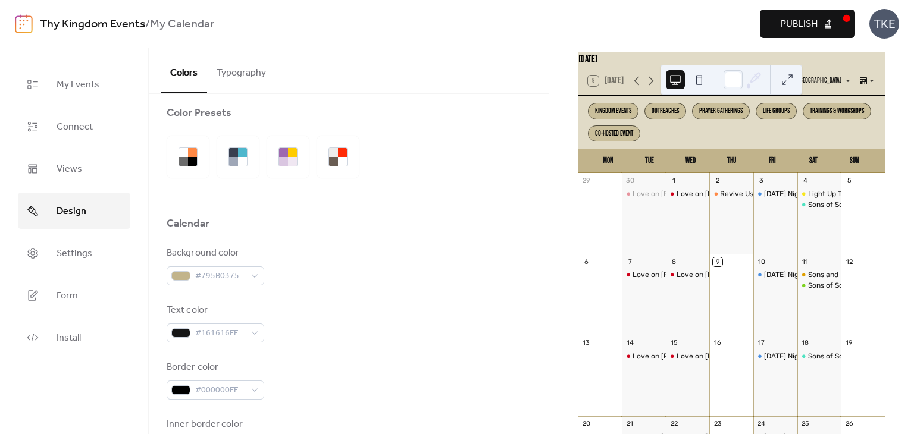
scroll to position [0, 0]
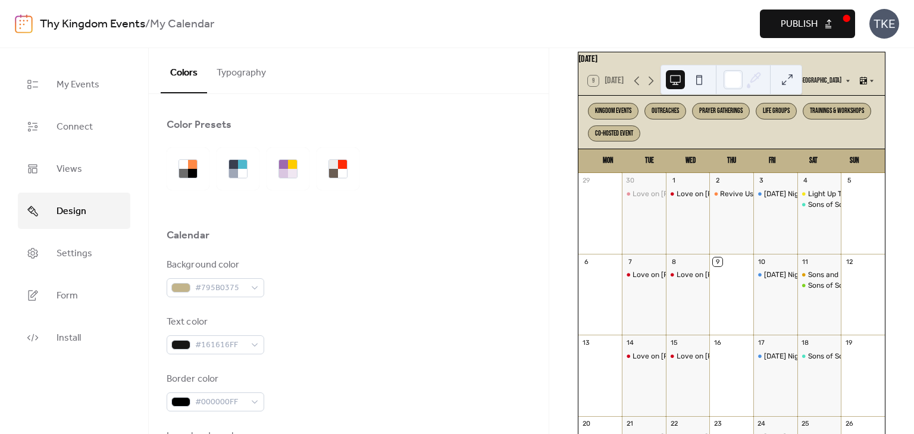
click at [801, 21] on span "Publish" at bounding box center [799, 24] width 37 height 14
drag, startPoint x: 98, startPoint y: 87, endPoint x: 147, endPoint y: 91, distance: 49.6
click at [98, 87] on span "My Events" at bounding box center [78, 85] width 43 height 18
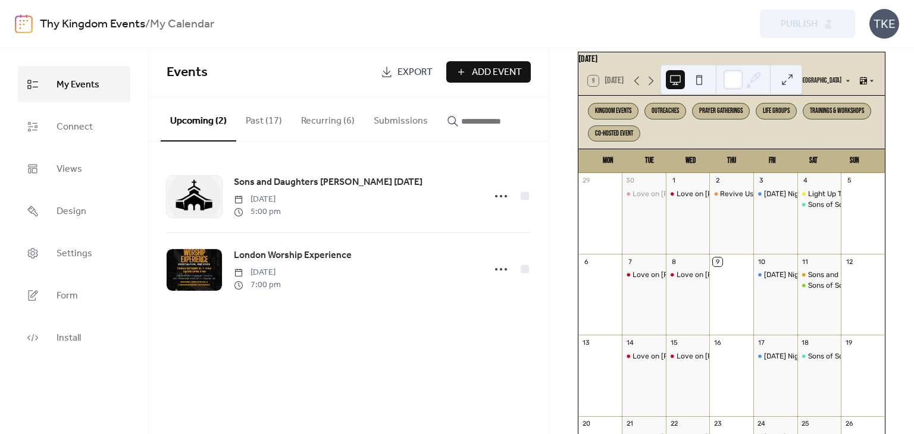
click at [681, 75] on button at bounding box center [675, 79] width 19 height 19
click at [704, 78] on button at bounding box center [699, 79] width 19 height 19
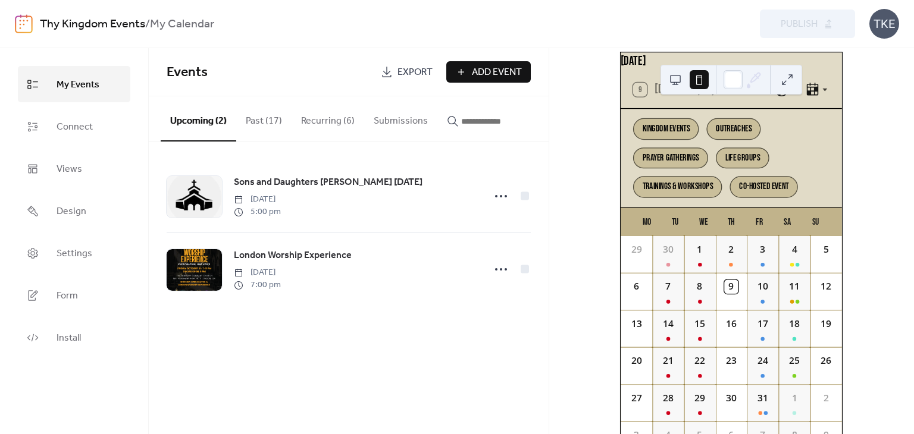
click at [671, 82] on button at bounding box center [675, 79] width 19 height 19
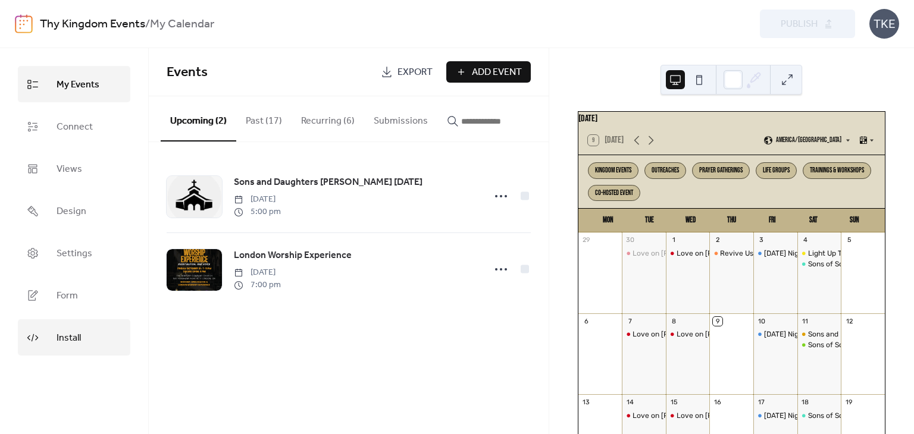
click at [74, 337] on span "Install" at bounding box center [69, 338] width 24 height 18
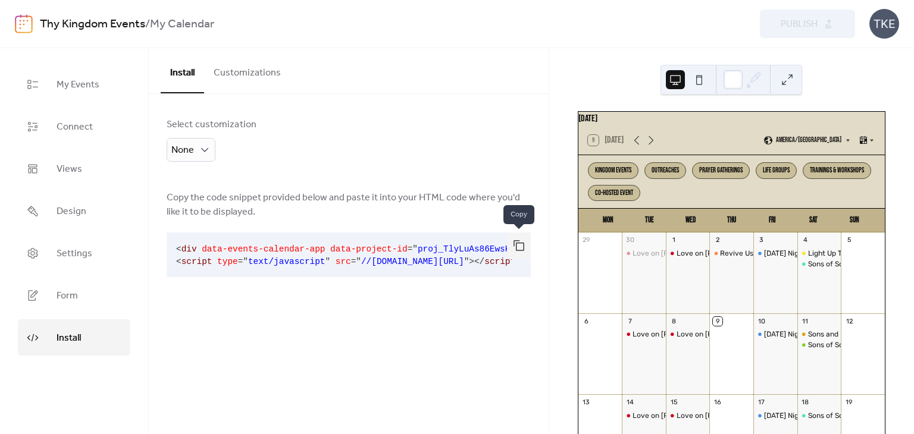
click at [521, 243] on button "button" at bounding box center [519, 246] width 24 height 26
click at [515, 251] on button "button" at bounding box center [519, 246] width 24 height 26
click at [466, 250] on span "proj_TlyLuAs86EwsKjms4juuM" at bounding box center [485, 250] width 134 height 10
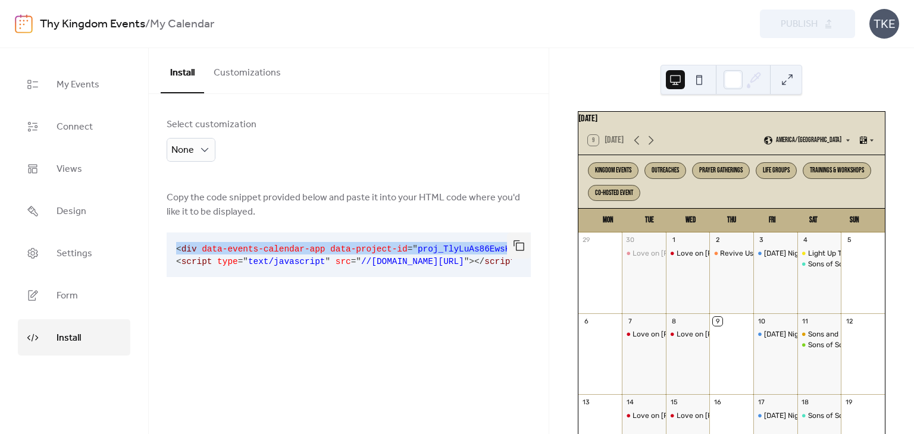
click at [466, 250] on span "proj_TlyLuAs86EwsKjms4juuM" at bounding box center [485, 250] width 134 height 10
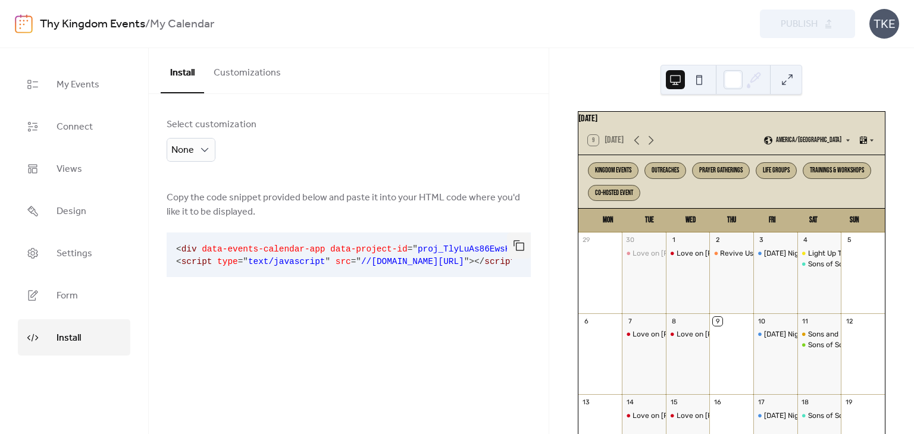
click at [464, 257] on span "//[DOMAIN_NAME][URL]" at bounding box center [412, 262] width 103 height 10
drag, startPoint x: 509, startPoint y: 262, endPoint x: 243, endPoint y: 260, distance: 266.6
click at [240, 263] on code "< div data-events-calendar-app data-project-id = " proj_TlyLuAs86EwsKjms4juuM "…" at bounding box center [386, 256] width 421 height 22
drag, startPoint x: 242, startPoint y: 259, endPoint x: 222, endPoint y: 258, distance: 19.7
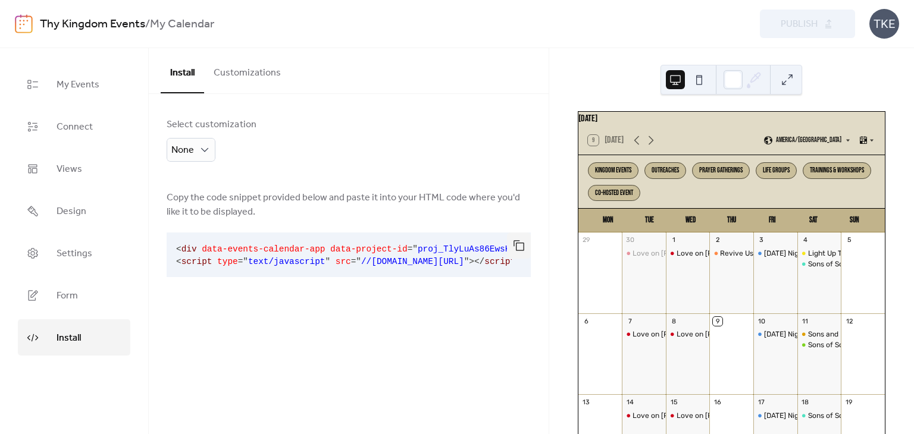
click at [222, 258] on span "type" at bounding box center [227, 262] width 21 height 10
drag, startPoint x: 222, startPoint y: 258, endPoint x: 466, endPoint y: 255, distance: 244.0
drag, startPoint x: 466, startPoint y: 255, endPoint x: 356, endPoint y: 255, distance: 109.5
drag, startPoint x: 356, startPoint y: 255, endPoint x: 343, endPoint y: 248, distance: 15.2
drag, startPoint x: 343, startPoint y: 248, endPoint x: 446, endPoint y: 343, distance: 140.6
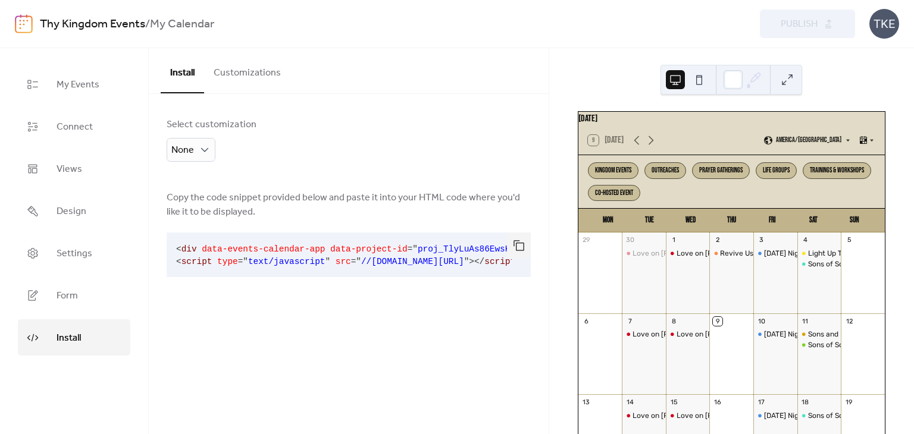
click at [446, 343] on div "Install Customizations Select customization None Copy the code snippet provided…" at bounding box center [349, 241] width 400 height 386
click at [509, 239] on button "button" at bounding box center [519, 246] width 24 height 26
click at [79, 215] on span "Design" at bounding box center [72, 211] width 30 height 18
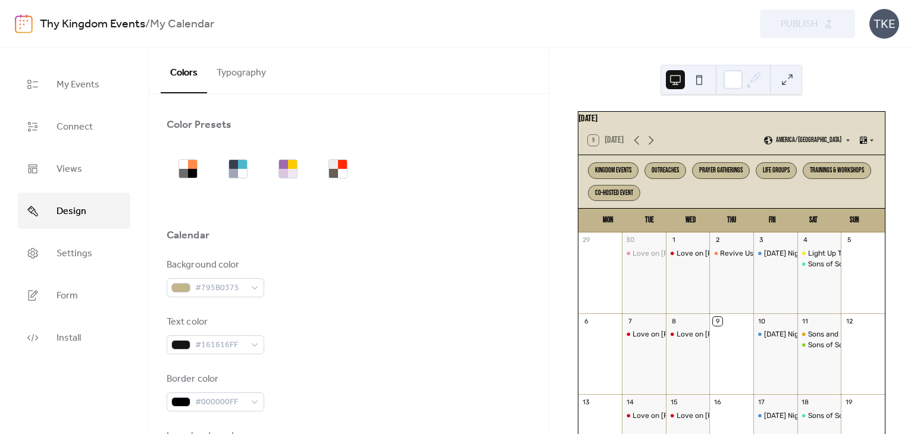
scroll to position [179, 0]
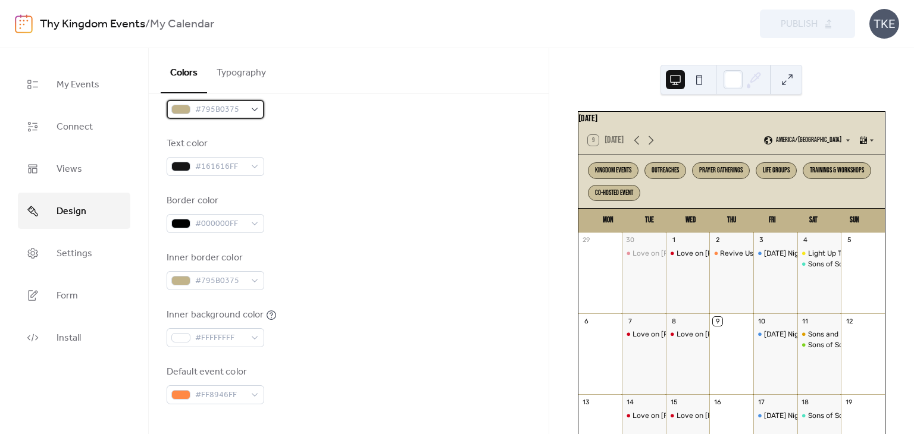
click at [188, 112] on div at bounding box center [180, 110] width 19 height 10
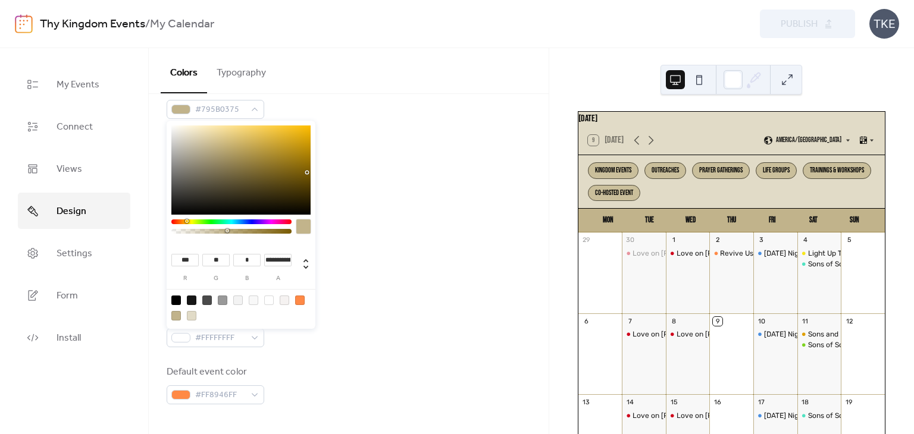
drag, startPoint x: 227, startPoint y: 234, endPoint x: 277, endPoint y: 234, distance: 50.0
click at [277, 234] on div at bounding box center [231, 230] width 120 height 21
click at [288, 232] on div at bounding box center [231, 231] width 117 height 5
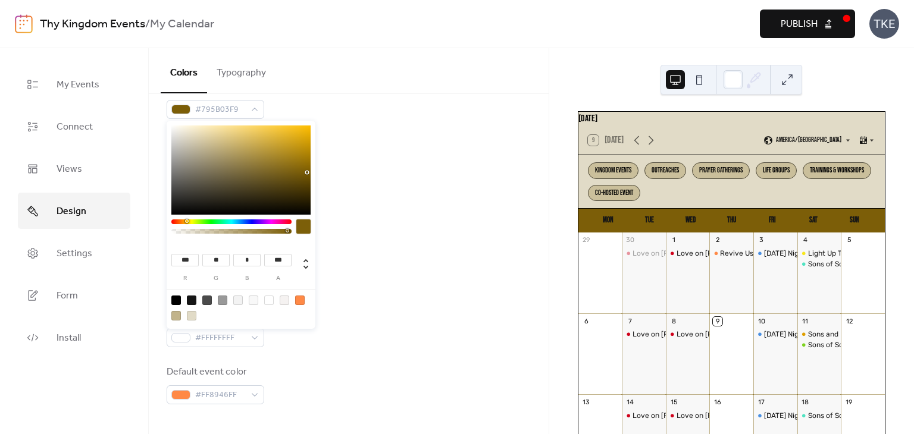
type input "**********"
drag, startPoint x: 288, startPoint y: 230, endPoint x: 238, endPoint y: 226, distance: 50.2
click at [238, 226] on div at bounding box center [231, 230] width 120 height 21
